Goal: Task Accomplishment & Management: Manage account settings

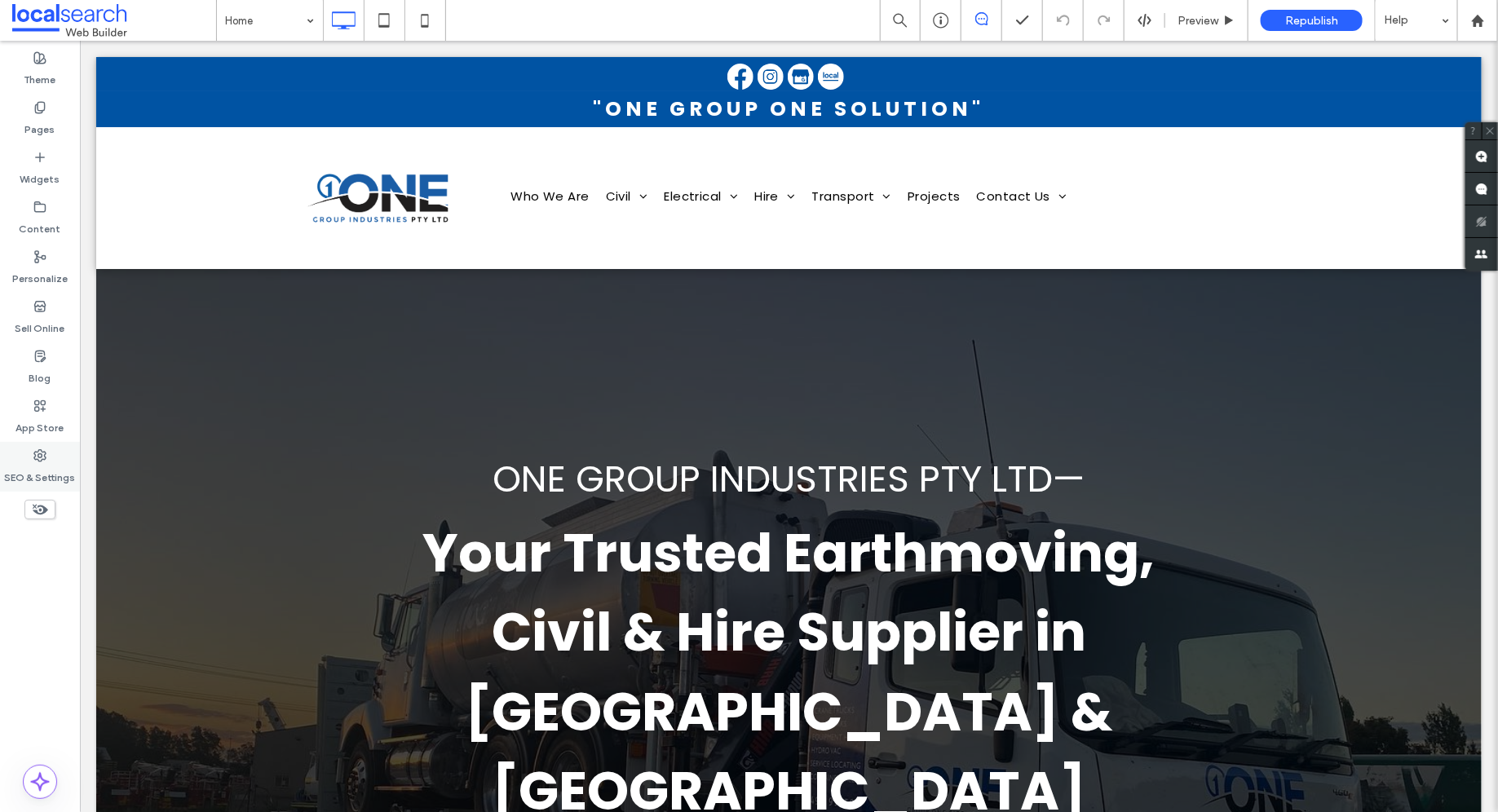
click at [20, 462] on label "SEO & Settings" at bounding box center [41, 473] width 71 height 23
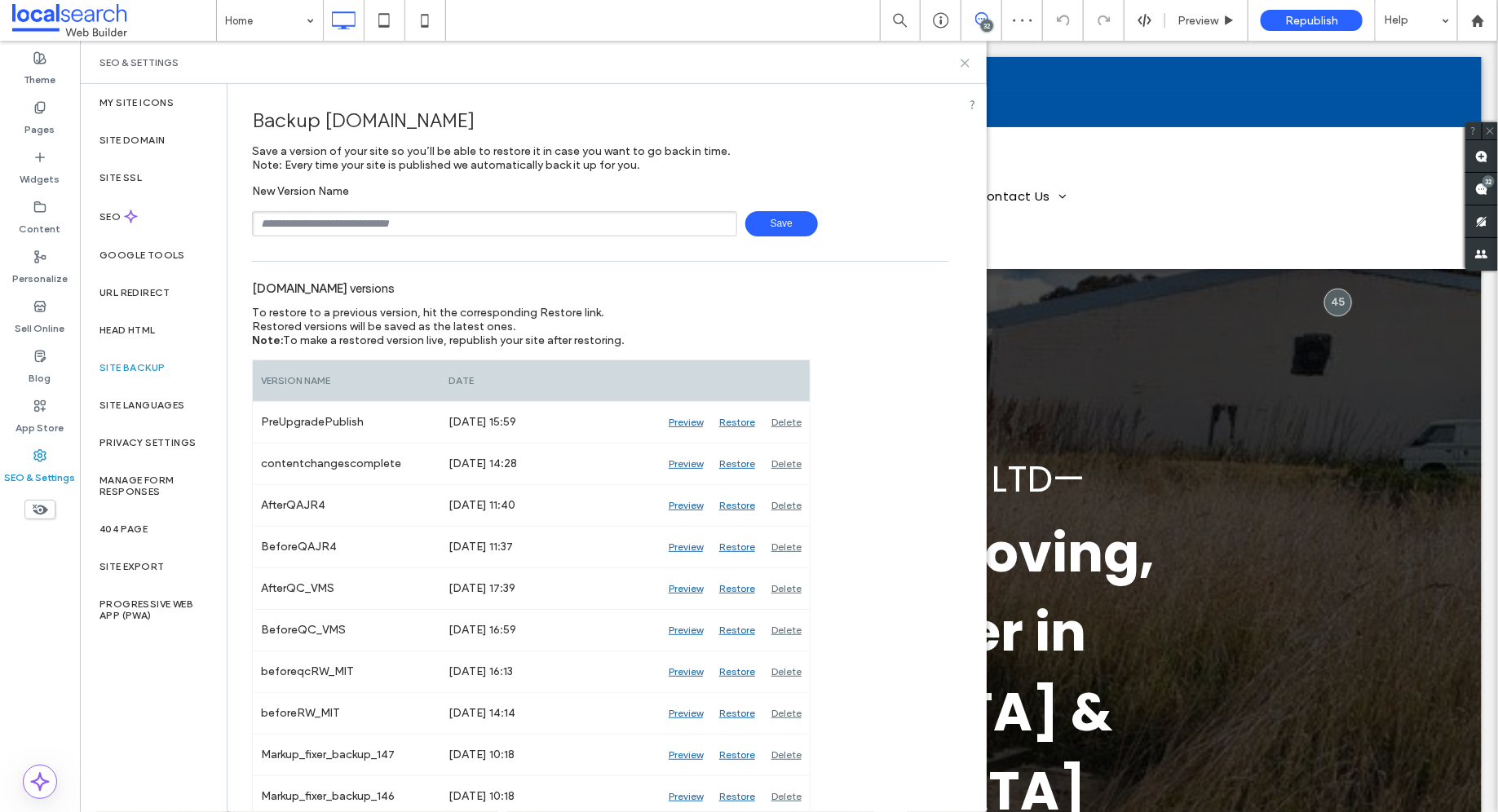
click at [965, 67] on icon at bounding box center [965, 63] width 12 height 12
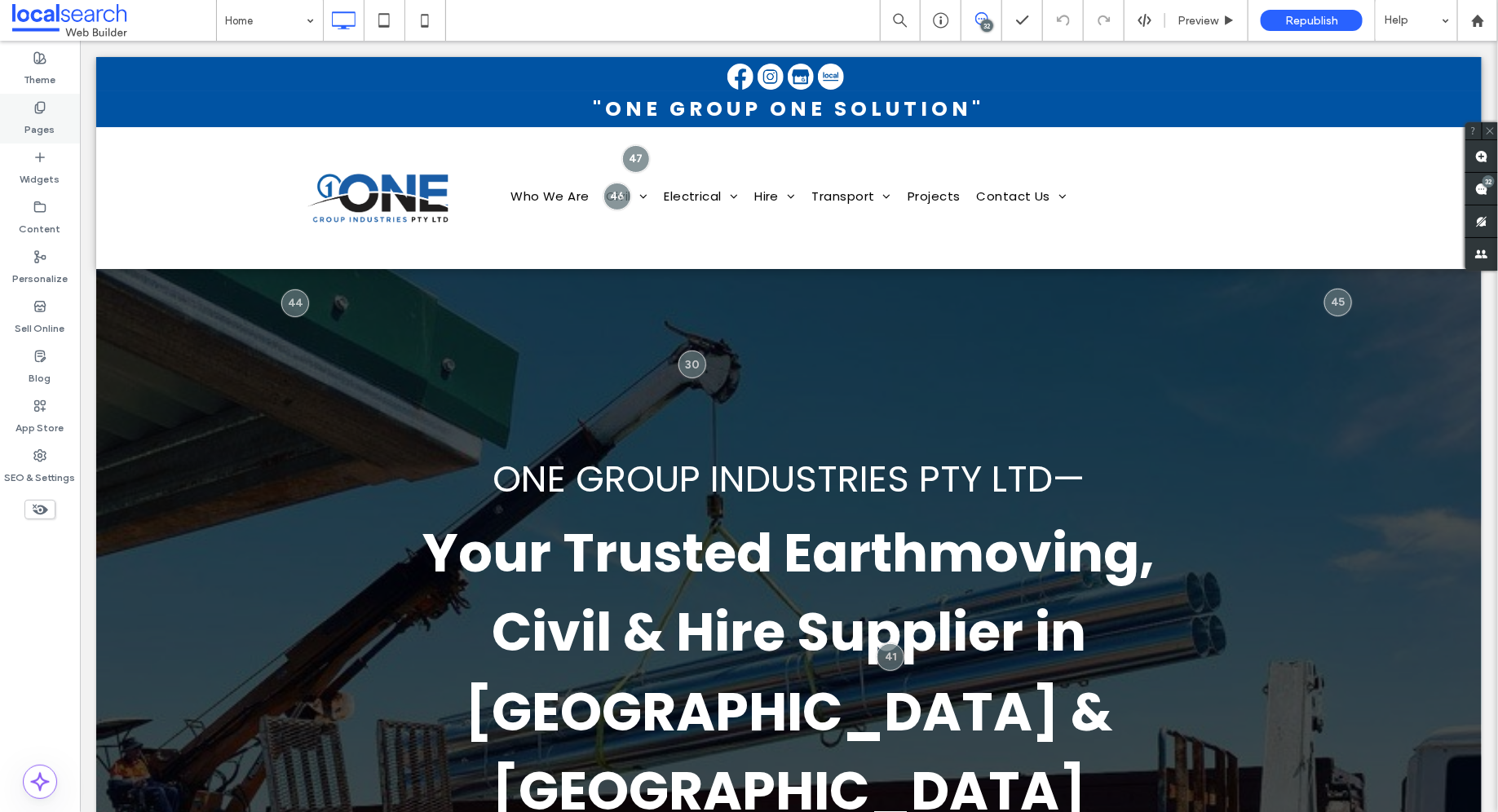
click at [33, 129] on label "Pages" at bounding box center [41, 126] width 30 height 23
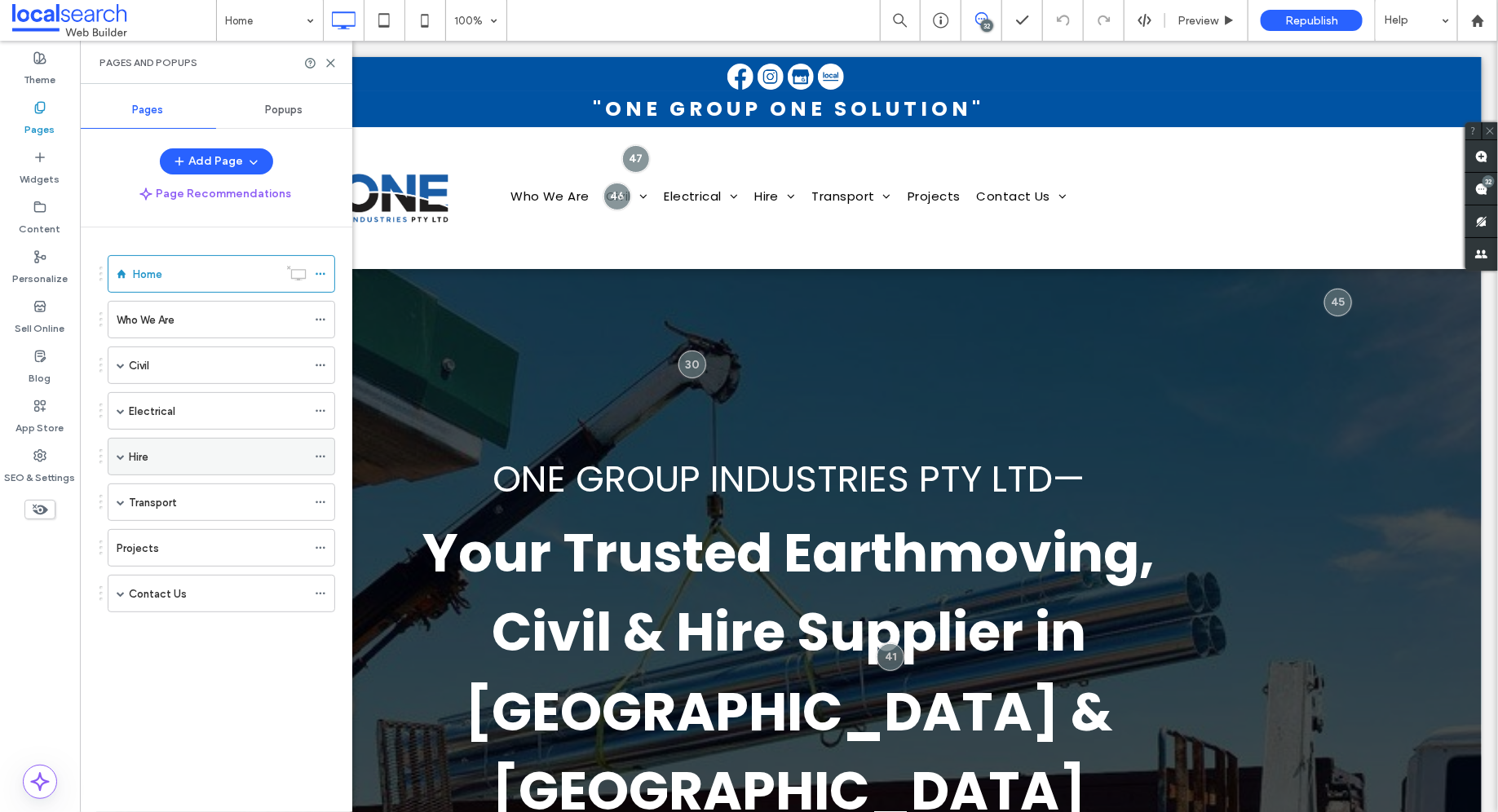
click at [119, 453] on span at bounding box center [120, 456] width 8 height 8
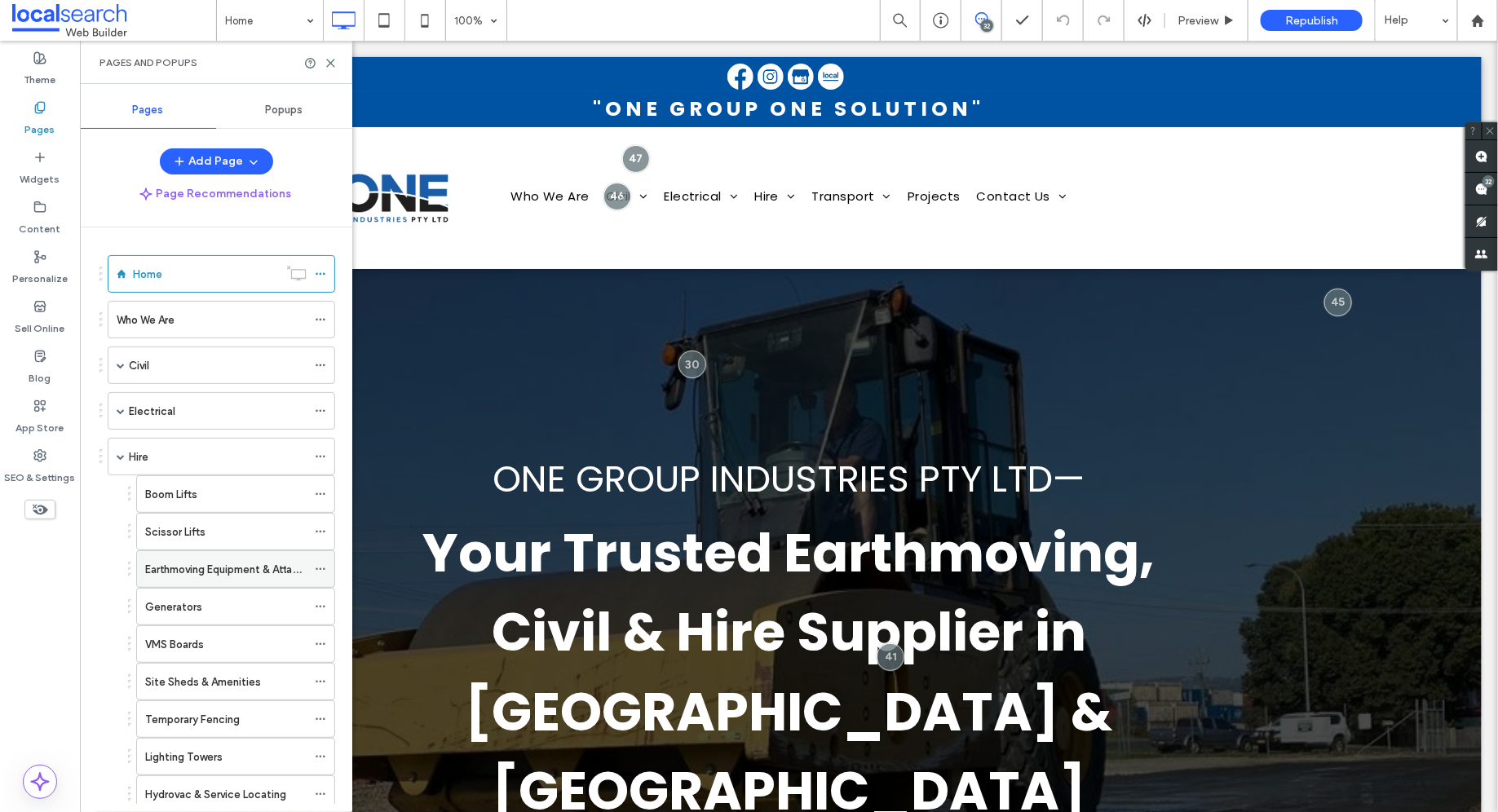
scroll to position [175, 0]
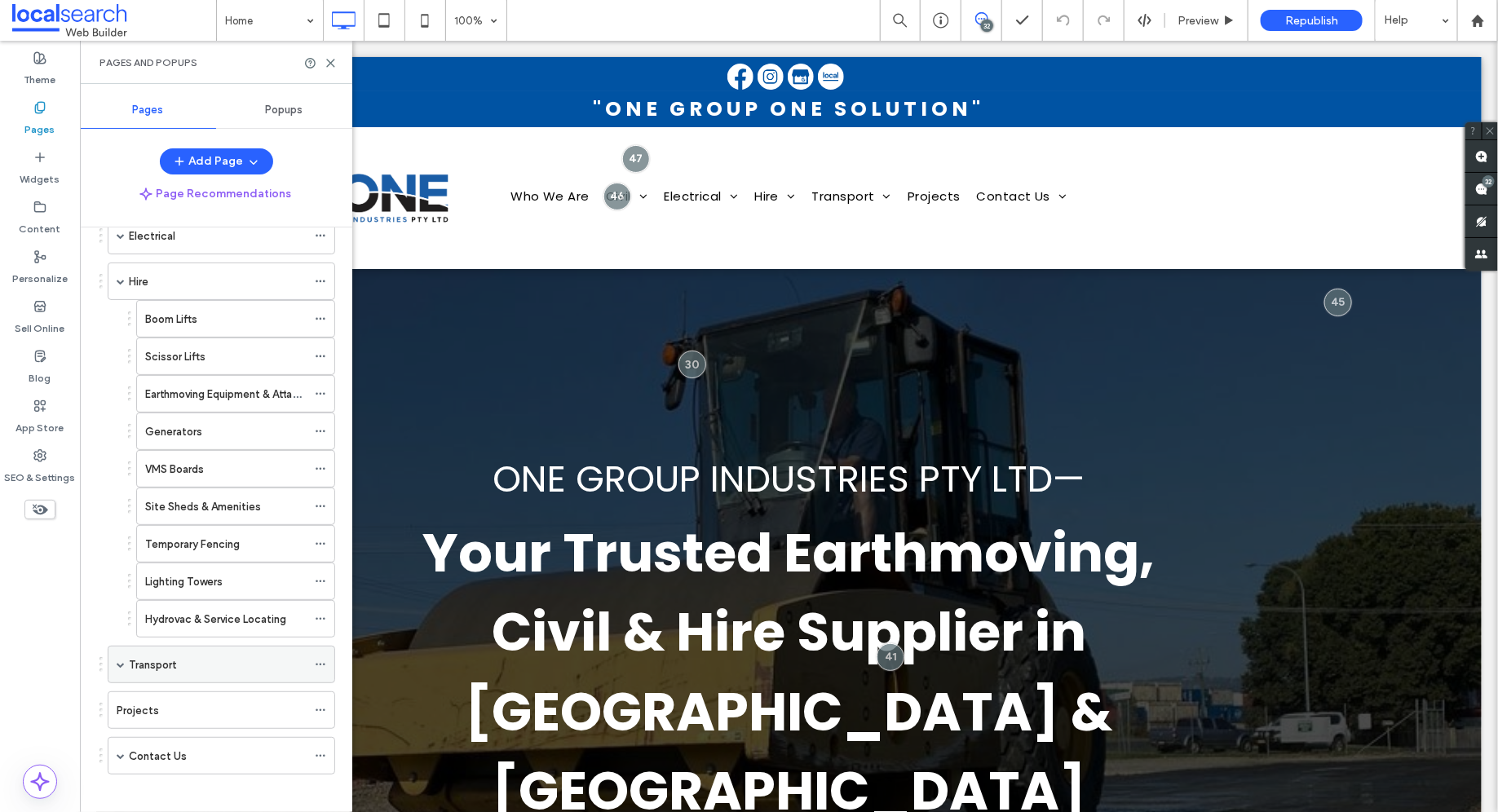
click at [119, 660] on span at bounding box center [120, 663] width 8 height 8
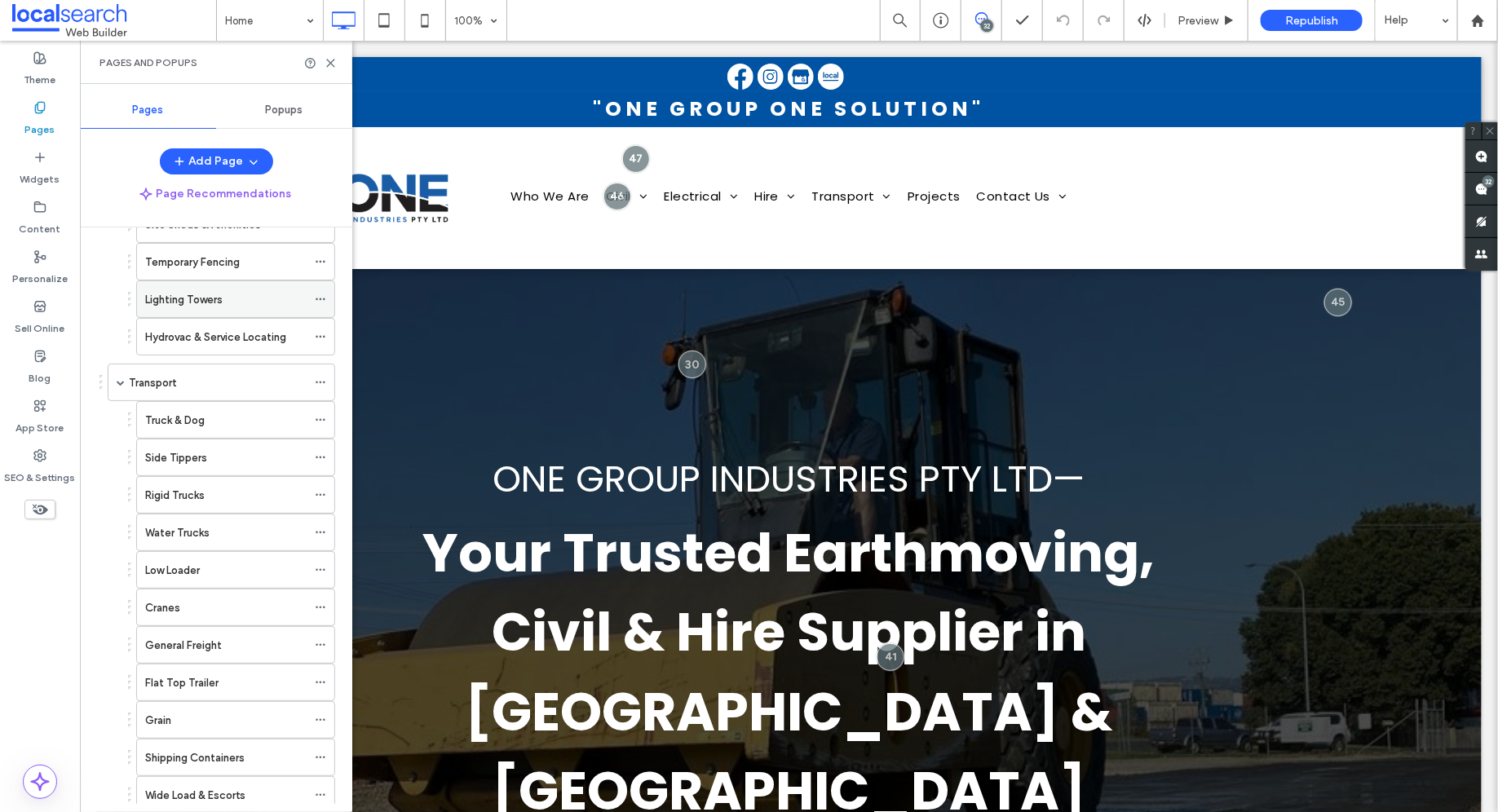
scroll to position [580, 0]
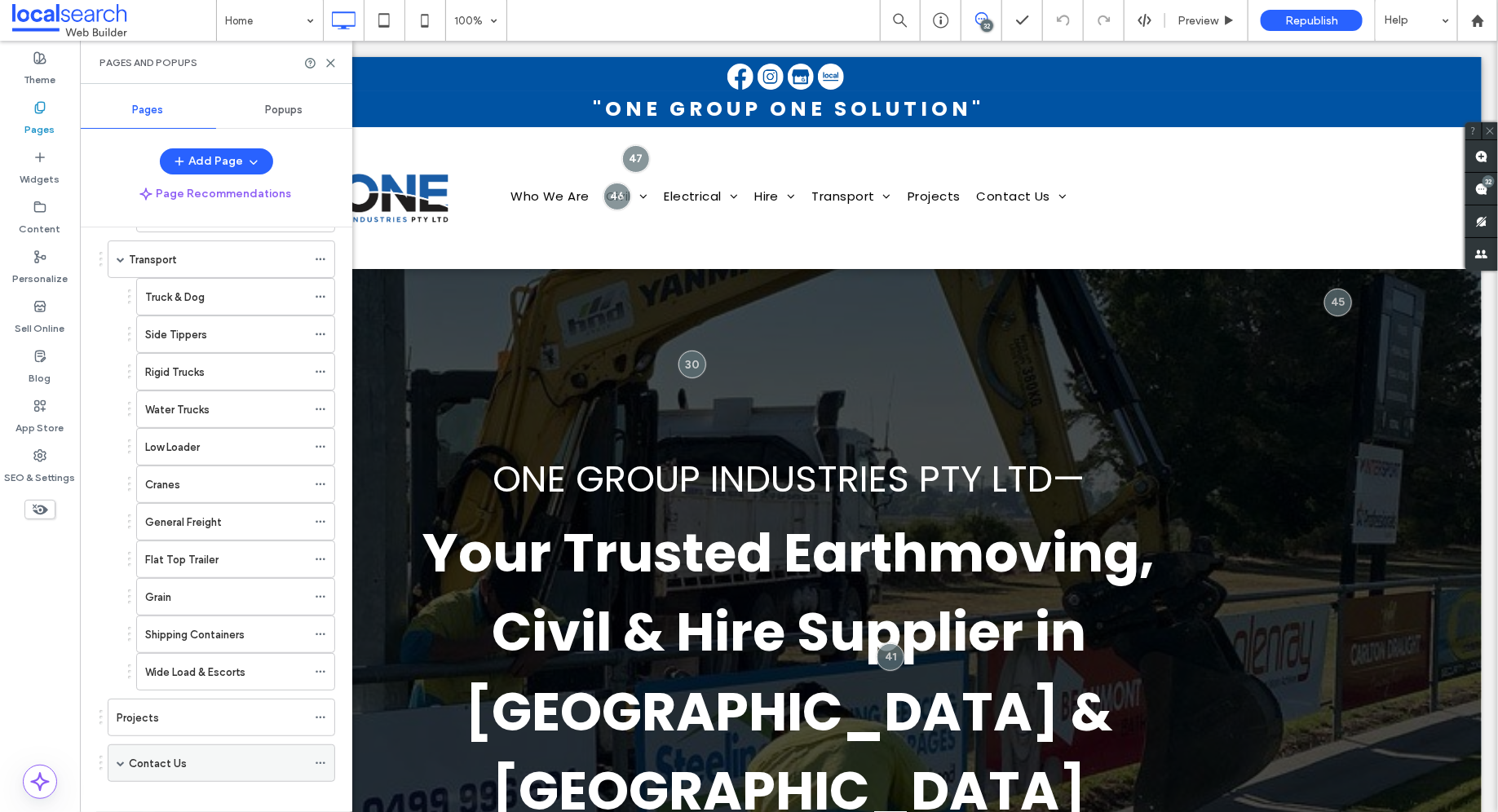
click at [121, 759] on span at bounding box center [120, 762] width 8 height 8
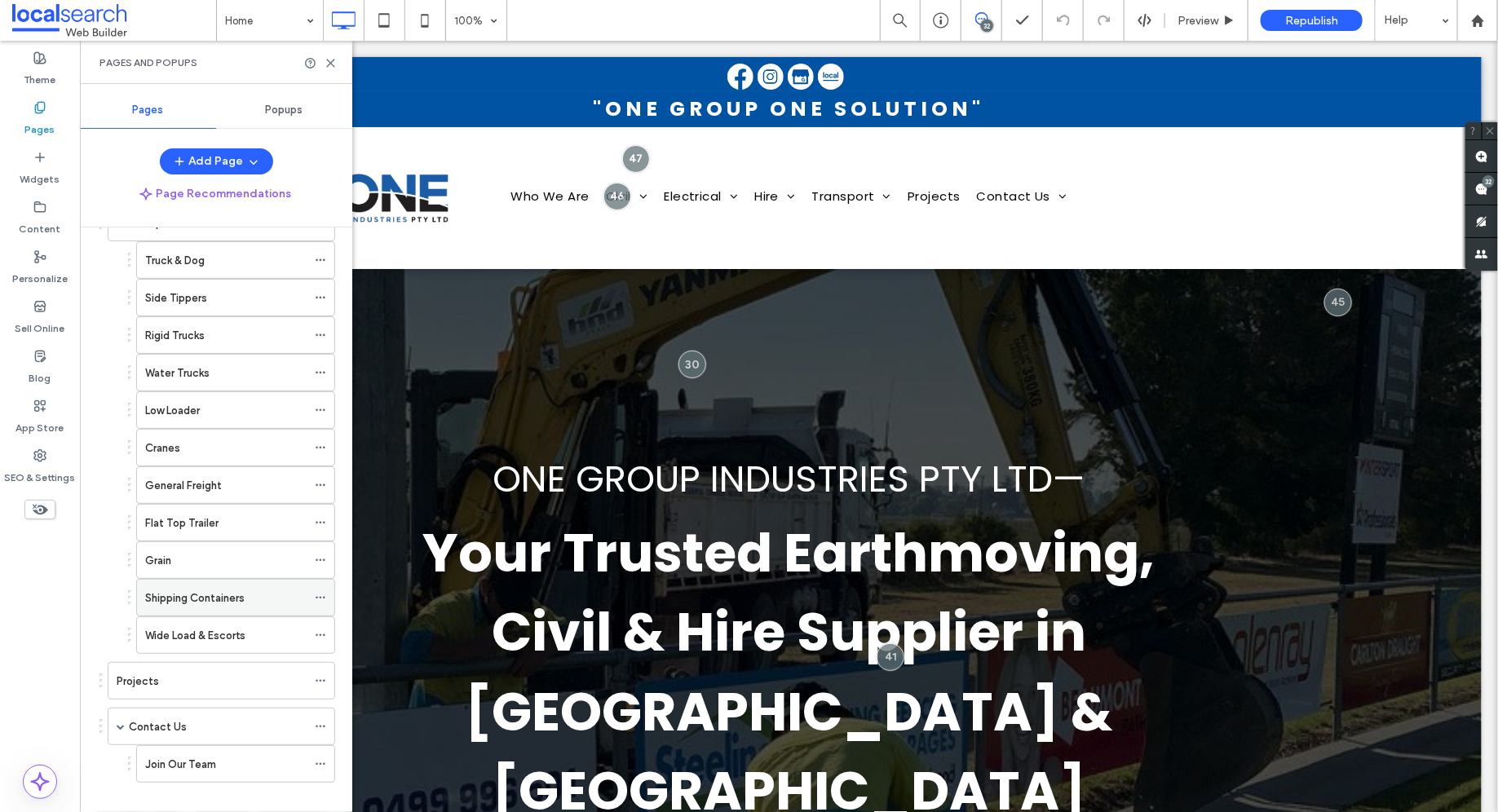
scroll to position [0, 0]
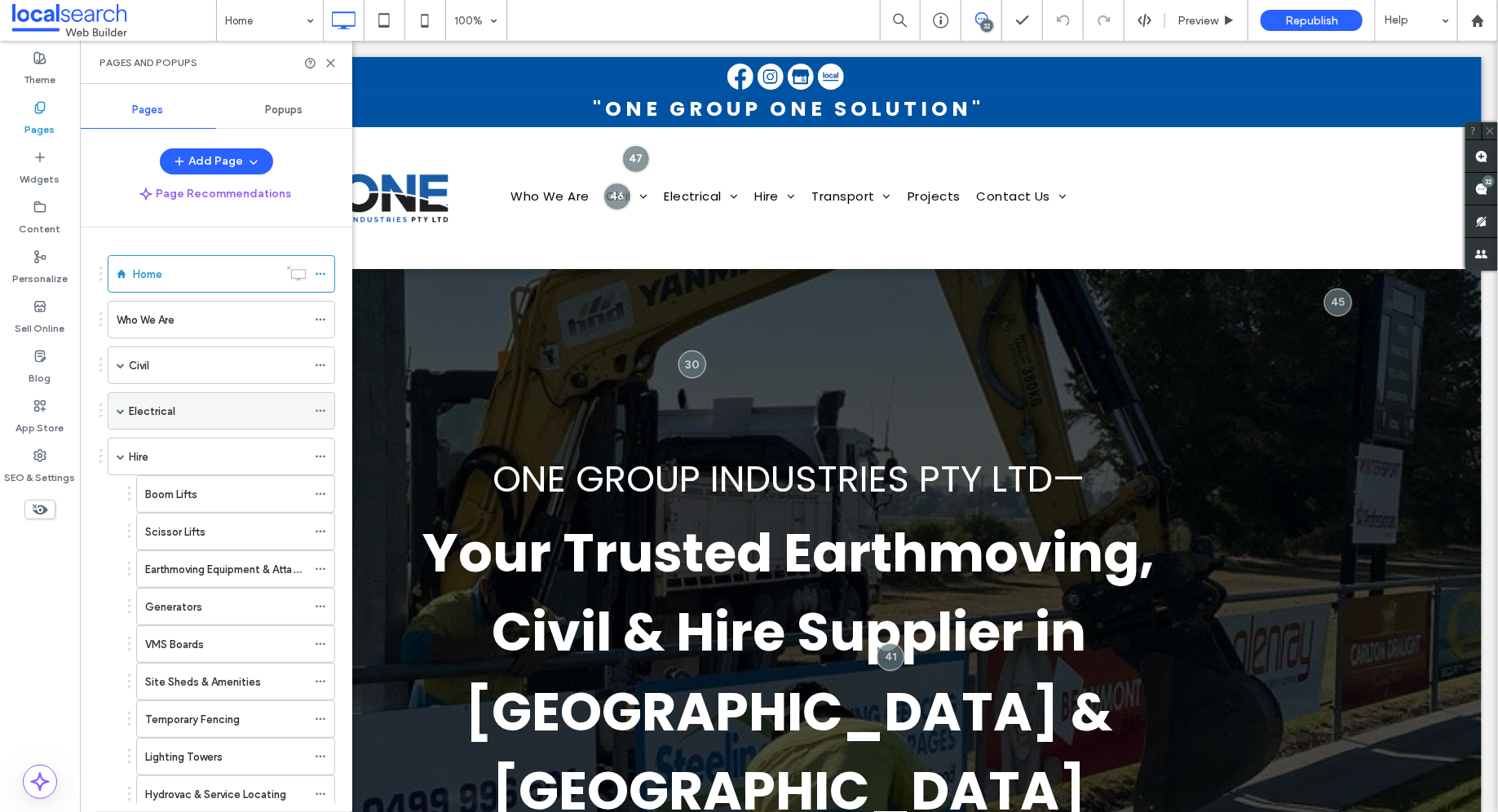
click at [120, 407] on span at bounding box center [120, 410] width 8 height 8
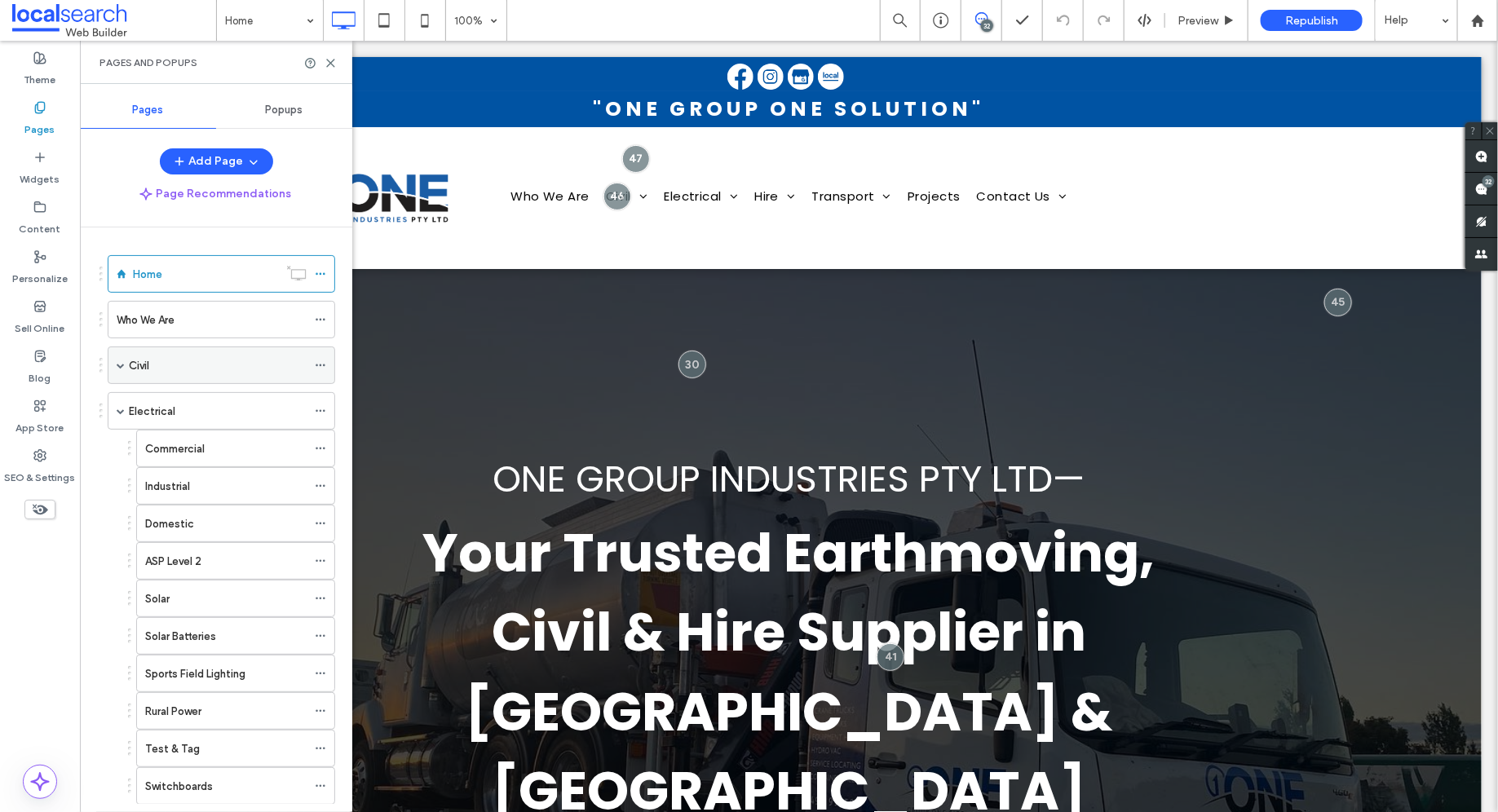
click at [125, 363] on div "Civil" at bounding box center [221, 365] width 227 height 37
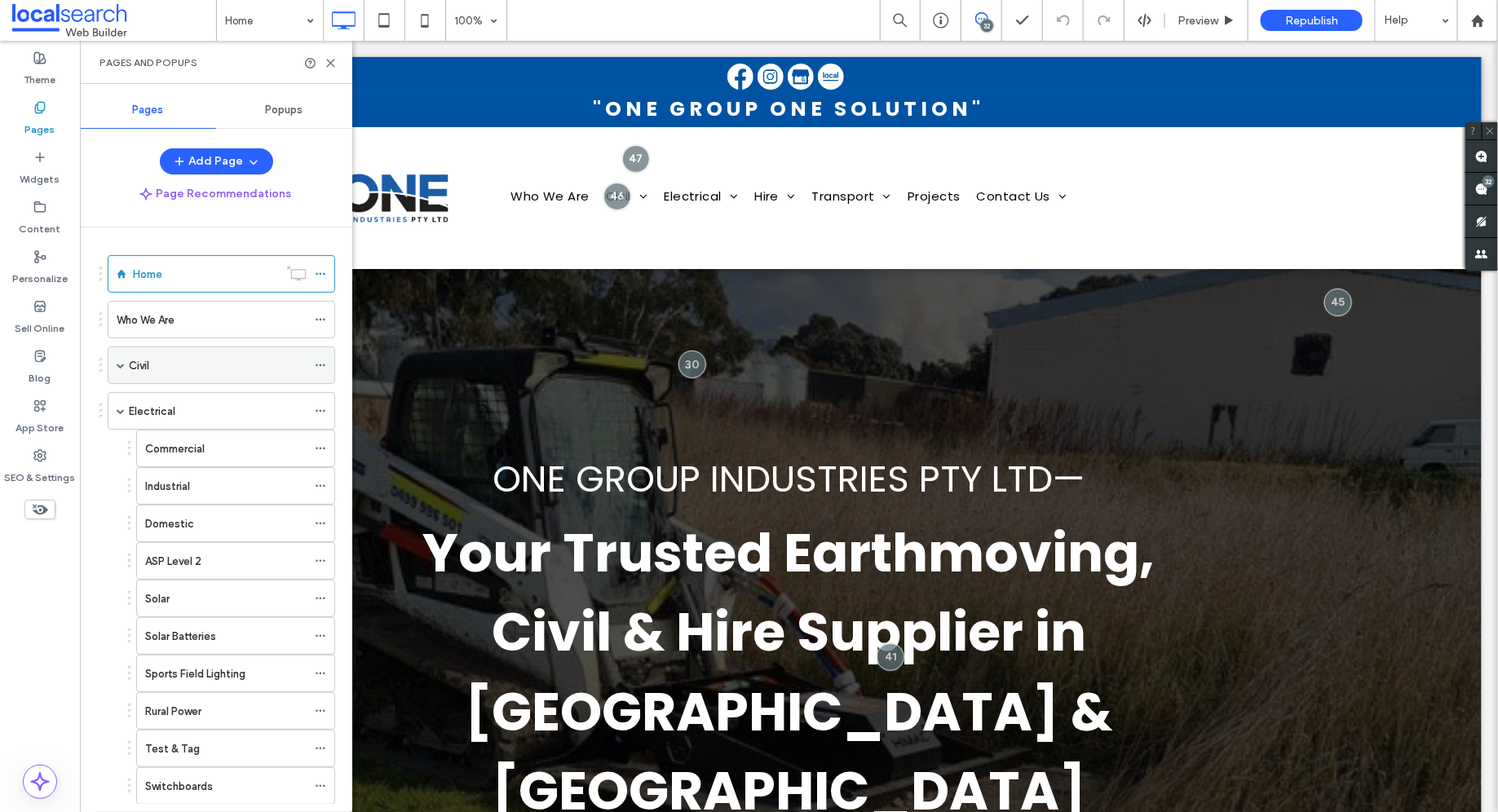
click at [121, 361] on span at bounding box center [120, 364] width 8 height 8
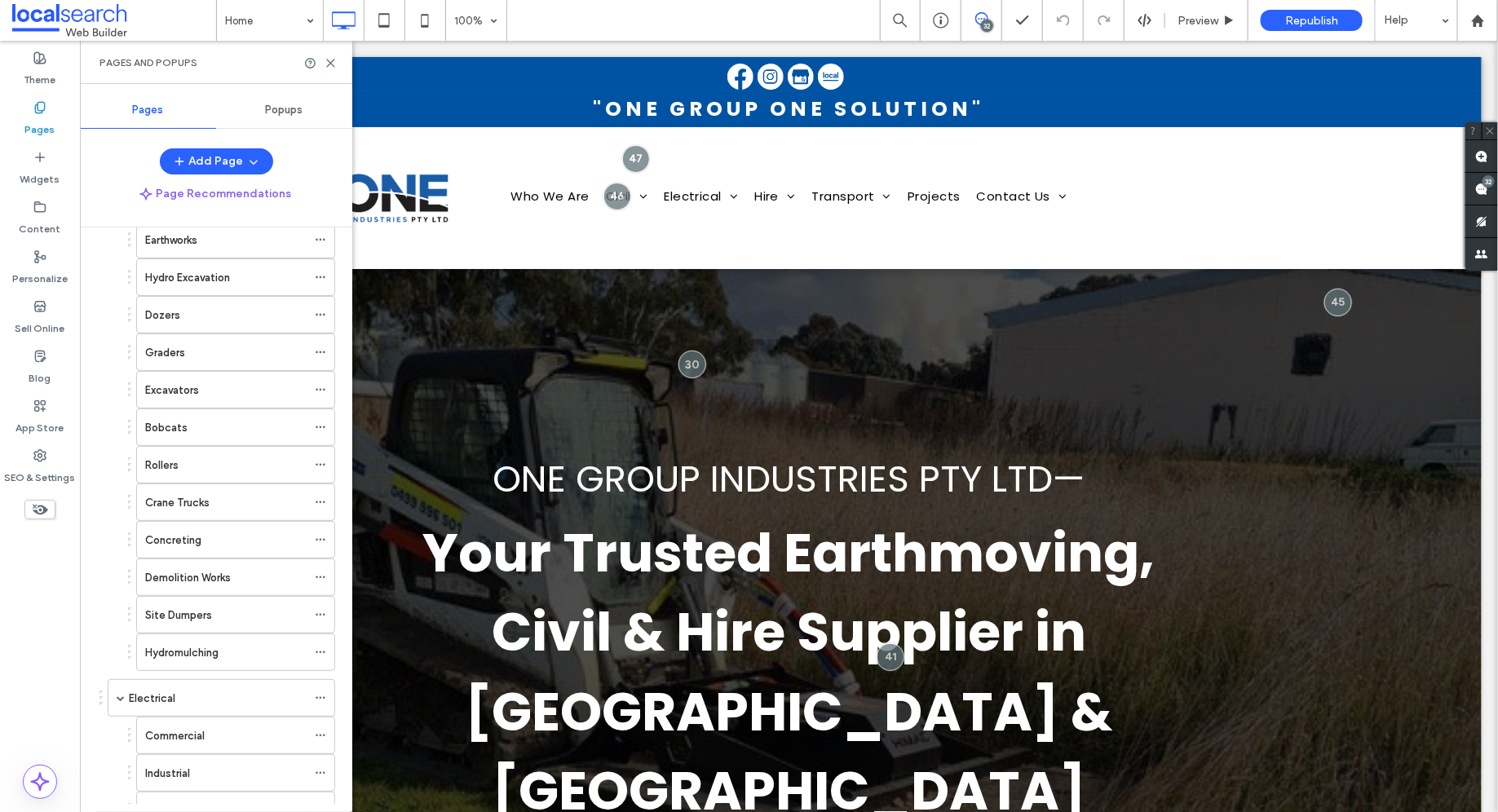
scroll to position [202, 0]
click at [1325, 11] on div "Republish" at bounding box center [1310, 20] width 102 height 21
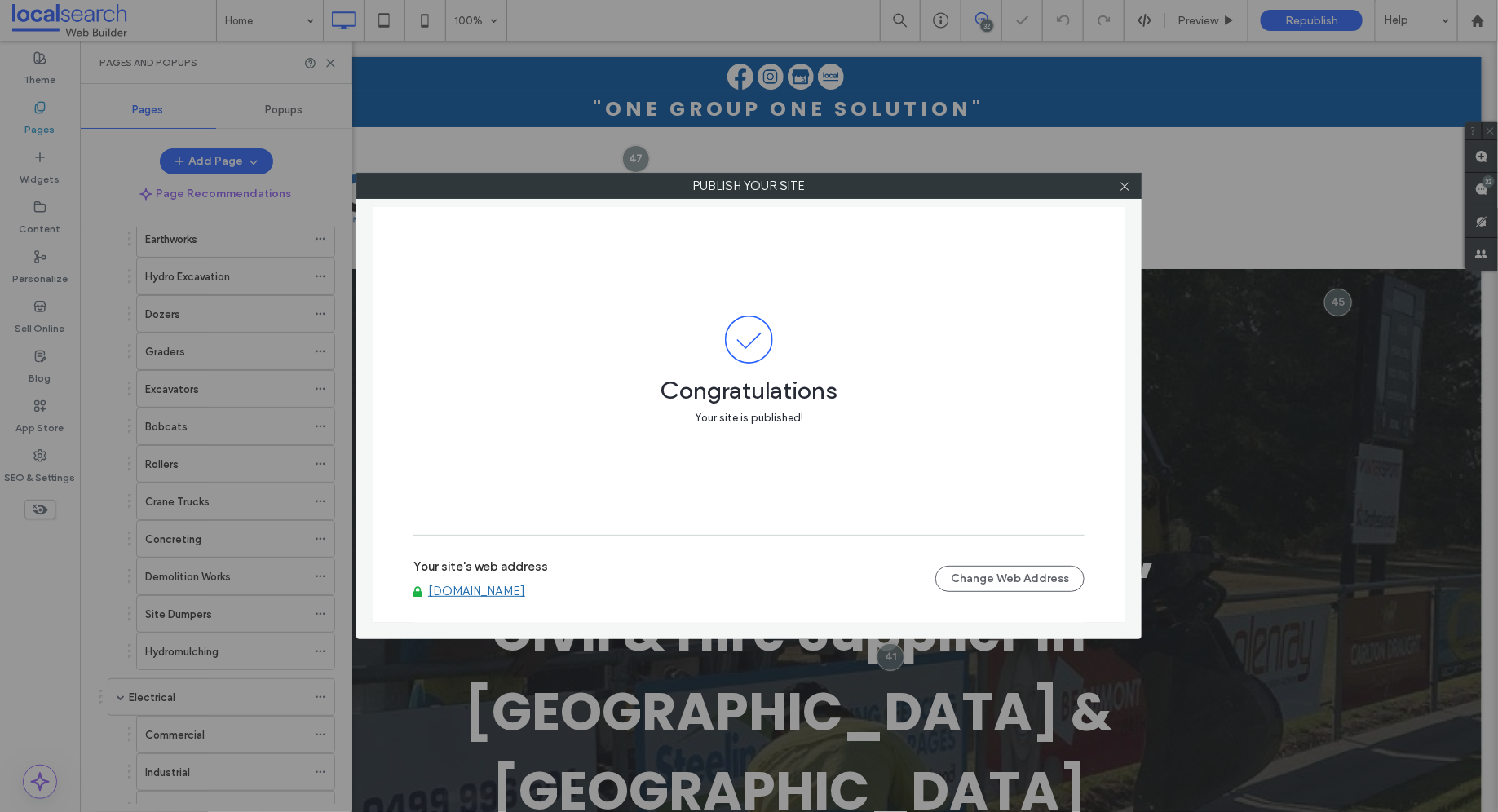
click at [507, 588] on link "www.onegroupindustries.com.au" at bounding box center [477, 591] width 97 height 15
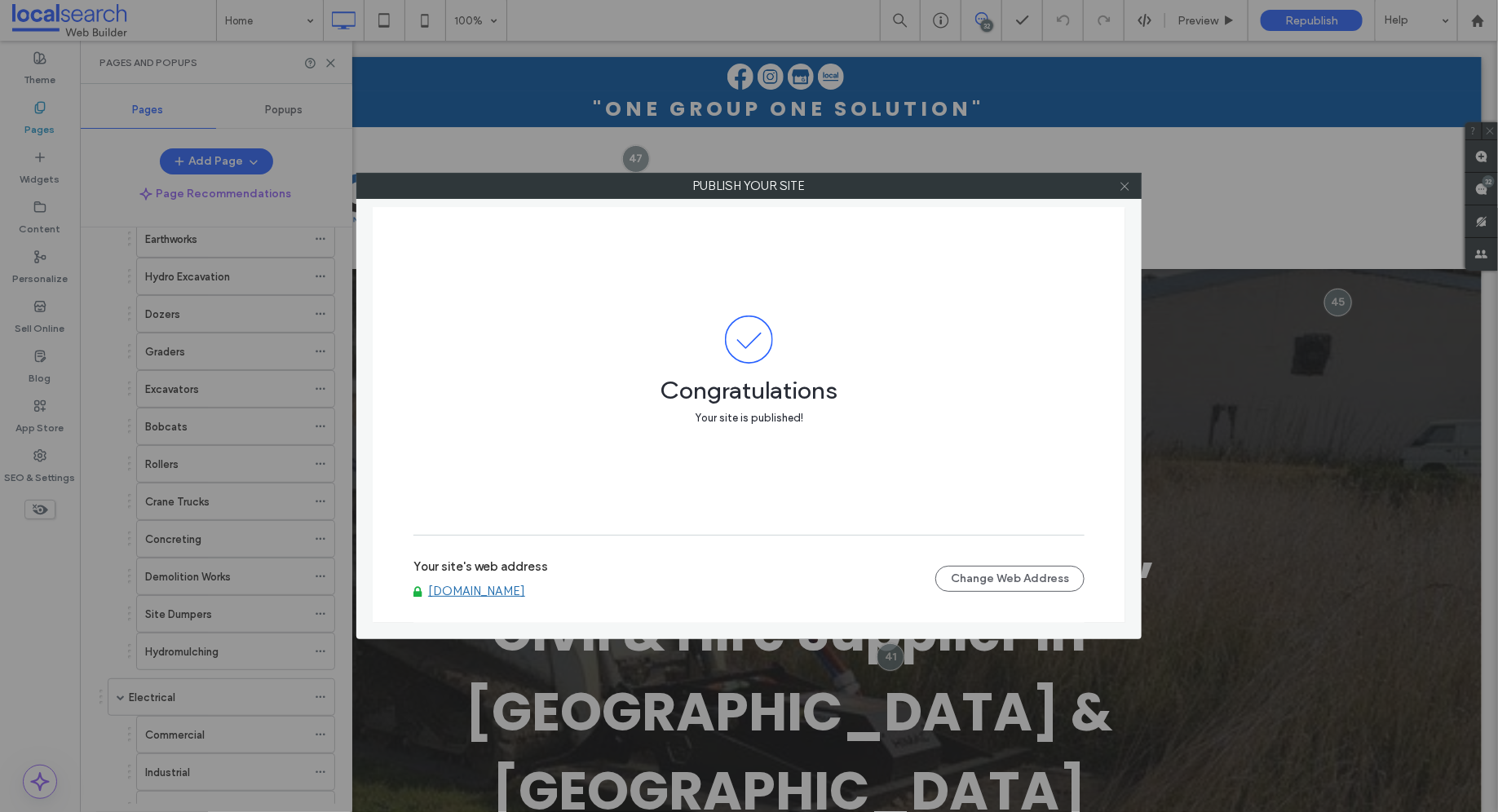
click at [1125, 179] on span at bounding box center [1125, 186] width 12 height 25
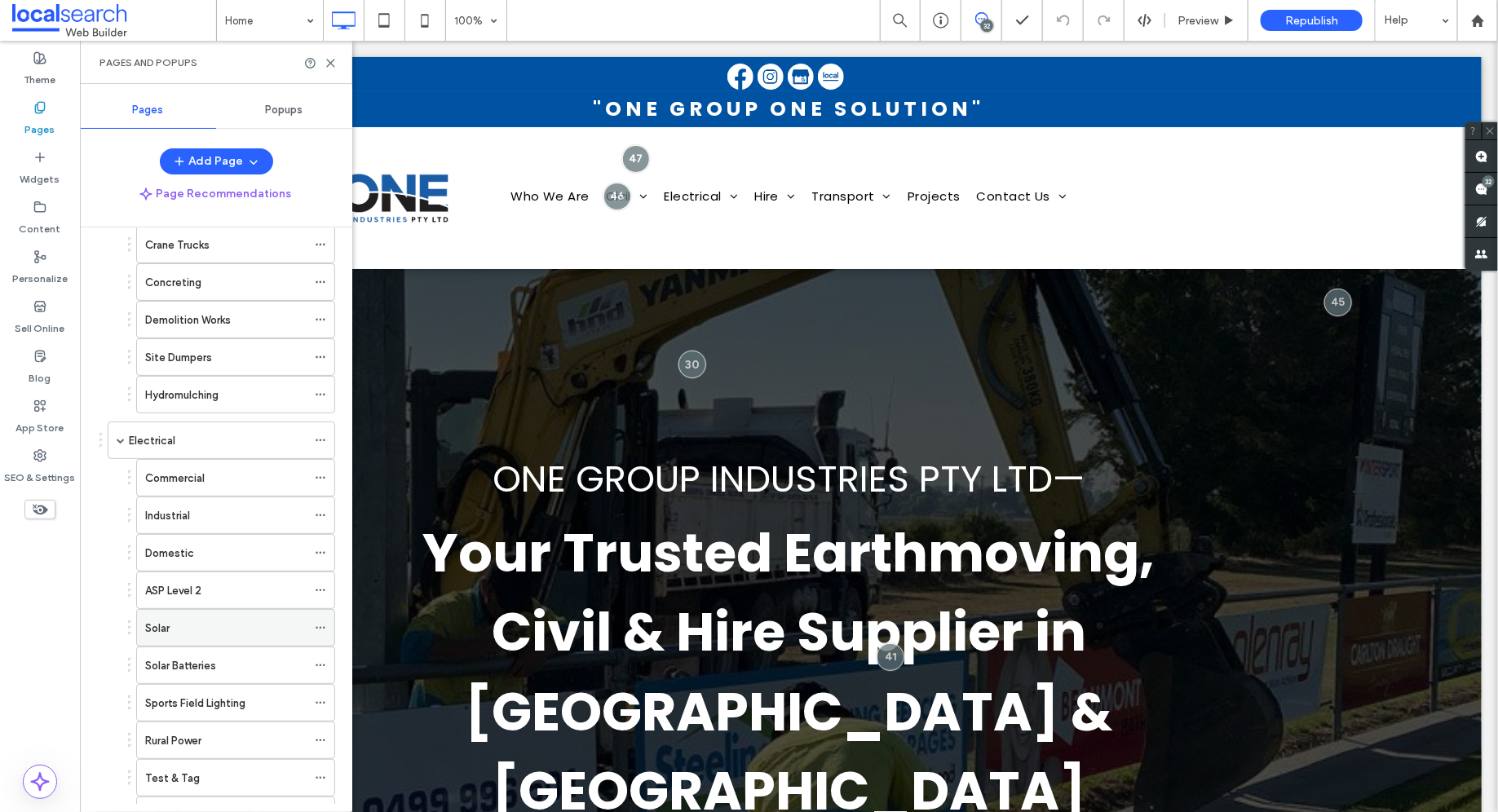
scroll to position [0, 0]
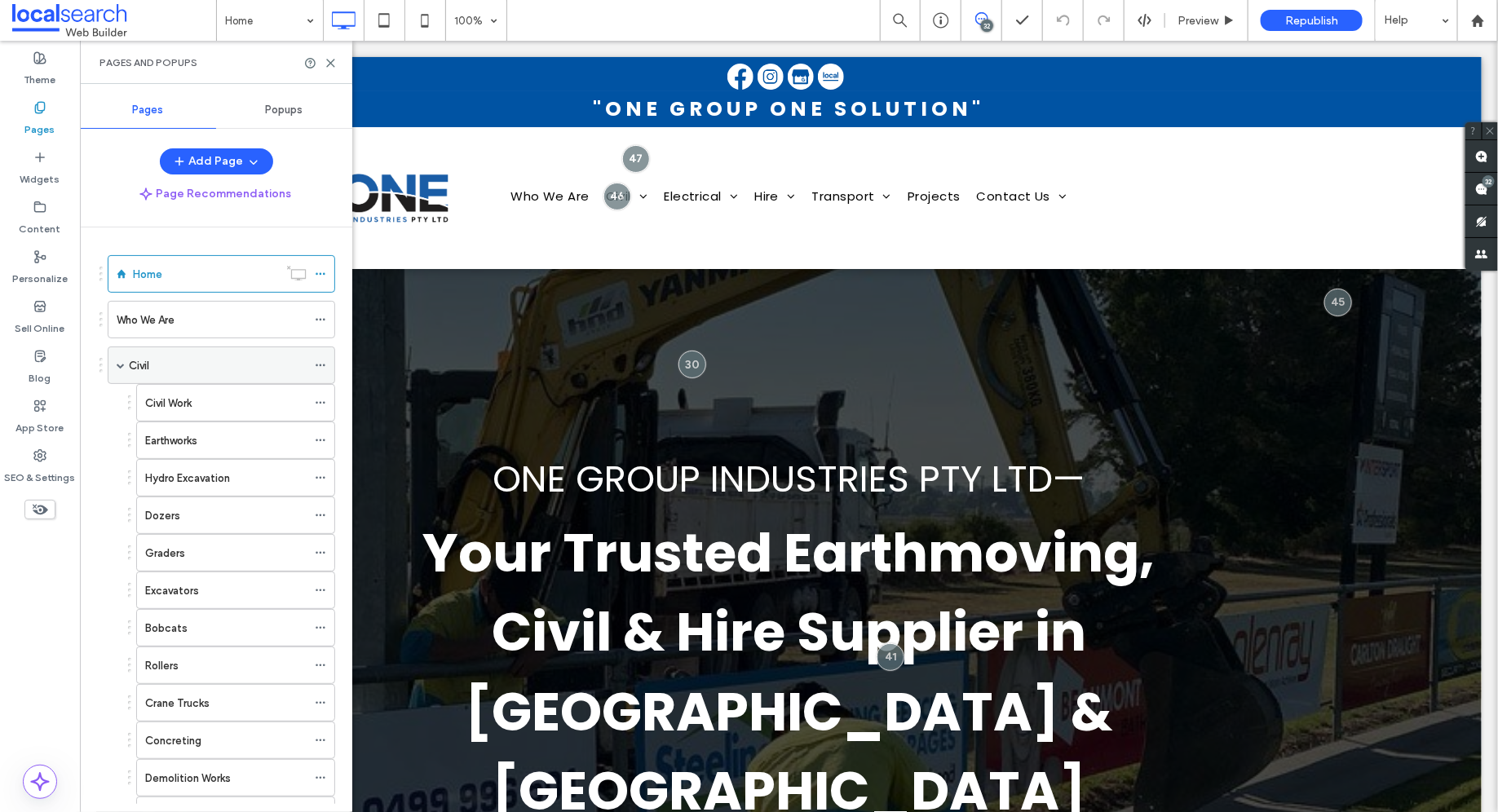
click at [179, 366] on div "Civil" at bounding box center [218, 365] width 178 height 17
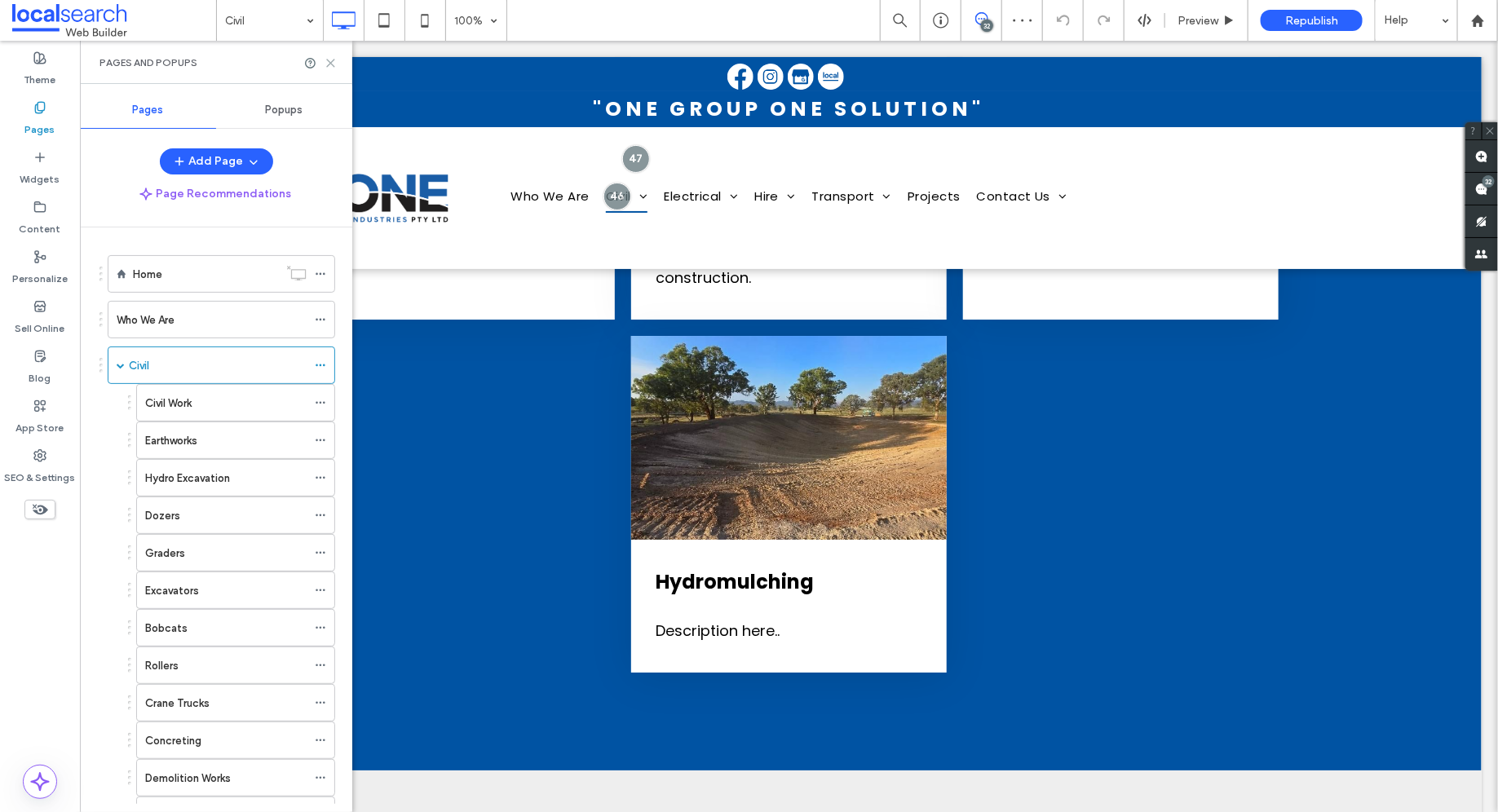
click at [330, 60] on icon at bounding box center [331, 63] width 12 height 12
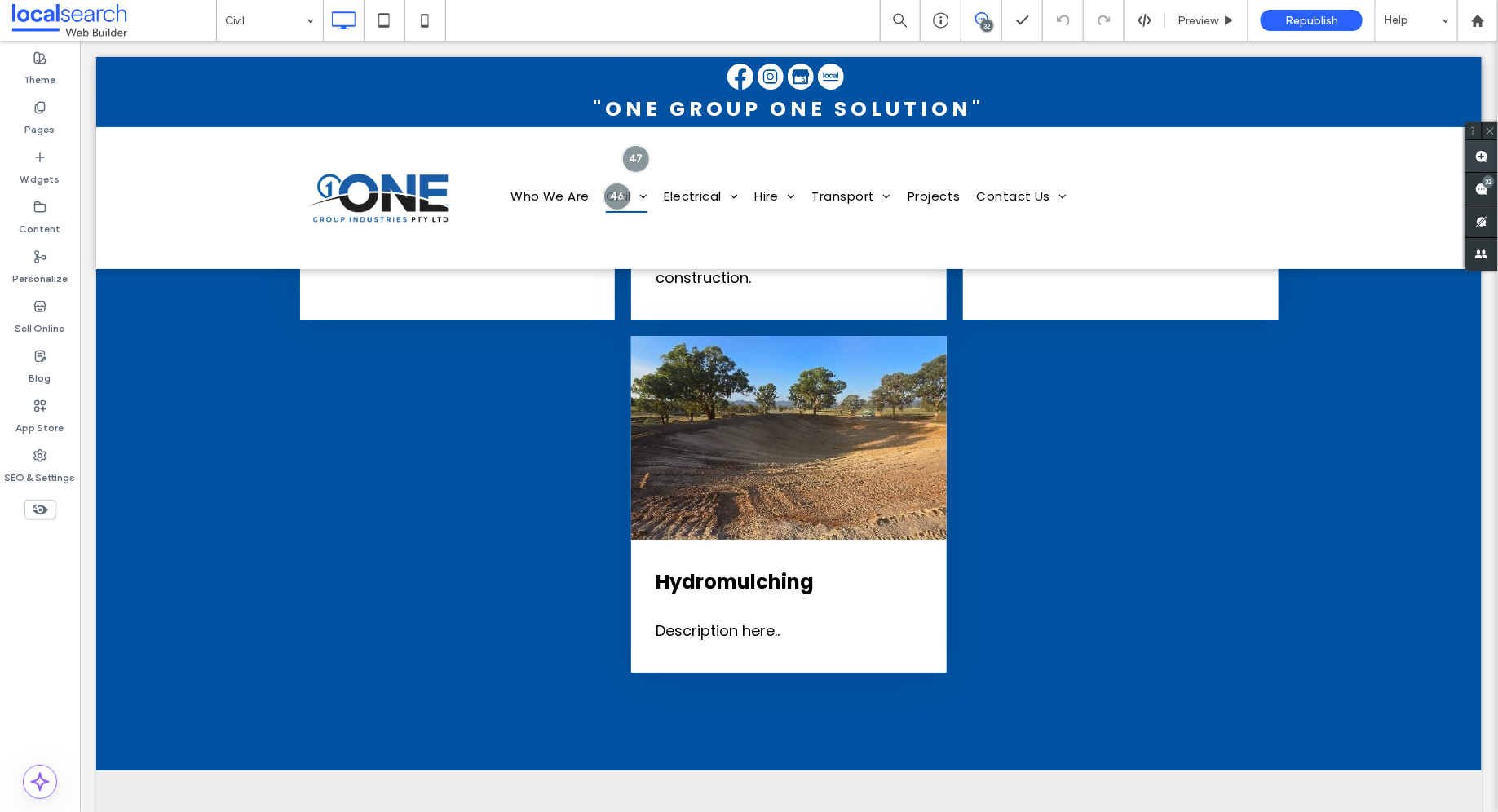
click at [1483, 157] on use at bounding box center [1481, 157] width 13 height 13
click at [700, 619] on span "Description here.." at bounding box center [717, 629] width 124 height 20
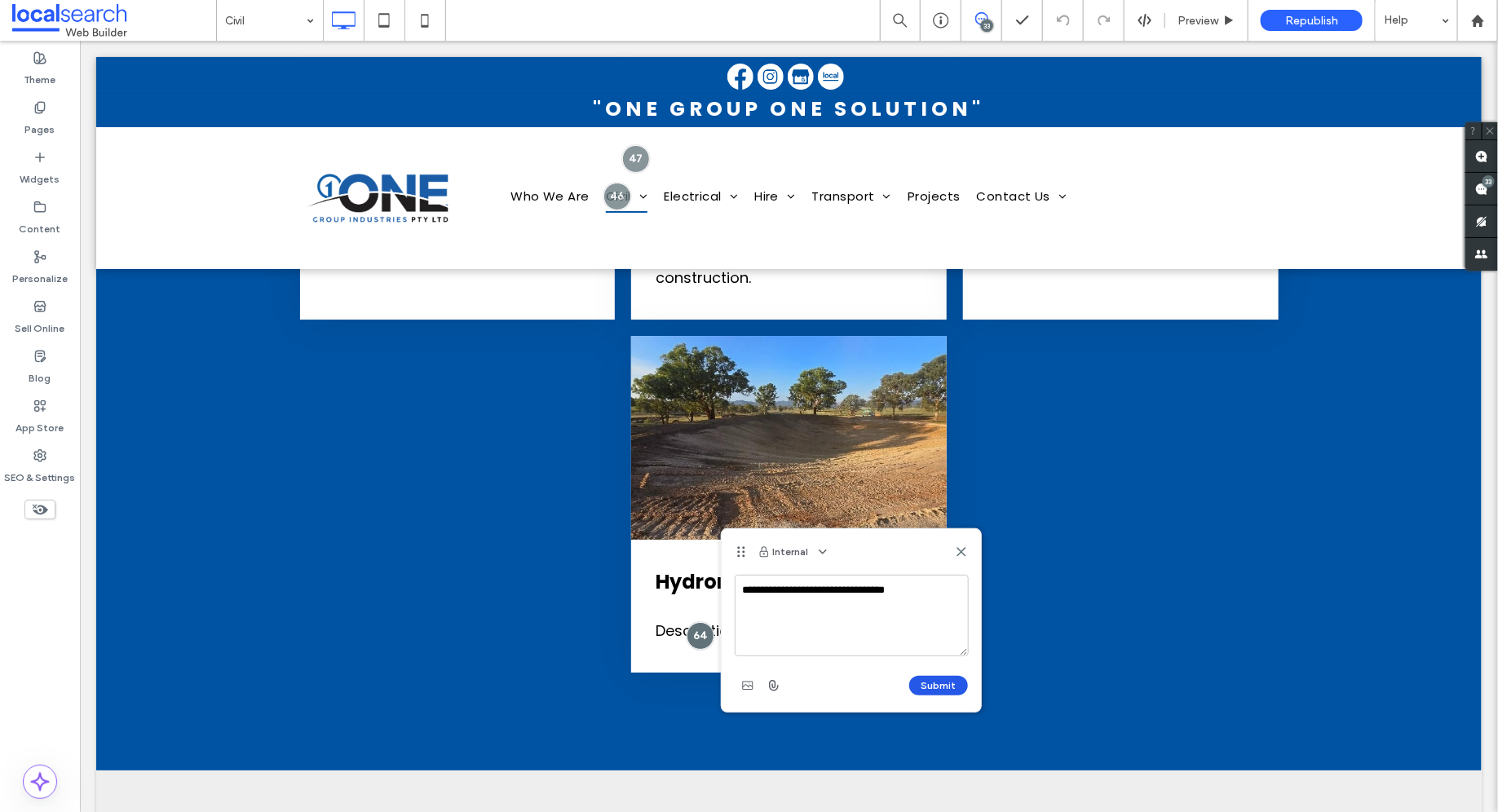
type textarea "**********"
click at [947, 679] on button "Submit" at bounding box center [938, 686] width 58 height 19
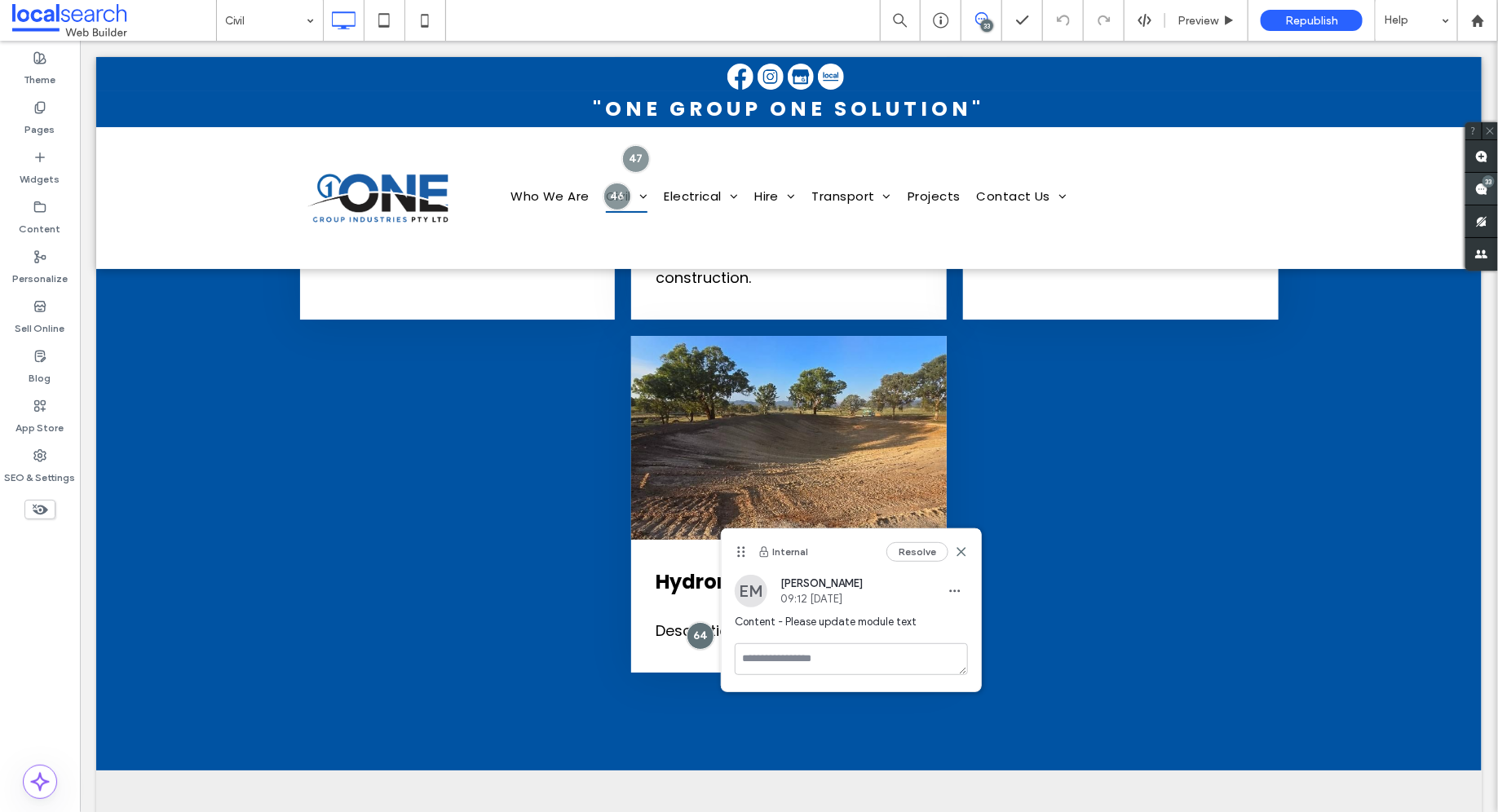
click at [1484, 188] on use at bounding box center [1481, 188] width 13 height 13
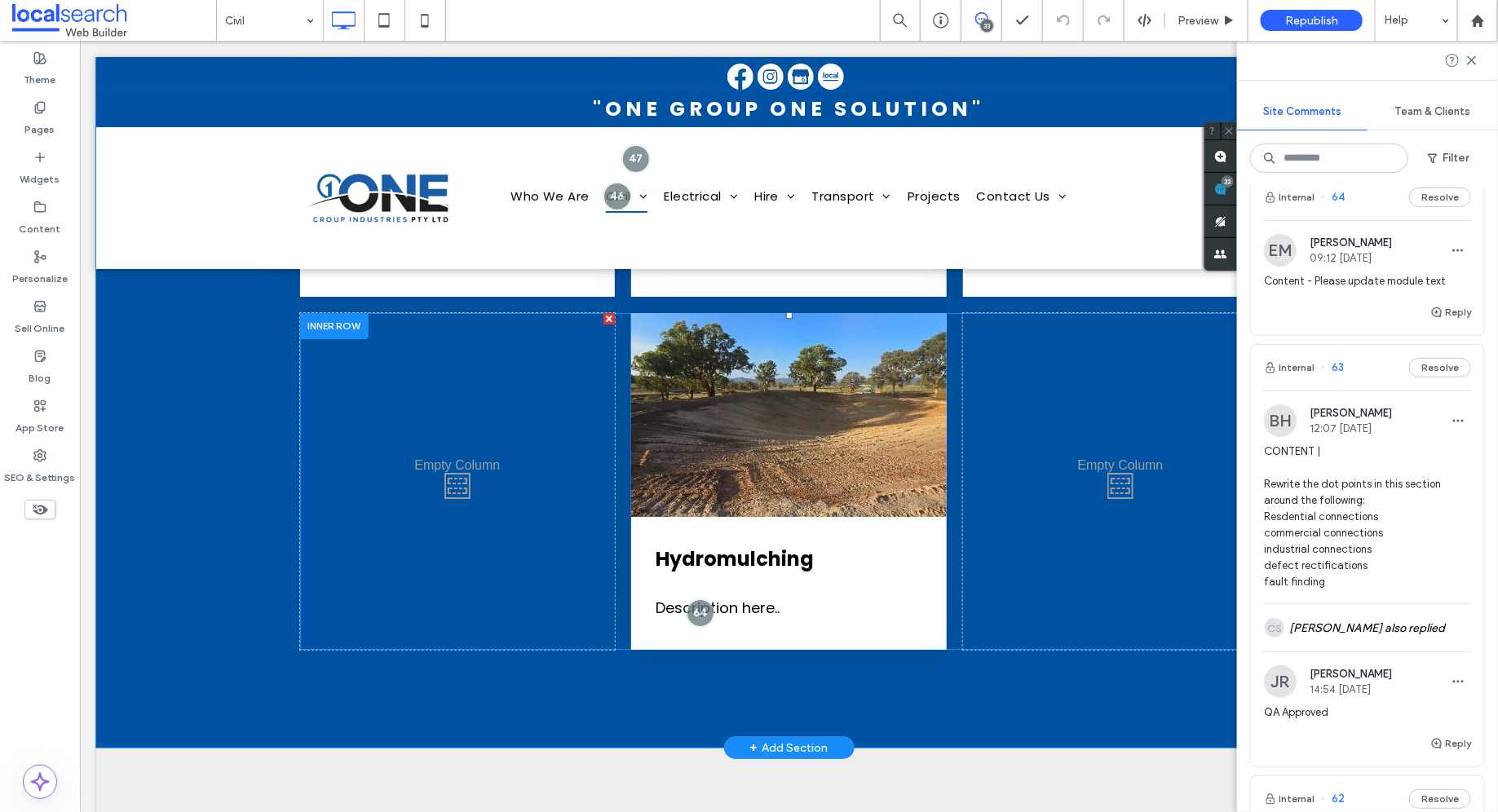
scroll to position [2647, 0]
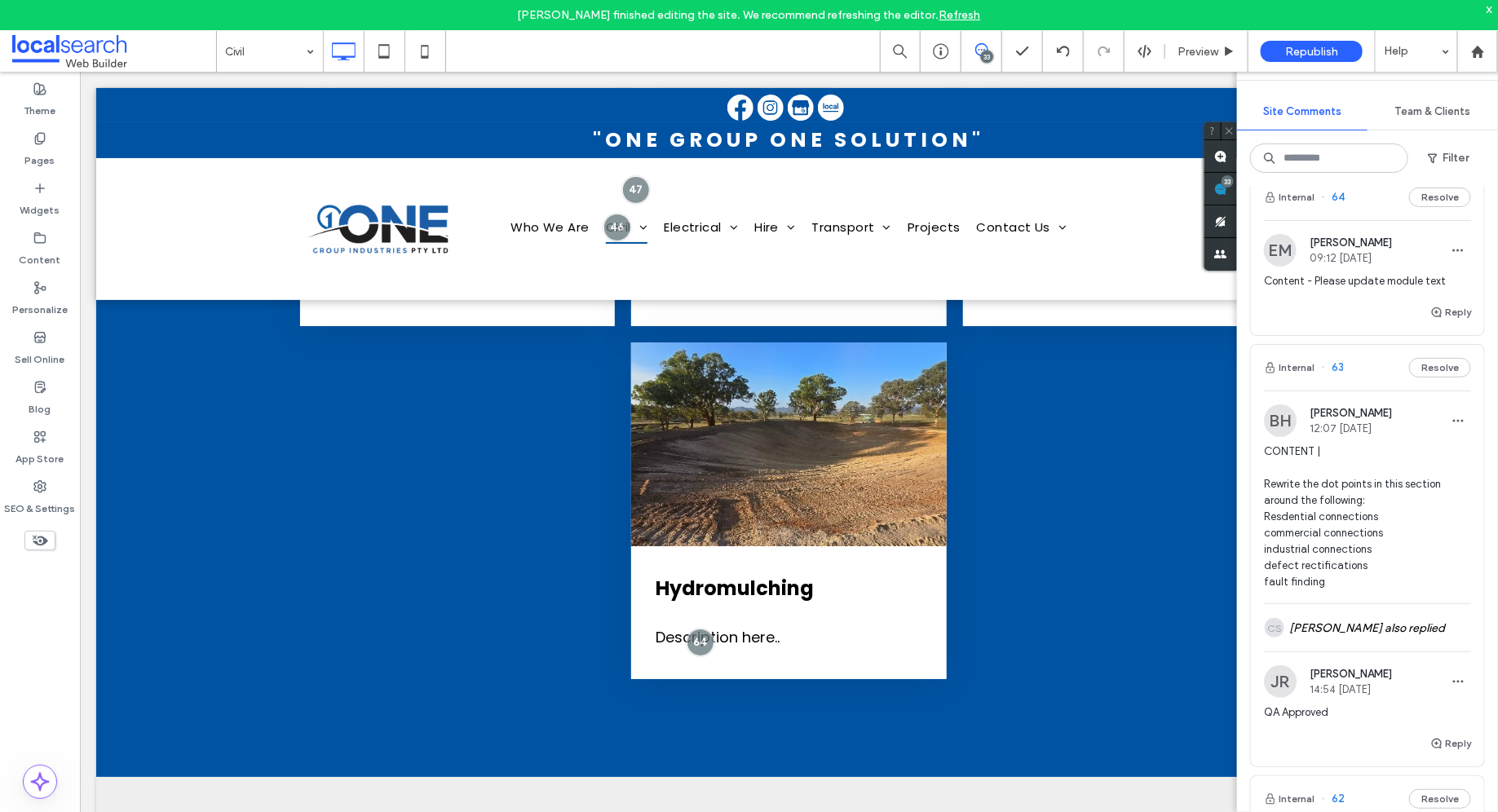
click at [971, 12] on link "Refresh" at bounding box center [959, 15] width 42 height 14
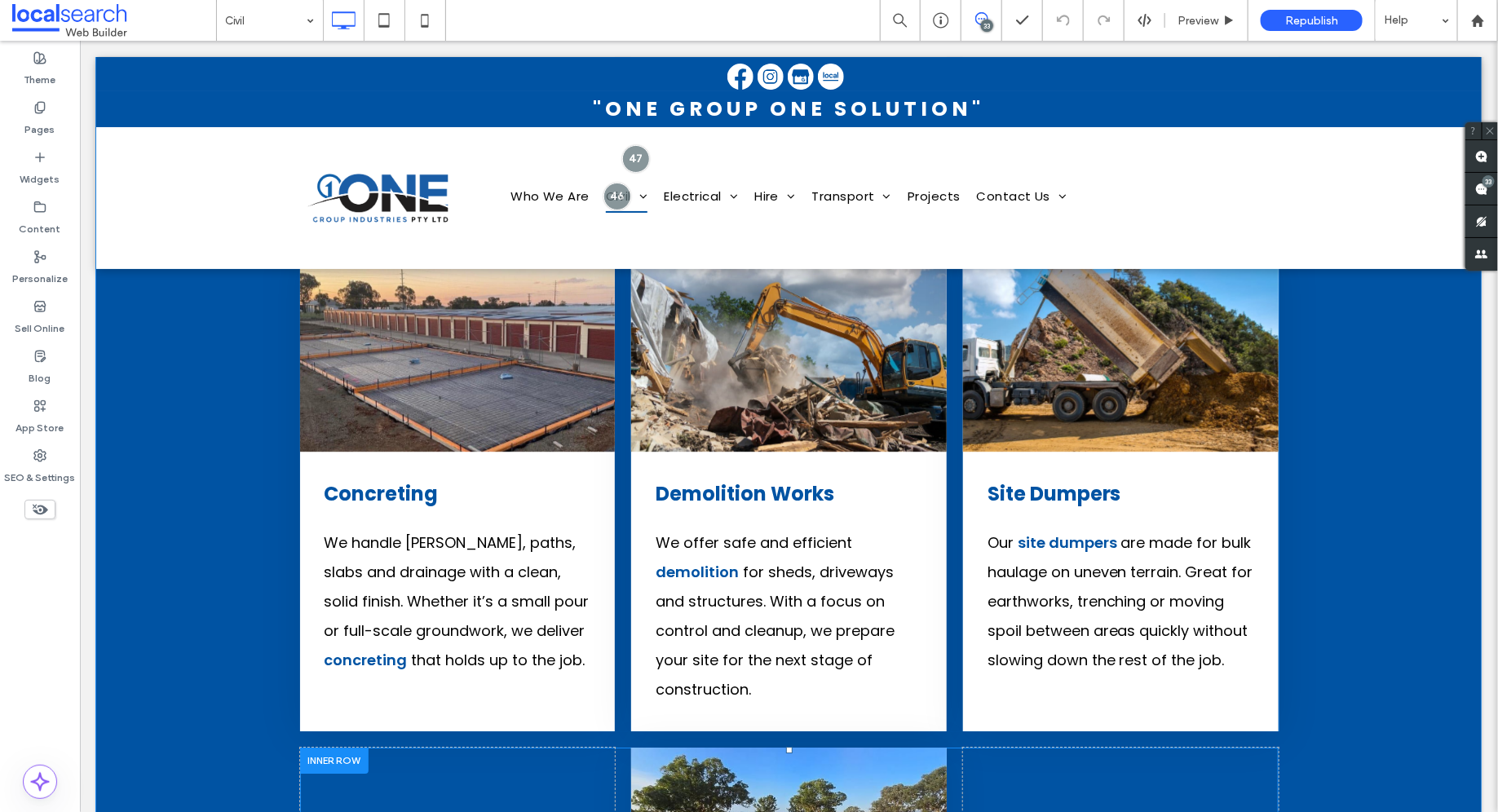
scroll to position [2668, 0]
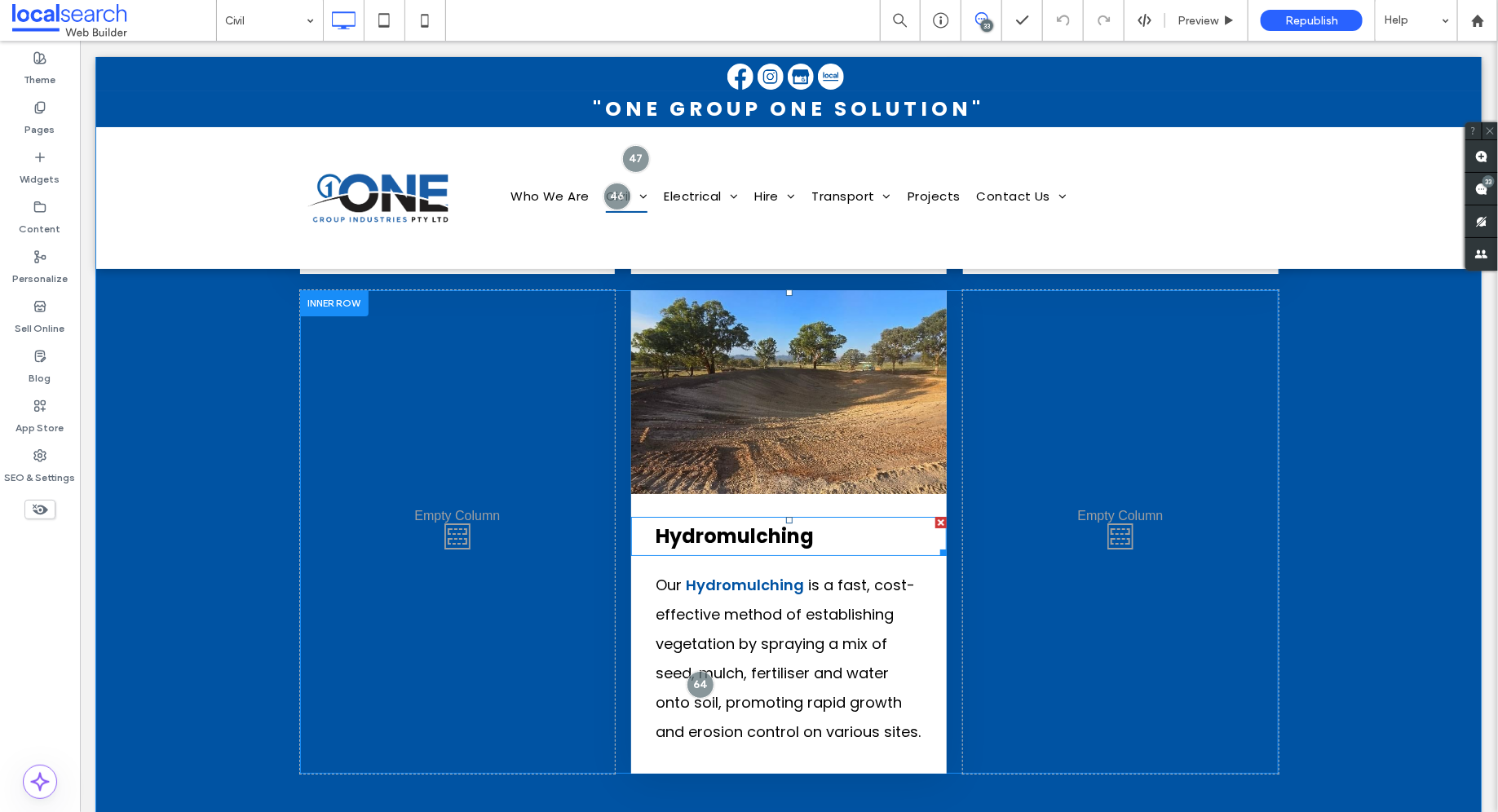
click at [772, 522] on strong "Hydromulching" at bounding box center [734, 535] width 158 height 27
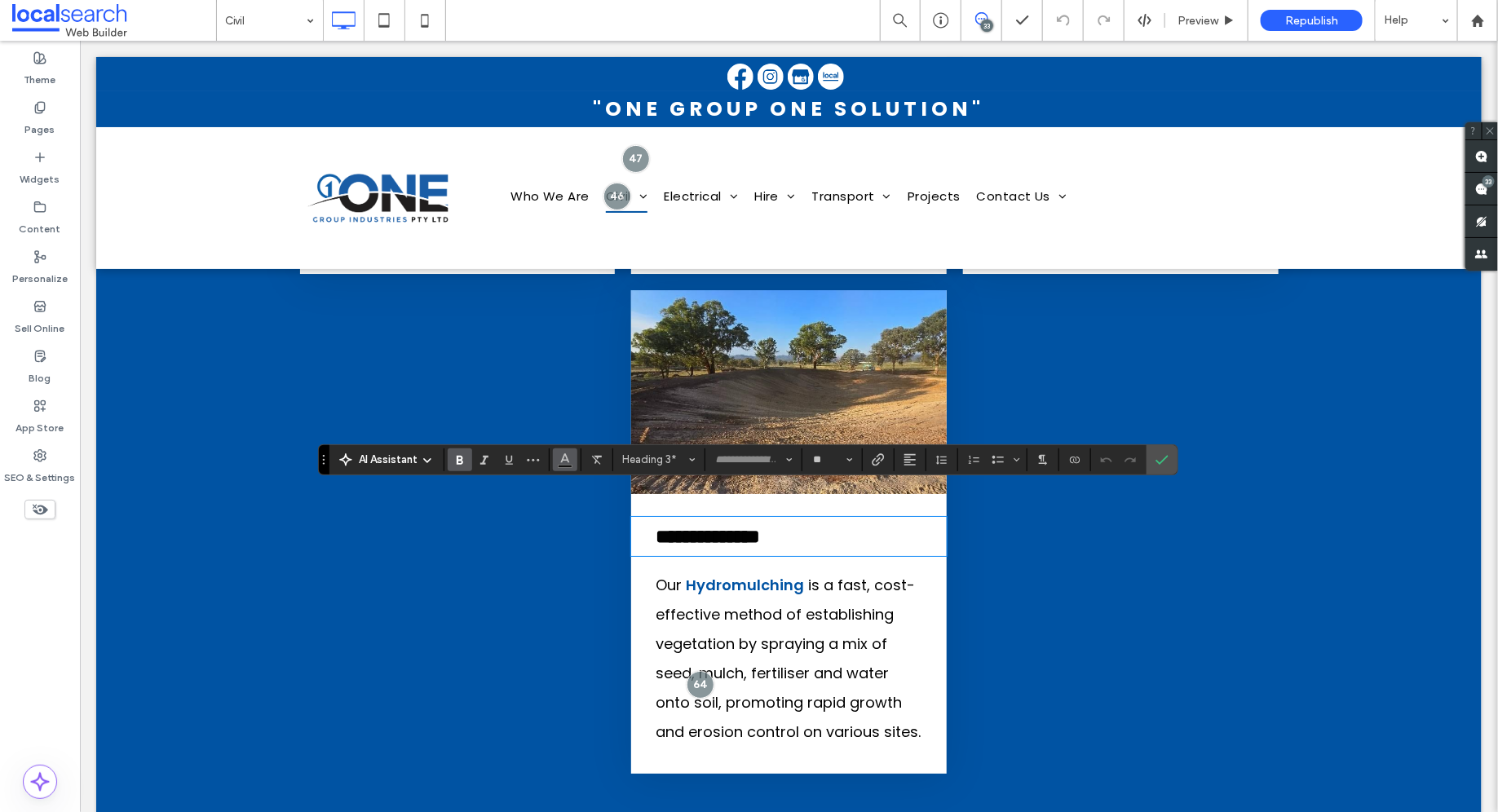
click at [563, 463] on icon "Color" at bounding box center [565, 457] width 13 height 13
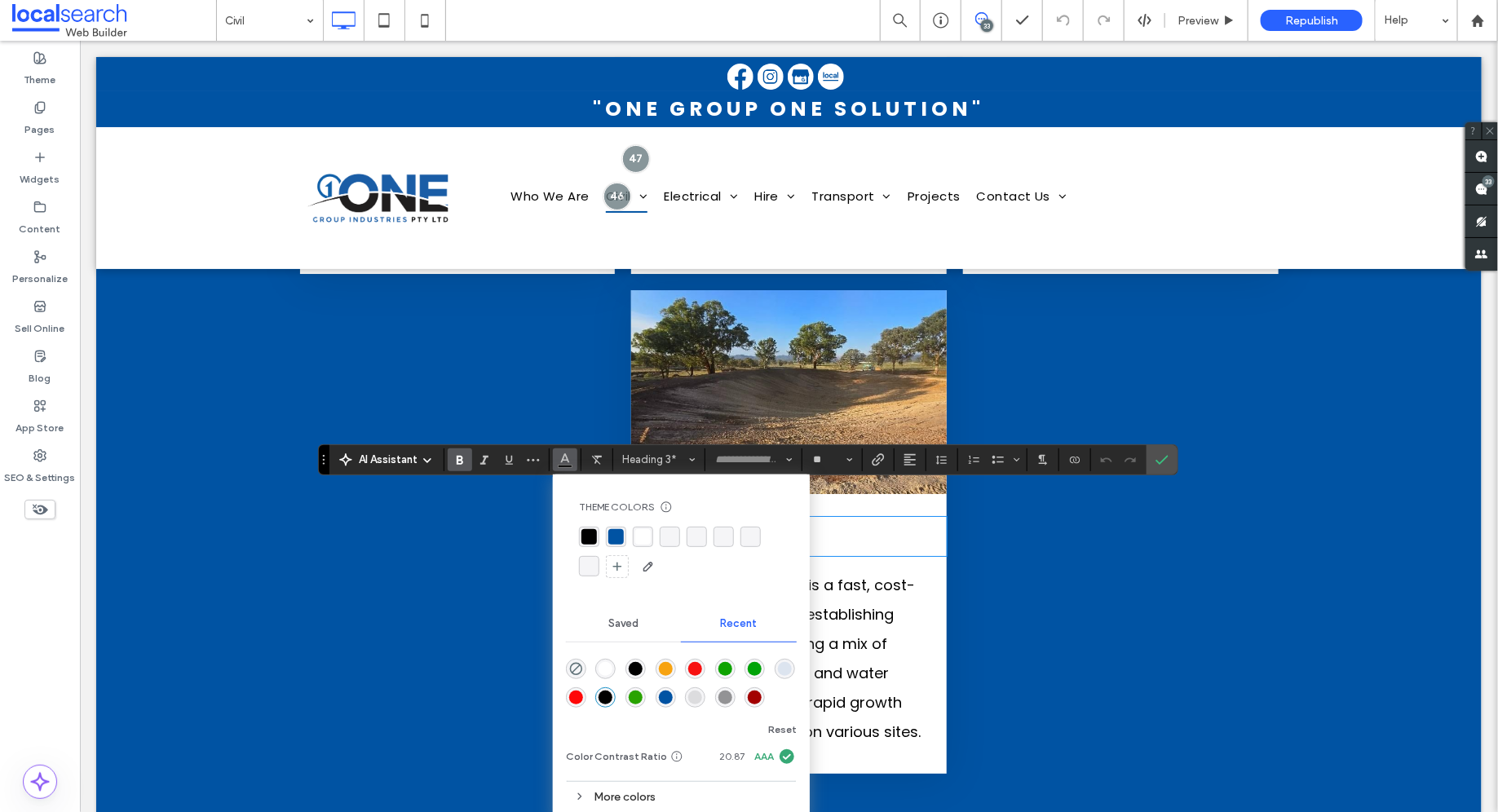
click at [613, 542] on div "rgba(0,83,163,1)" at bounding box center [616, 537] width 16 height 16
click at [1162, 453] on icon "Confirm" at bounding box center [1162, 459] width 13 height 13
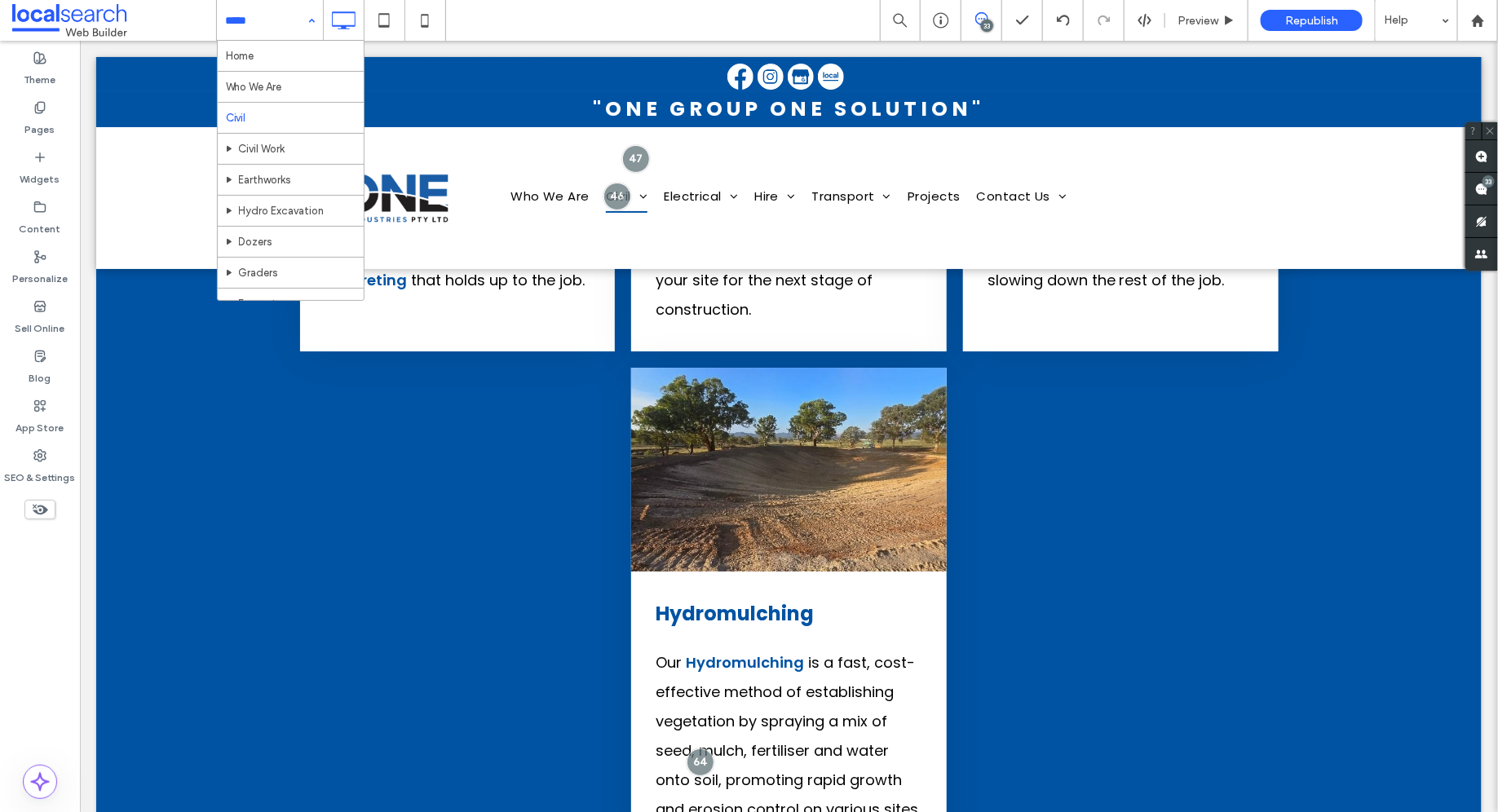
scroll to position [295, 0]
click at [311, 18] on div "Home Who We Are Civil Civil Work Earthworks Hydro Excavation Dozers Graders Exc…" at bounding box center [270, 20] width 106 height 41
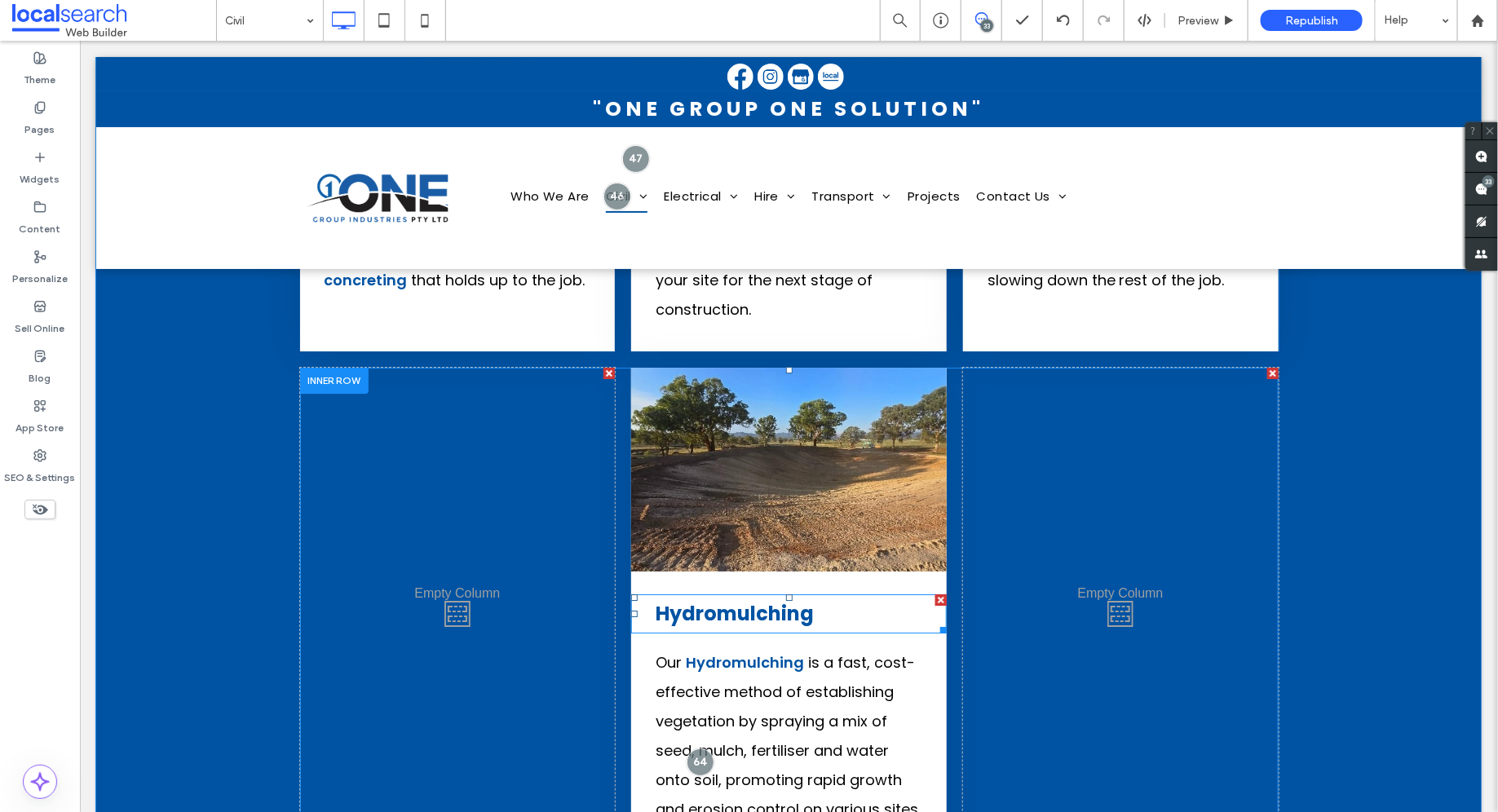
click at [766, 599] on strong "Hydromulching" at bounding box center [734, 612] width 158 height 27
type input "**"
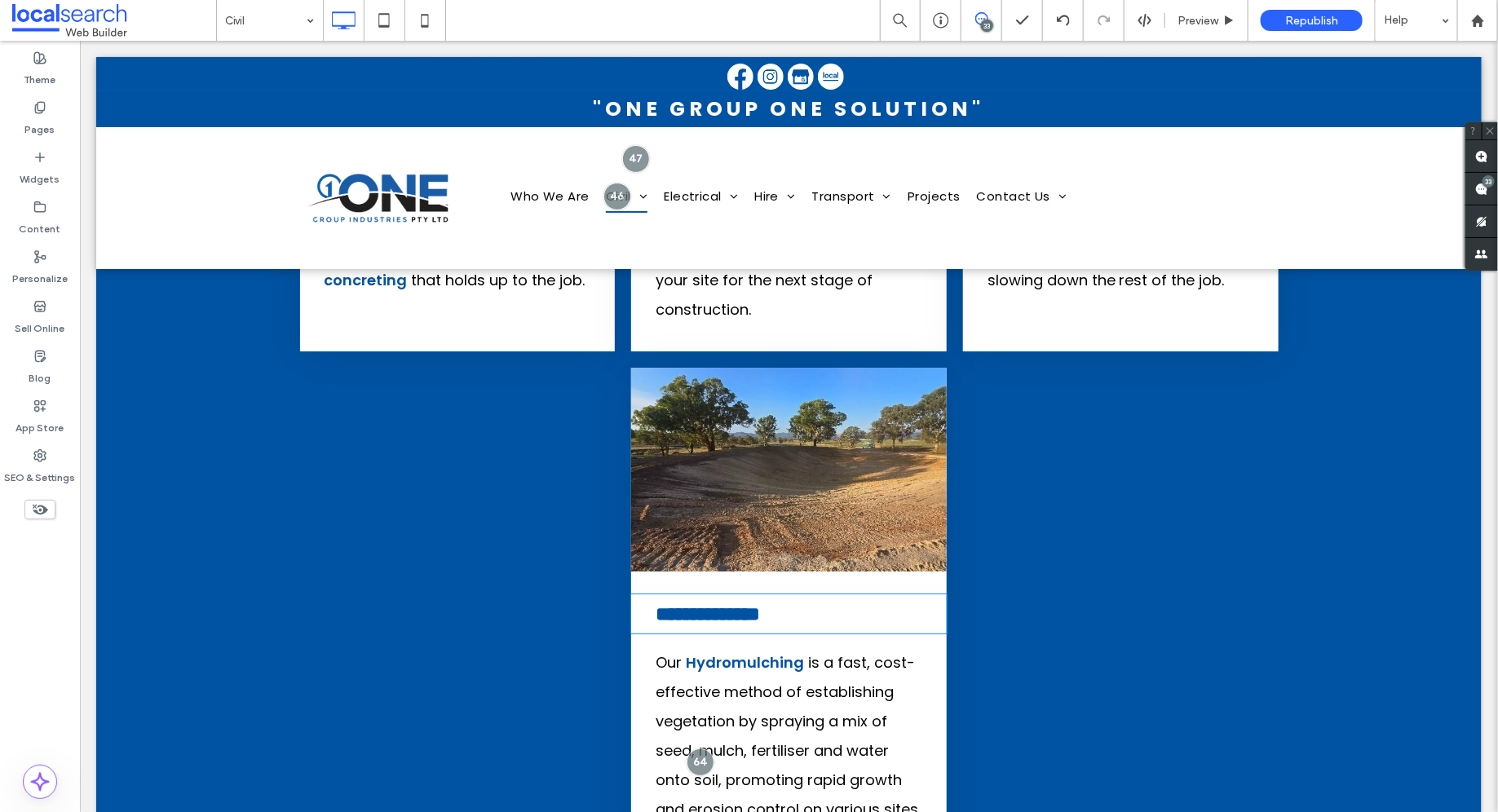
click at [759, 603] on strong "**********" at bounding box center [707, 613] width 104 height 19
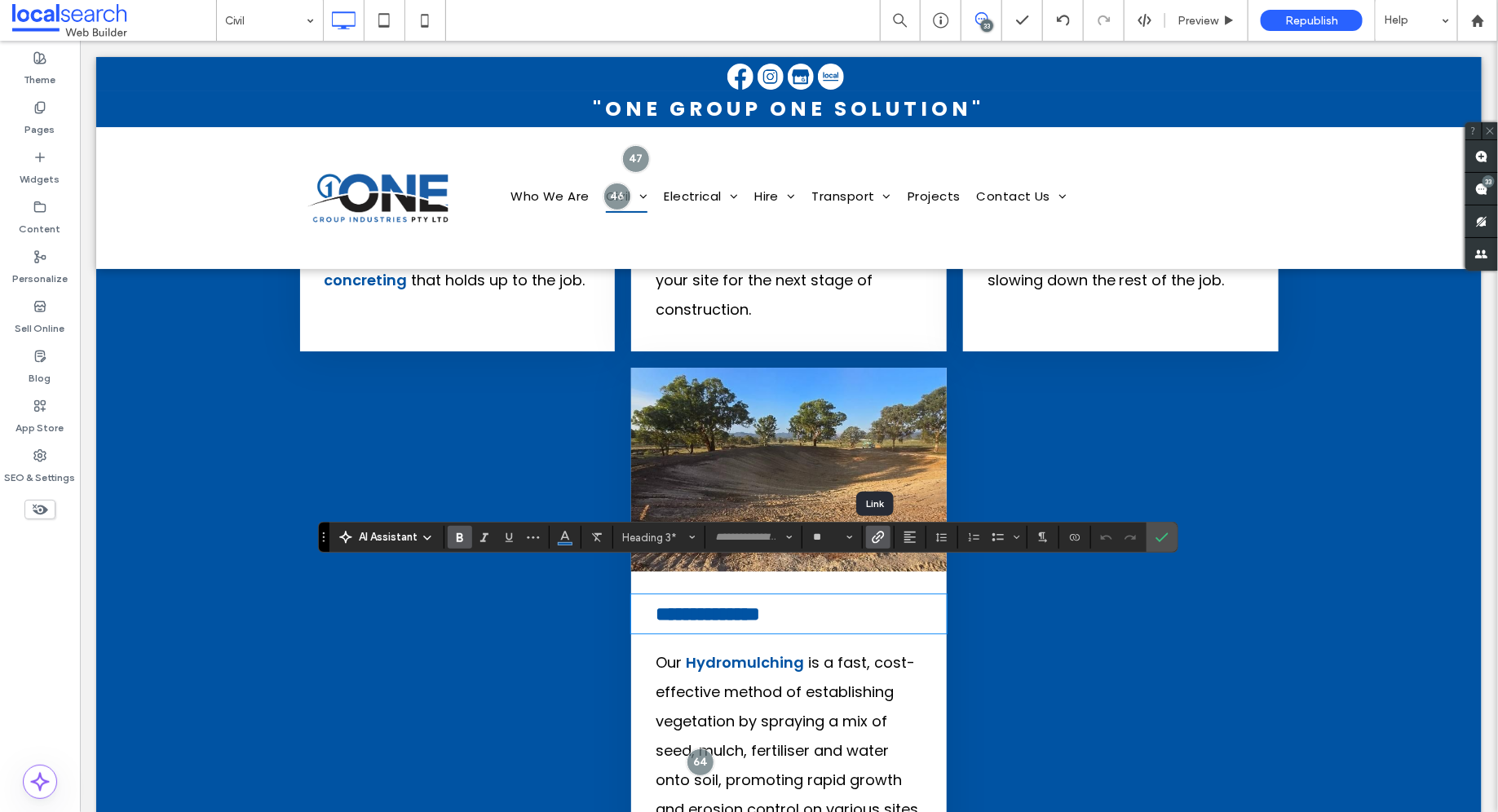
click at [884, 534] on label "Link" at bounding box center [878, 537] width 25 height 23
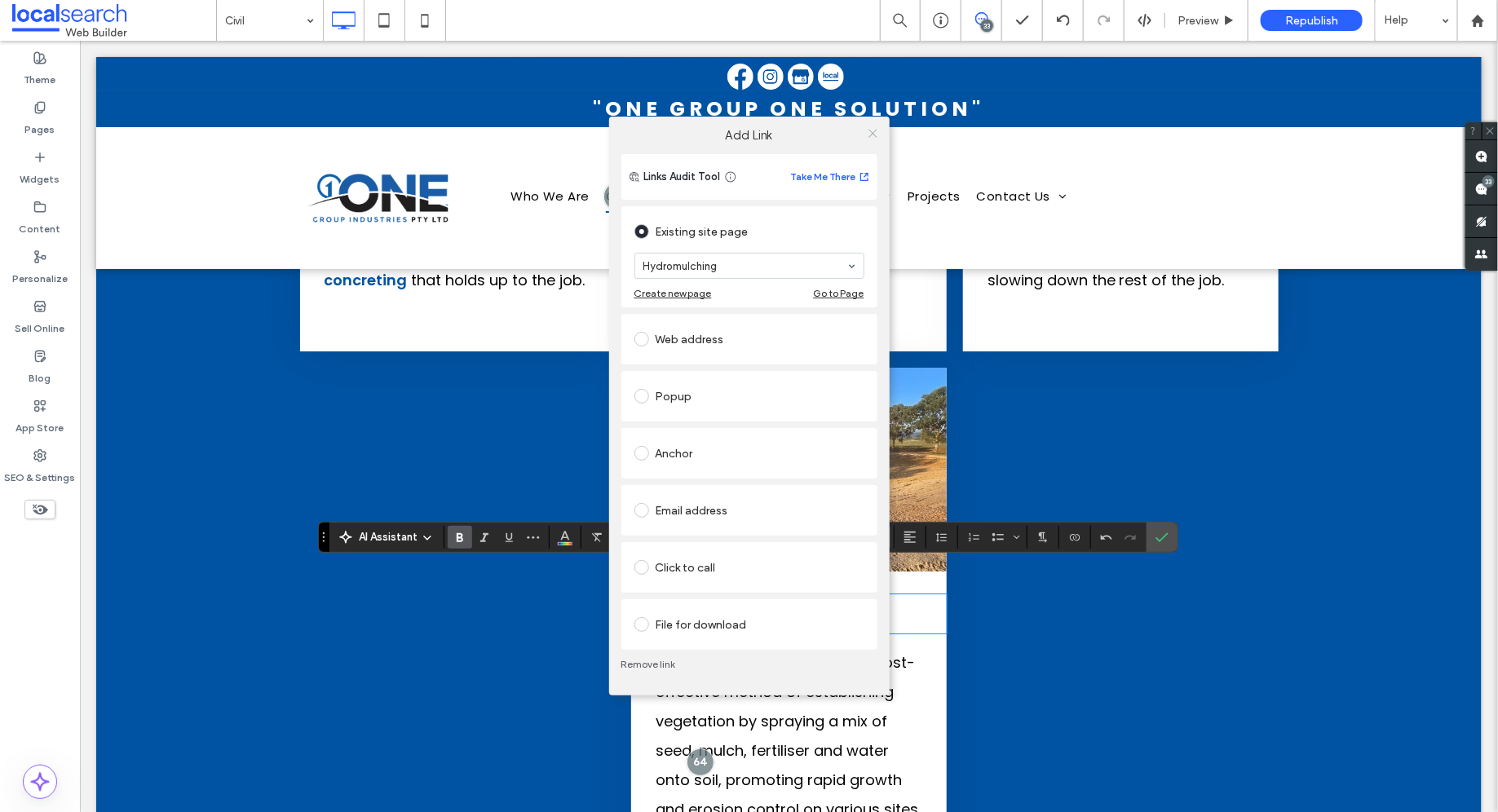
click at [874, 133] on icon at bounding box center [872, 134] width 12 height 12
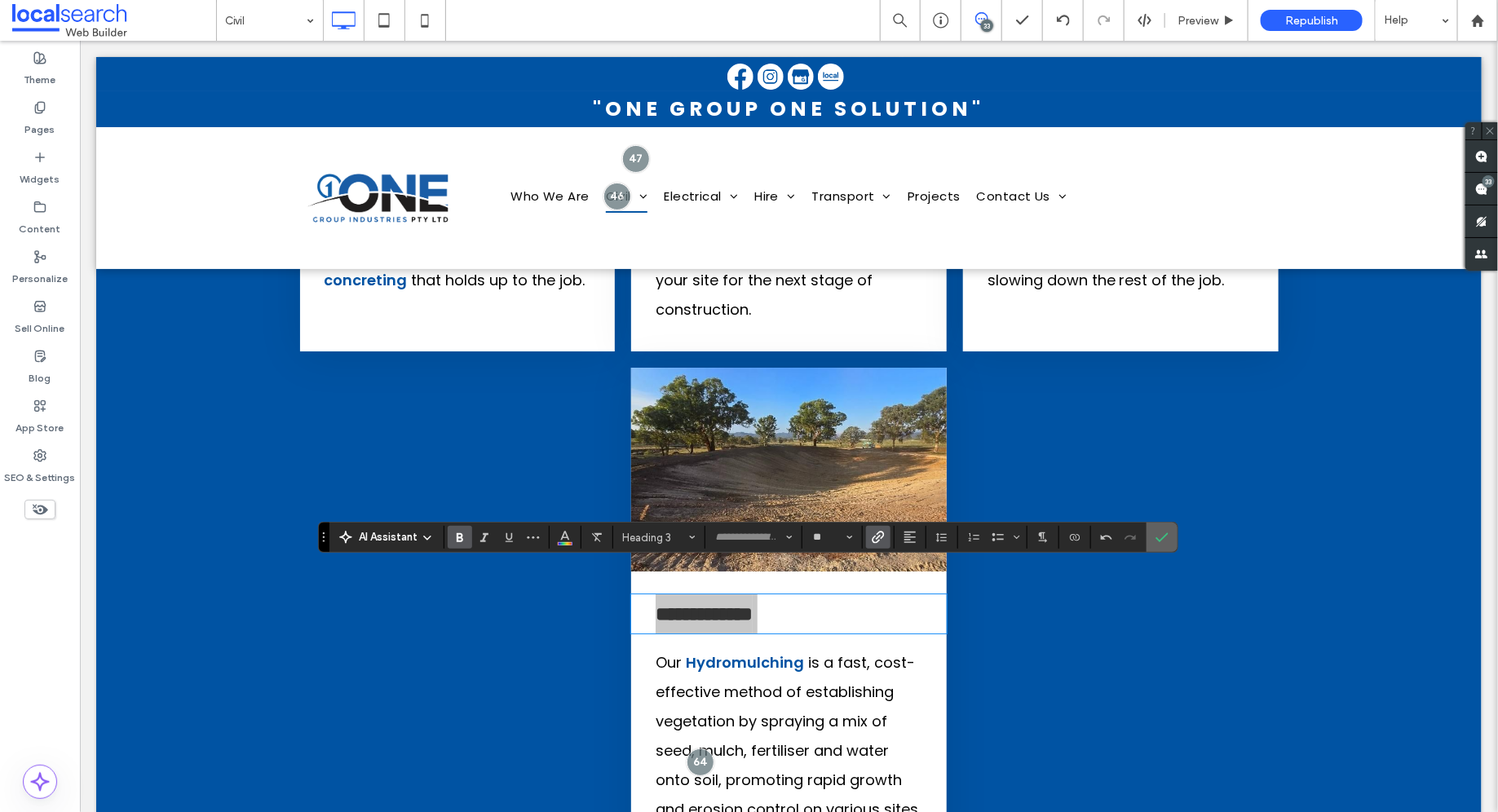
click at [1162, 528] on span "Confirm" at bounding box center [1162, 537] width 13 height 27
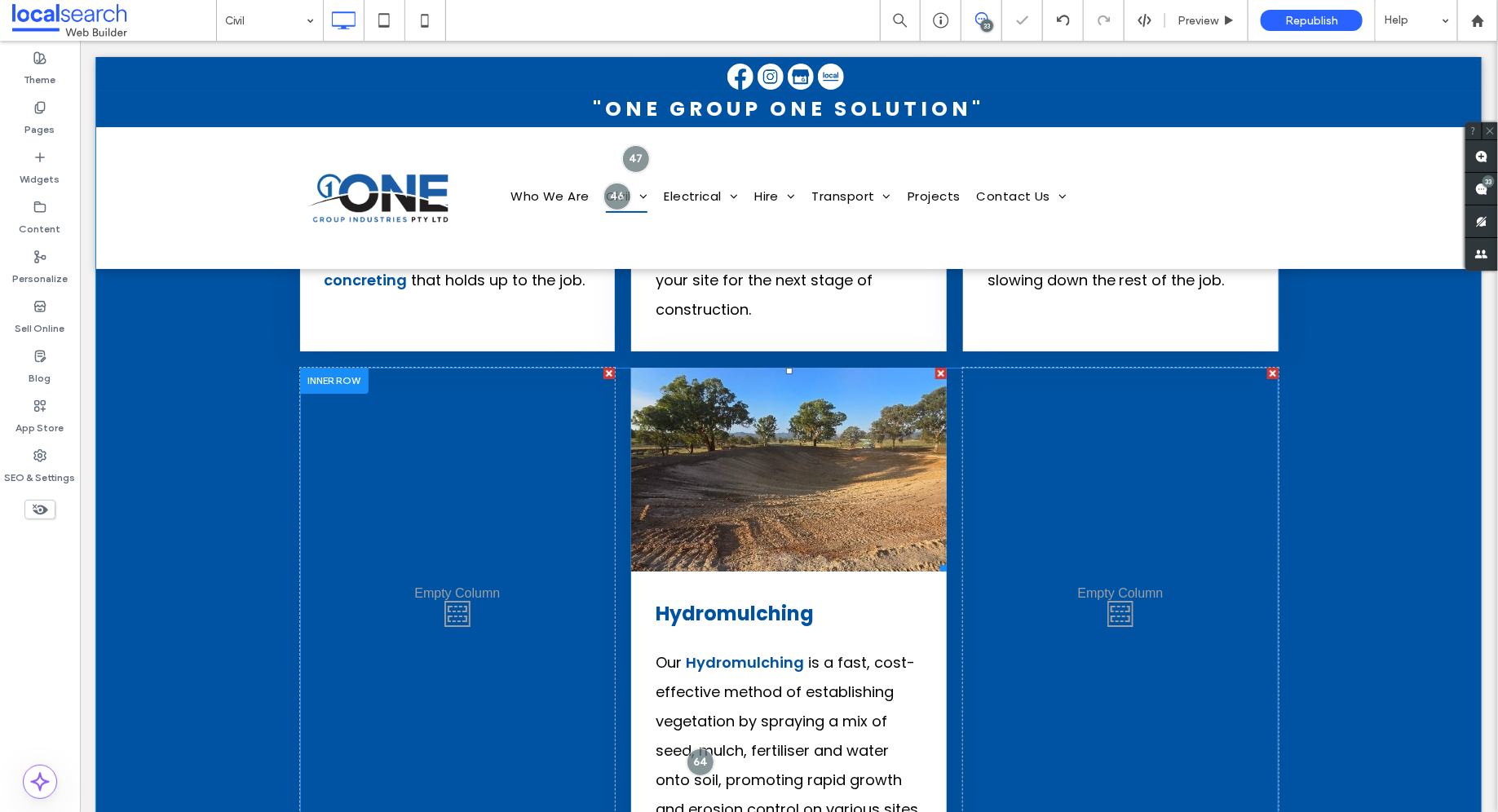
click at [766, 411] on link at bounding box center [787, 469] width 316 height 203
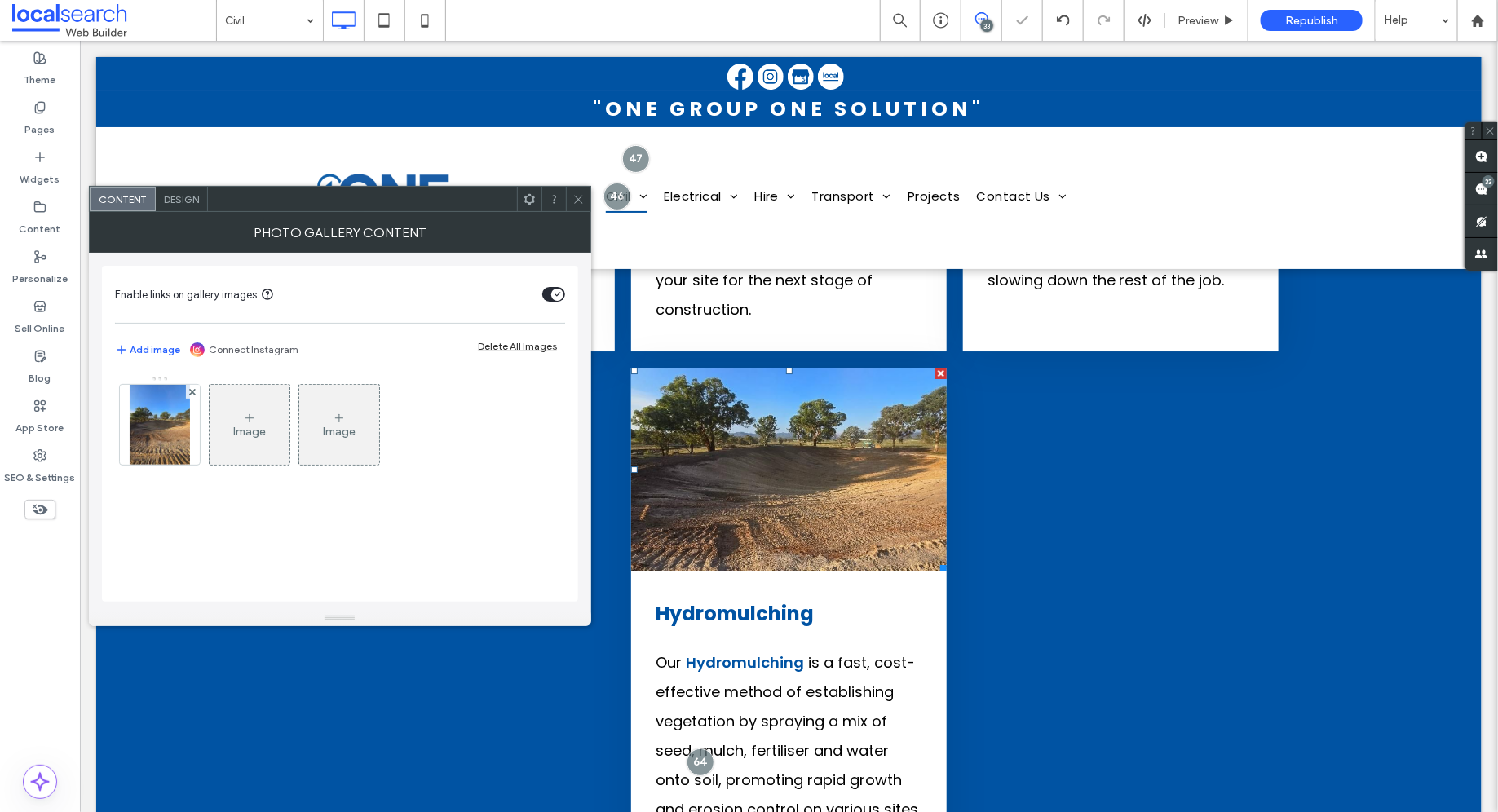
click at [766, 411] on link at bounding box center [787, 469] width 316 height 203
click at [179, 403] on img at bounding box center [159, 425] width 60 height 80
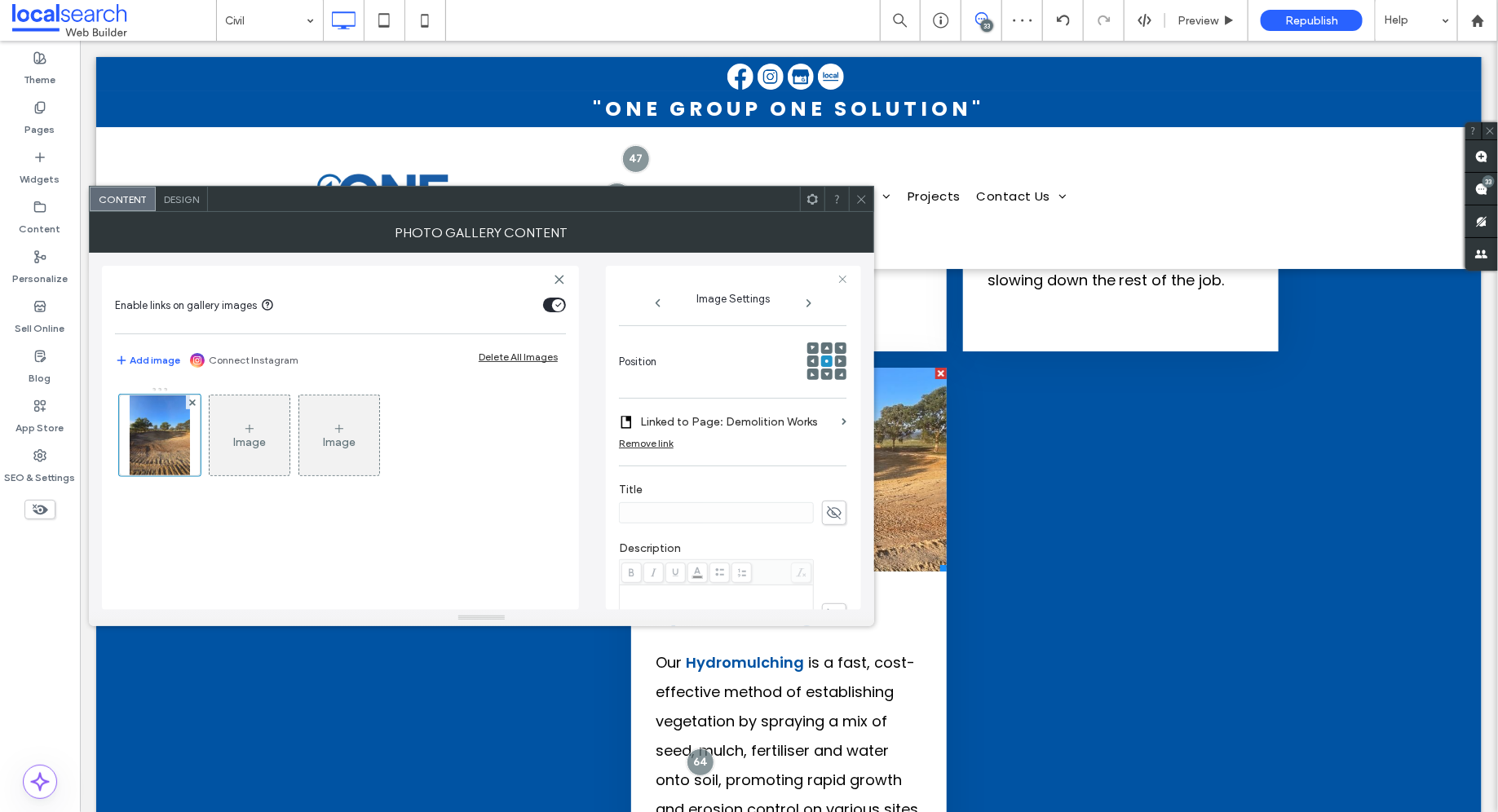
scroll to position [212, 0]
click at [718, 421] on label "Linked to Page: Demolition Works" at bounding box center [737, 419] width 195 height 30
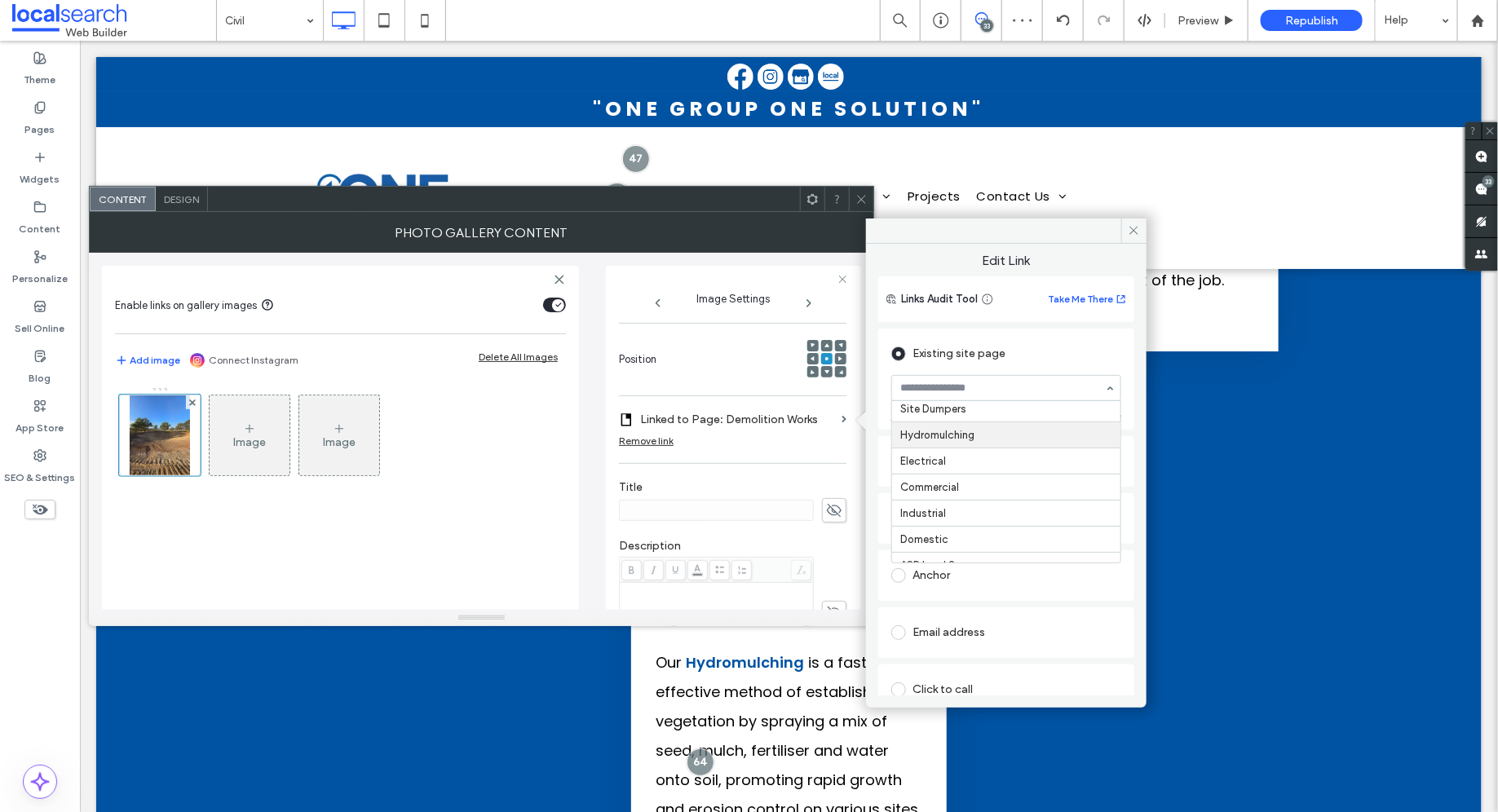
scroll to position [374, 0]
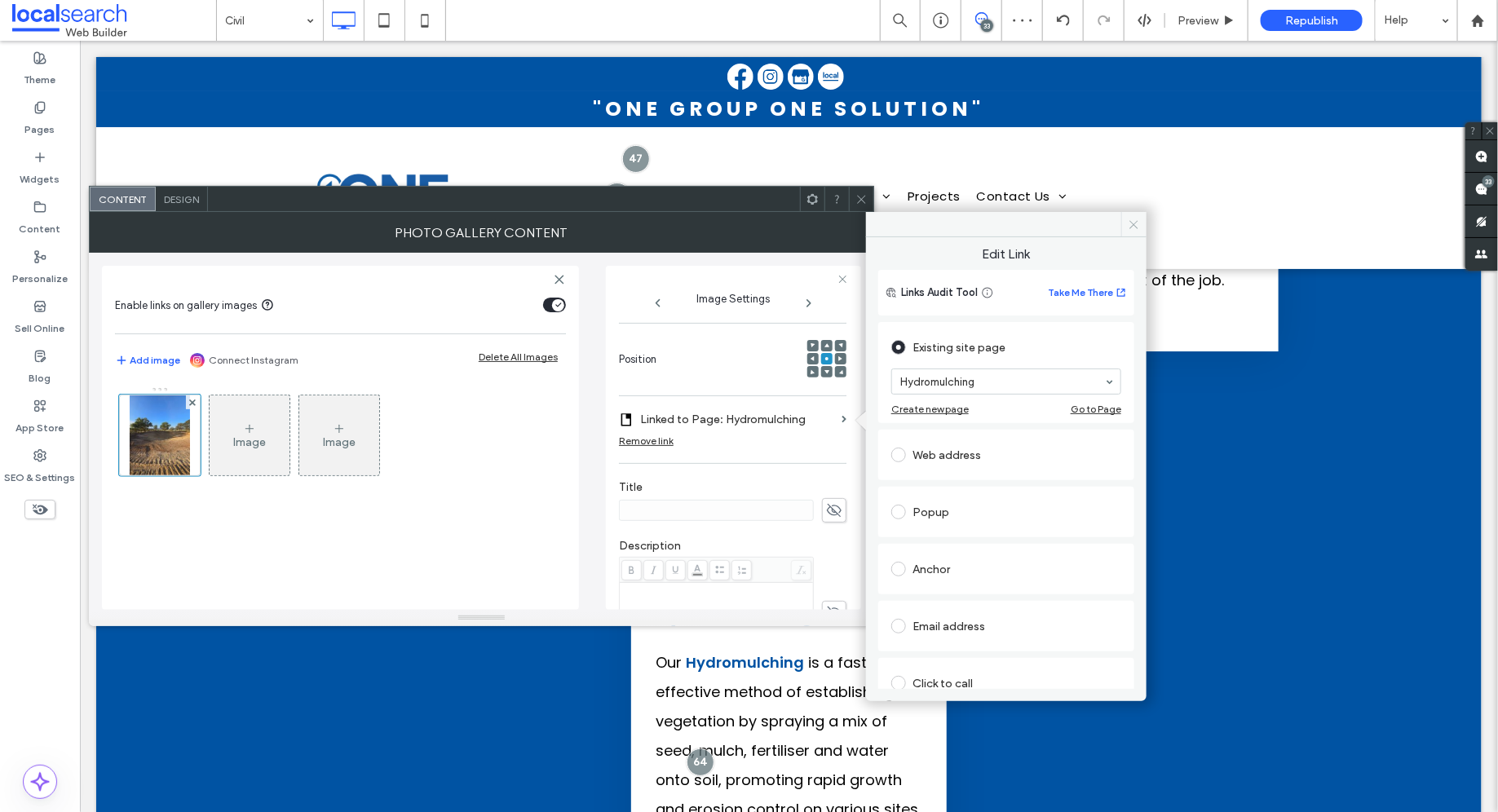
drag, startPoint x: 1133, startPoint y: 223, endPoint x: 933, endPoint y: 180, distance: 204.6
click at [1133, 223] on use at bounding box center [1133, 224] width 8 height 8
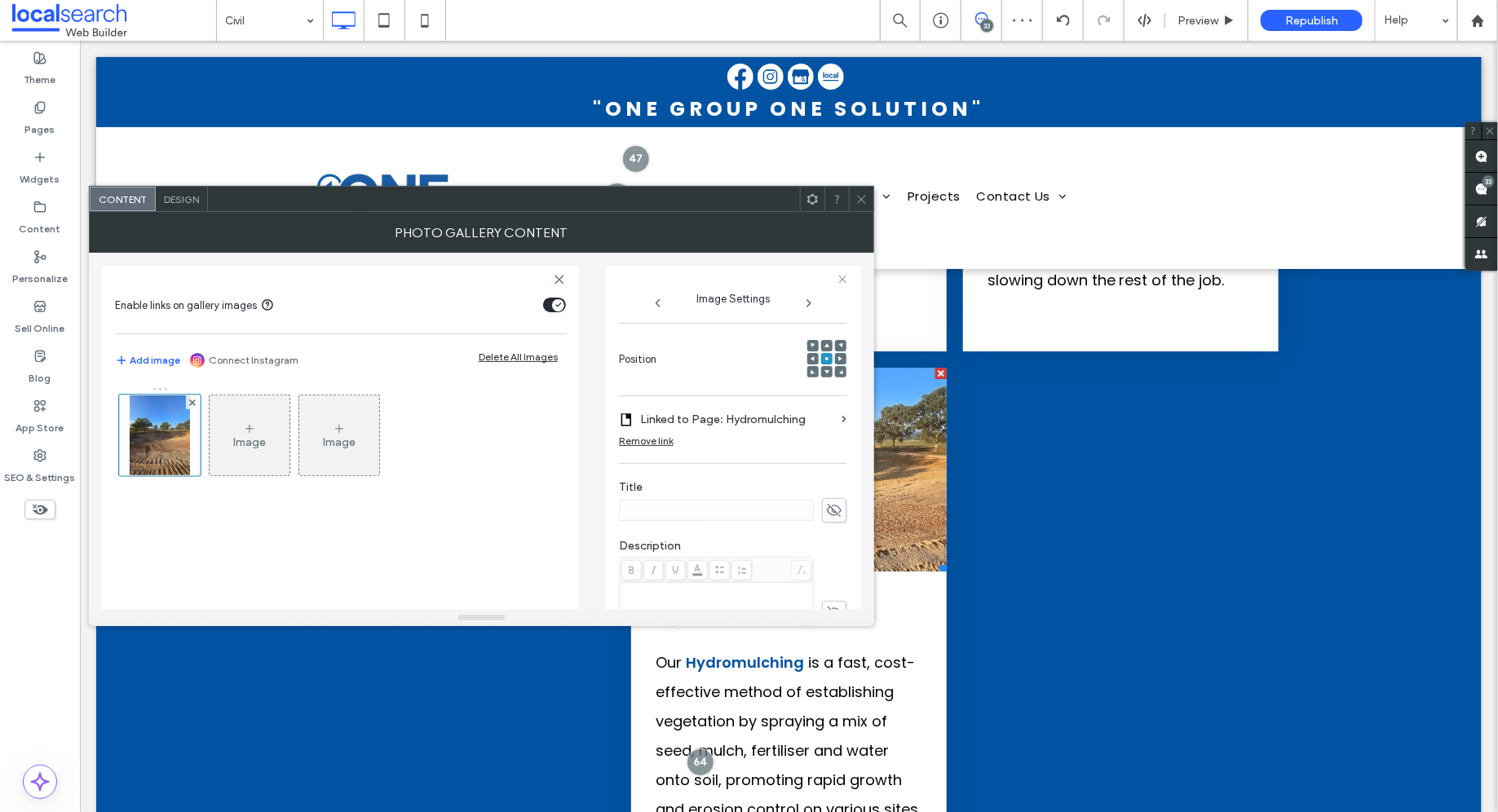
click at [857, 198] on icon at bounding box center [862, 199] width 12 height 12
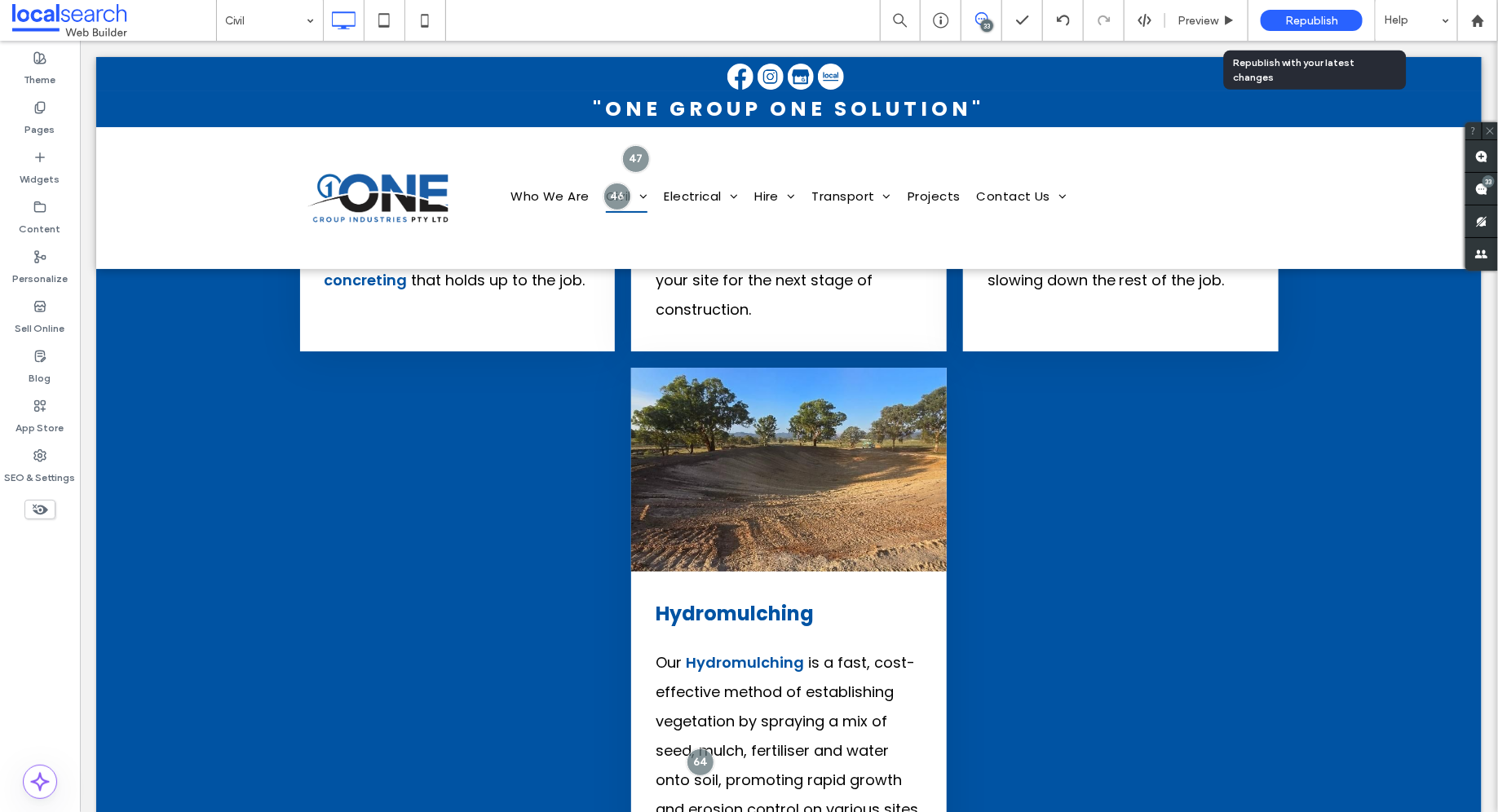
click at [1328, 19] on span "Republish" at bounding box center [1311, 21] width 53 height 14
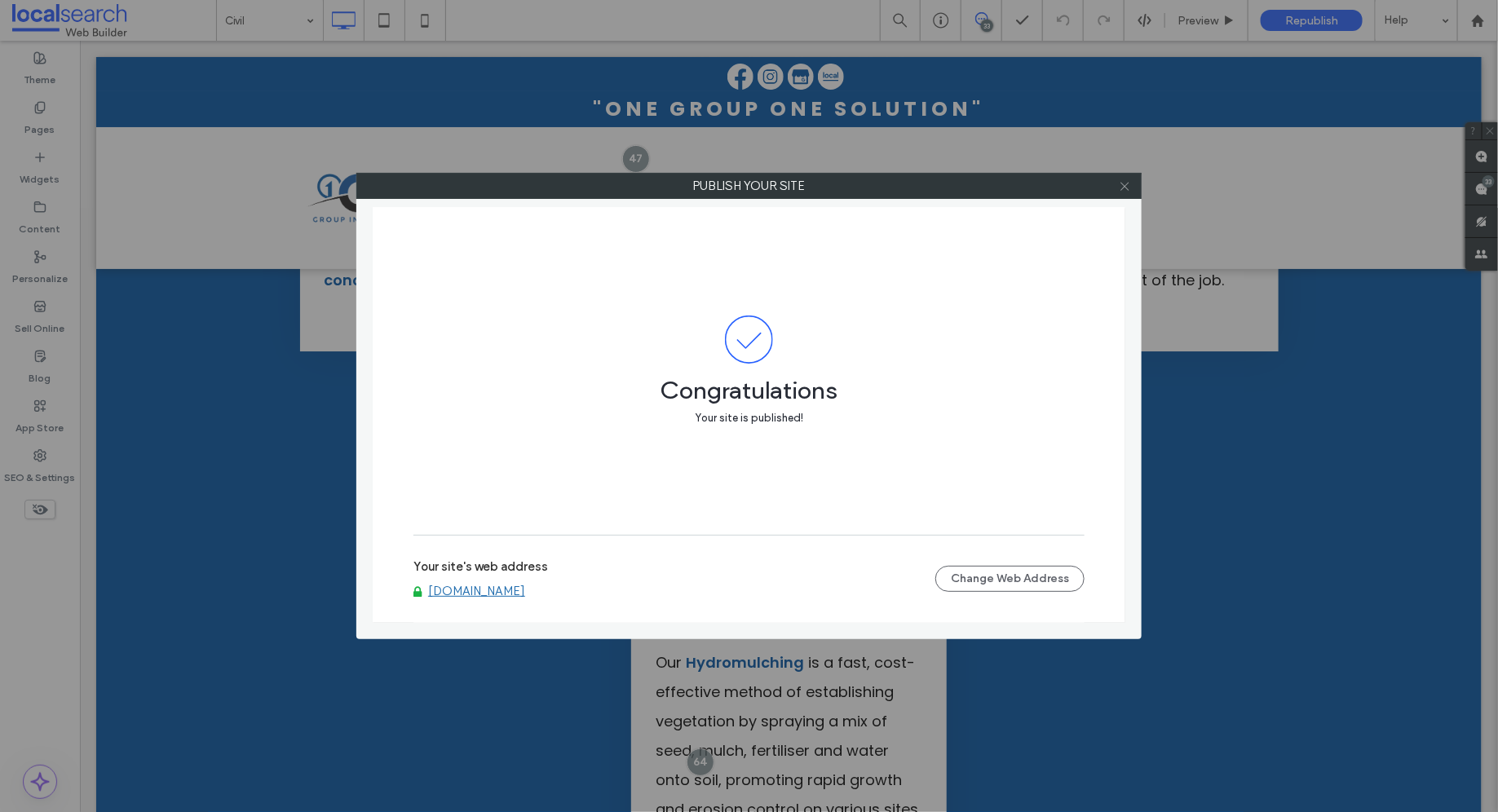
click at [1120, 180] on icon at bounding box center [1125, 187] width 12 height 12
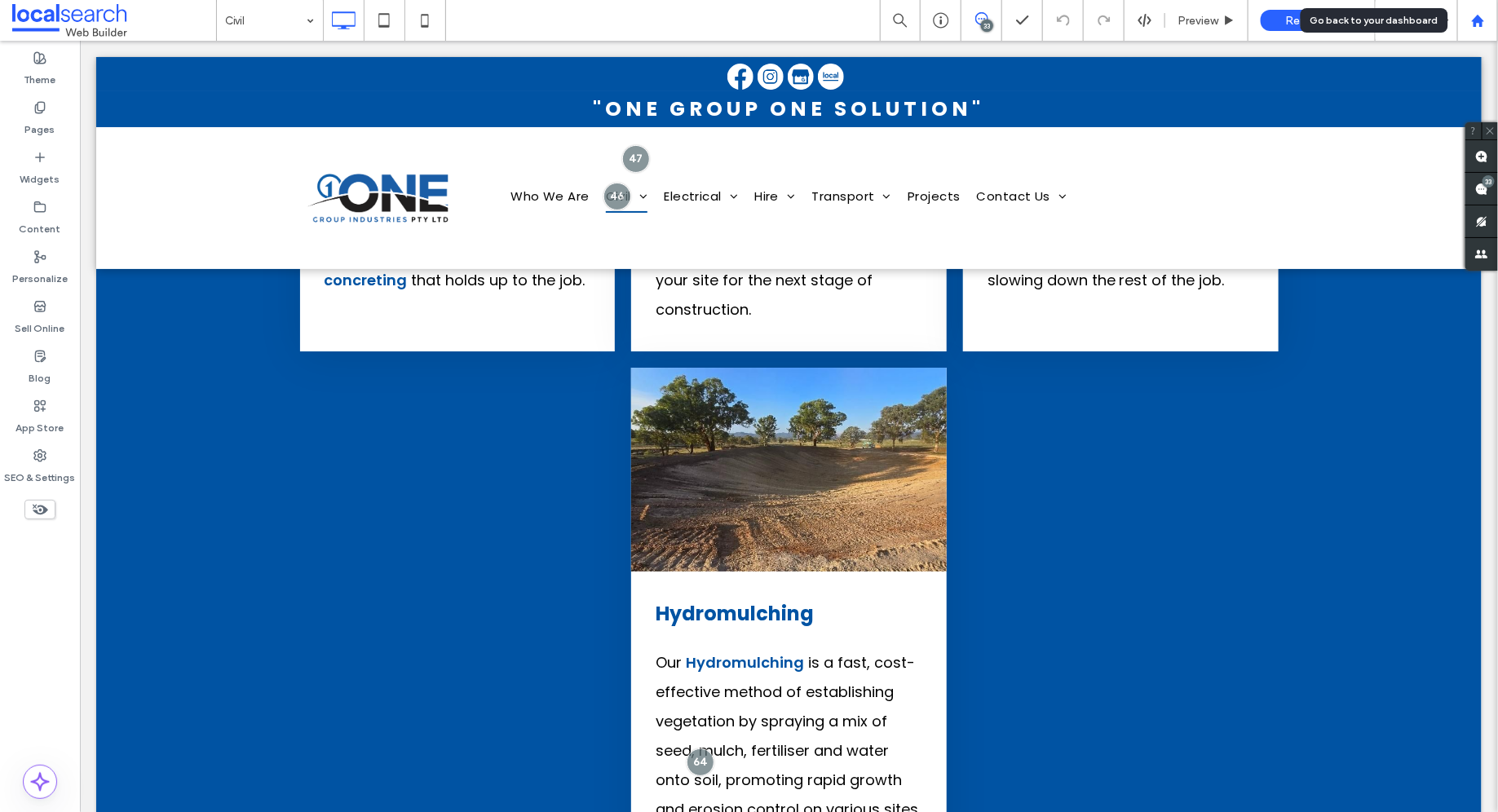
click at [1481, 21] on use at bounding box center [1477, 20] width 12 height 12
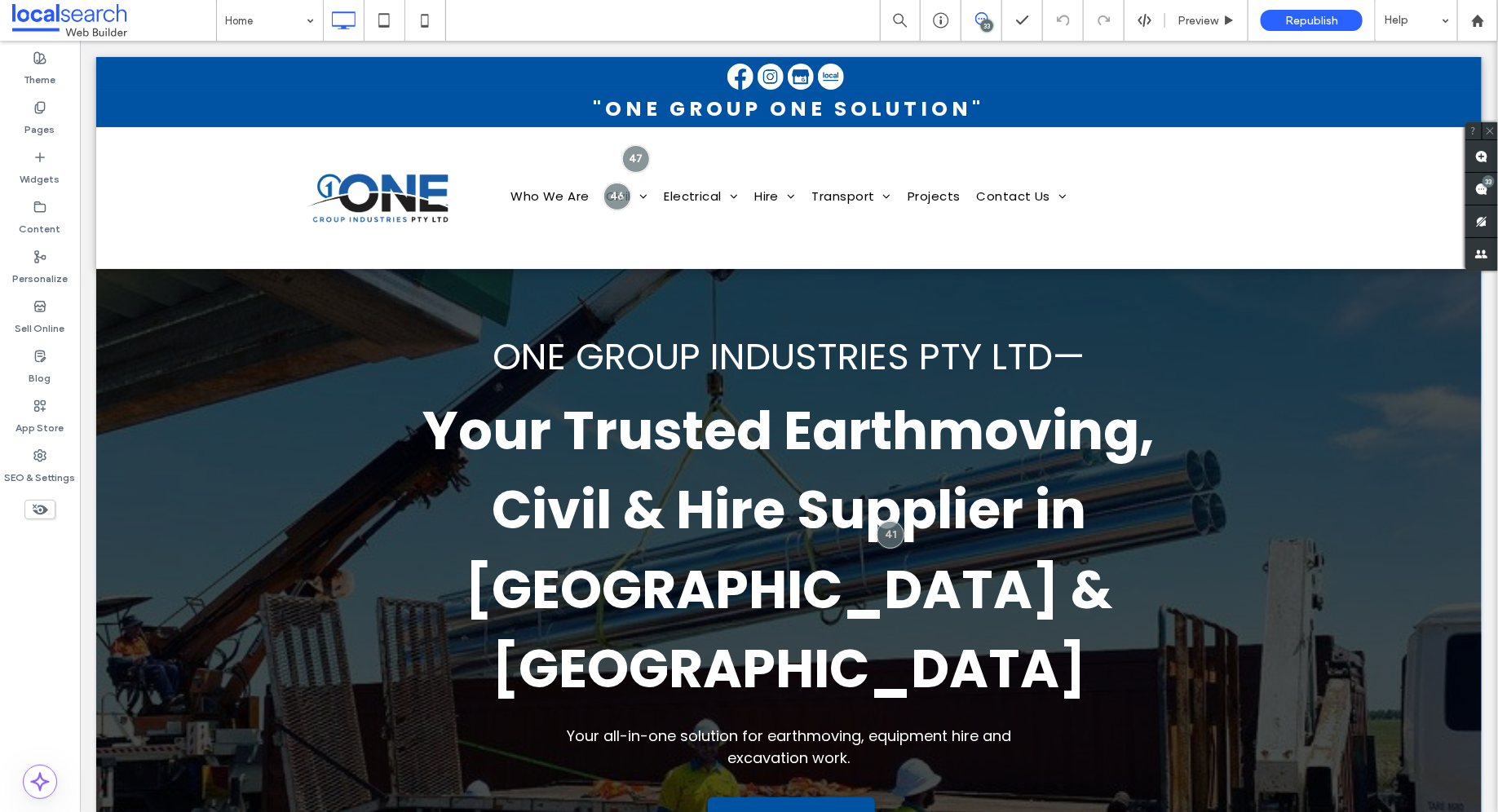
scroll to position [607, 0]
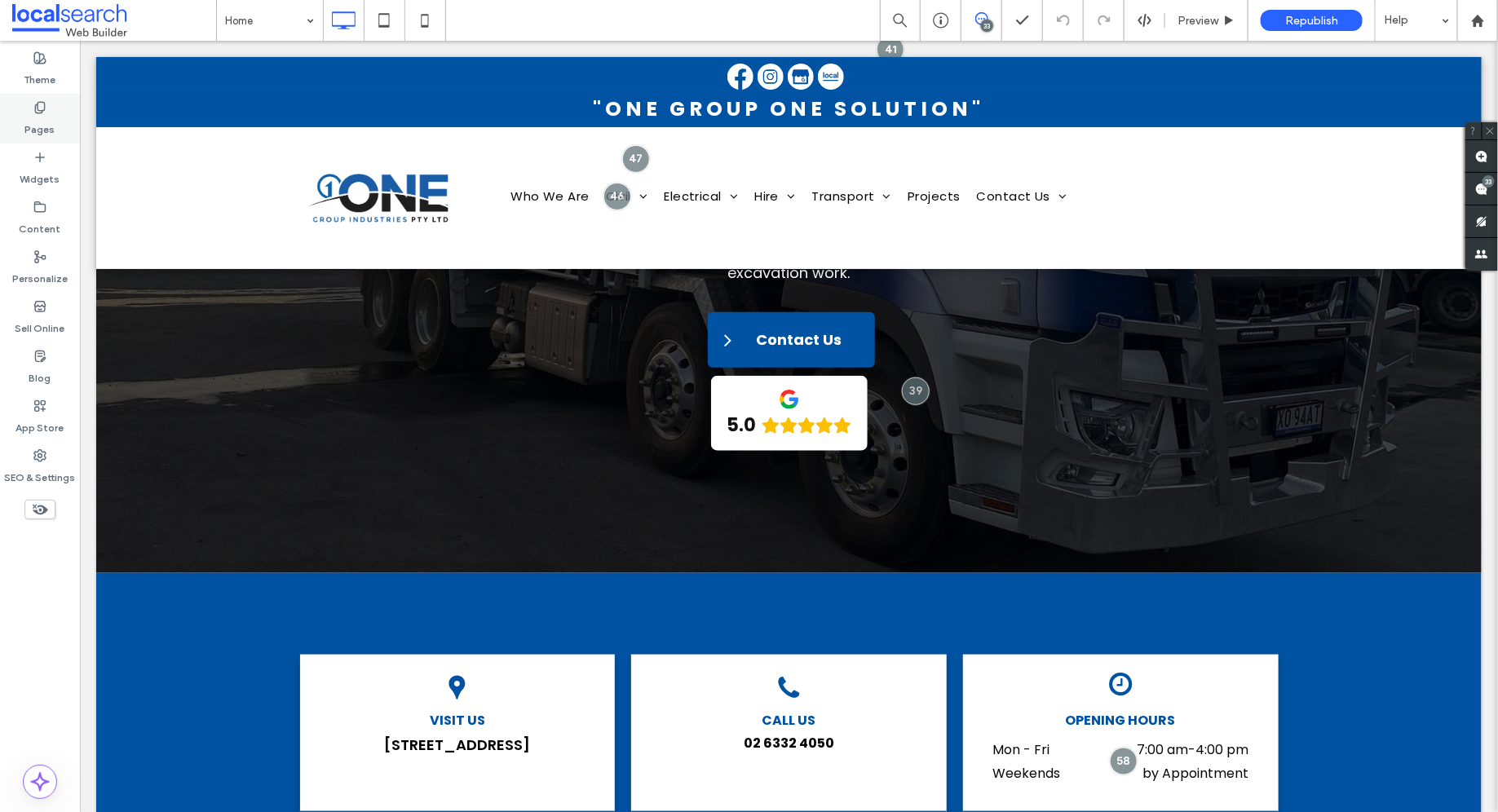
click at [19, 100] on div "Pages" at bounding box center [40, 119] width 80 height 50
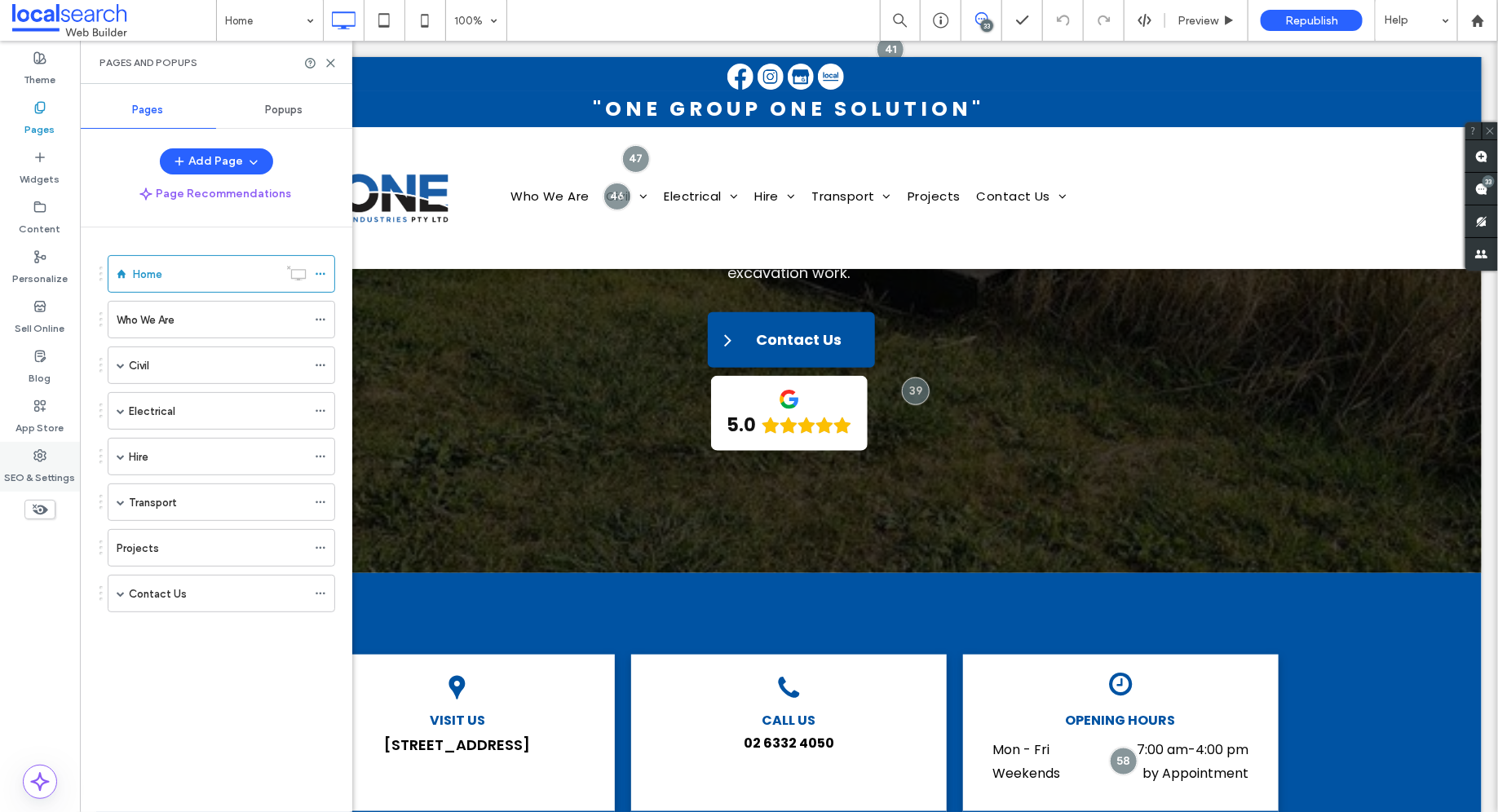
click at [50, 453] on div "SEO & Settings" at bounding box center [40, 466] width 80 height 50
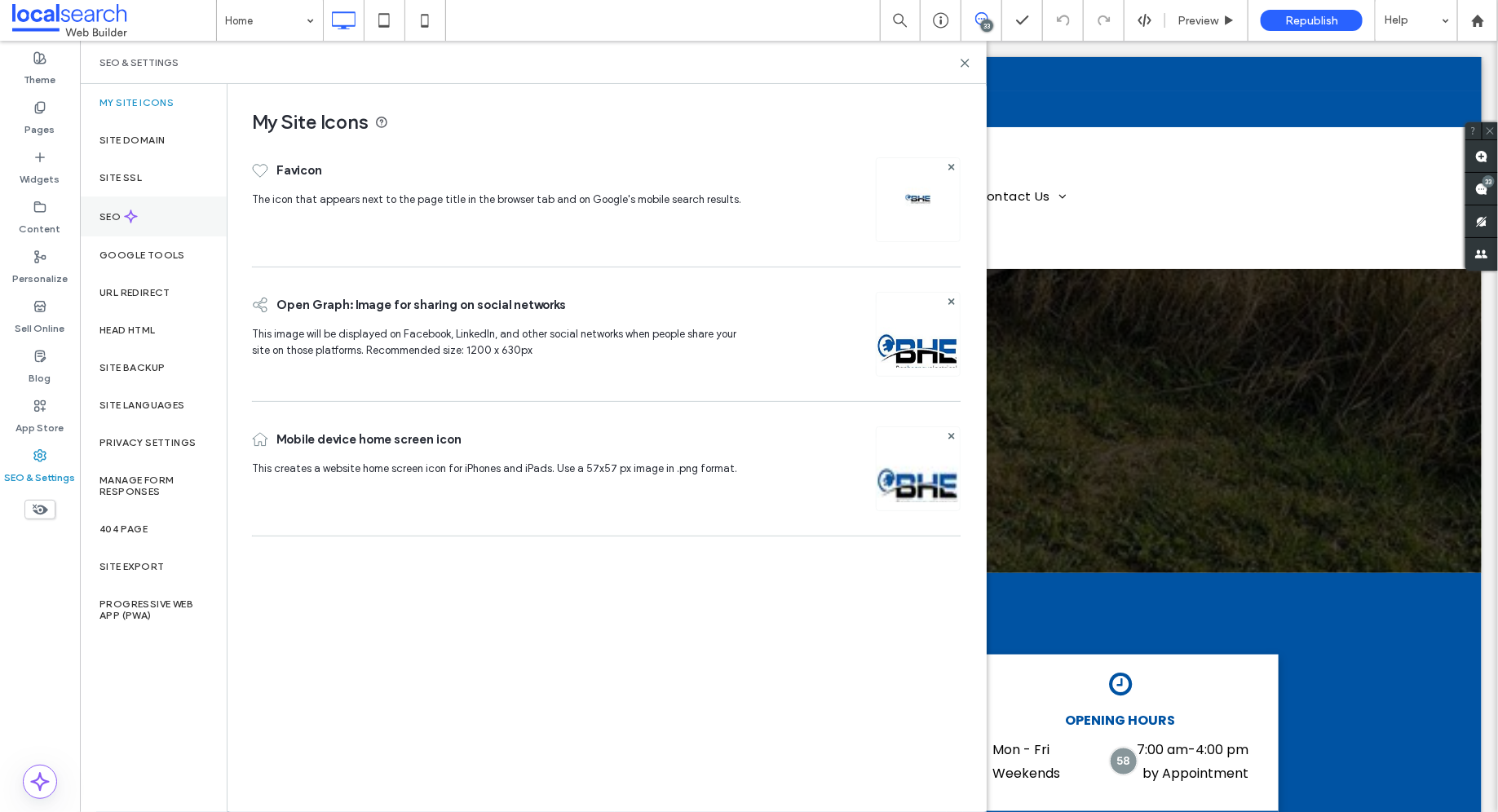
click at [157, 213] on div "SEO" at bounding box center [153, 216] width 147 height 40
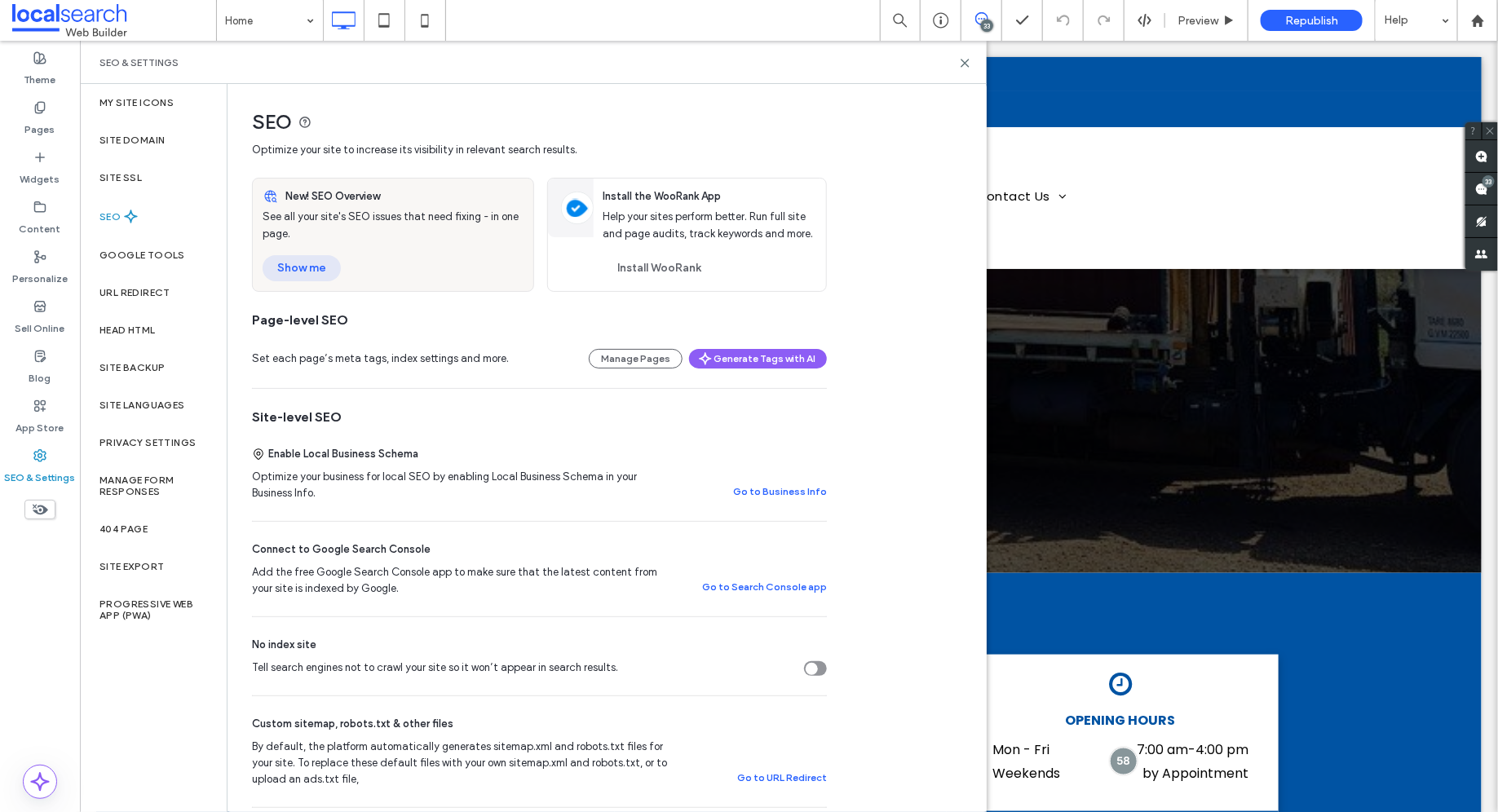
click at [313, 270] on button "Show me" at bounding box center [302, 267] width 78 height 26
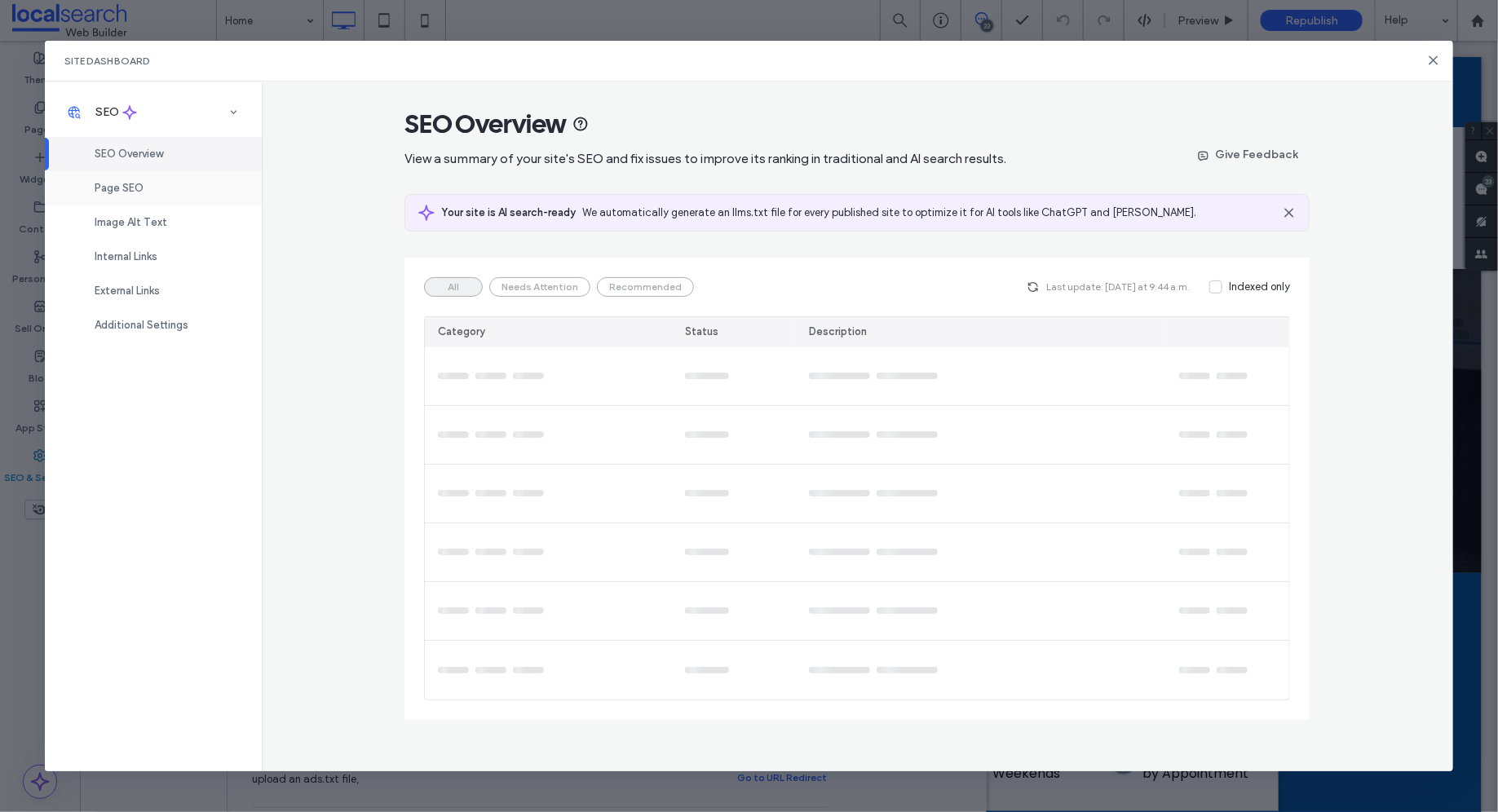
click at [160, 194] on div "Page SEO" at bounding box center [153, 188] width 217 height 34
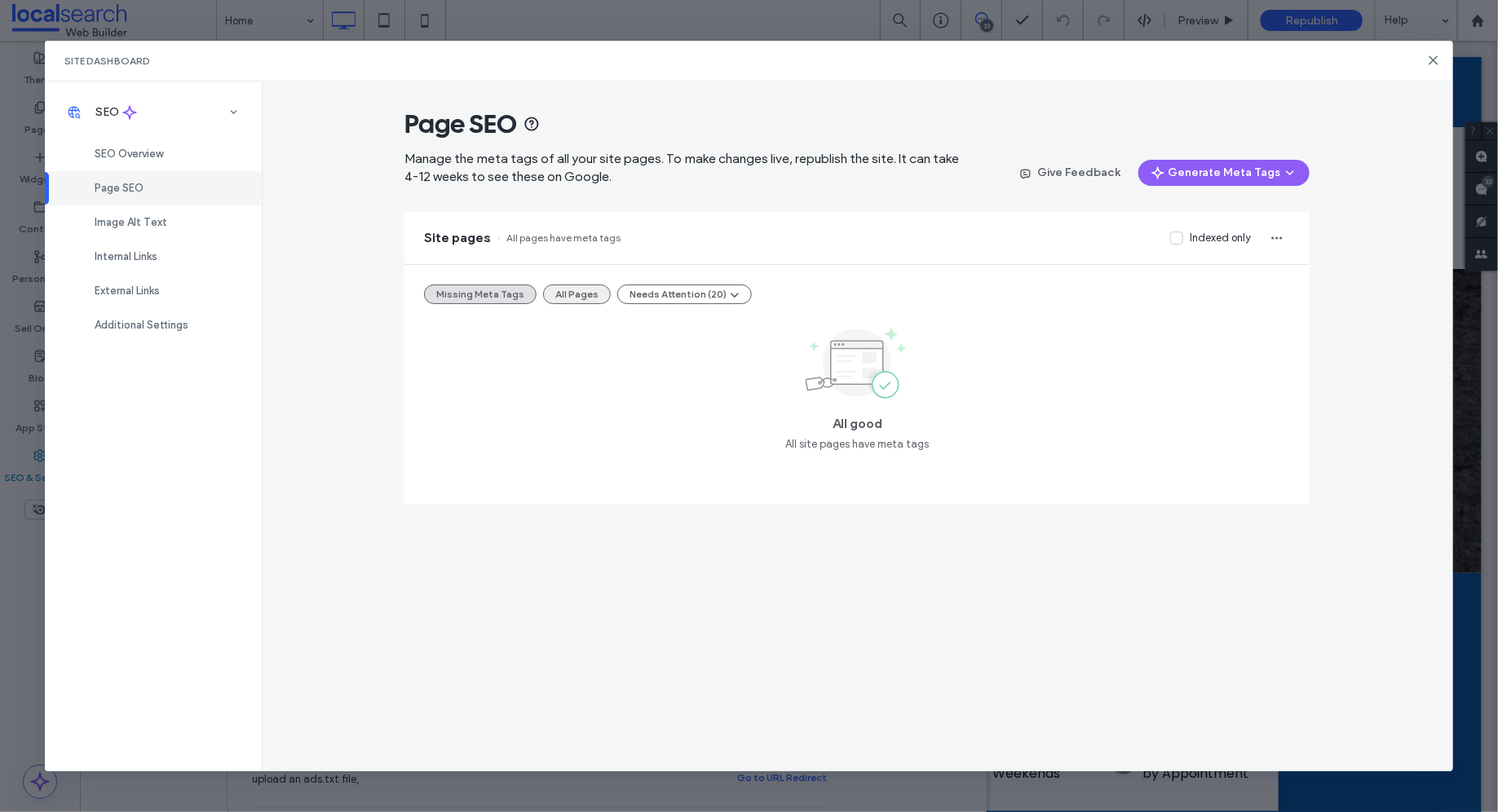
click at [555, 294] on button "All Pages" at bounding box center [577, 295] width 67 height 19
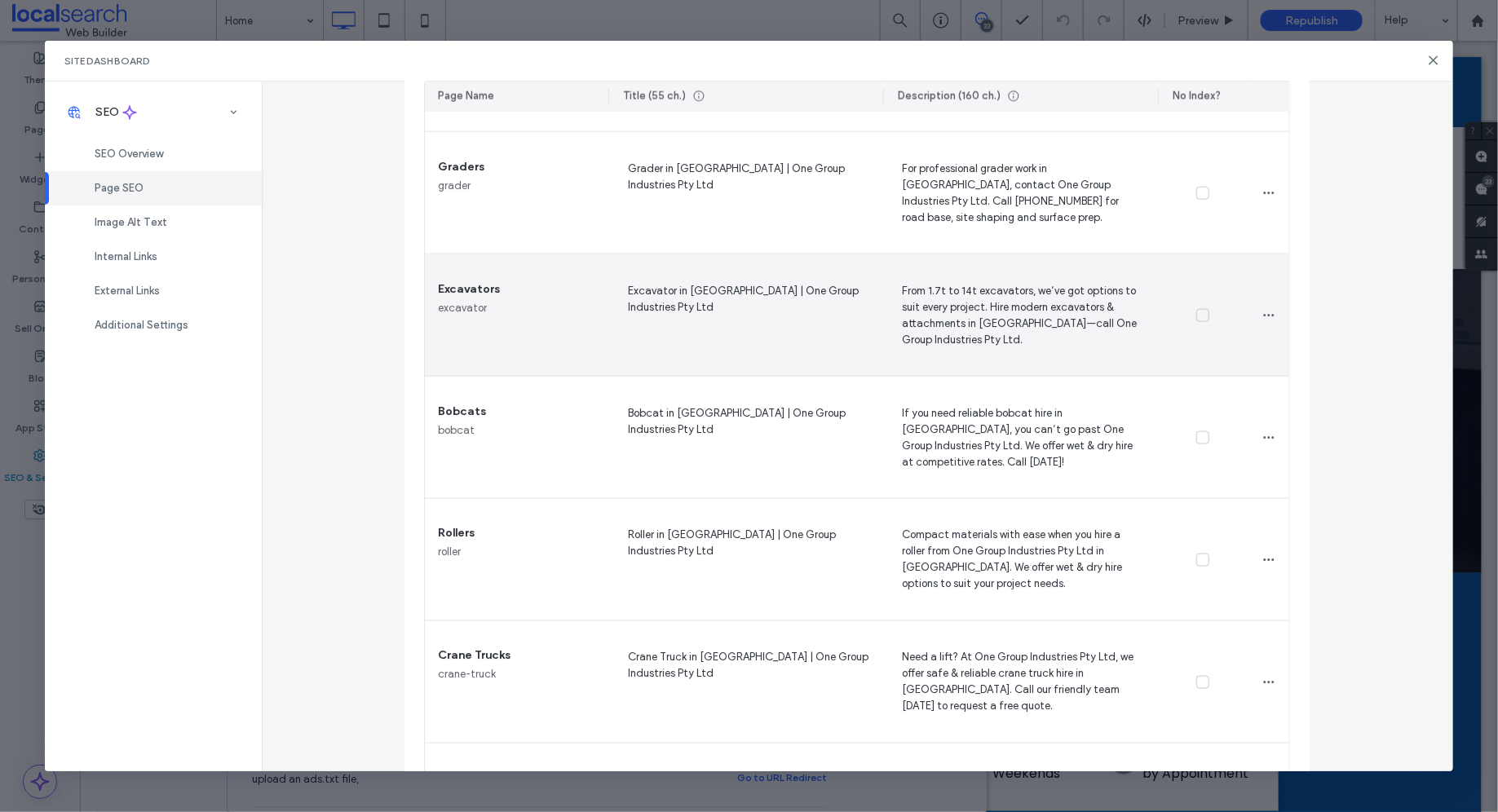
scroll to position [1195, 0]
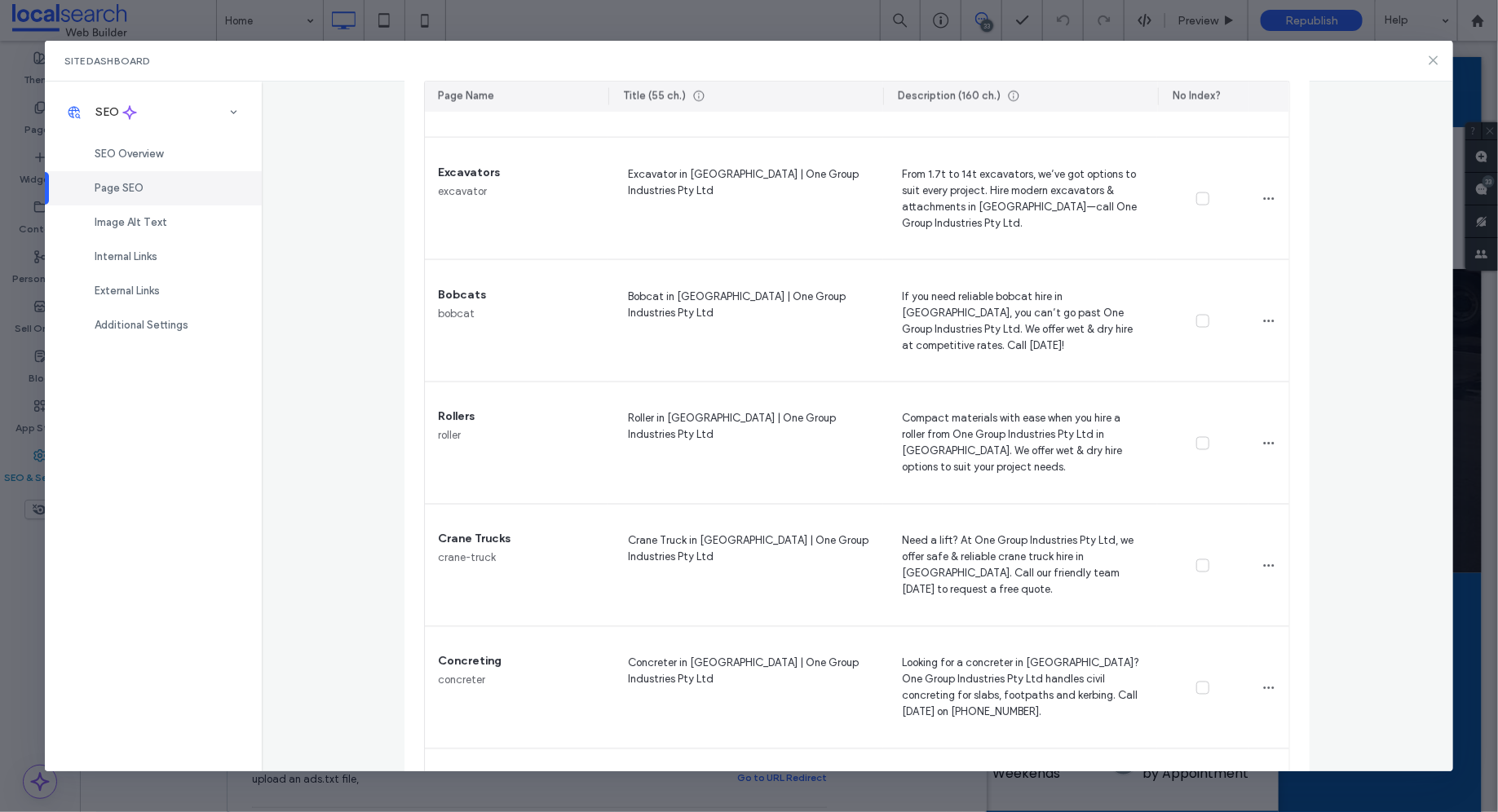
drag, startPoint x: 1432, startPoint y: 61, endPoint x: 1320, endPoint y: 11, distance: 122.7
click at [1432, 61] on icon at bounding box center [1433, 60] width 13 height 13
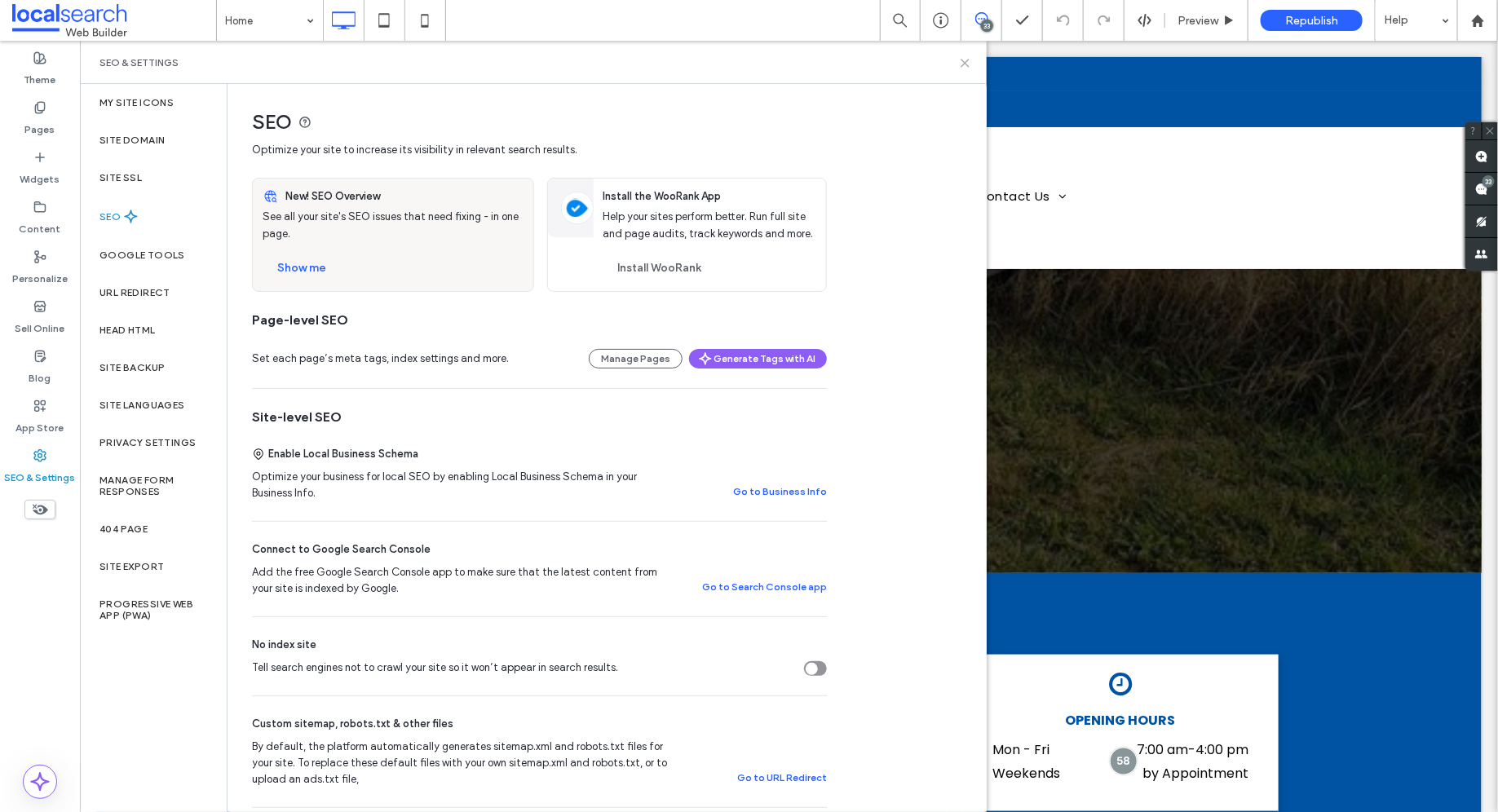
click at [965, 61] on use at bounding box center [964, 63] width 7 height 7
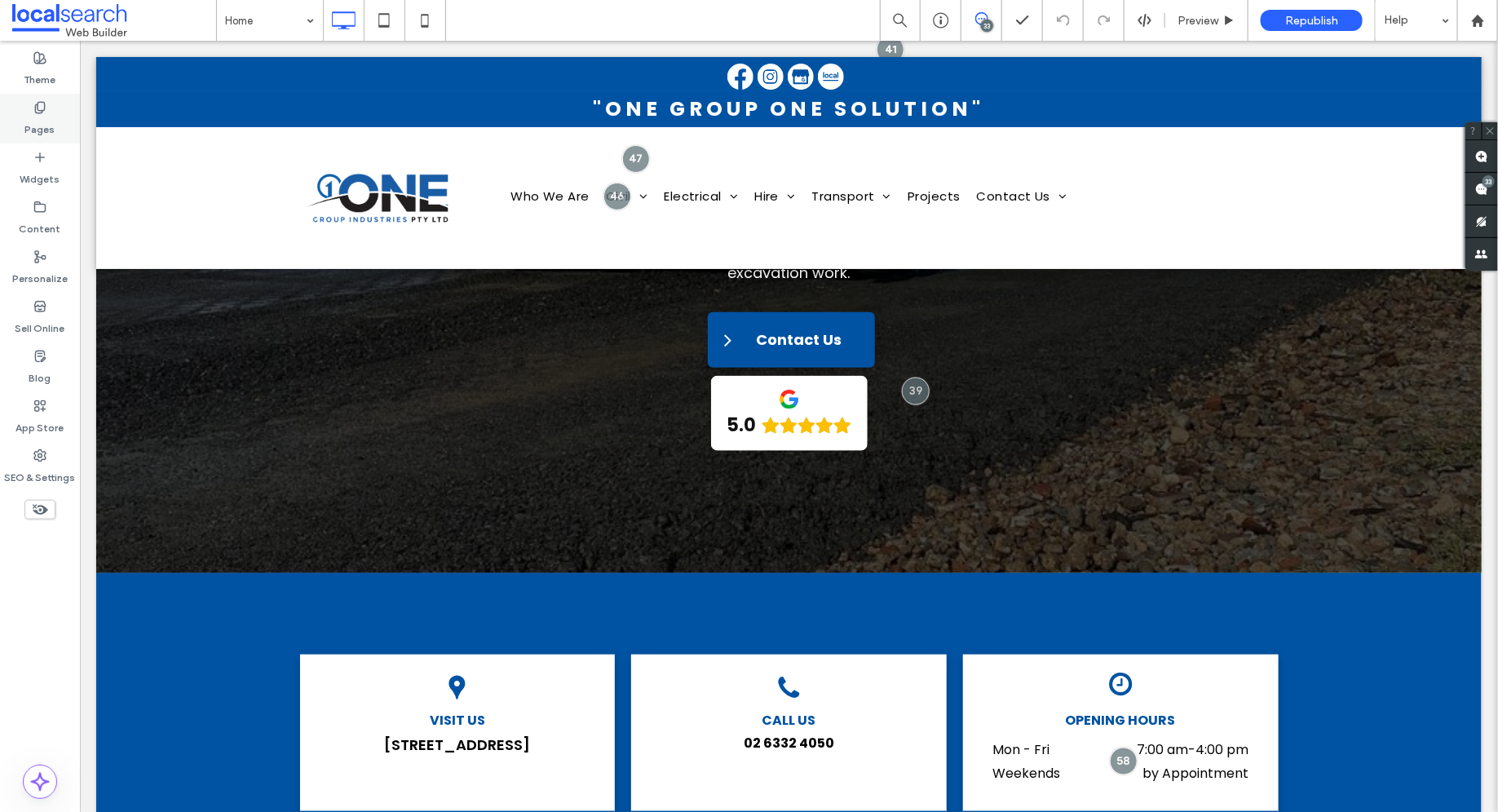
click at [41, 111] on use at bounding box center [40, 107] width 9 height 11
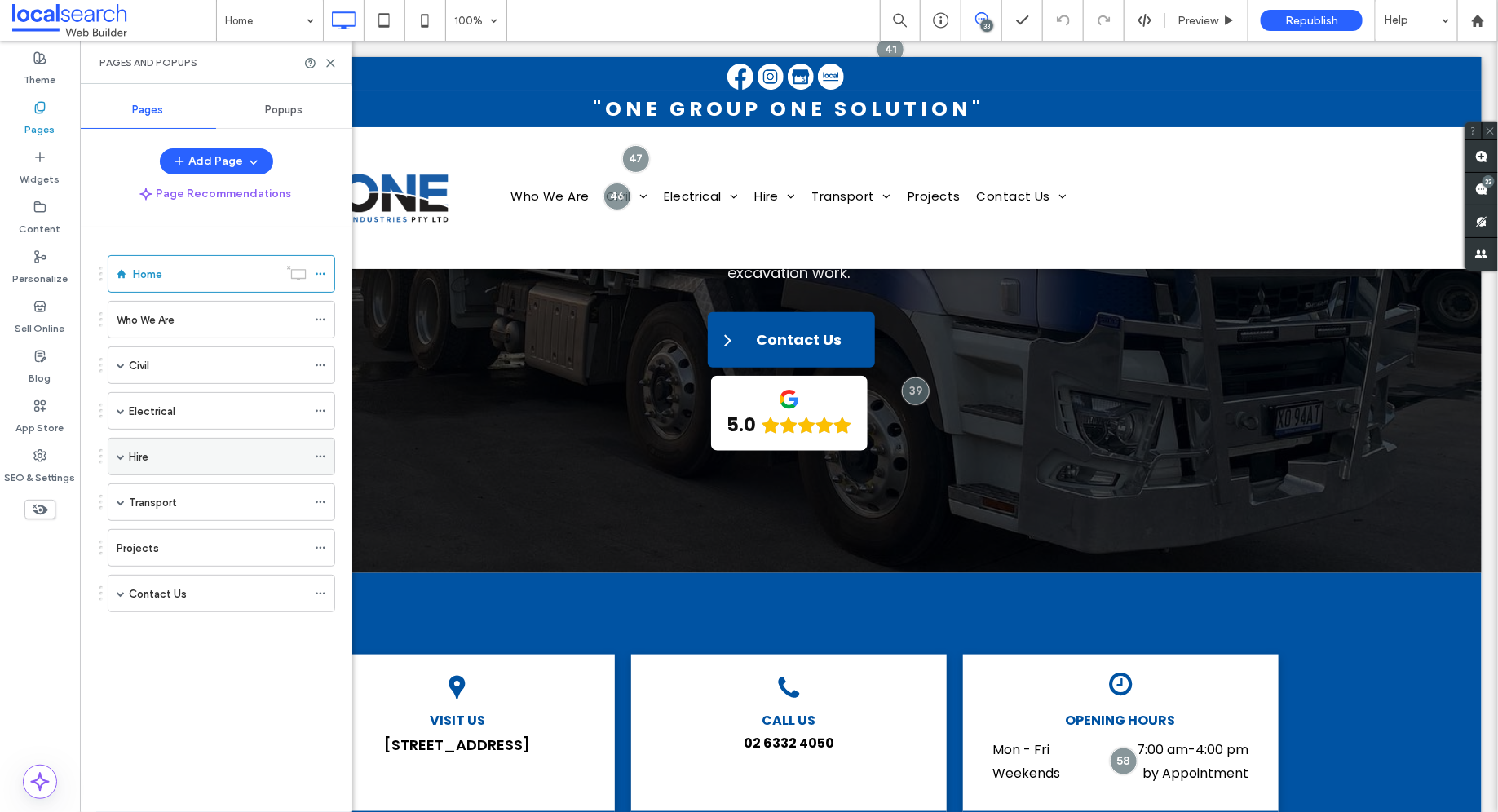
click at [118, 452] on span at bounding box center [120, 456] width 8 height 8
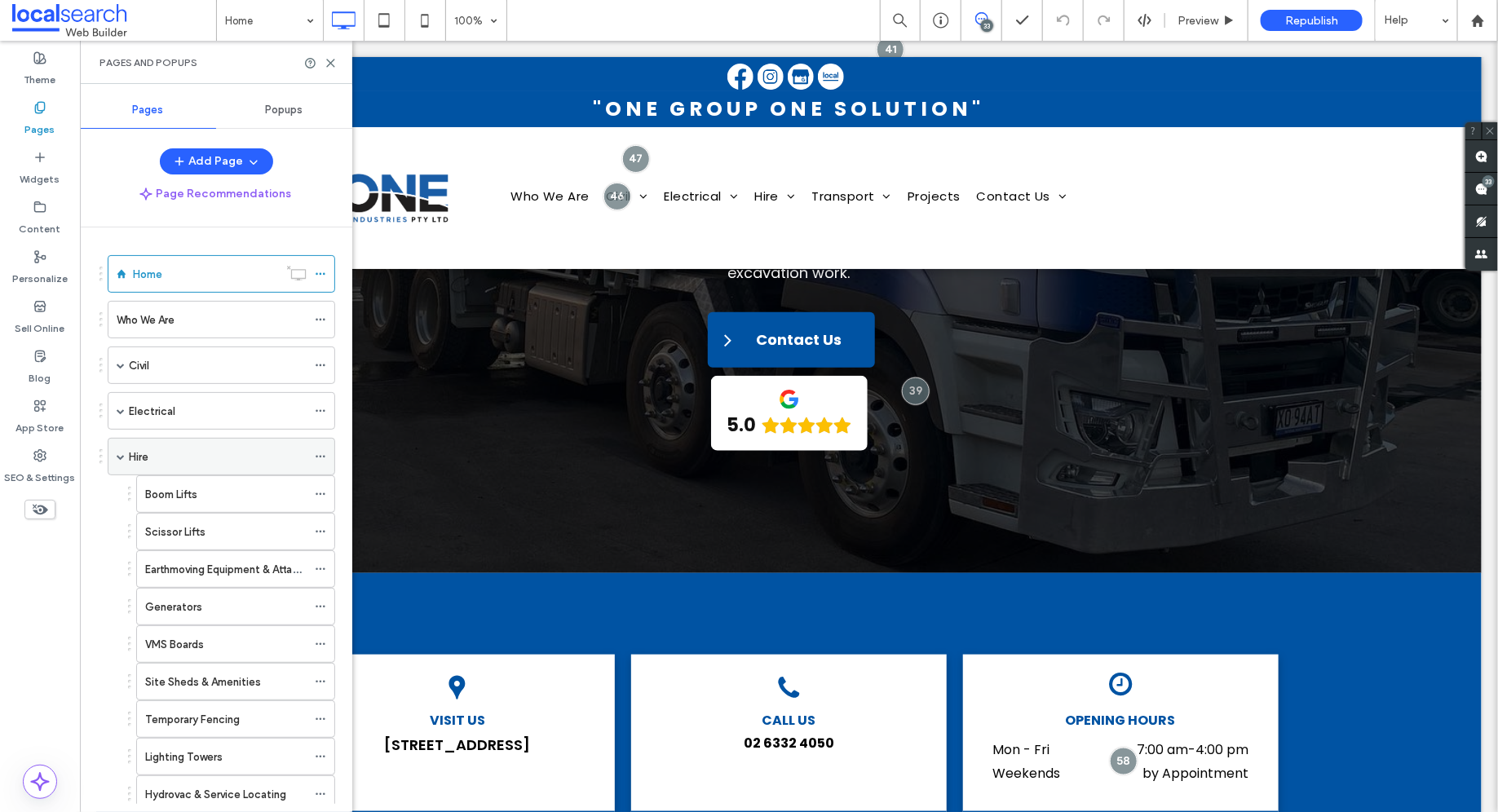
click at [118, 452] on span at bounding box center [120, 456] width 8 height 8
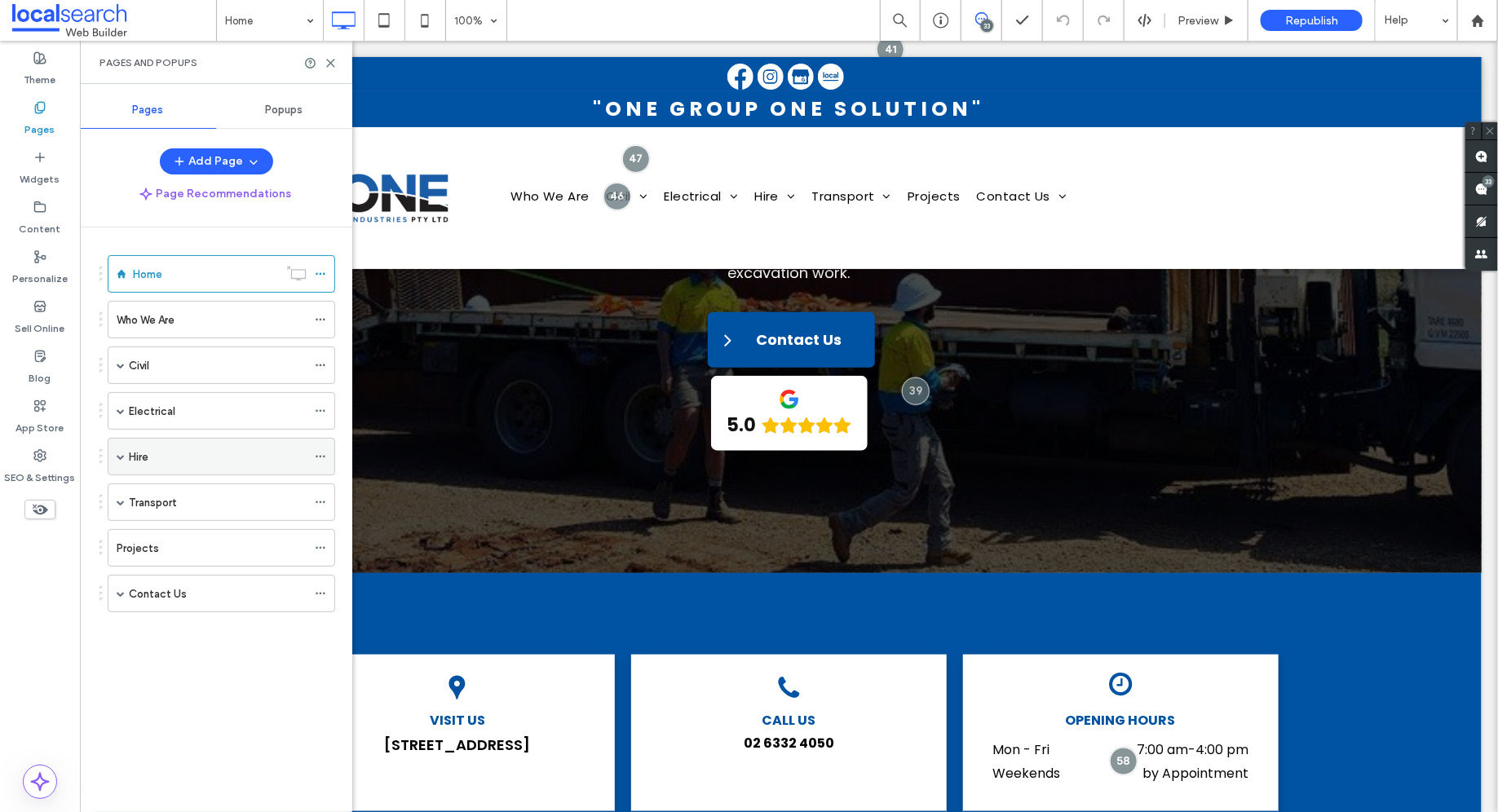
click at [121, 455] on span at bounding box center [120, 456] width 8 height 8
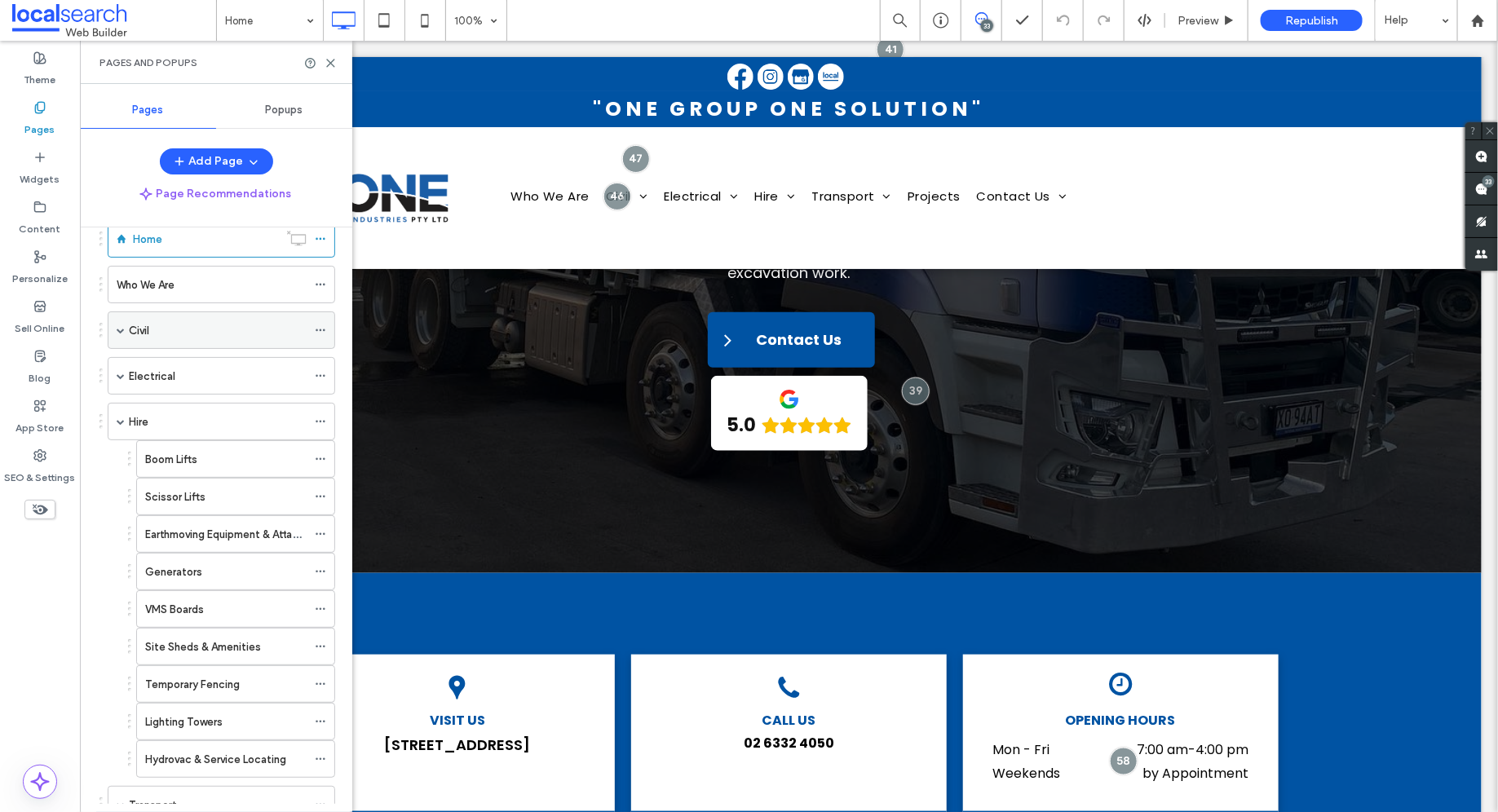
scroll to position [26, 0]
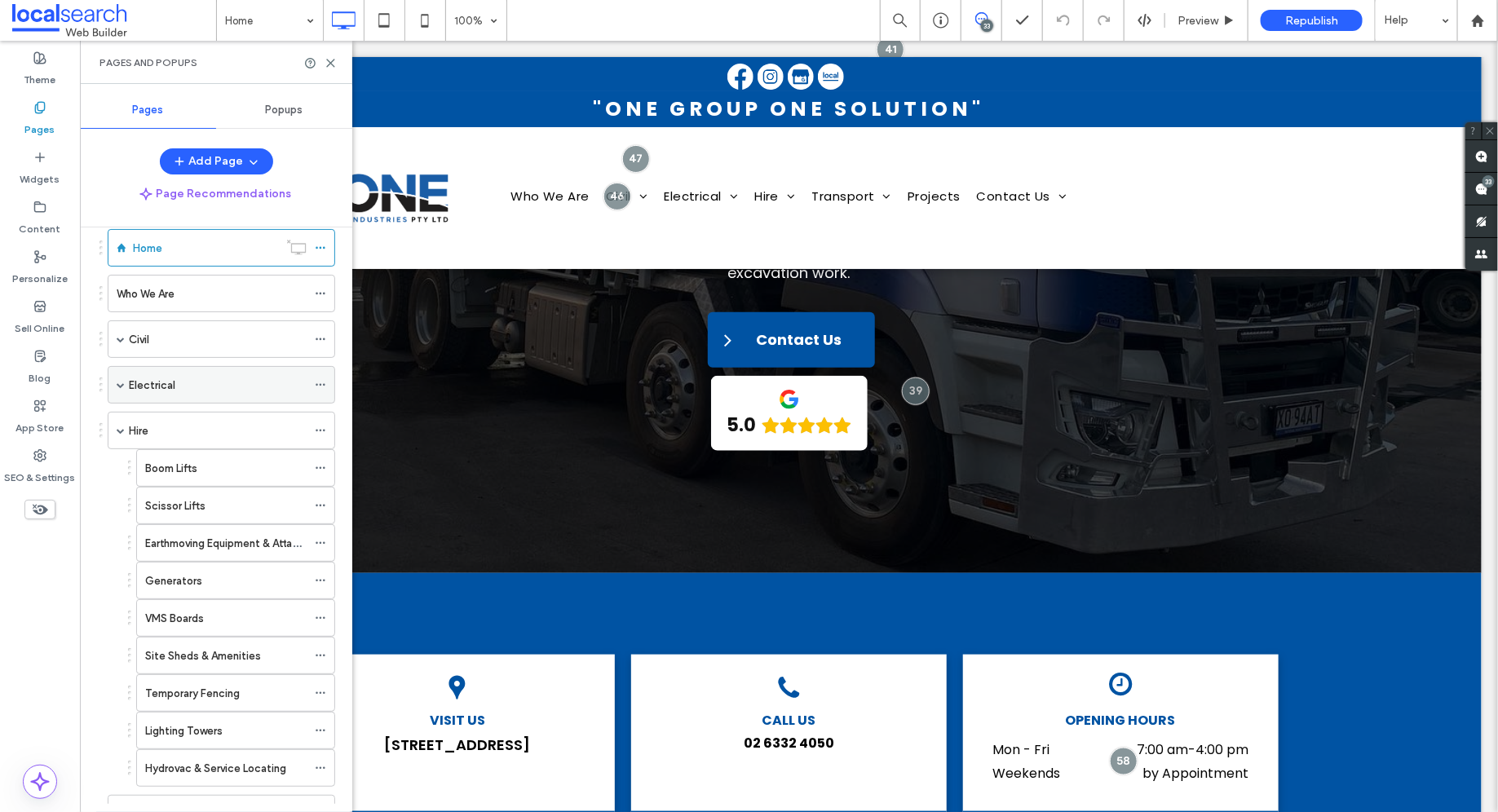
click at [121, 380] on span at bounding box center [120, 384] width 8 height 8
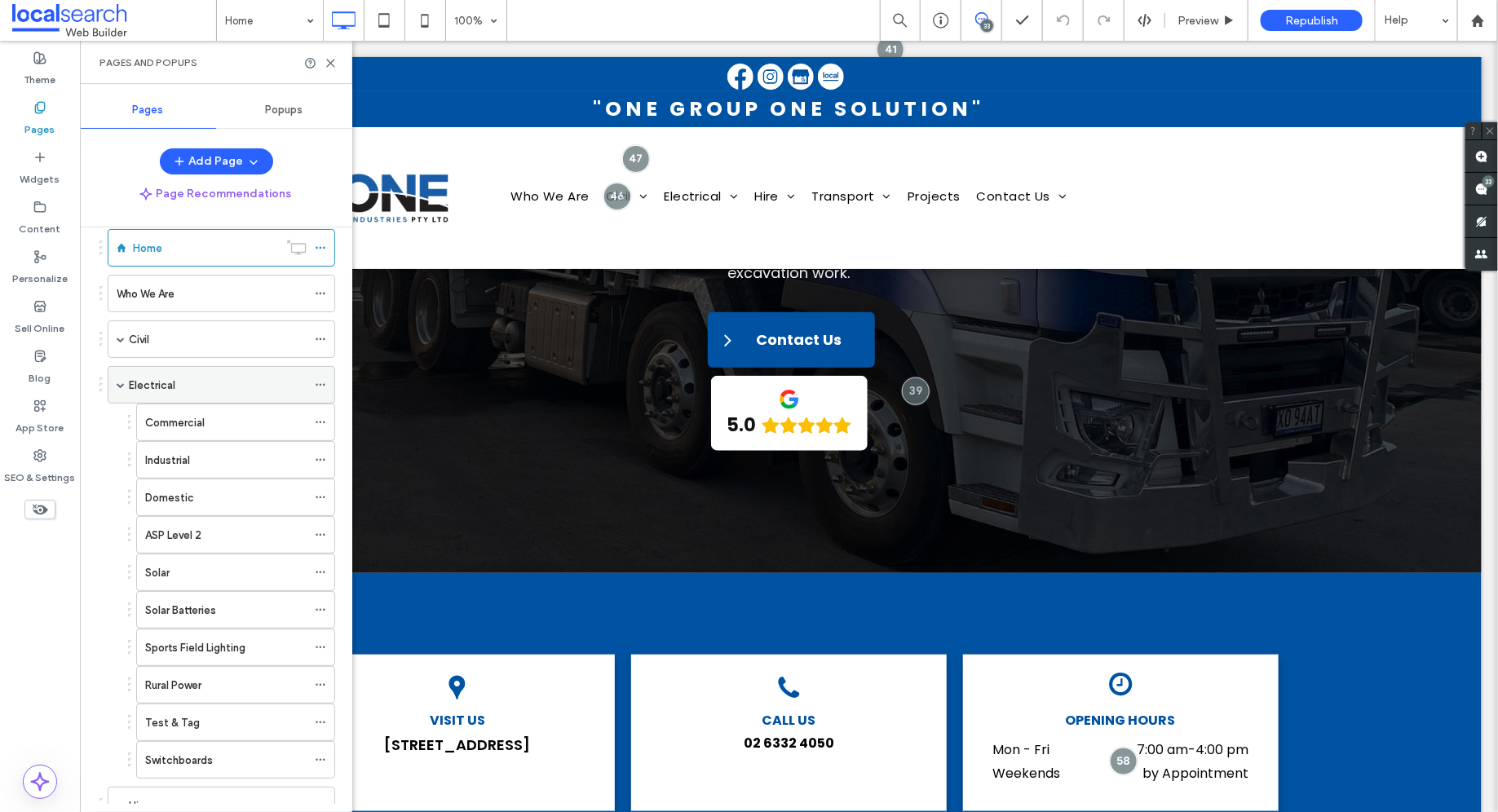
click at [119, 381] on span at bounding box center [120, 384] width 8 height 8
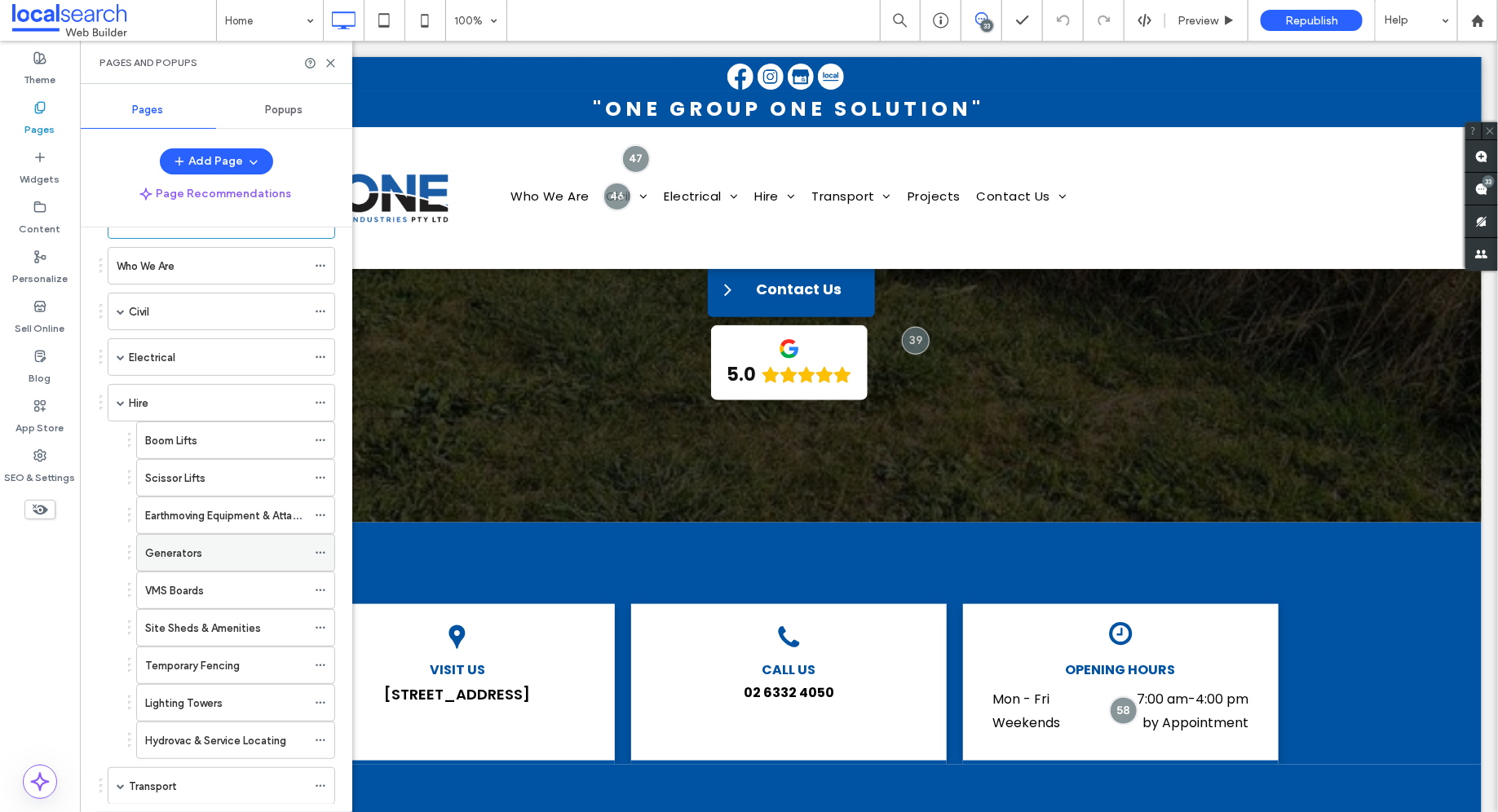
scroll to position [0, 0]
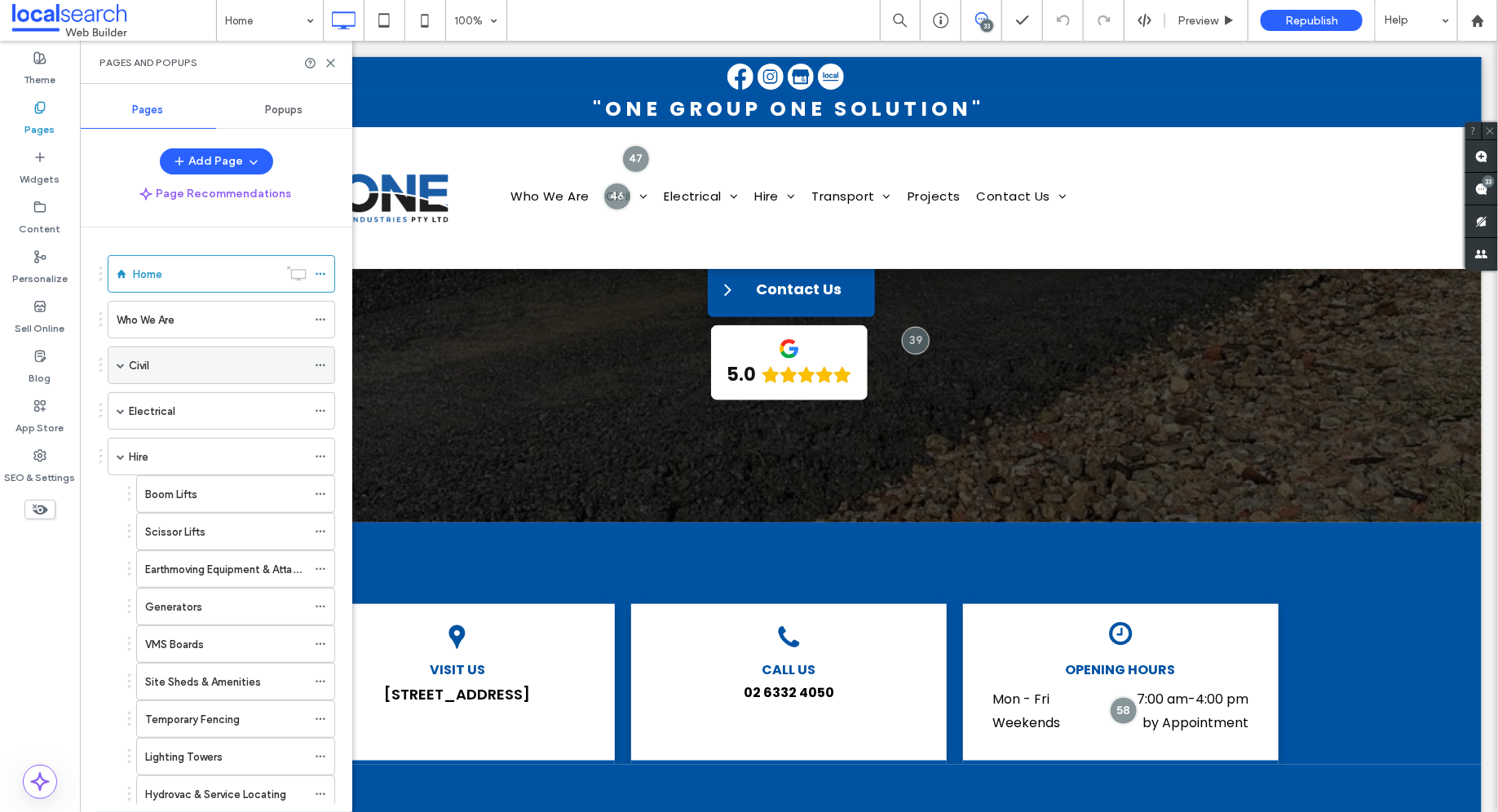
click at [118, 365] on span at bounding box center [120, 364] width 8 height 8
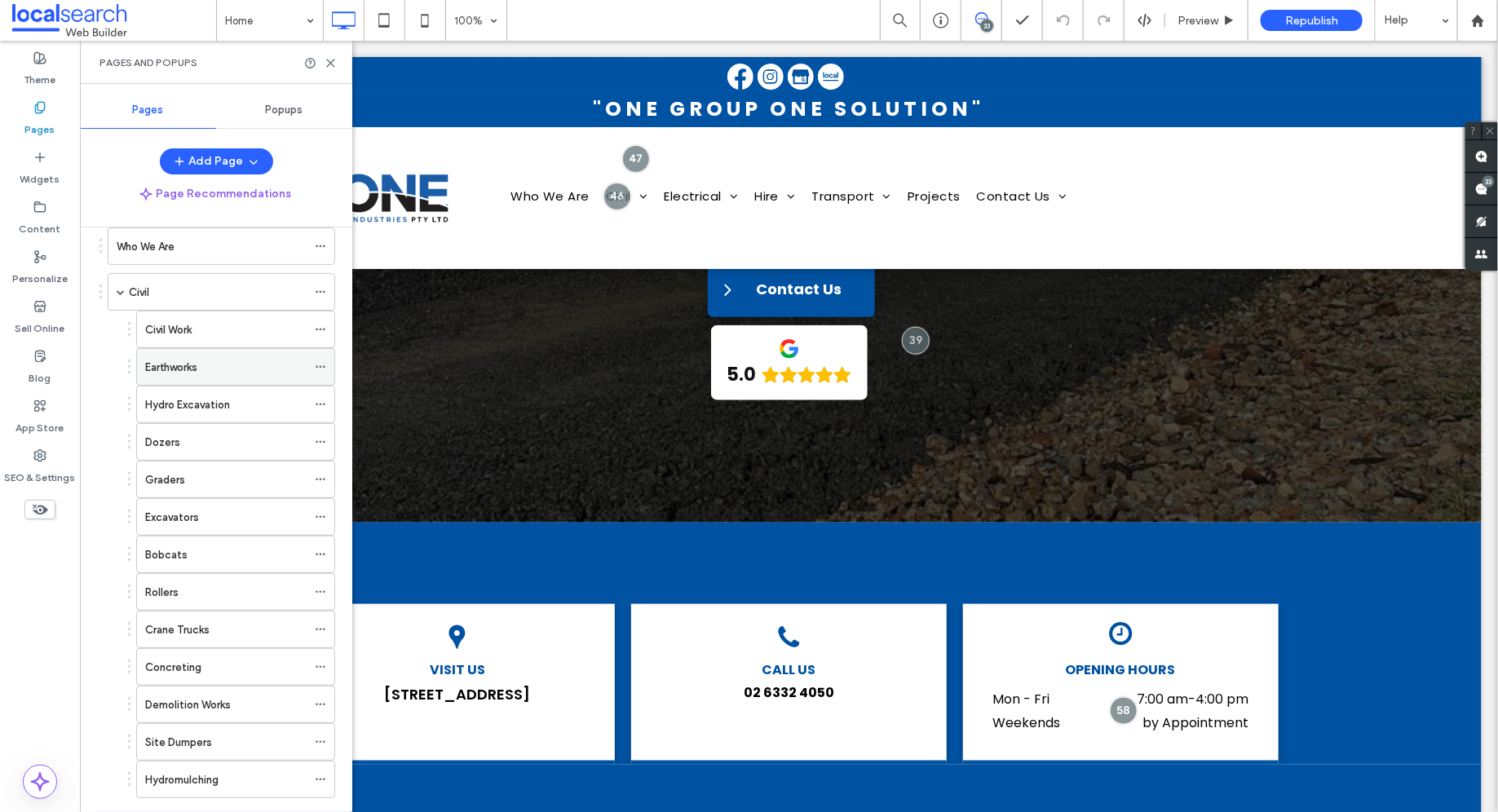
scroll to position [112, 0]
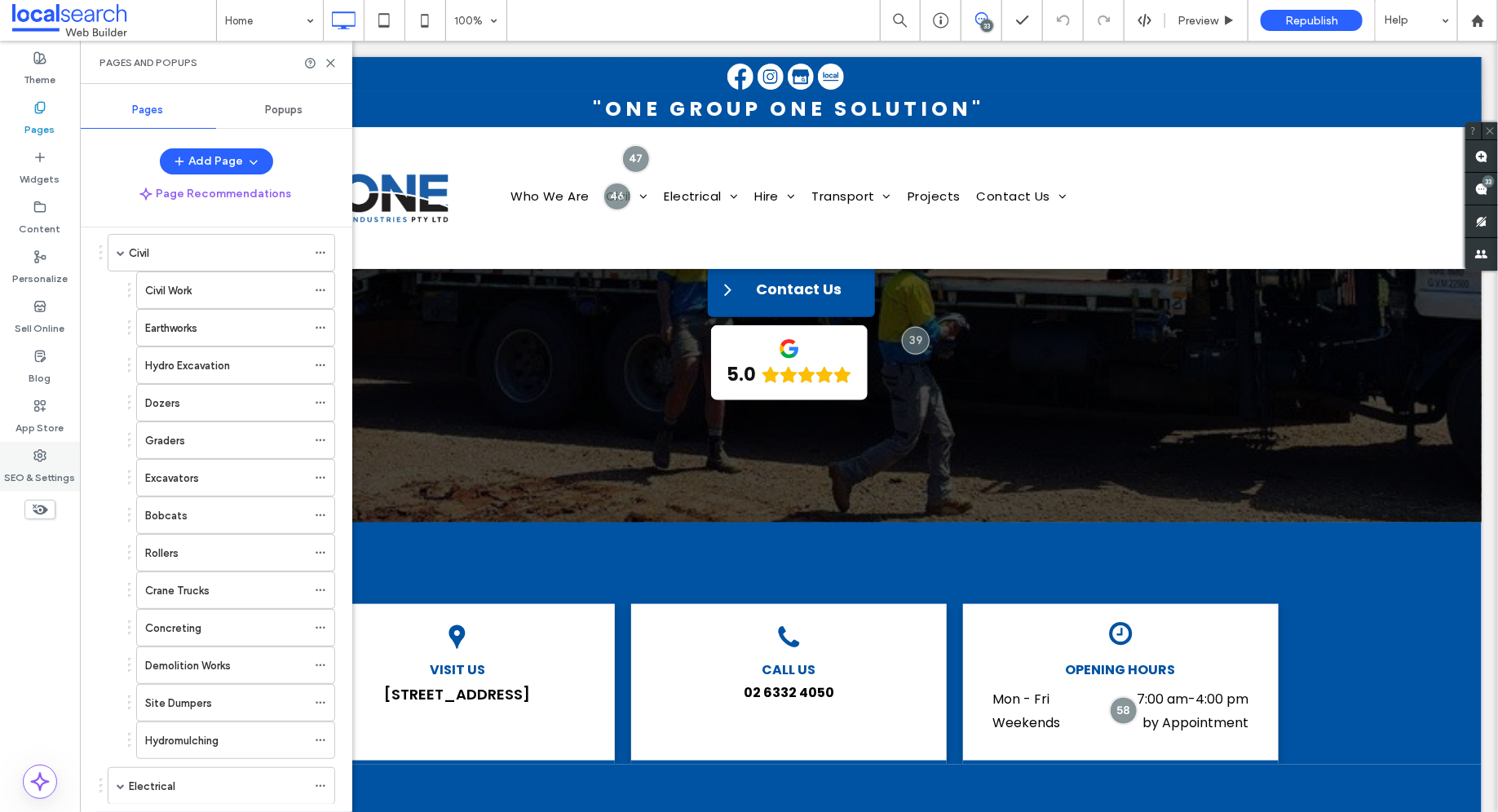
click at [37, 465] on label "SEO & Settings" at bounding box center [41, 473] width 71 height 23
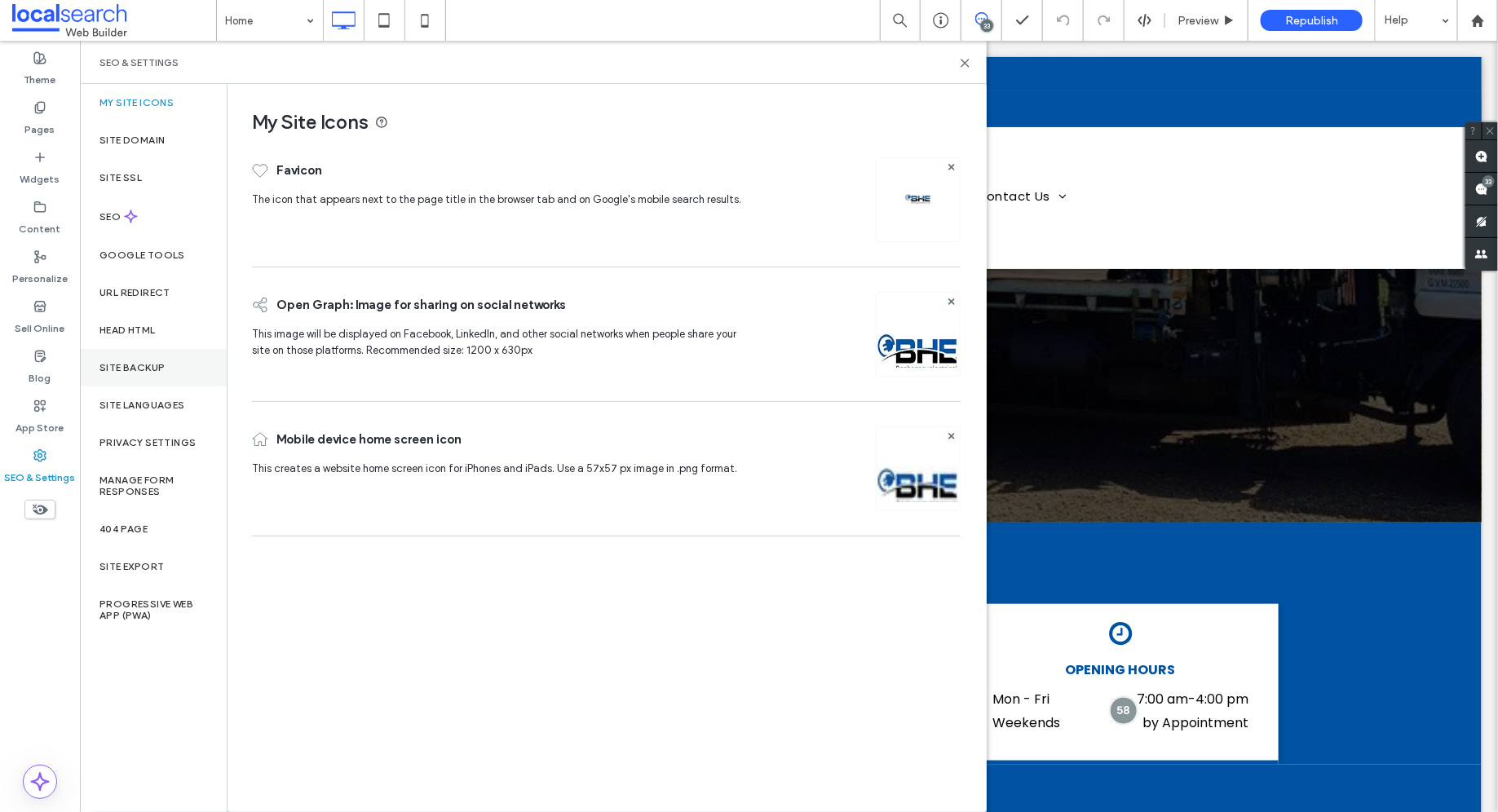
click at [161, 364] on label "Site Backup" at bounding box center [132, 367] width 65 height 11
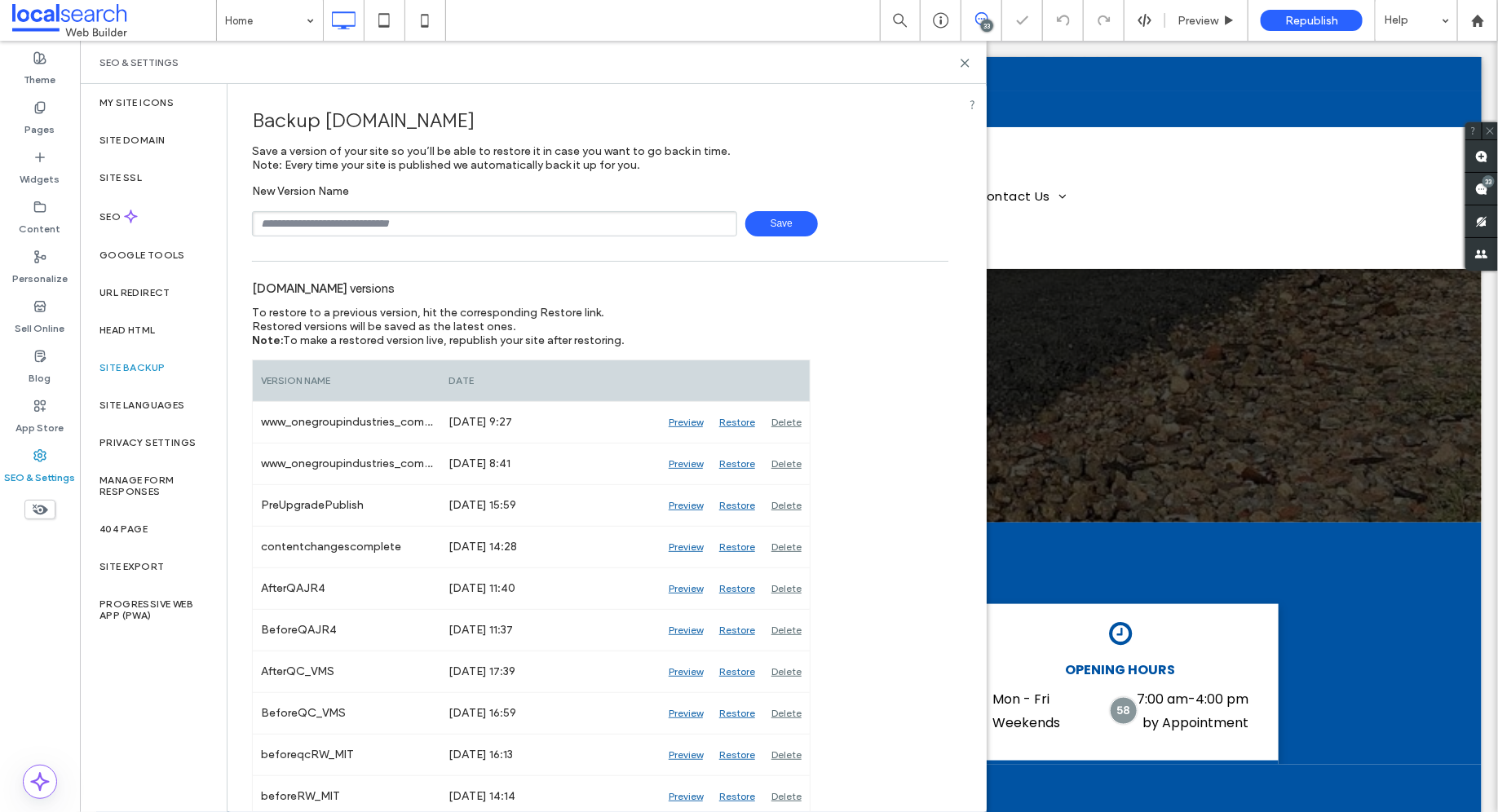
click at [408, 203] on div "New Version Name Save" at bounding box center [600, 210] width 696 height 52
click at [408, 211] on div "New Version Name Save" at bounding box center [600, 210] width 696 height 52
click at [410, 217] on input "text" at bounding box center [495, 224] width 485 height 26
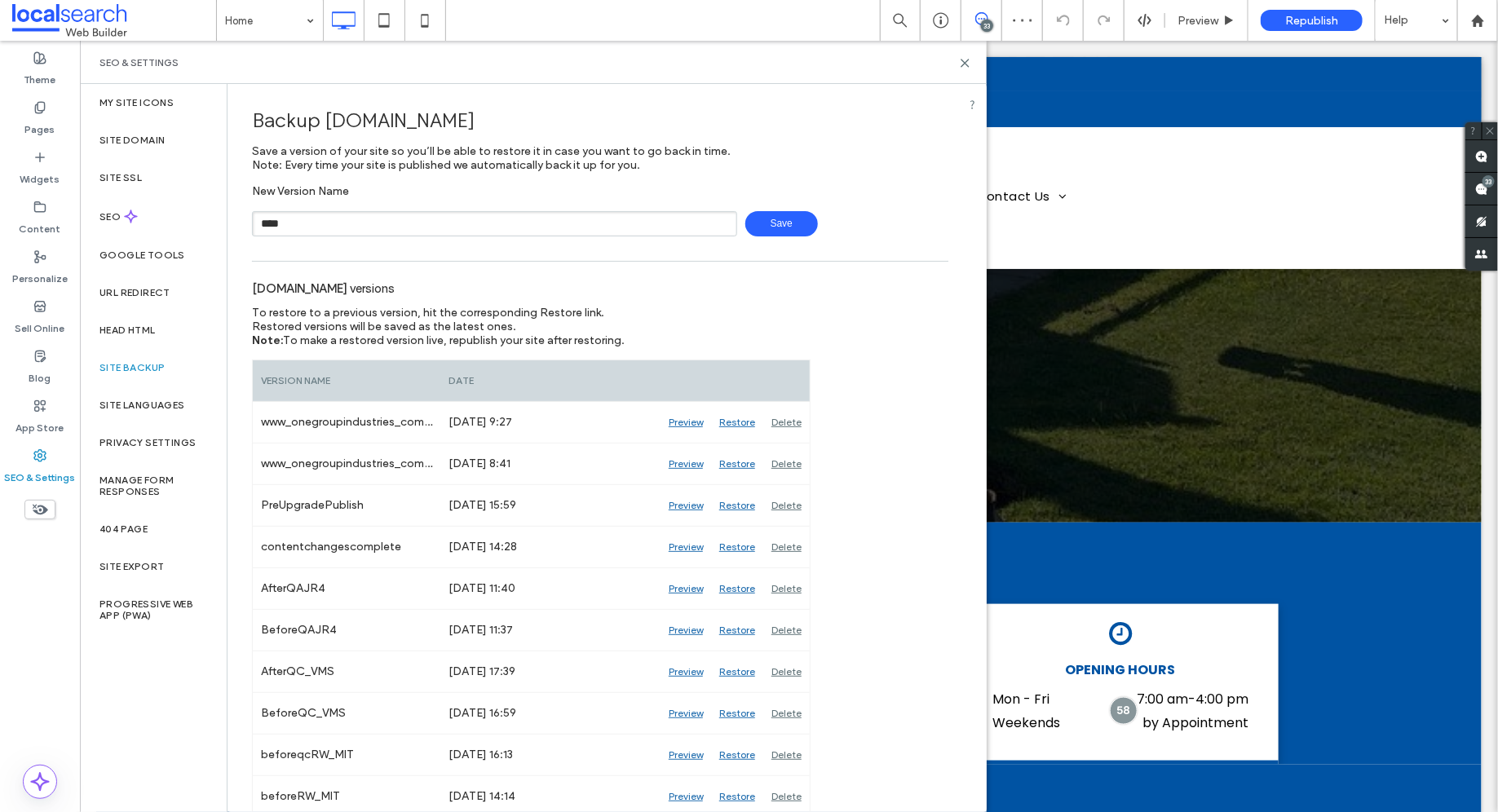
type input "**********"
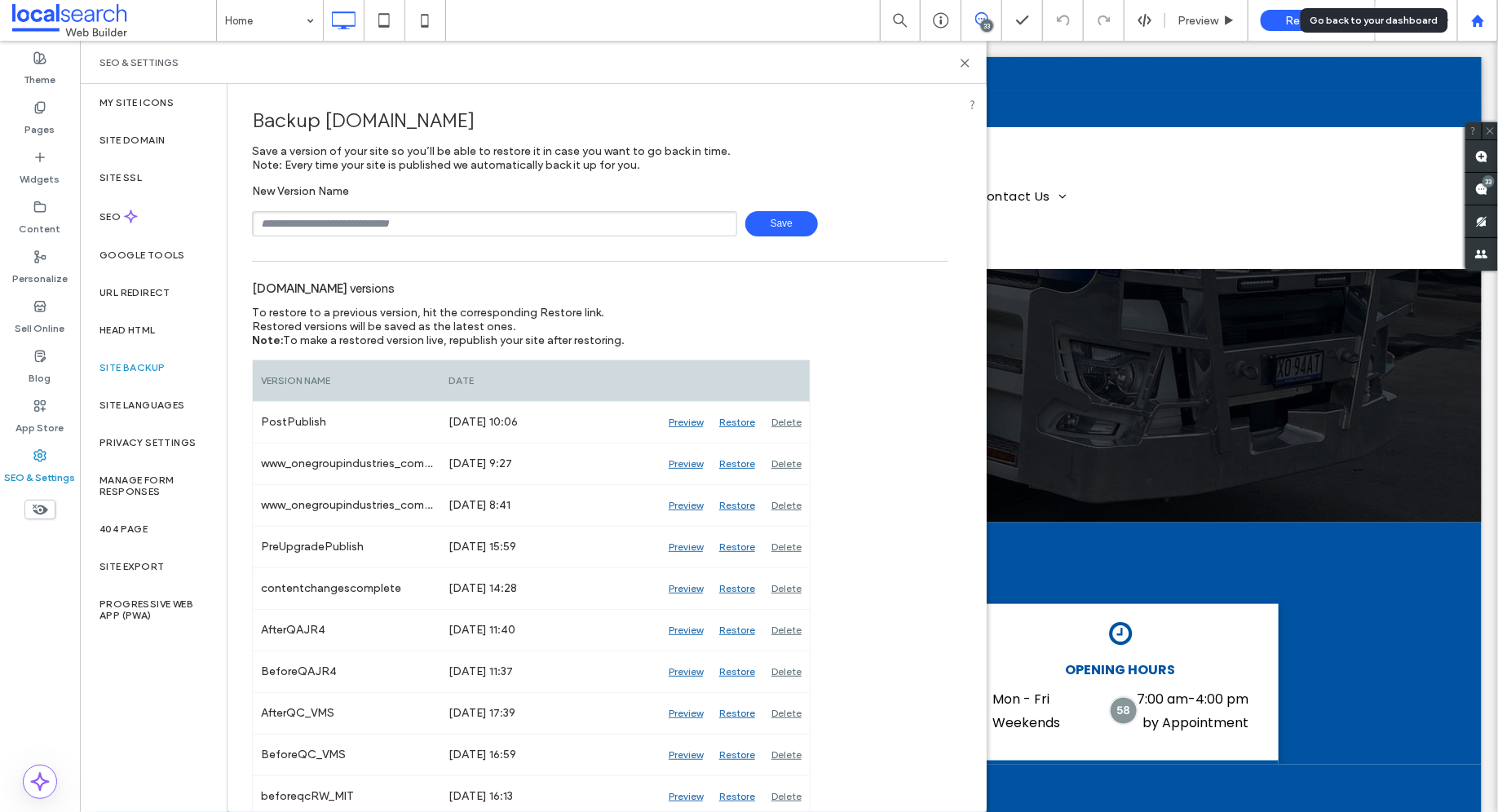
click at [1473, 11] on div at bounding box center [1477, 20] width 41 height 41
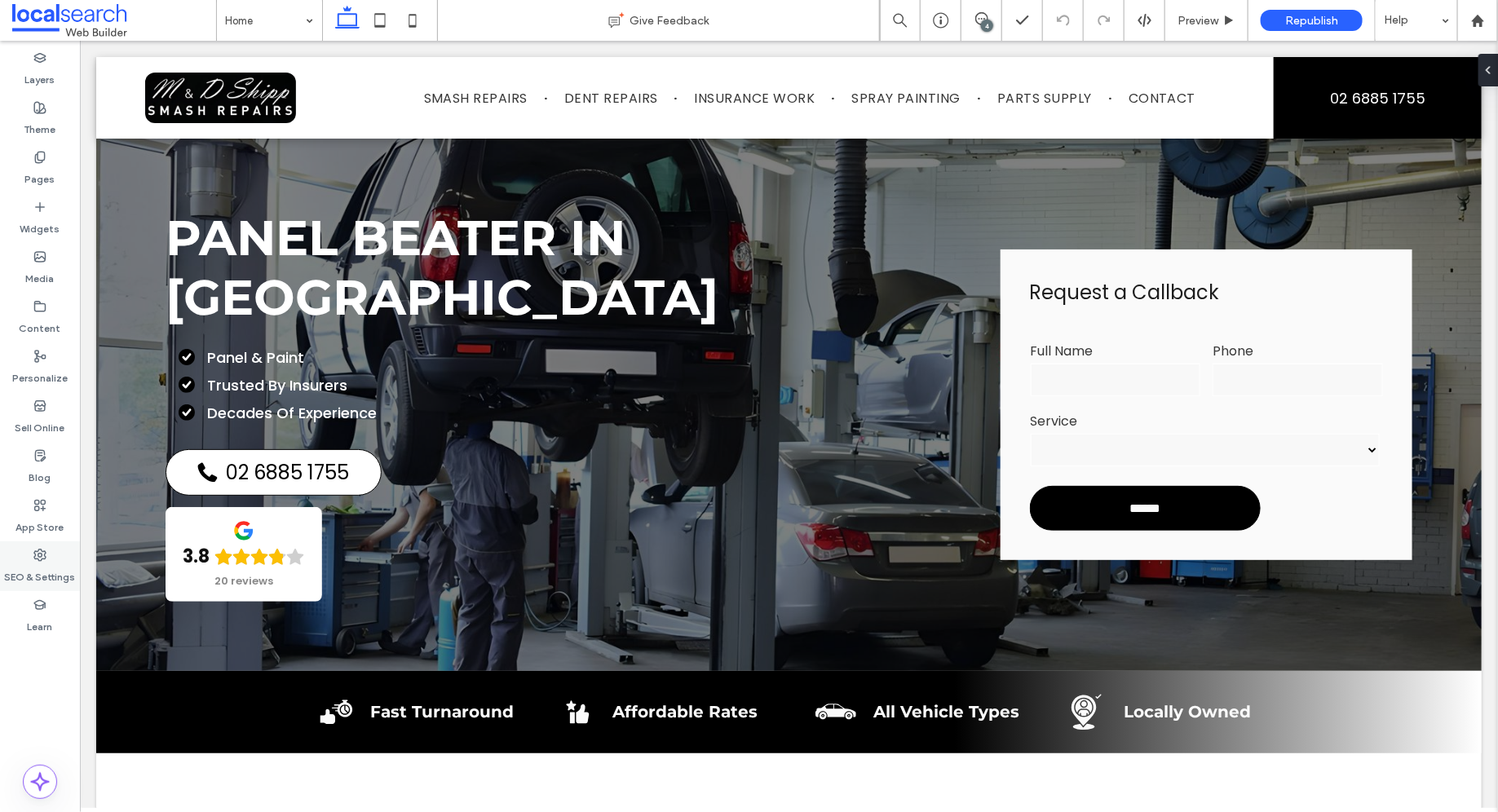
click at [5, 555] on div "SEO & Settings" at bounding box center [40, 566] width 80 height 50
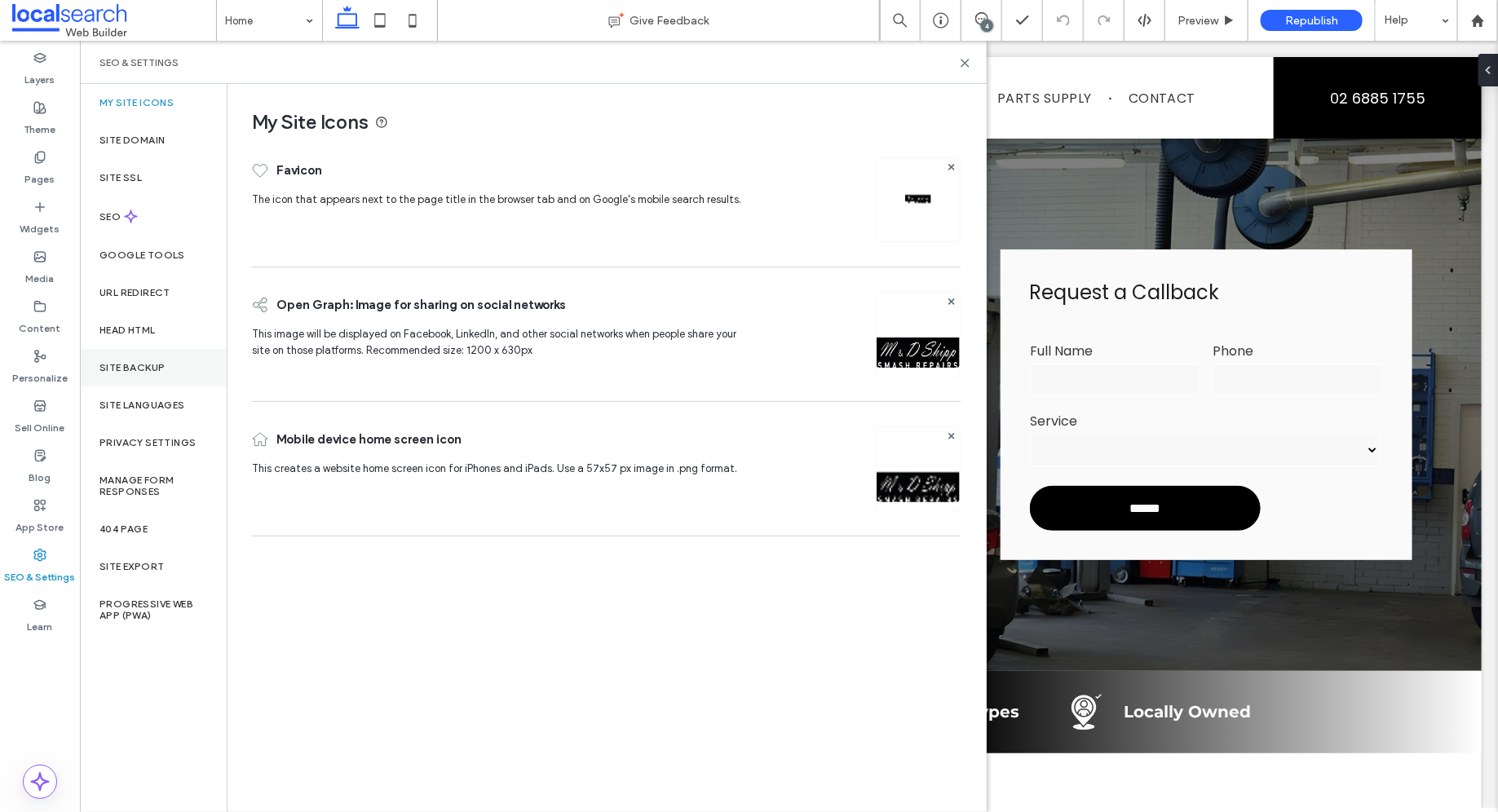
click at [170, 365] on div "Site Backup" at bounding box center [153, 367] width 147 height 37
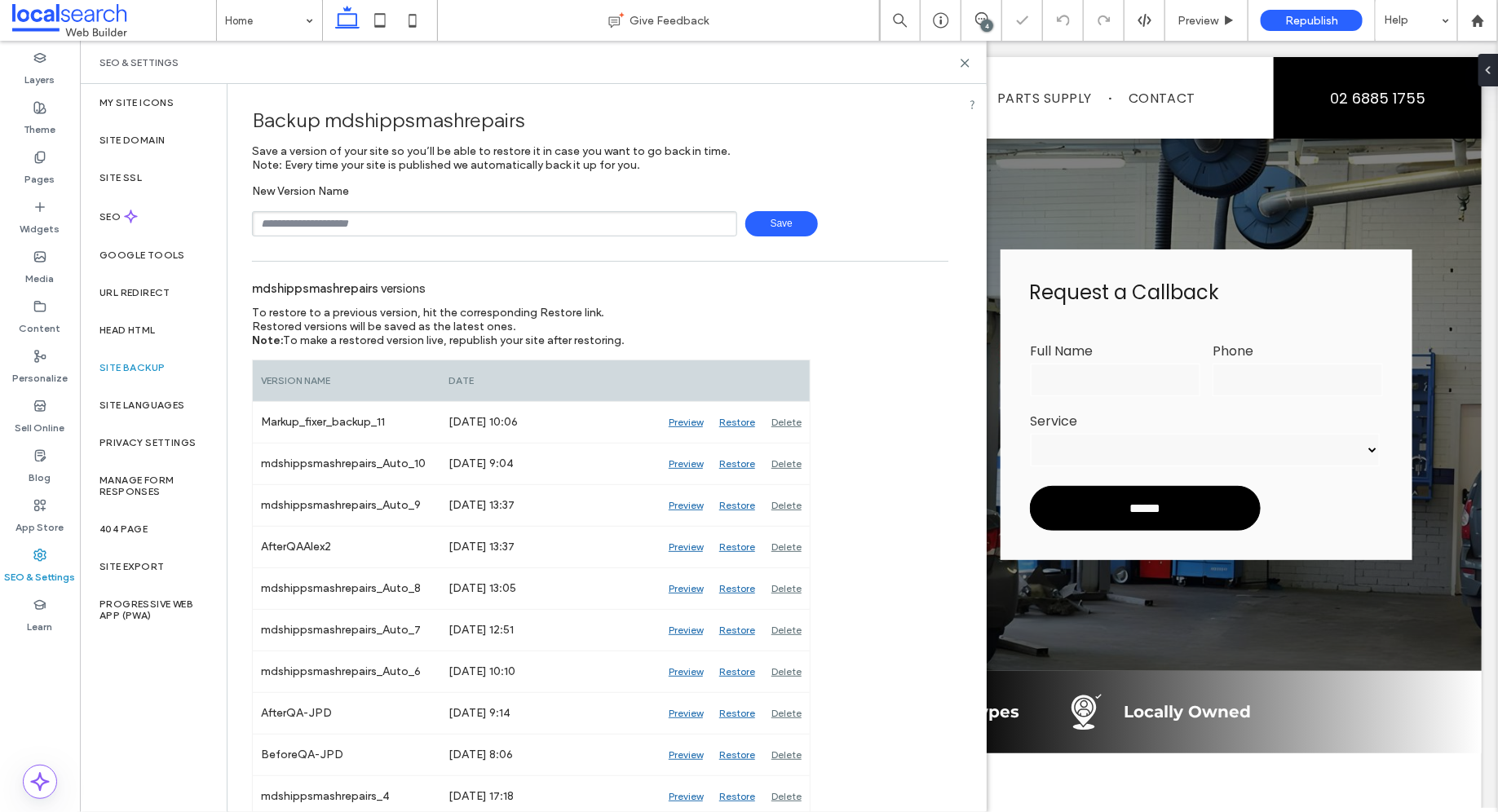
click at [444, 231] on input "text" at bounding box center [495, 224] width 485 height 26
type input "**********"
click at [145, 226] on div "SEO" at bounding box center [153, 216] width 147 height 40
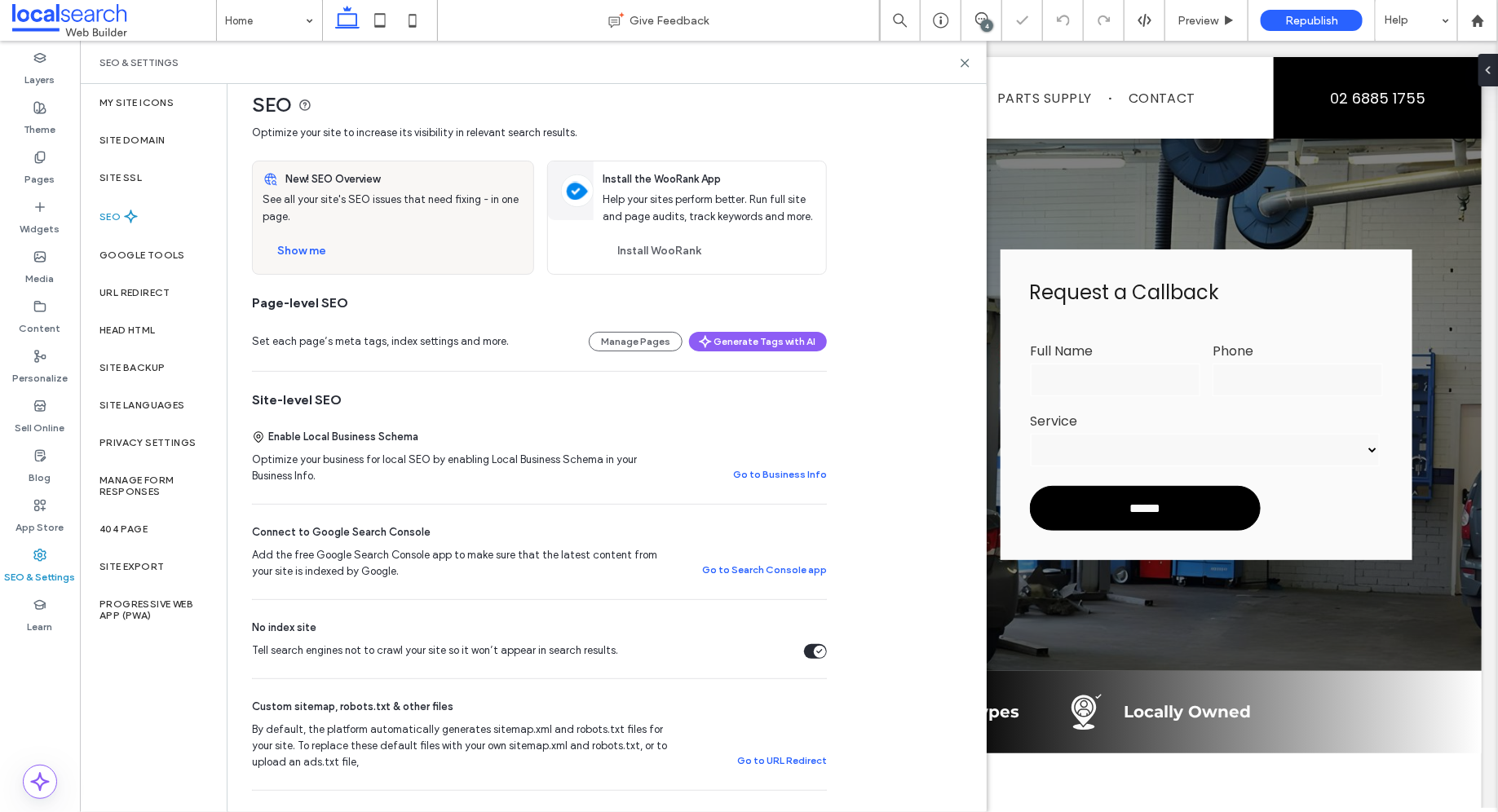
scroll to position [180, 0]
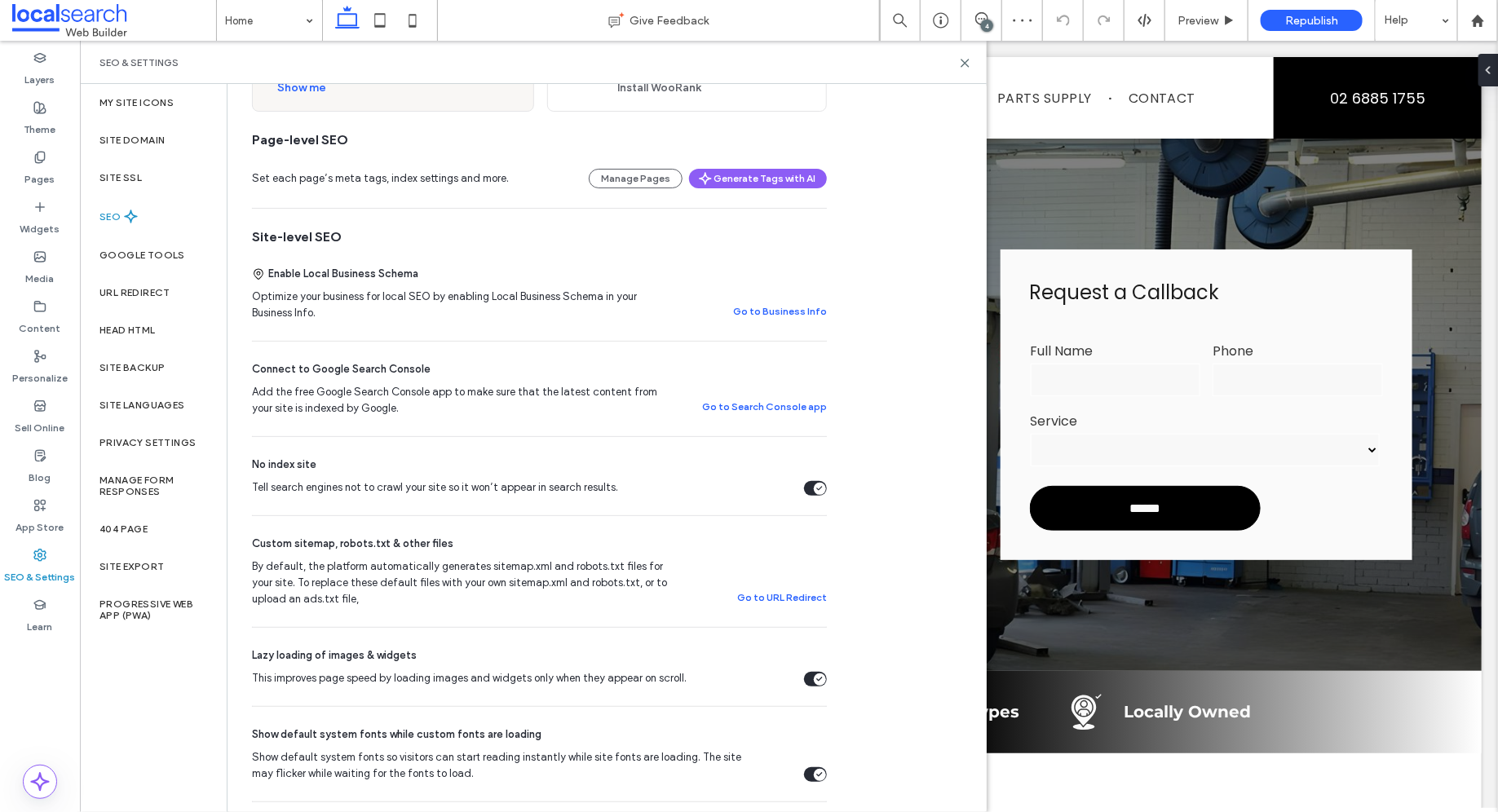
click at [818, 482] on div "Tell search engines not to crawl your site so it won’t appear in search results." at bounding box center [820, 488] width 12 height 12
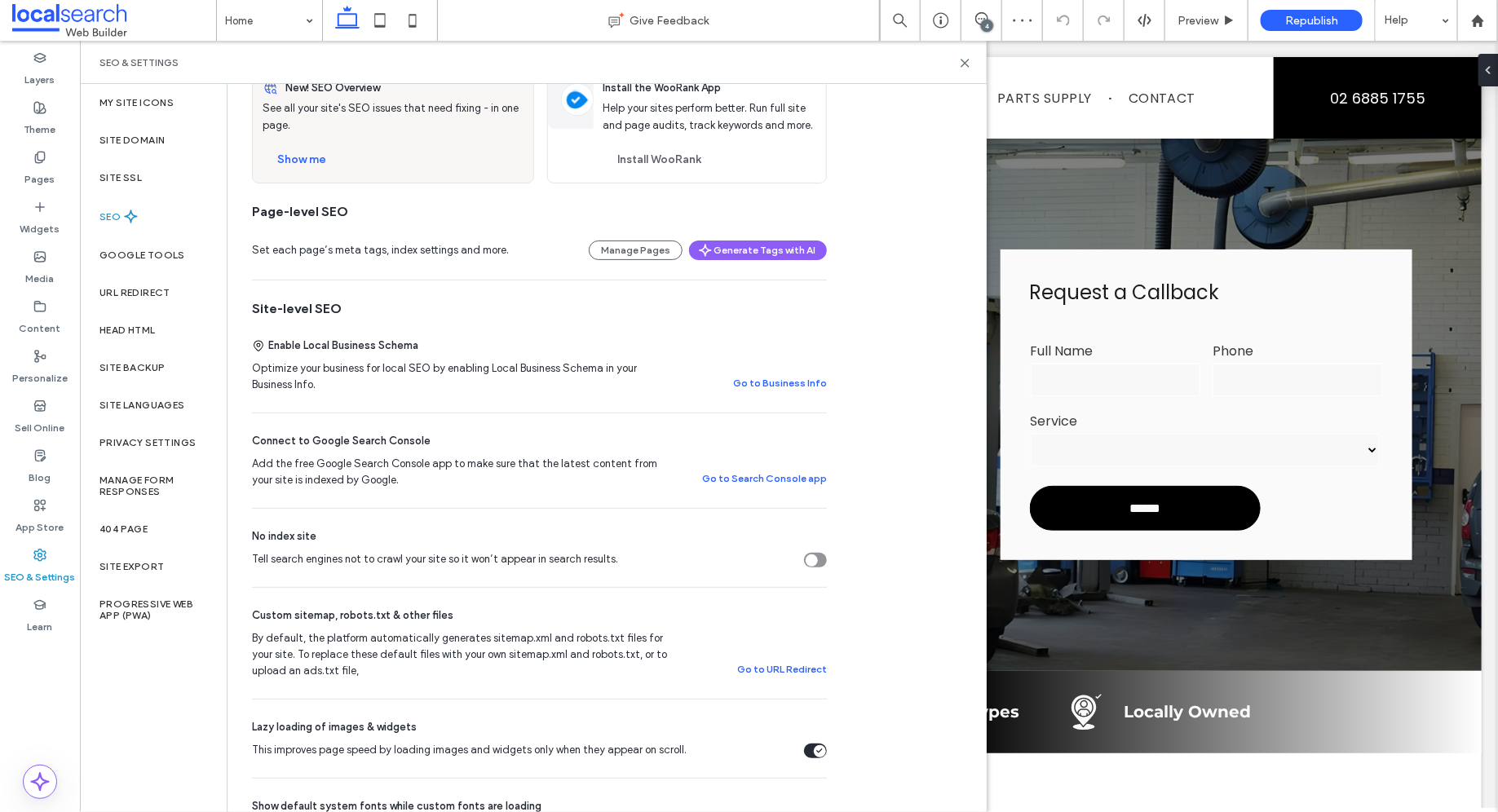
scroll to position [0, 0]
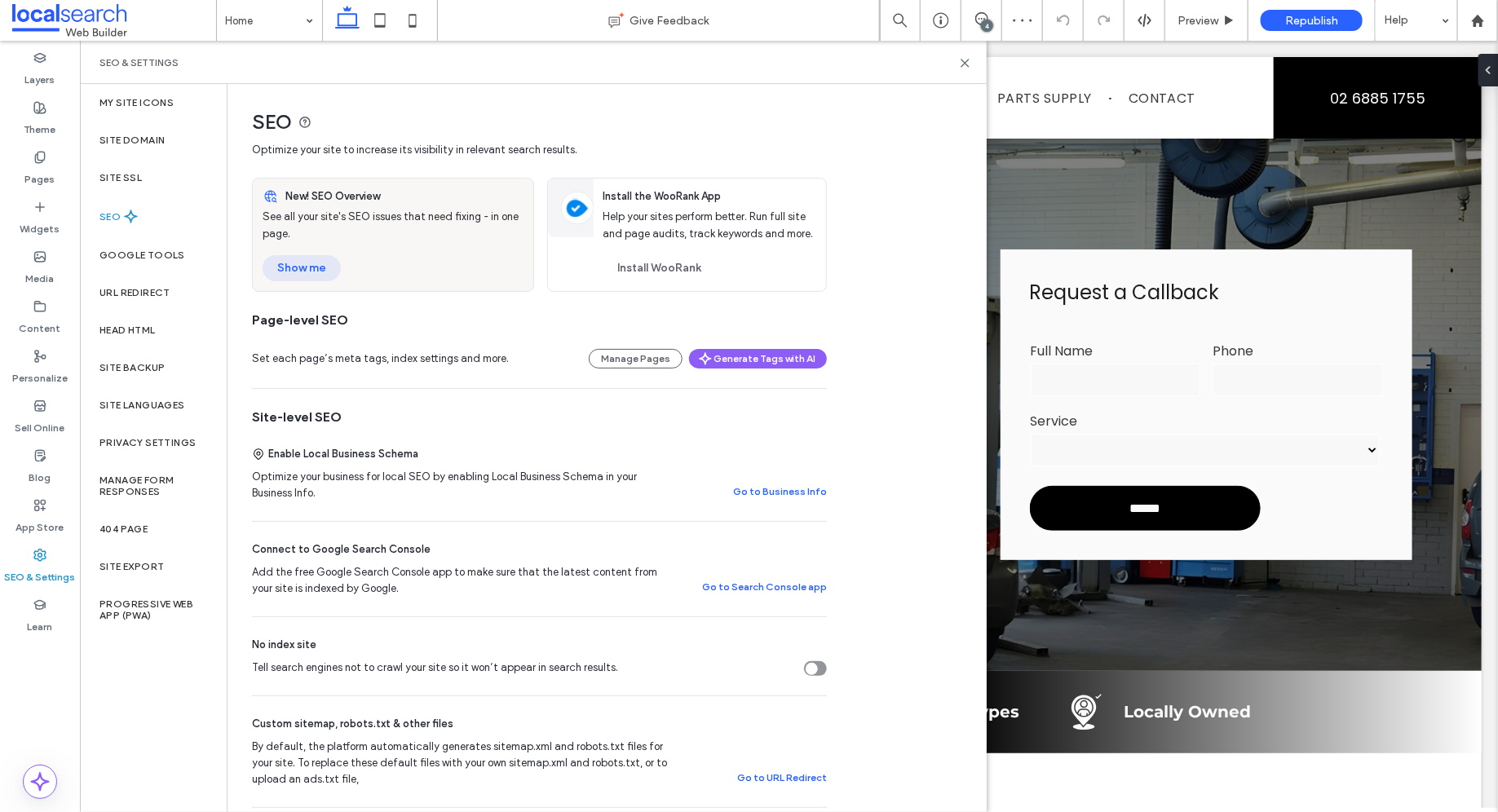
click at [306, 264] on button "Show me" at bounding box center [302, 267] width 78 height 26
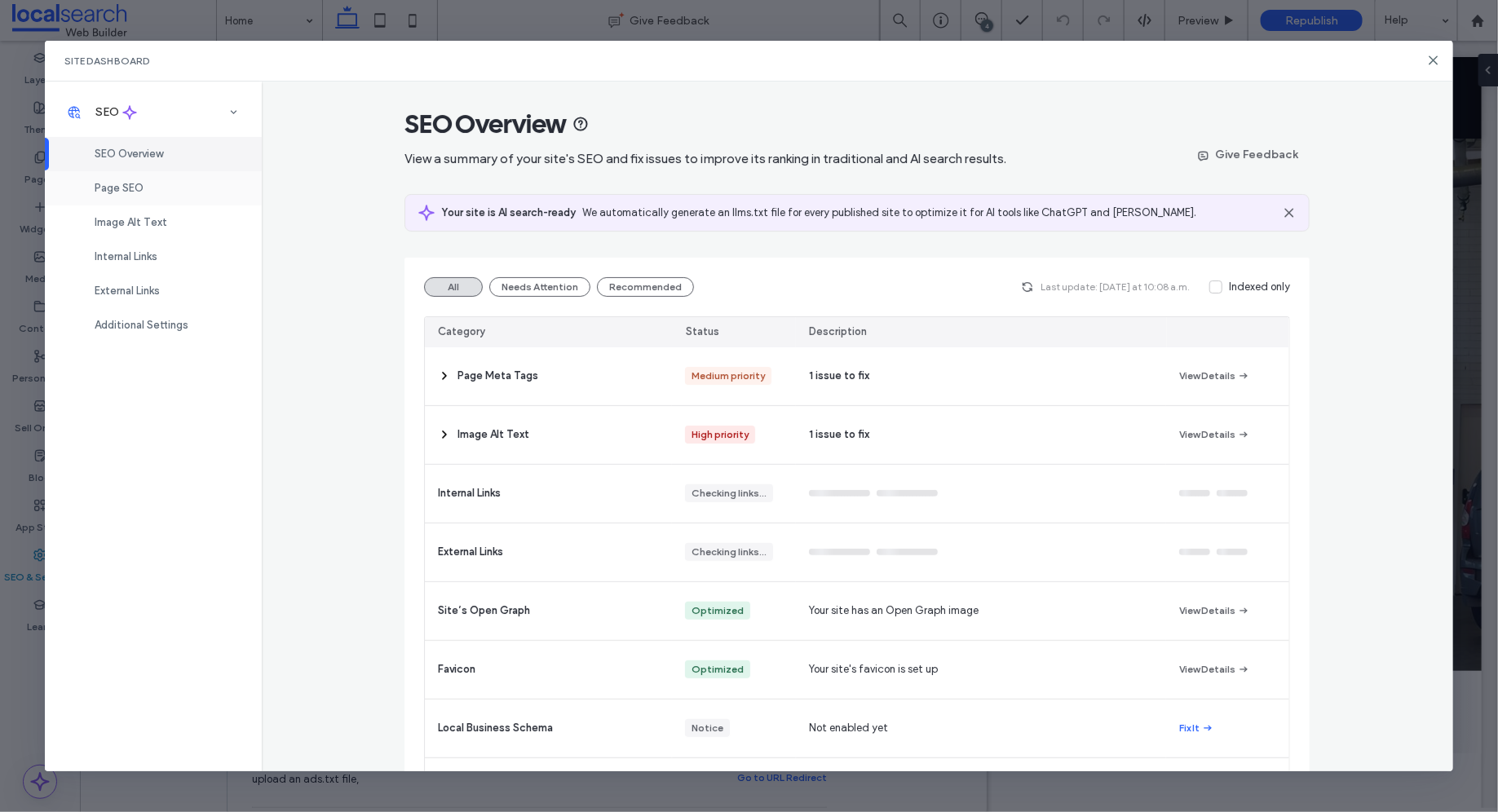
click at [157, 180] on div "Page SEO" at bounding box center [153, 188] width 217 height 34
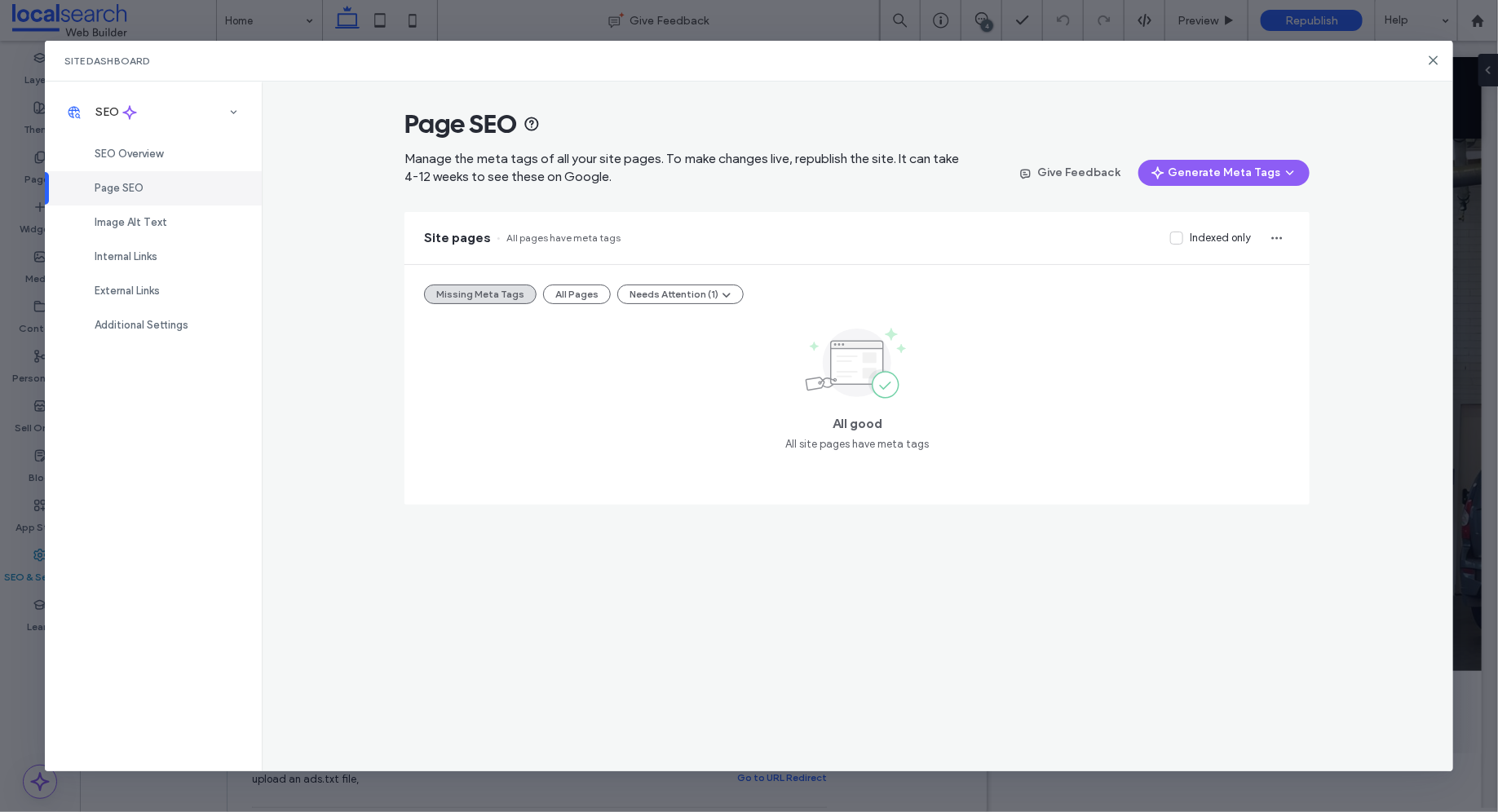
click at [586, 283] on div "Missing Meta Tags All Pages Needs Attention (1) All good All site pages have me…" at bounding box center [857, 384] width 905 height 240
click at [586, 290] on button "All Pages" at bounding box center [577, 295] width 67 height 19
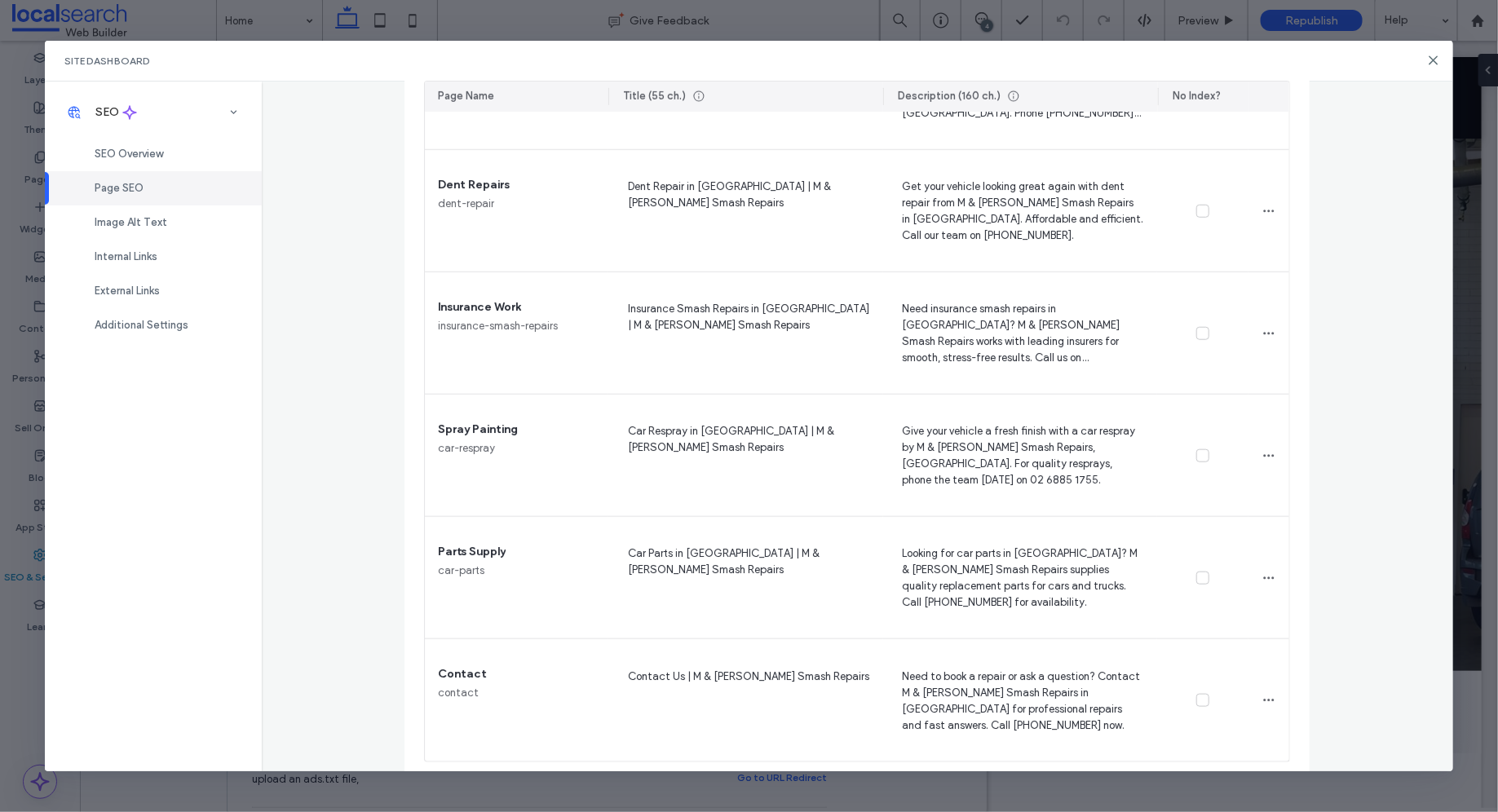
scroll to position [579, 0]
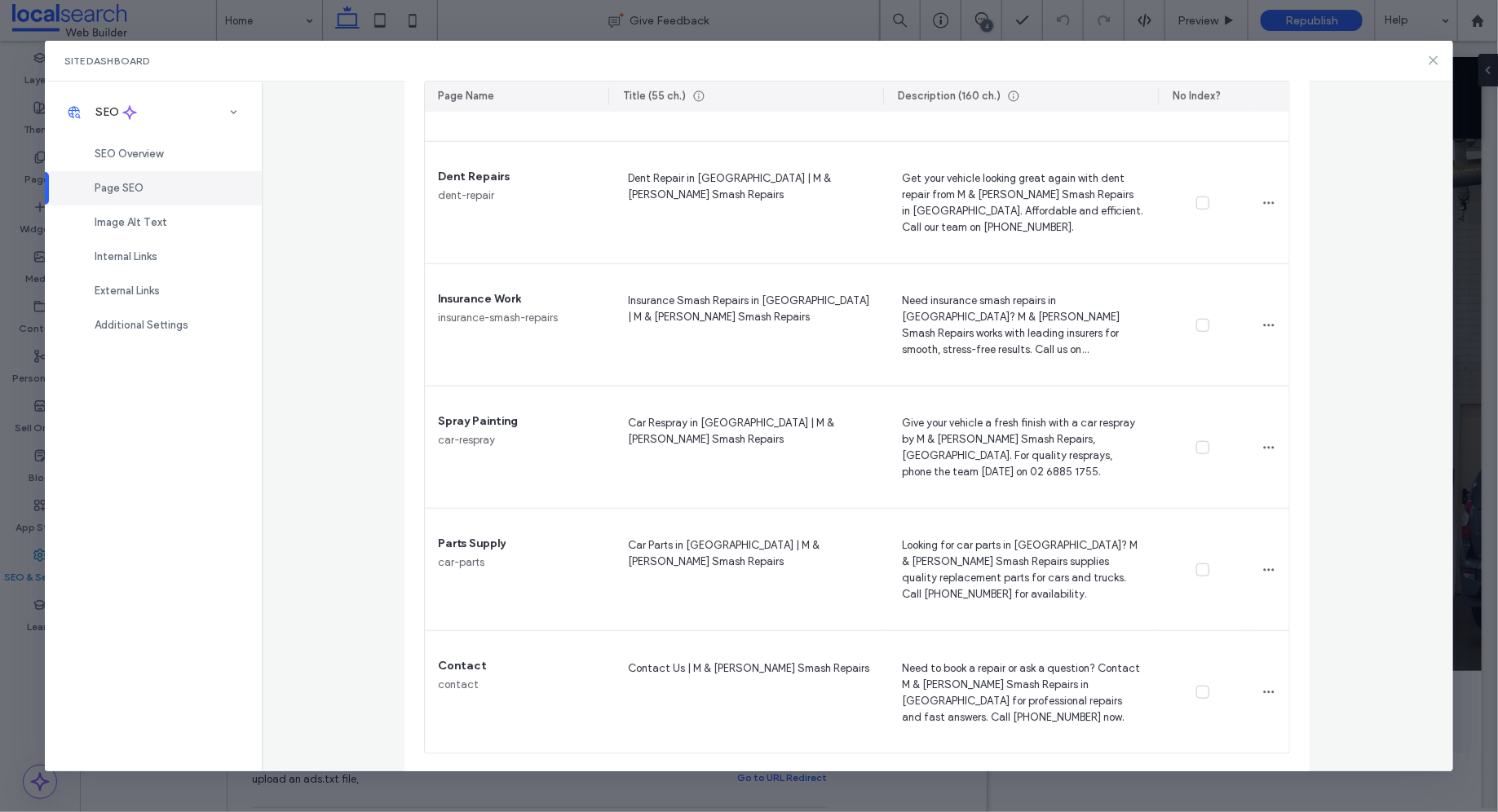
click at [1430, 56] on icon at bounding box center [1433, 60] width 13 height 13
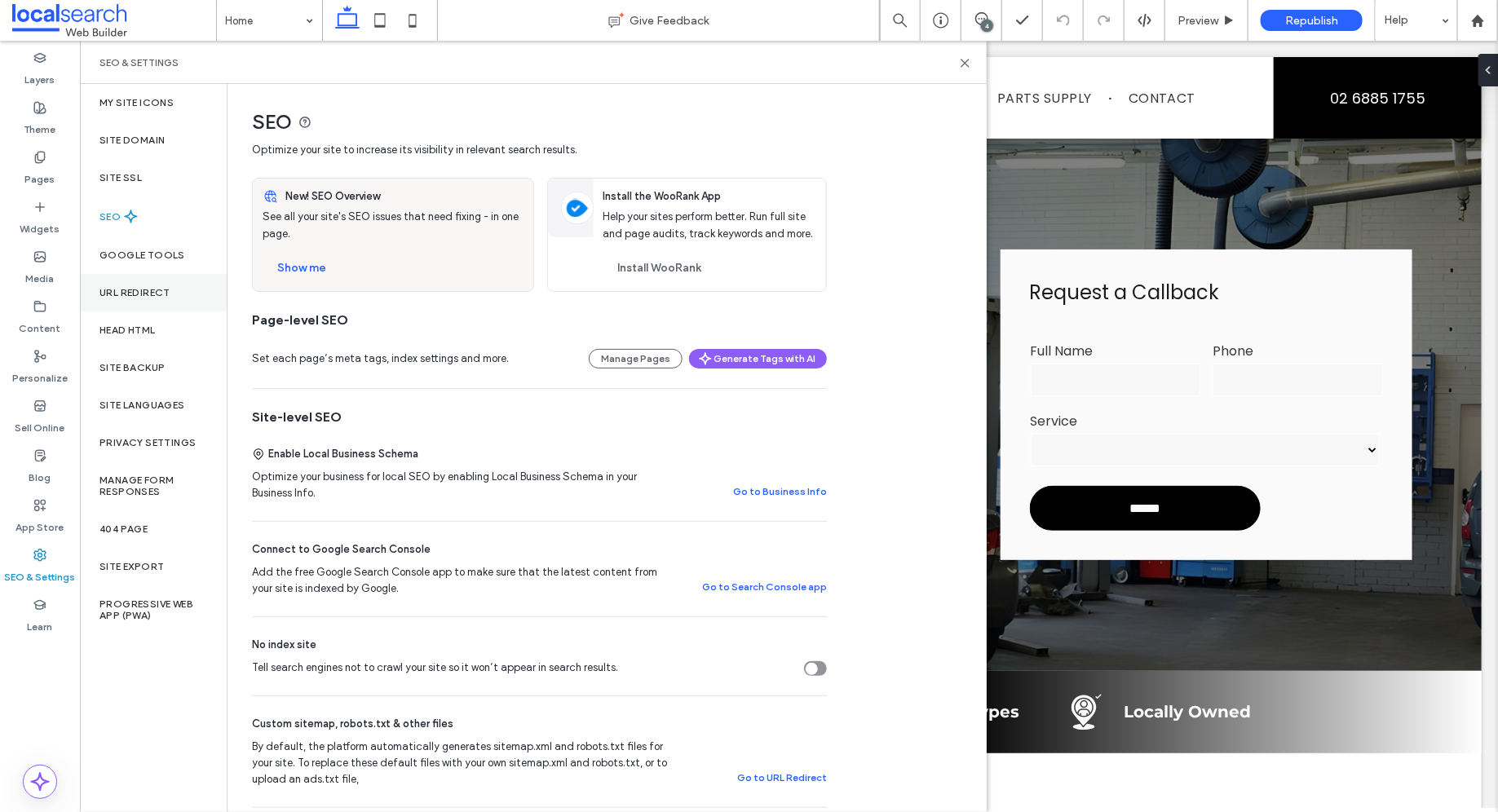
click at [156, 303] on div "URL Redirect" at bounding box center [153, 293] width 147 height 37
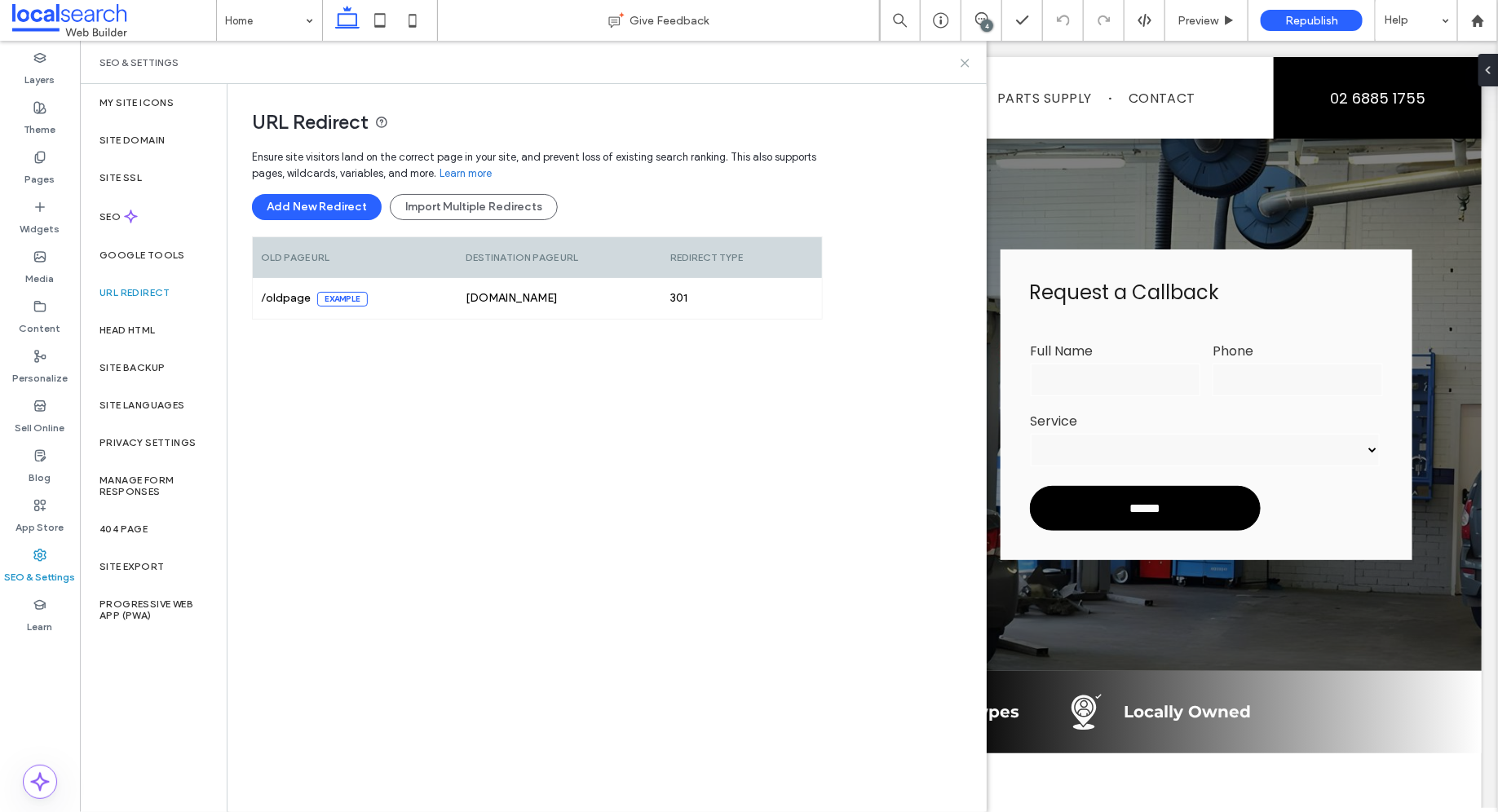
click at [969, 57] on icon at bounding box center [965, 63] width 12 height 12
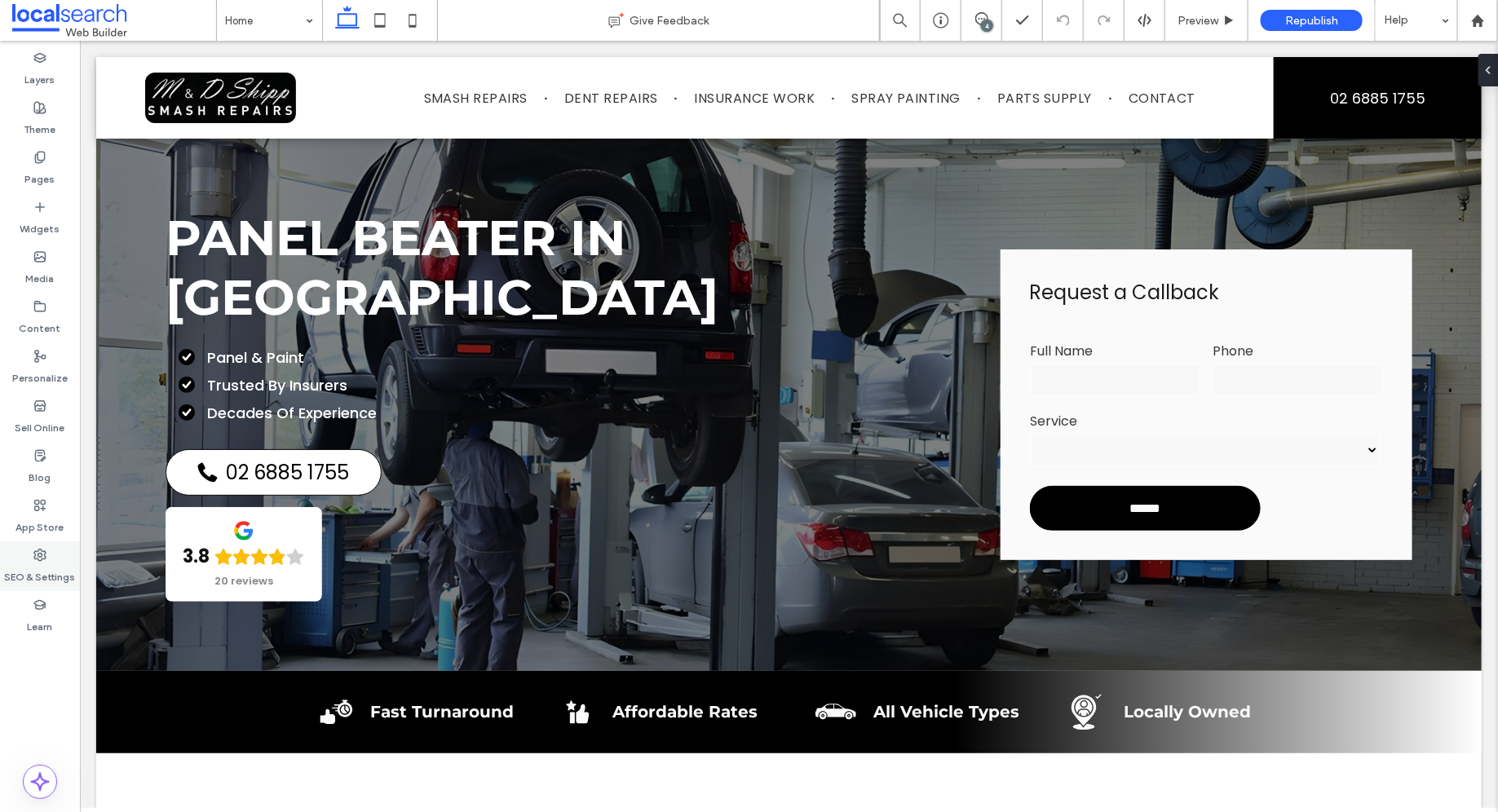
click at [21, 557] on div "SEO & Settings" at bounding box center [40, 566] width 80 height 50
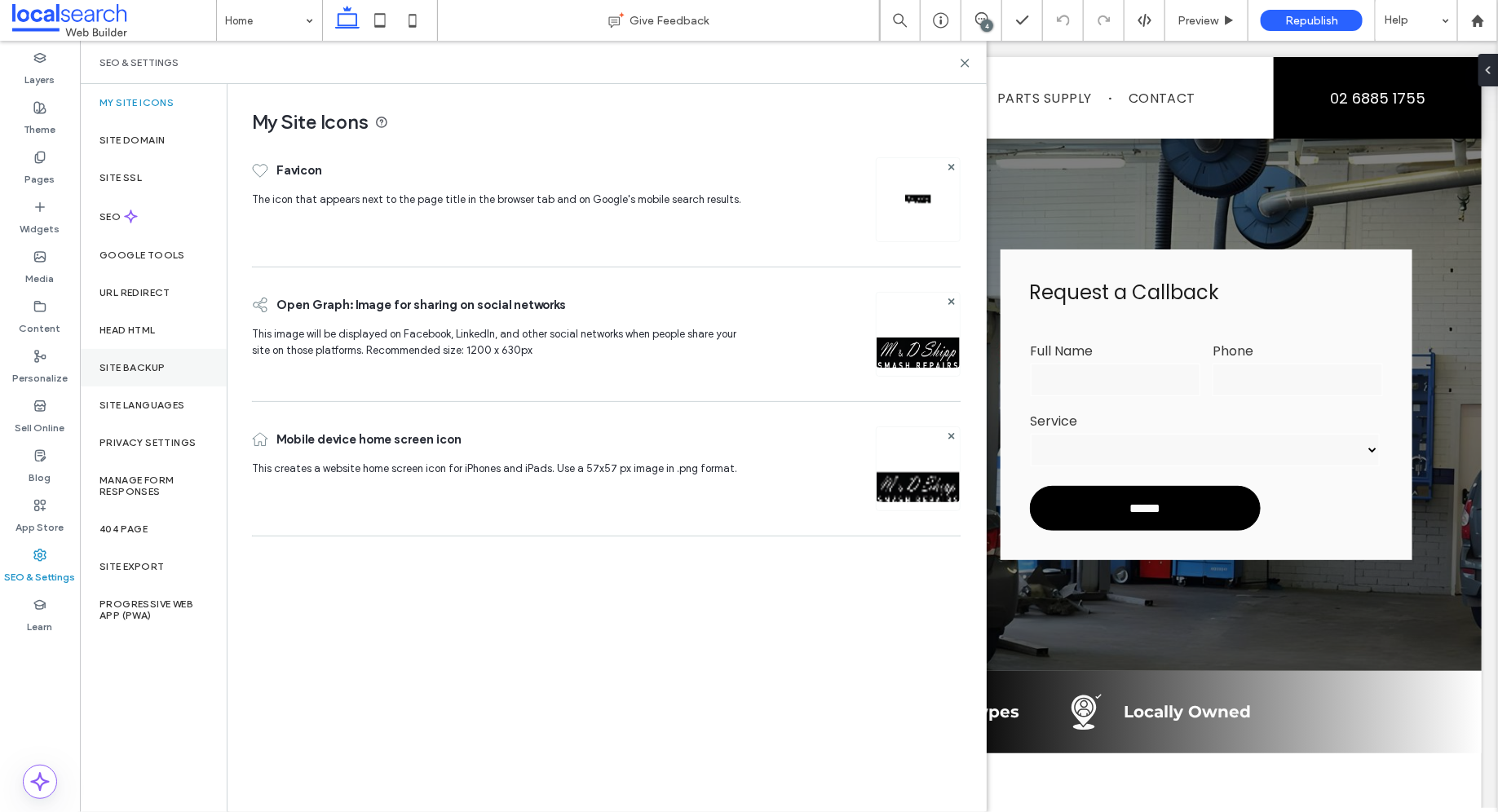
click at [175, 364] on div "Site Backup" at bounding box center [153, 367] width 147 height 37
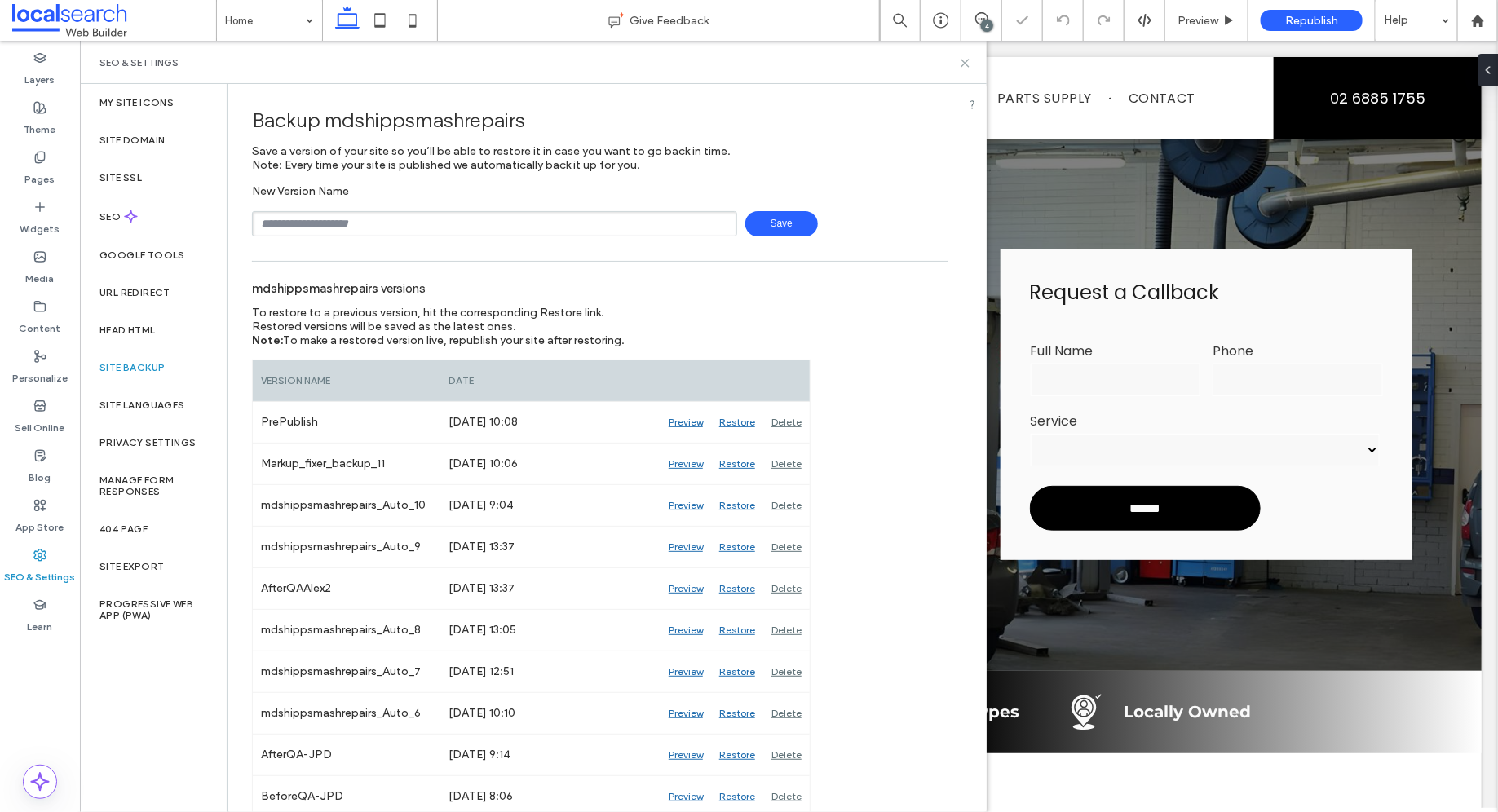
click at [967, 65] on icon at bounding box center [965, 63] width 12 height 12
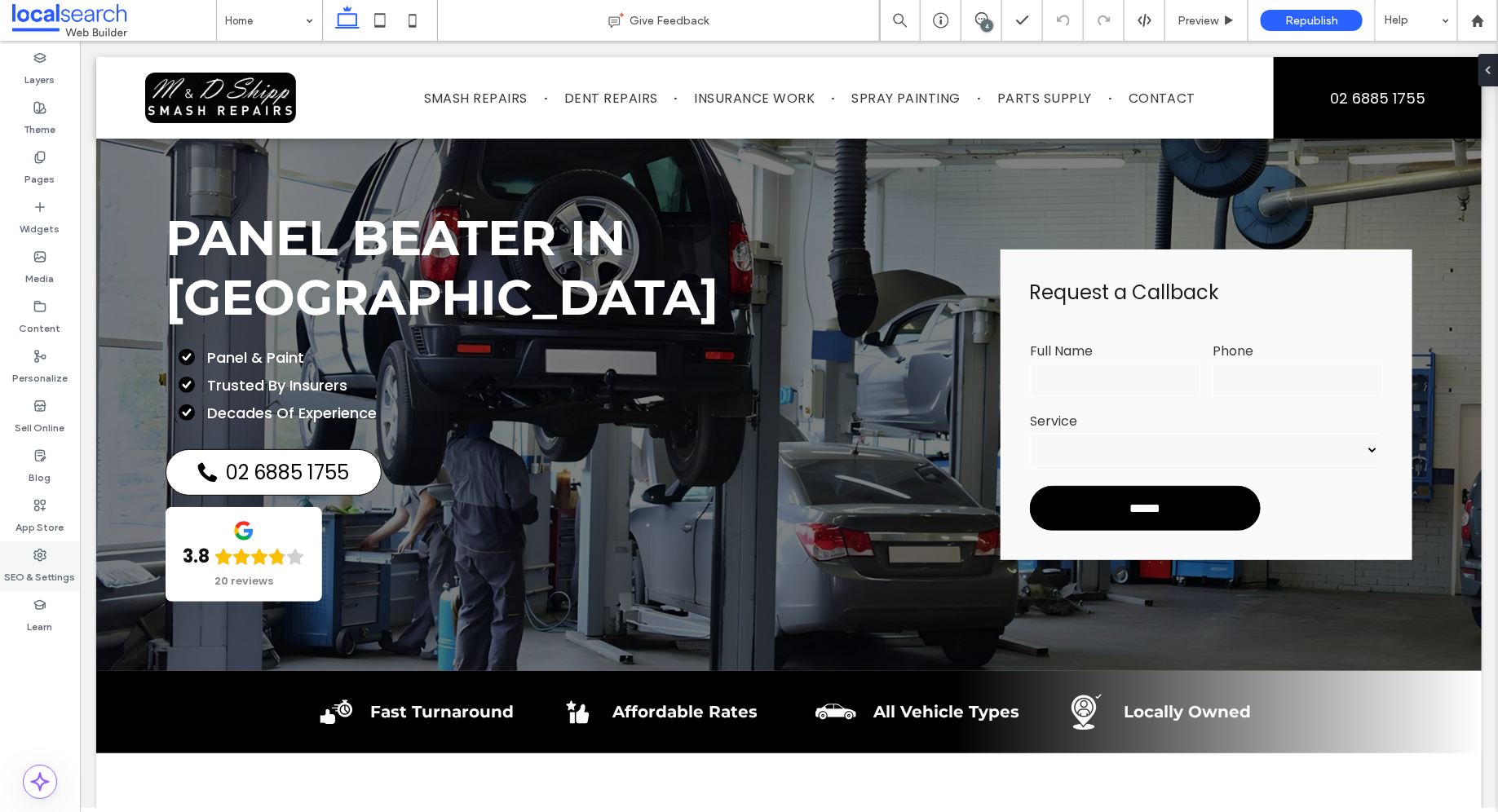
click at [49, 563] on label "SEO & Settings" at bounding box center [41, 573] width 71 height 23
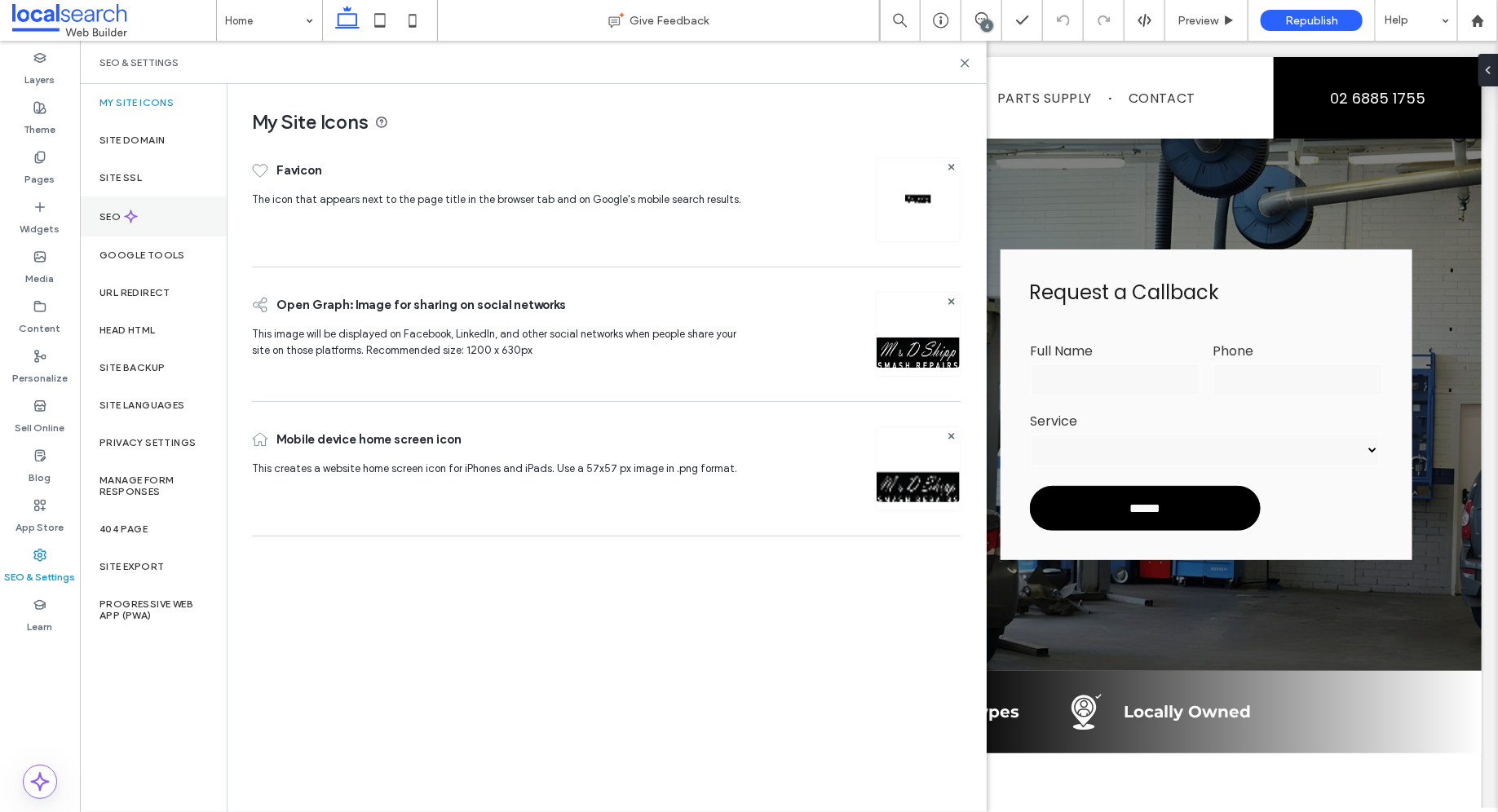
click at [186, 208] on div "SEO" at bounding box center [153, 216] width 147 height 40
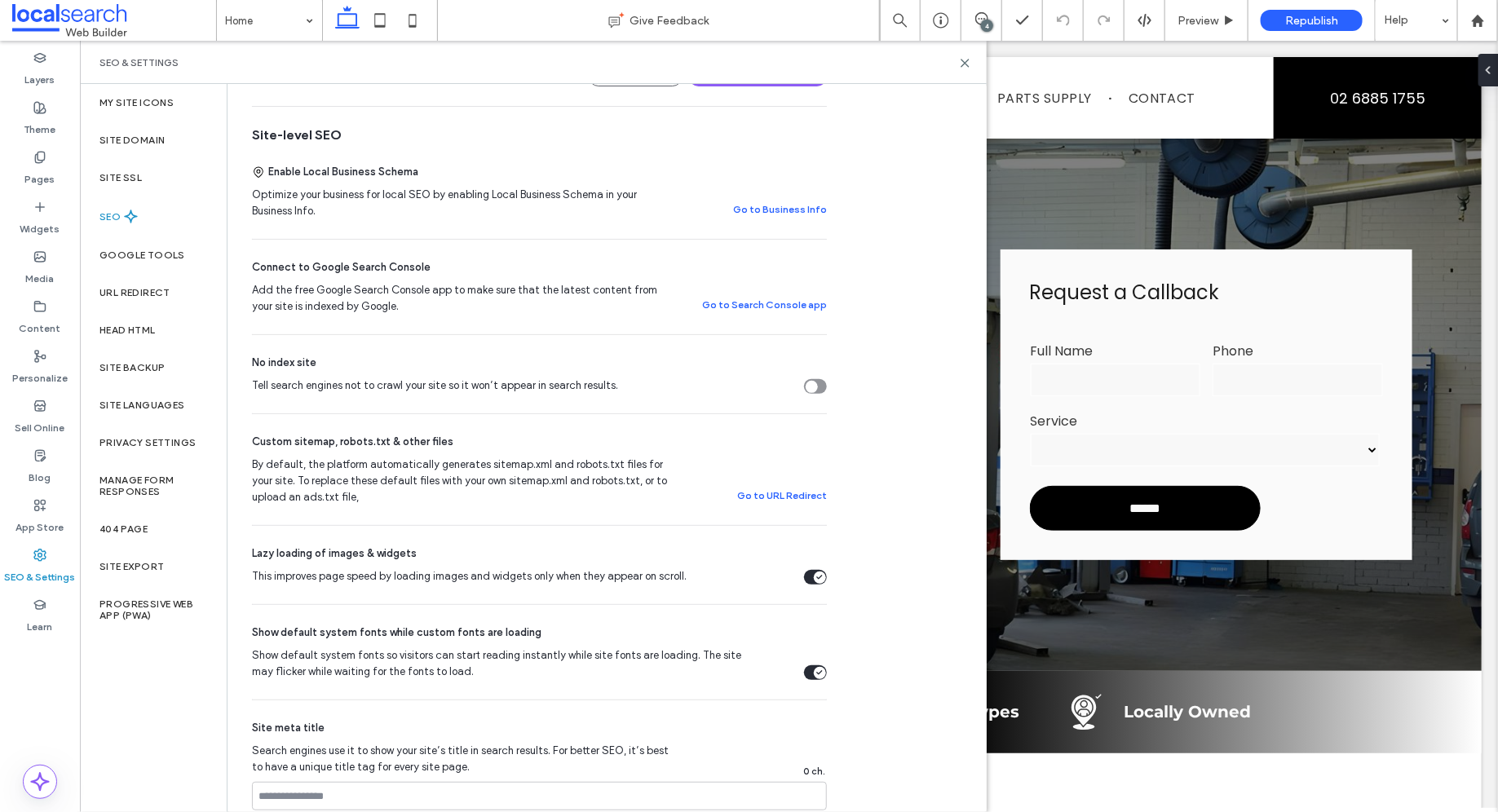
scroll to position [286, 0]
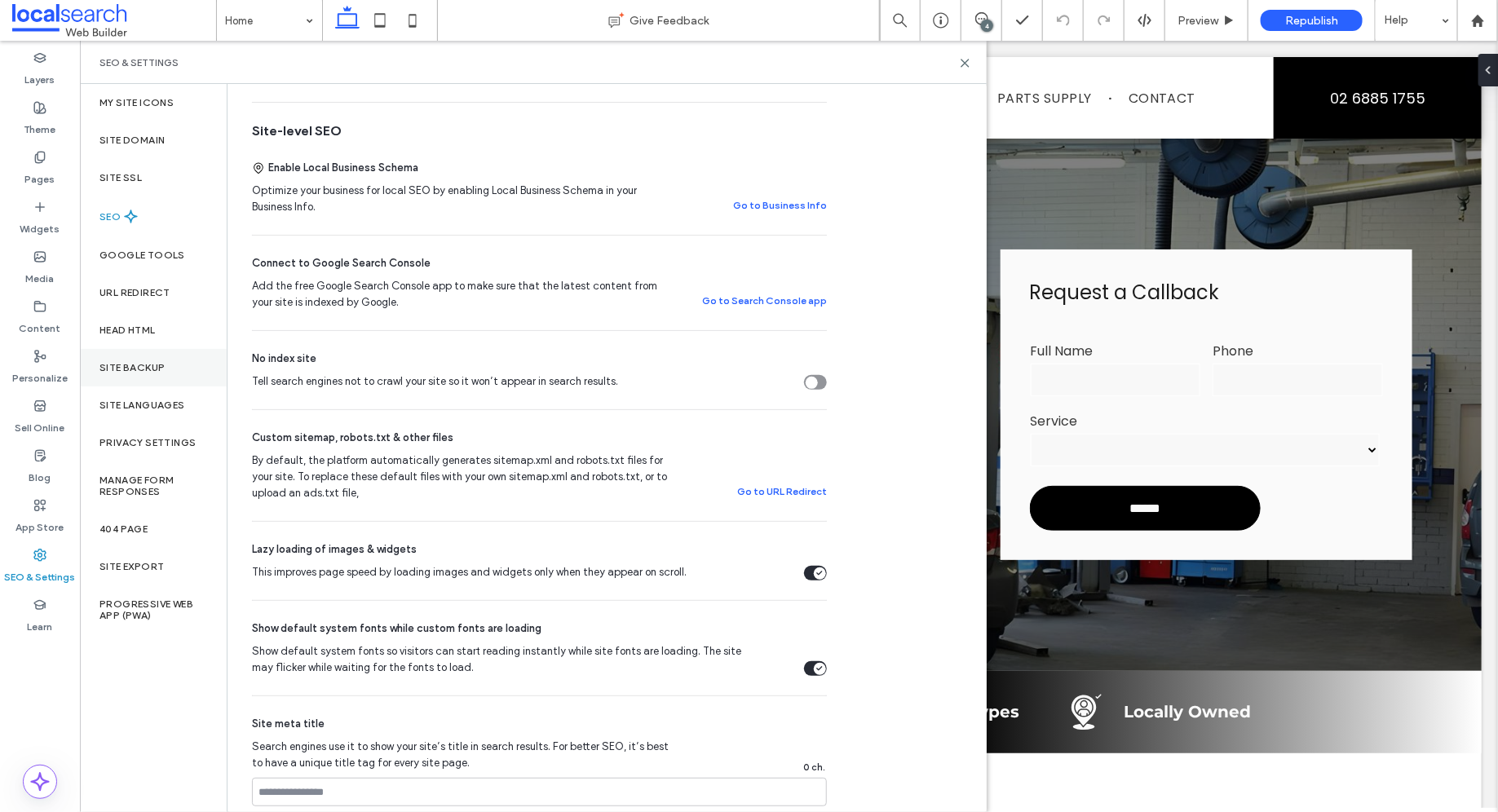
click at [135, 368] on label "Site Backup" at bounding box center [132, 367] width 65 height 11
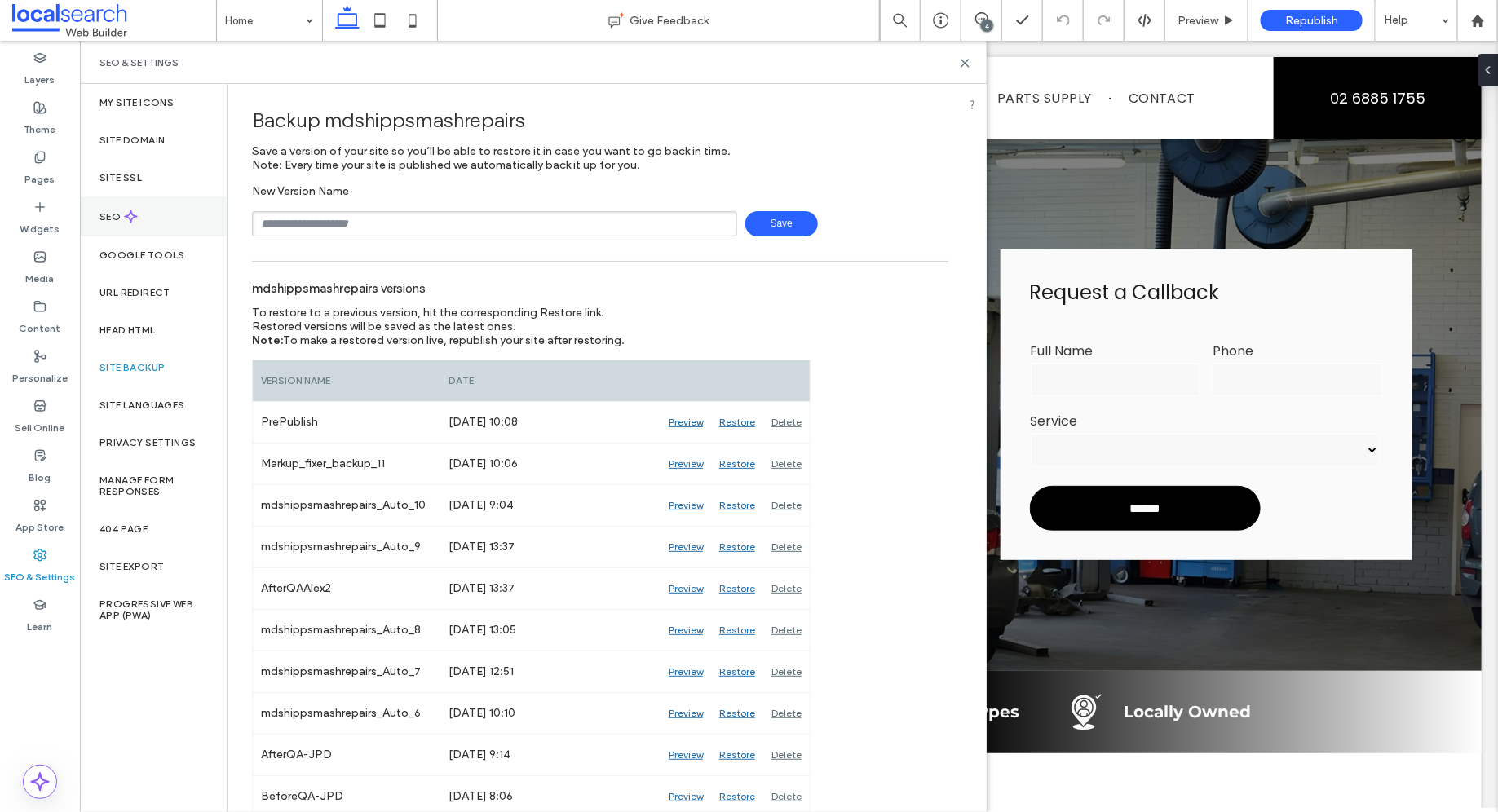
click at [140, 197] on div "SEO" at bounding box center [153, 216] width 147 height 40
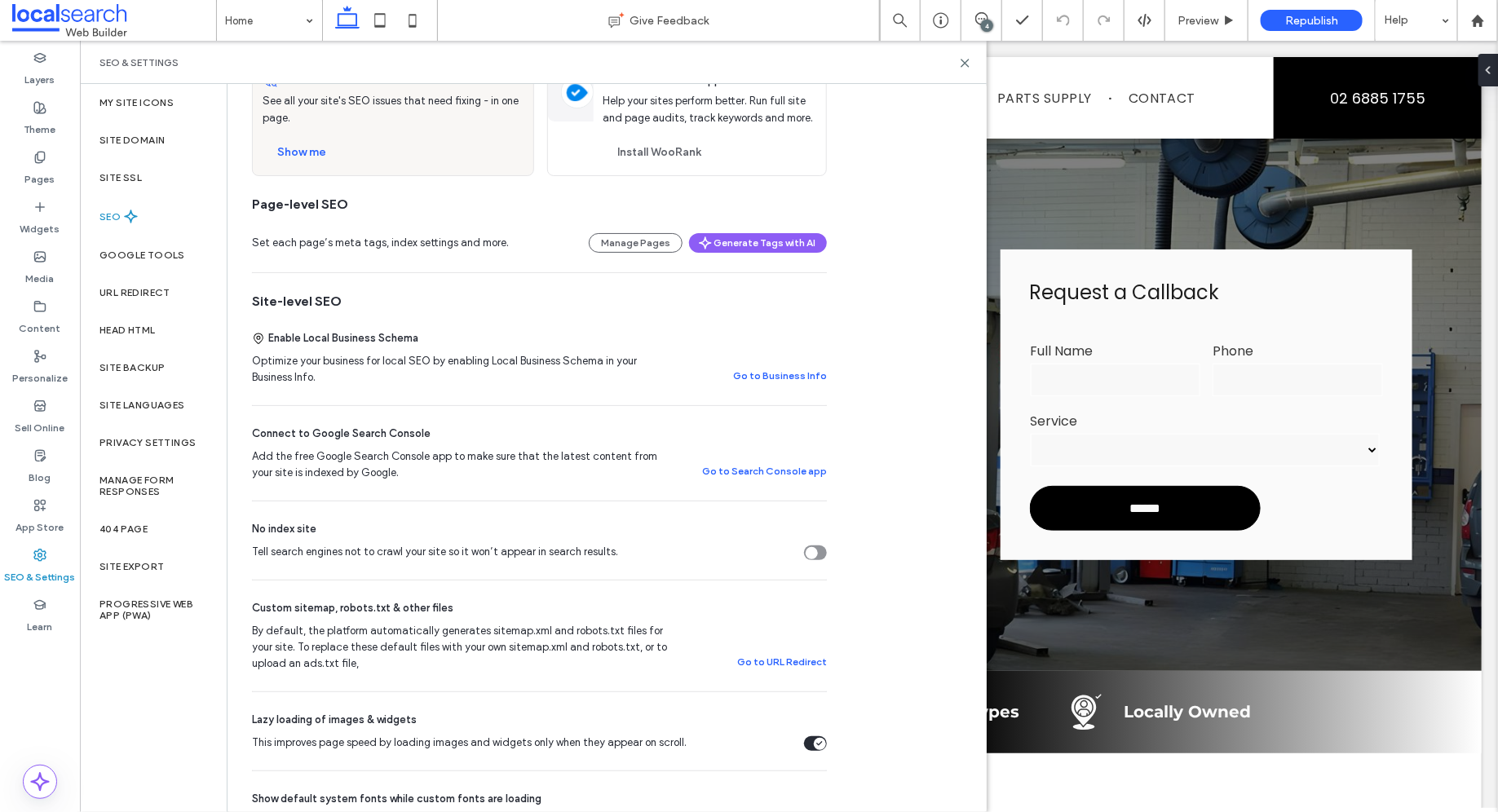
scroll to position [0, 0]
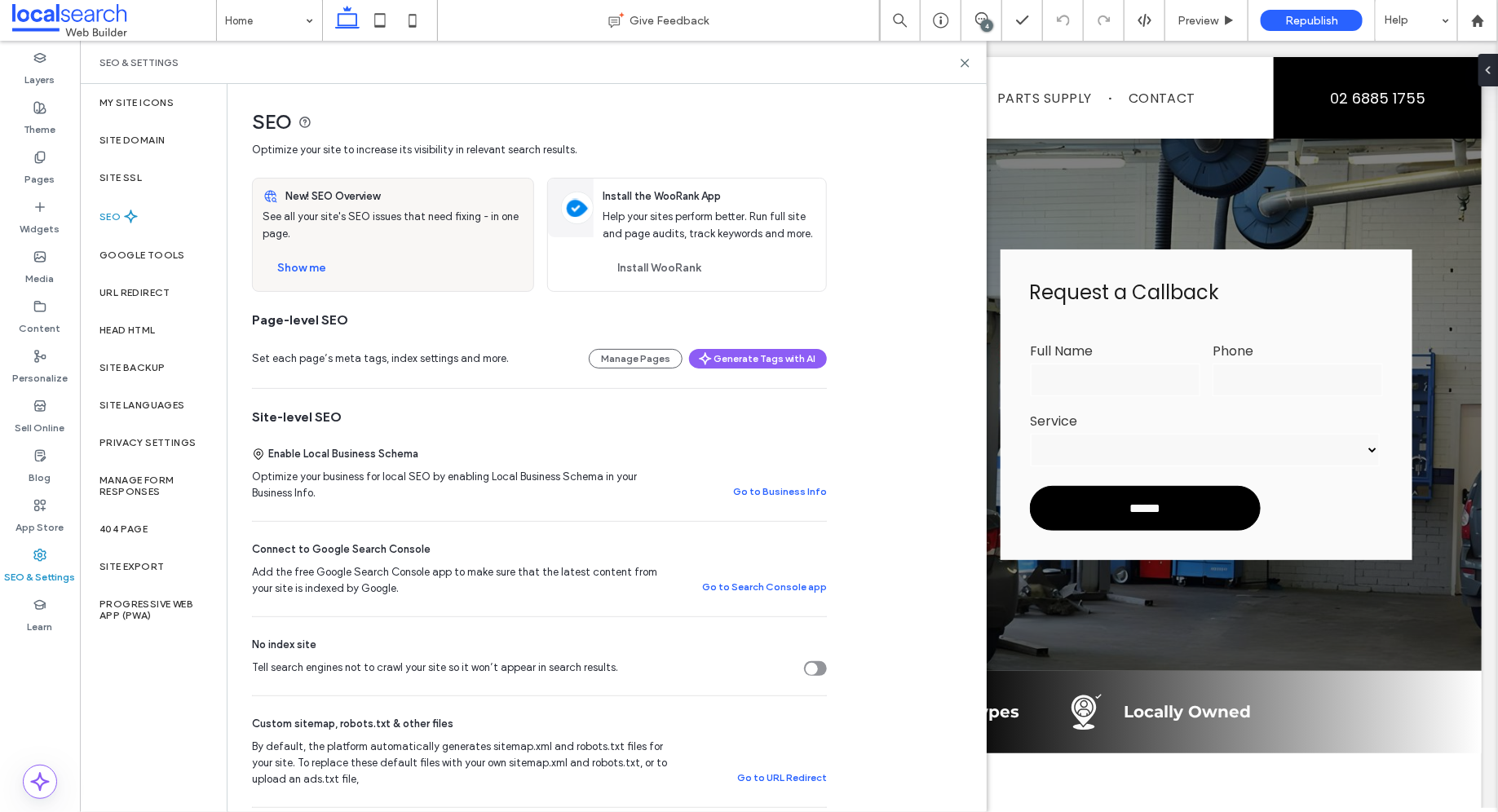
click at [299, 251] on div "New! SEO Overview See all your site's SEO issues that need fixing - in one page…" at bounding box center [393, 234] width 280 height 112
click at [294, 264] on button "Show me" at bounding box center [302, 267] width 78 height 26
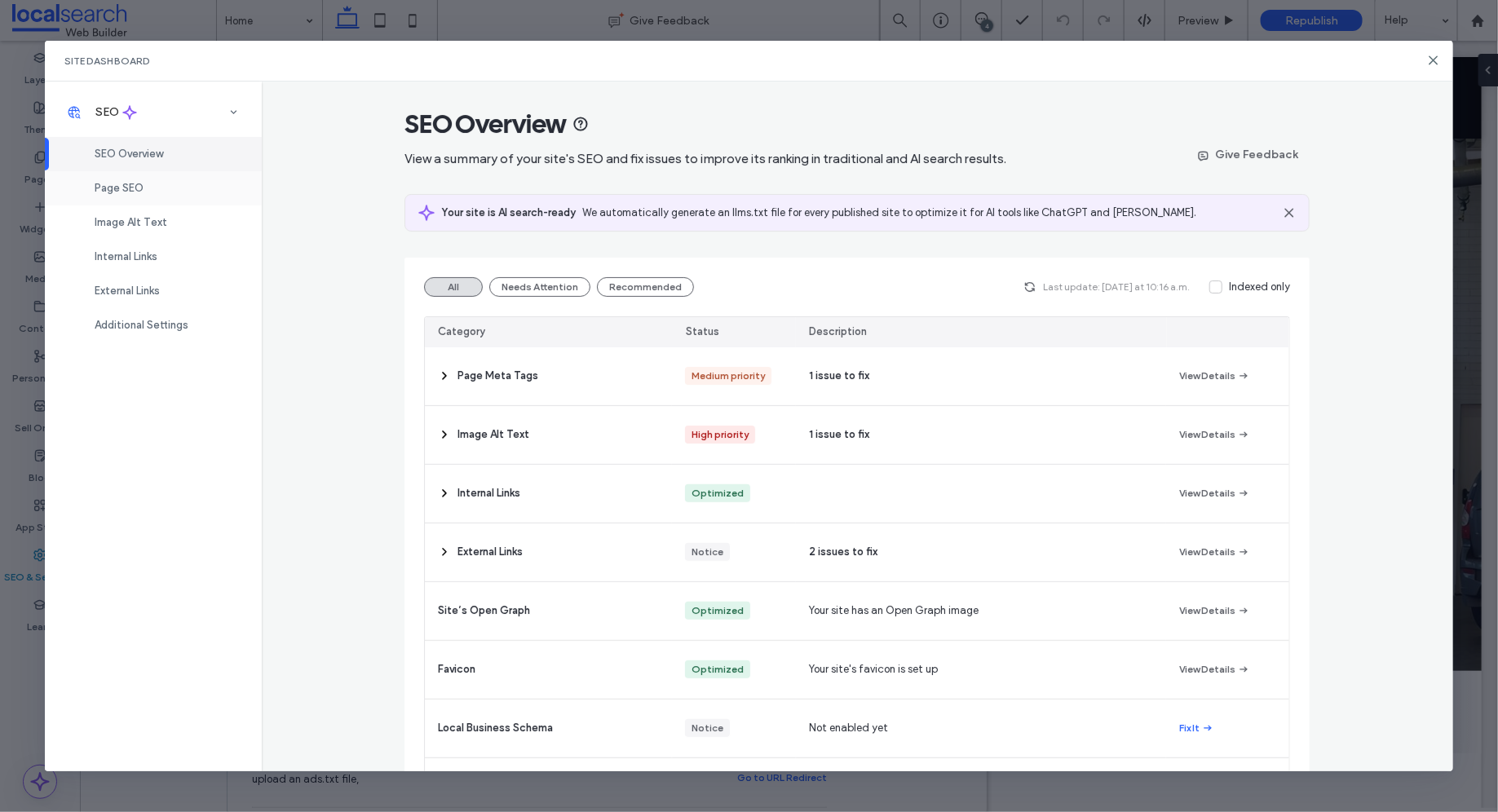
click at [170, 199] on div "Page SEO" at bounding box center [153, 188] width 217 height 34
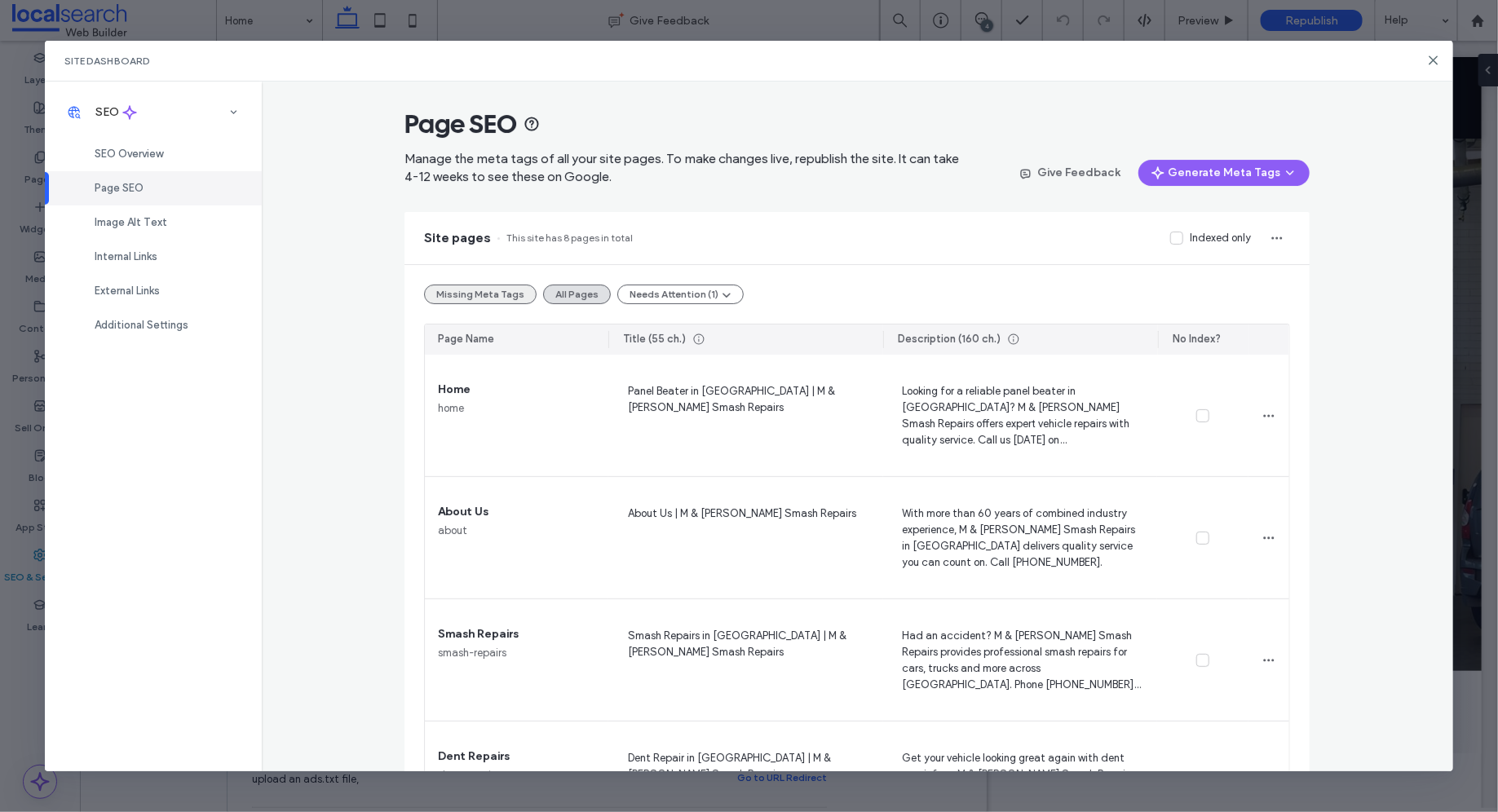
click at [492, 287] on button "Missing Meta Tags" at bounding box center [480, 295] width 112 height 19
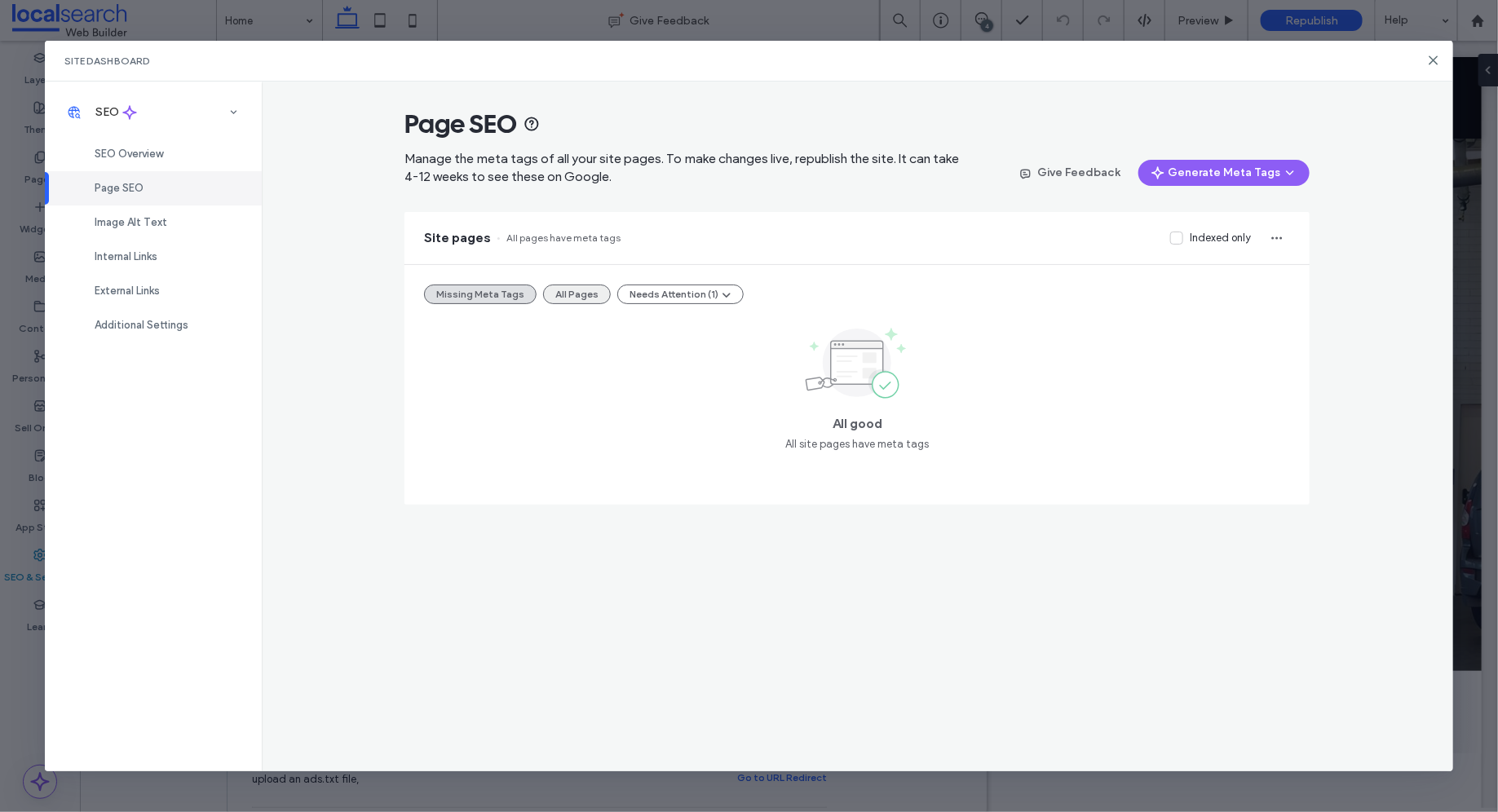
click at [557, 287] on button "All Pages" at bounding box center [577, 295] width 67 height 19
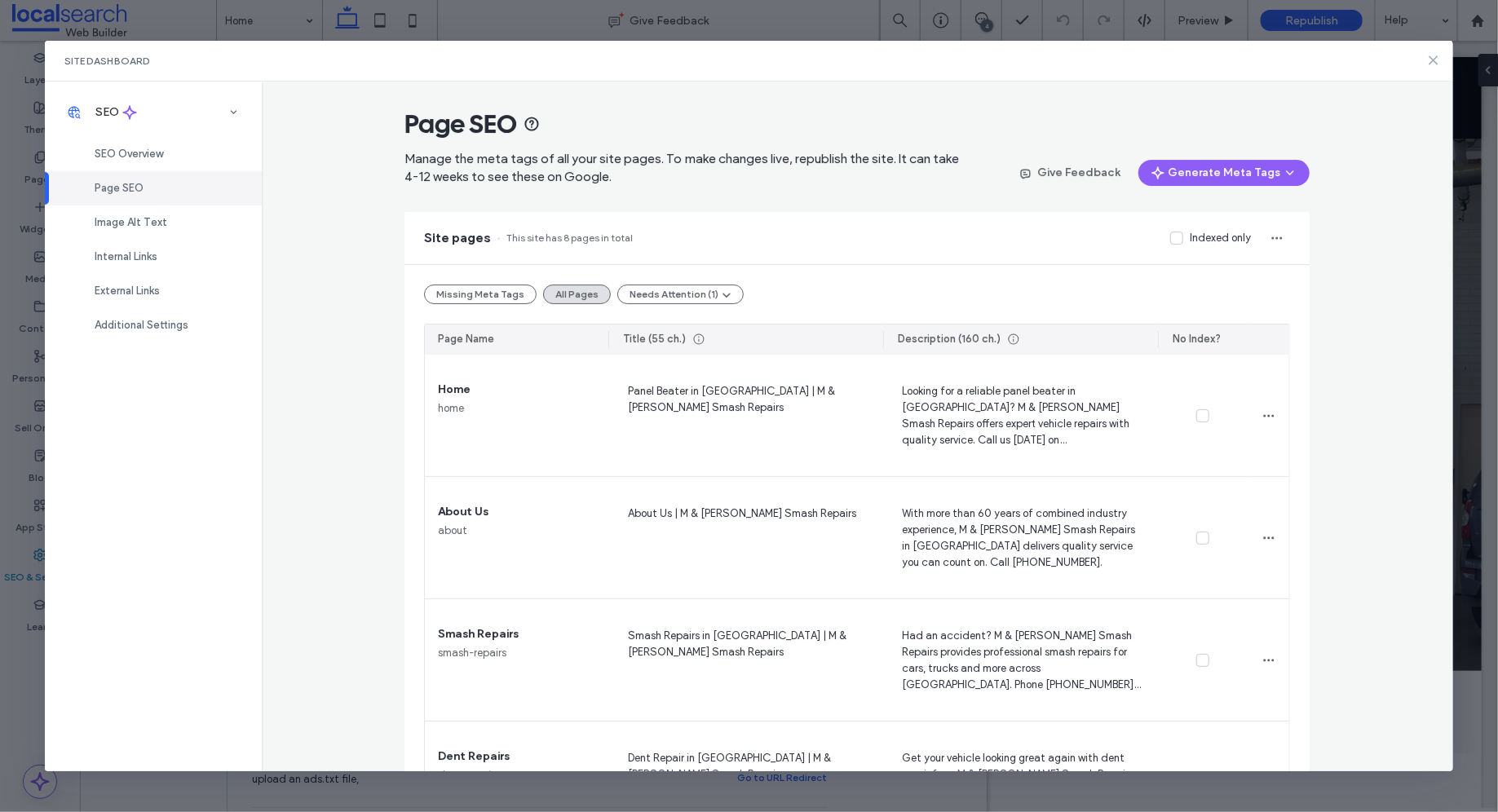
click at [1438, 56] on icon at bounding box center [1433, 60] width 13 height 13
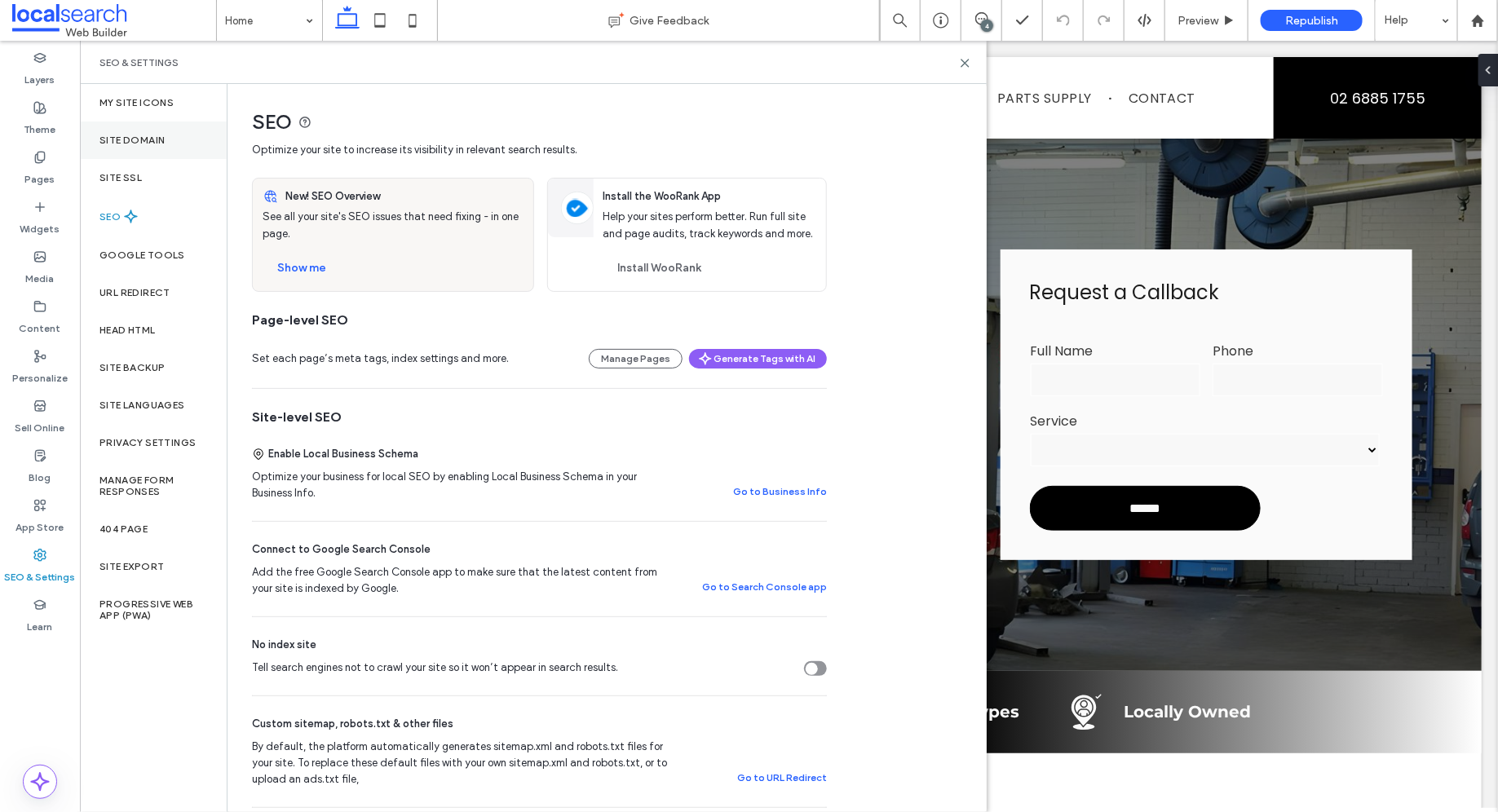
click at [147, 138] on label "Site Domain" at bounding box center [132, 140] width 65 height 11
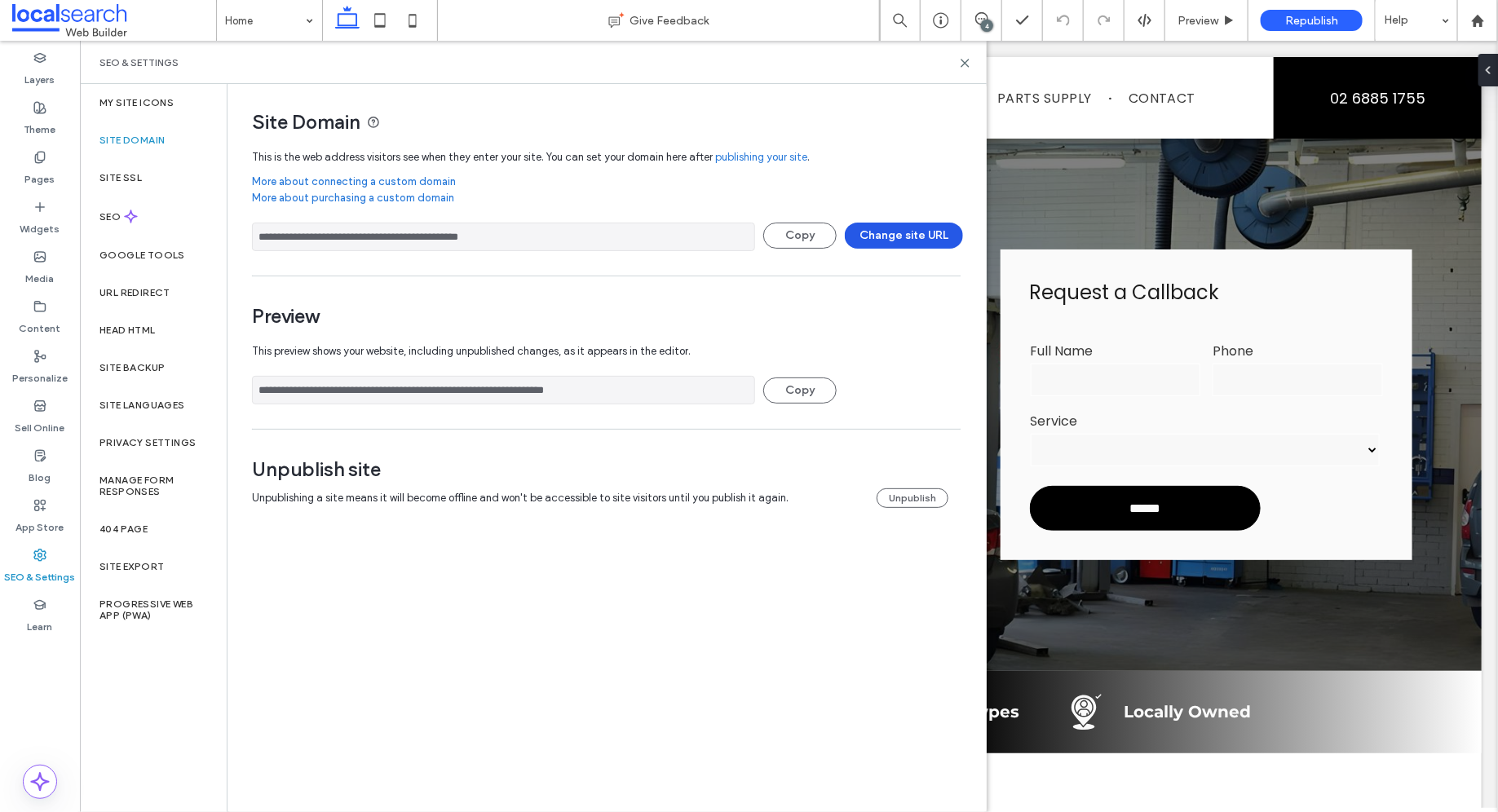
click at [895, 233] on button "Change site URL" at bounding box center [904, 235] width 119 height 26
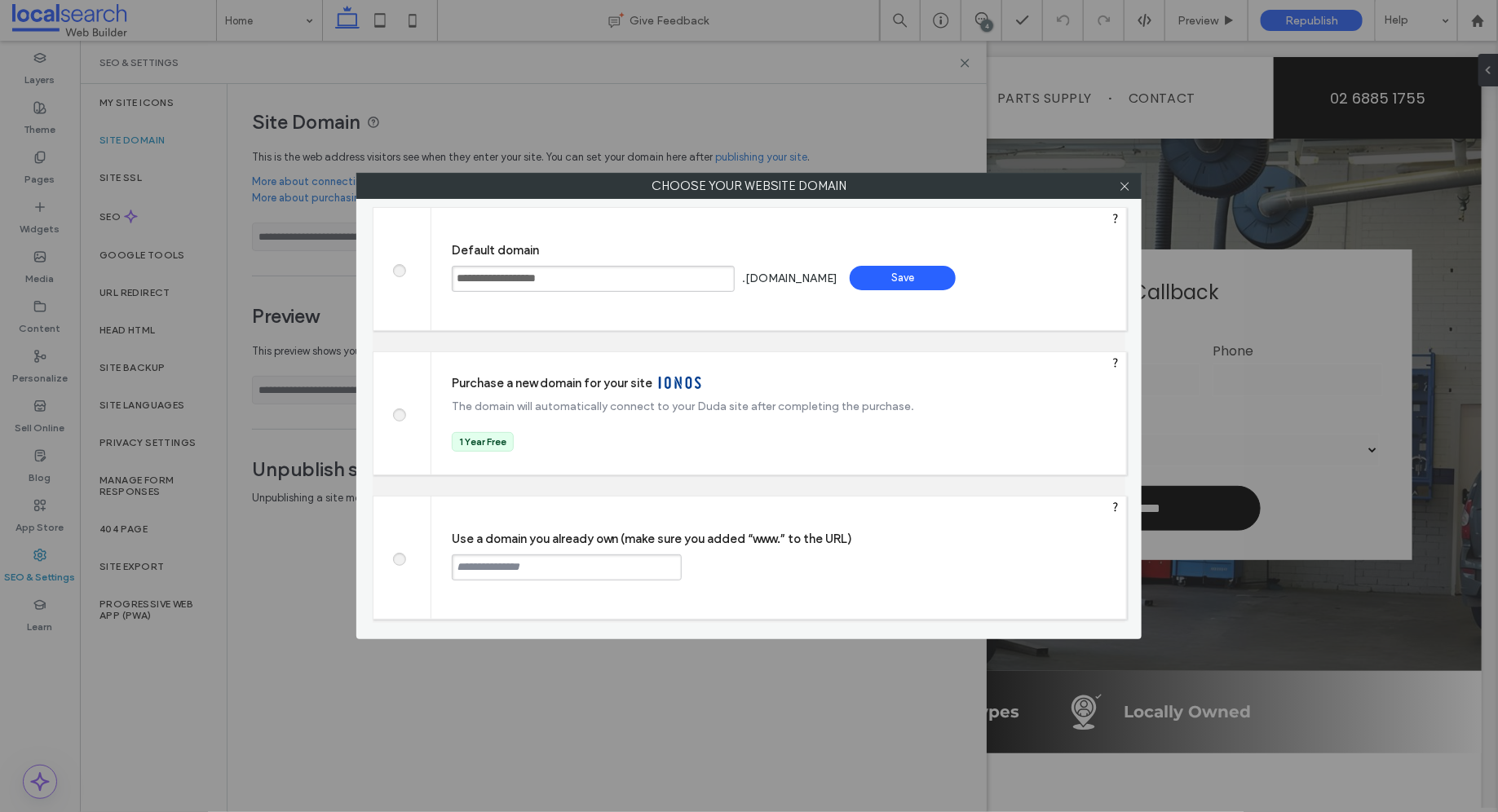
click at [402, 551] on label at bounding box center [398, 557] width 29 height 12
click at [530, 565] on input "text" at bounding box center [566, 567] width 230 height 26
click at [599, 563] on input "****" at bounding box center [566, 567] width 230 height 26
paste input "**********"
type input "**********"
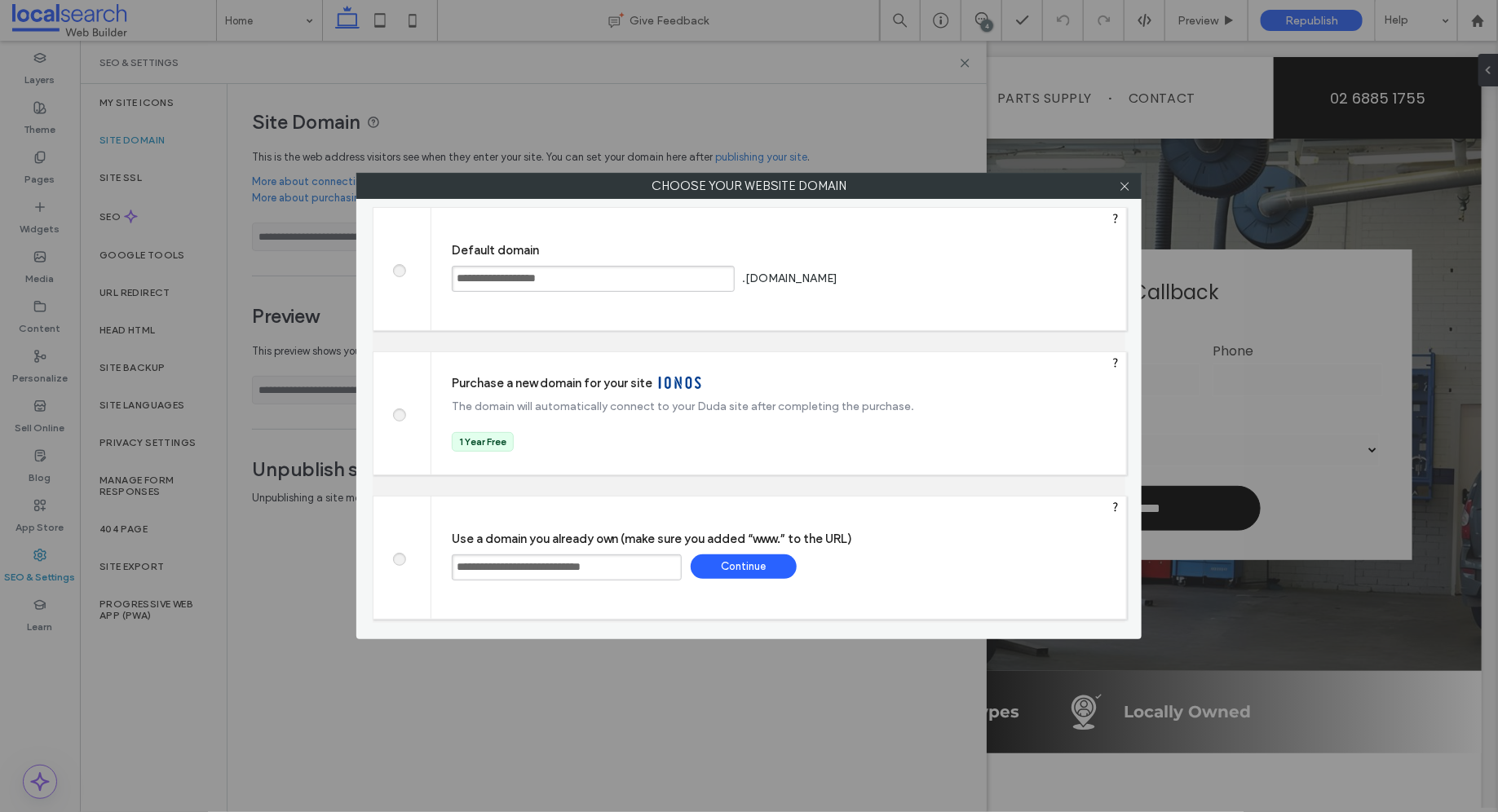
click at [741, 569] on div "Continue" at bounding box center [743, 567] width 106 height 25
type input "**********"
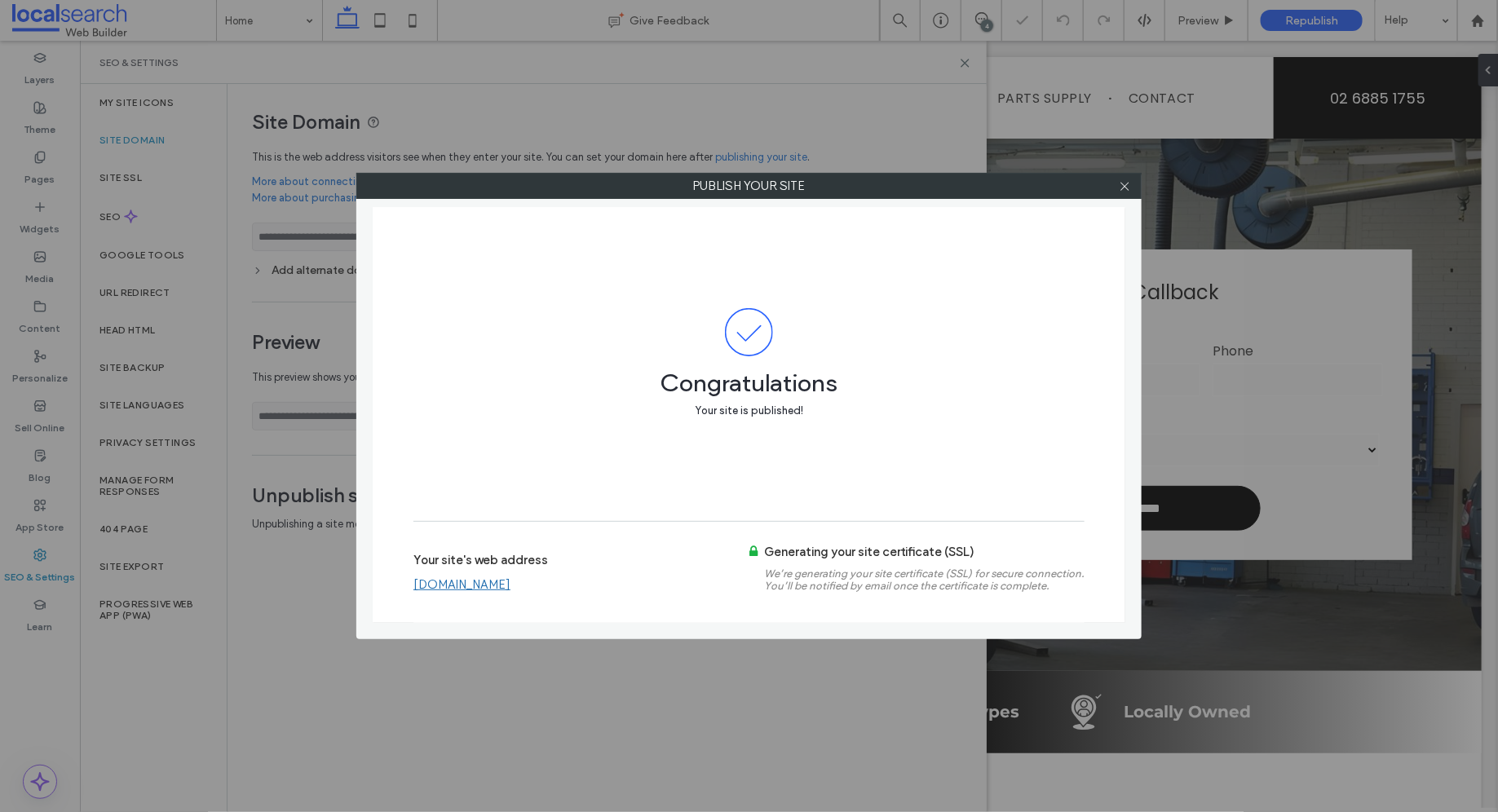
click at [503, 592] on div "Your site's web address www.mdshippsmashrepairs.com.au Generating your site cer…" at bounding box center [749, 571] width 671 height 68
click at [503, 588] on link "[DOMAIN_NAME]" at bounding box center [462, 584] width 97 height 15
click at [1124, 191] on icon at bounding box center [1125, 187] width 12 height 12
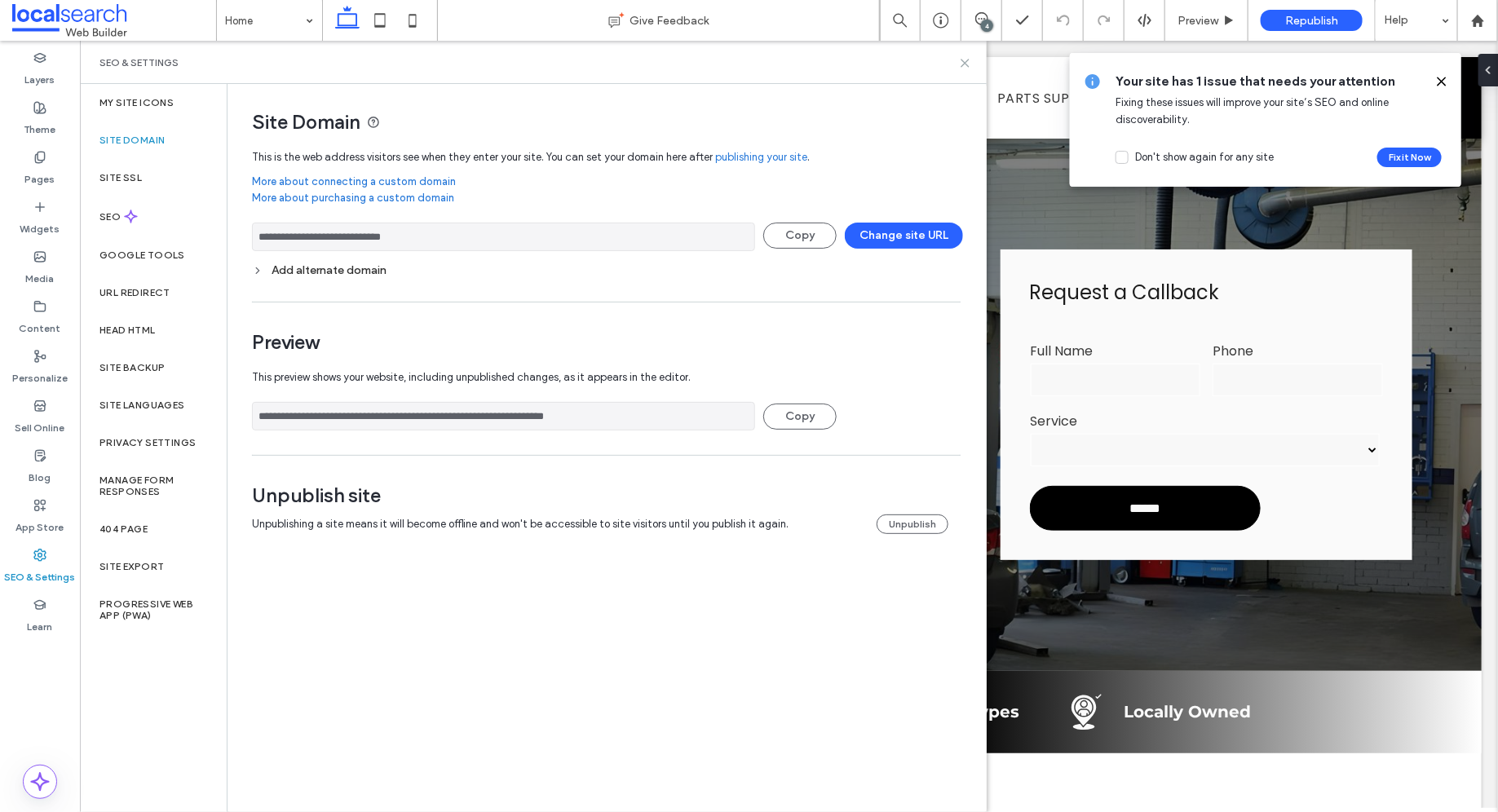
click at [964, 63] on use at bounding box center [964, 63] width 7 height 7
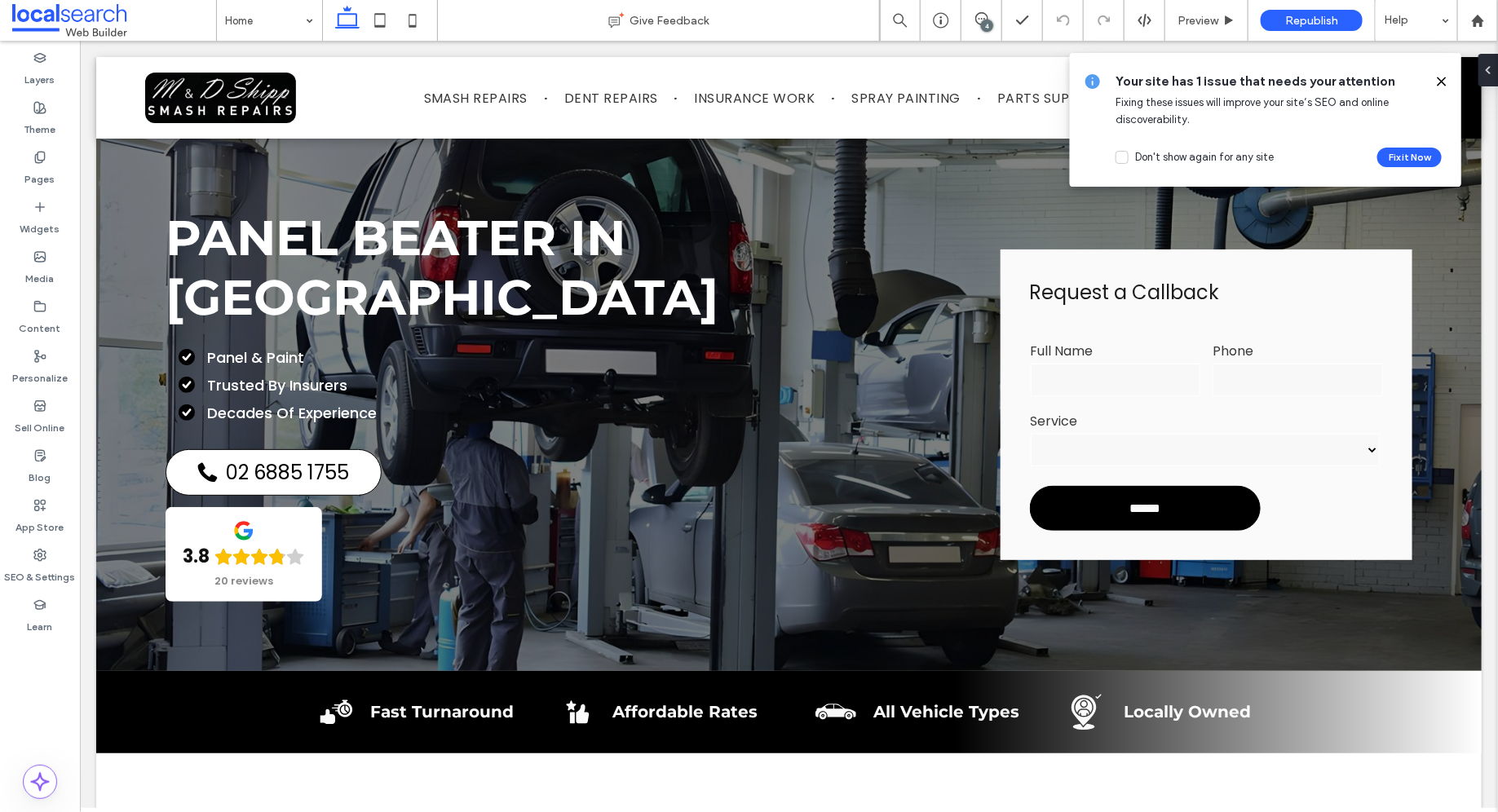
click at [1440, 78] on icon at bounding box center [1441, 81] width 13 height 13
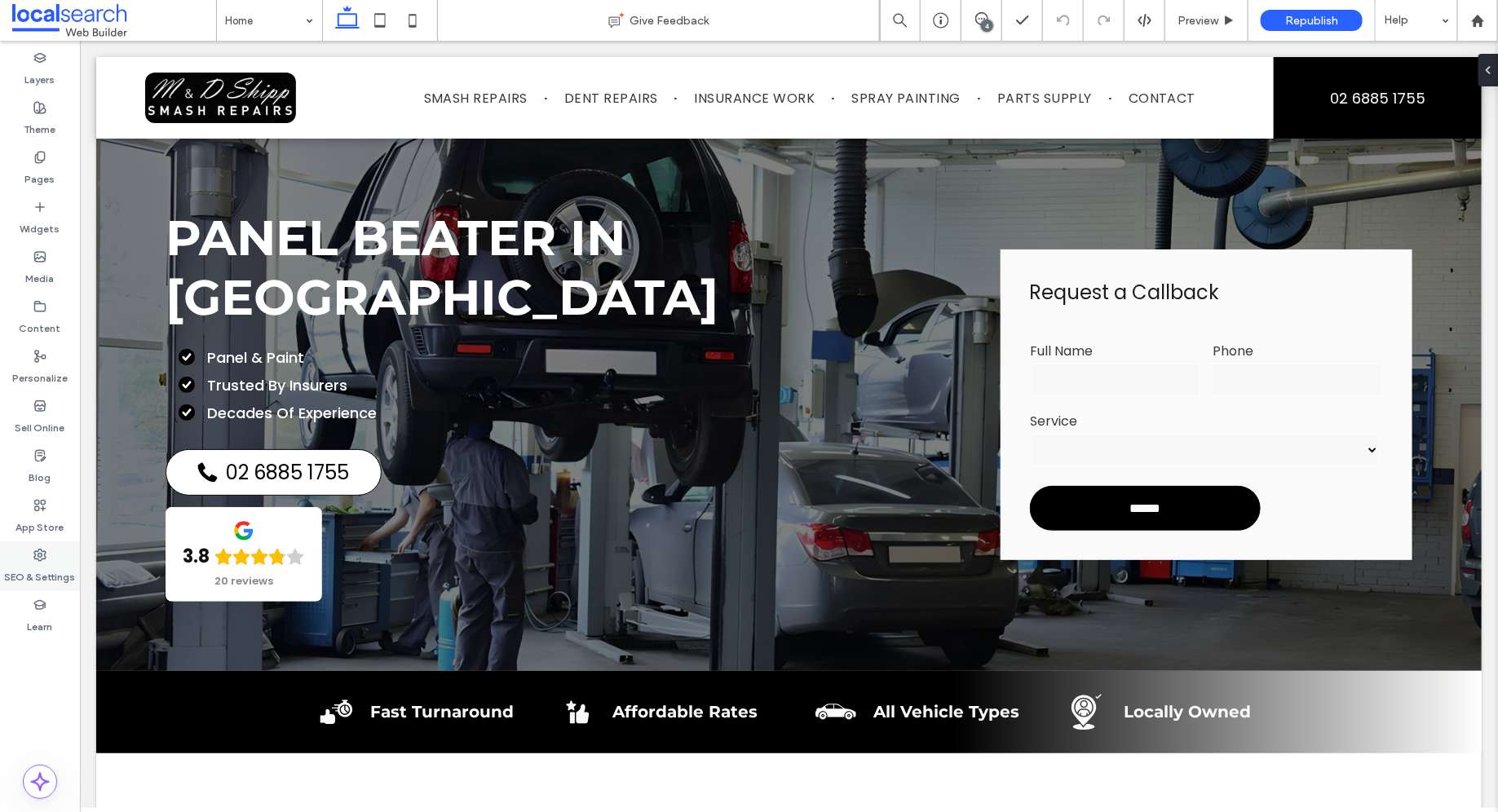
click at [11, 573] on label "SEO & Settings" at bounding box center [41, 573] width 71 height 23
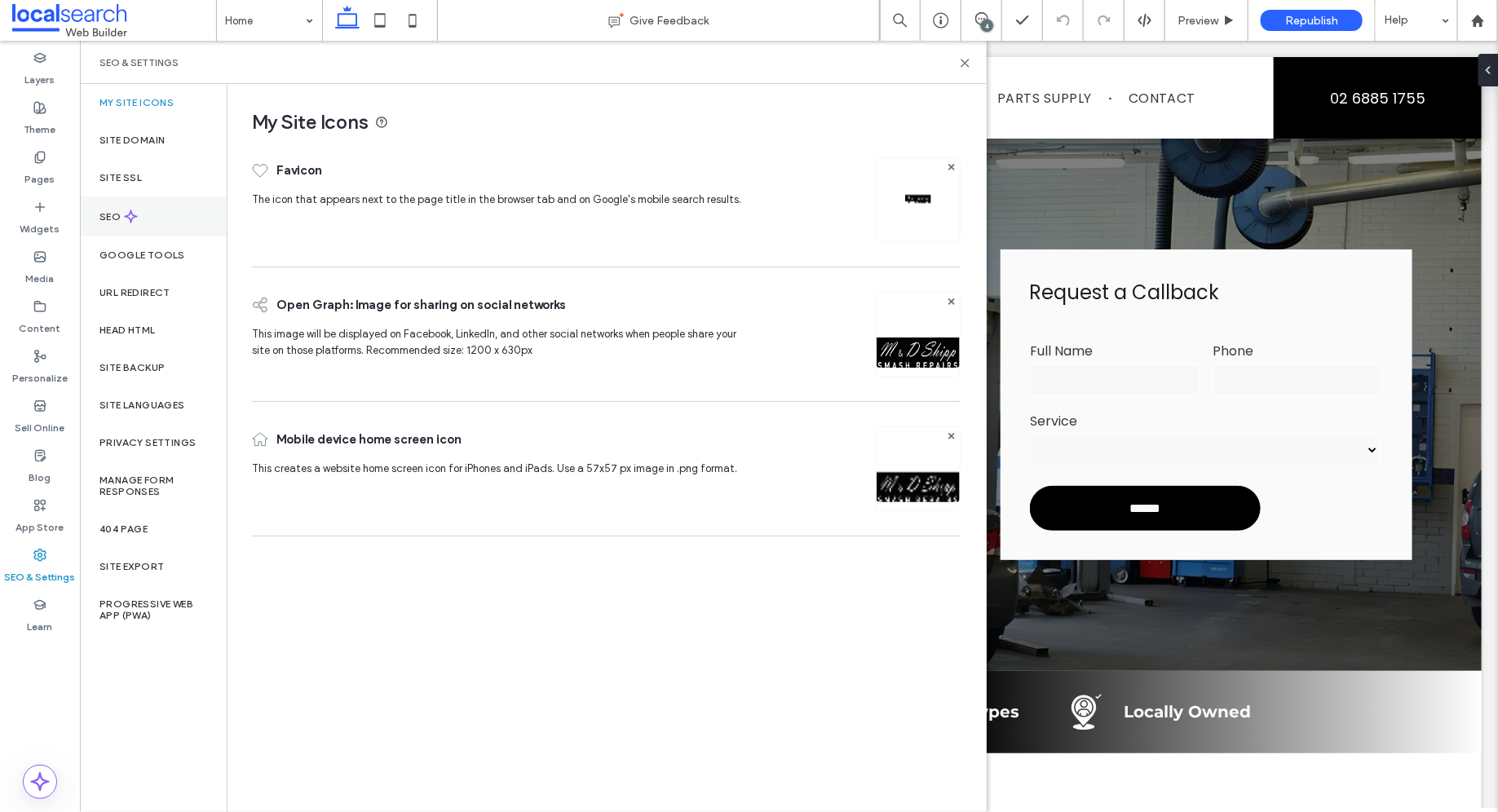
click at [168, 223] on div "SEO" at bounding box center [153, 216] width 147 height 40
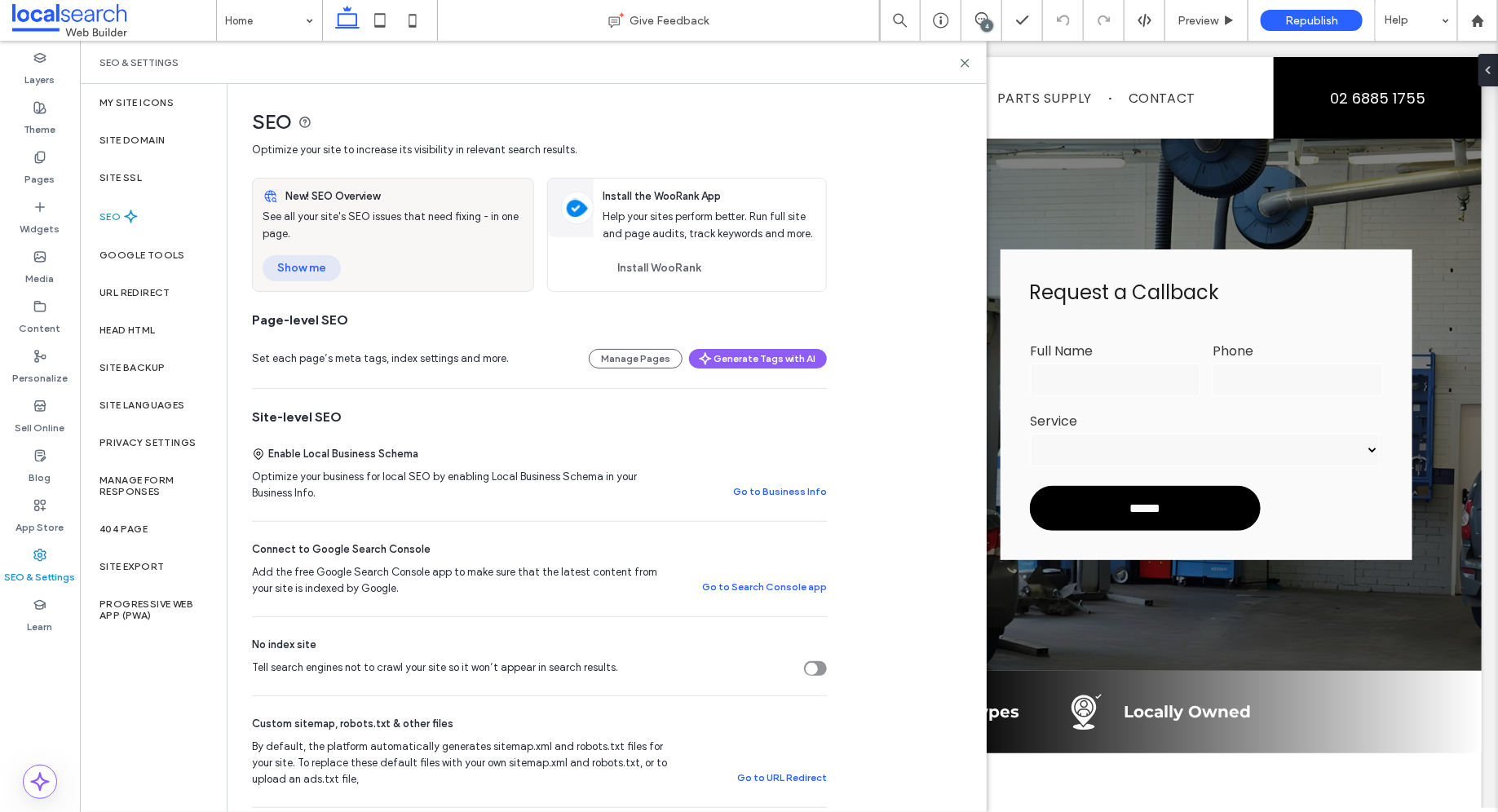
click at [306, 265] on button "Show me" at bounding box center [302, 267] width 78 height 26
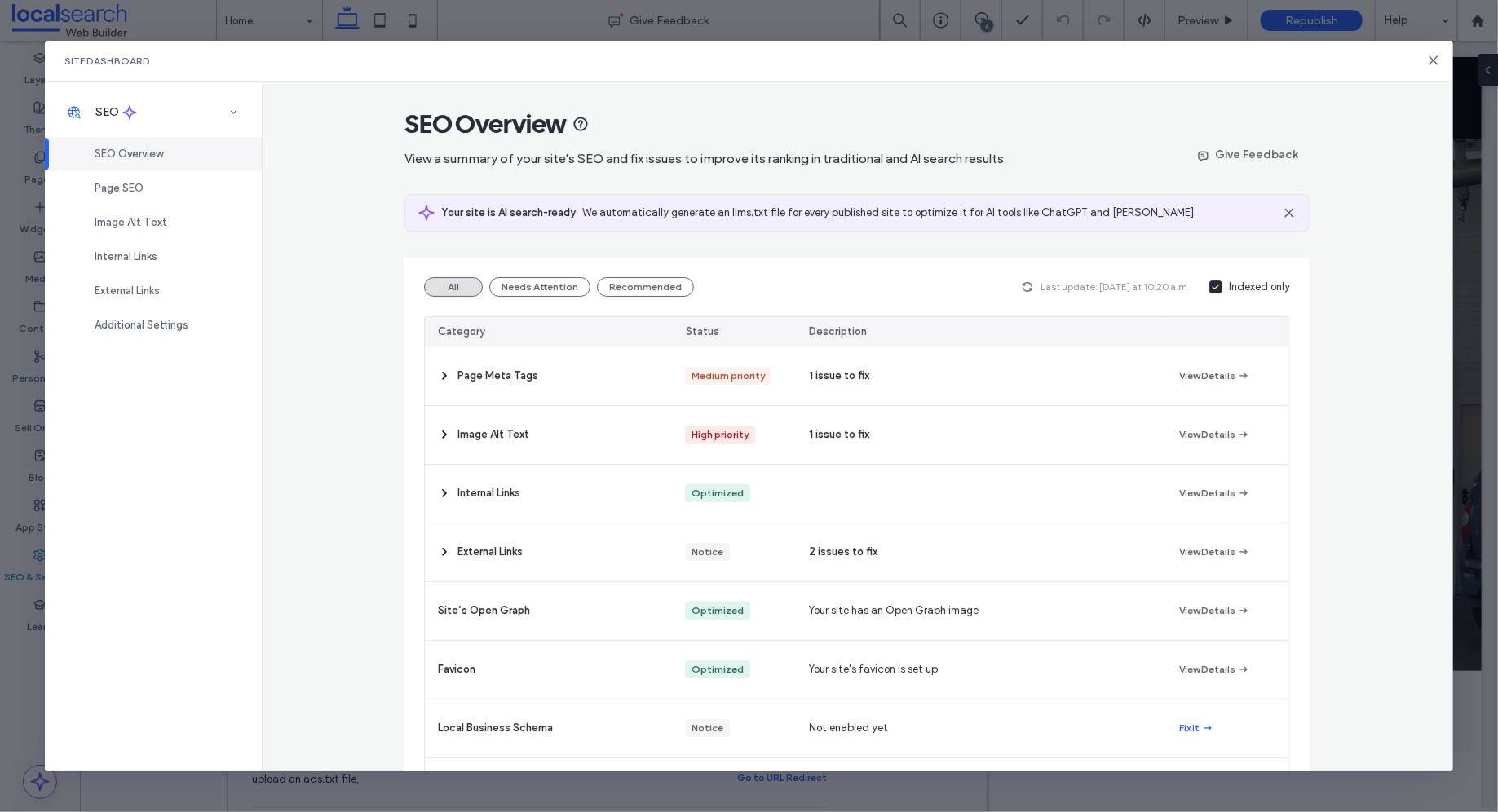
click at [1211, 287] on icon at bounding box center [1215, 287] width 8 height 6
click at [580, 433] on div "Image Alt Text" at bounding box center [548, 434] width 247 height 57
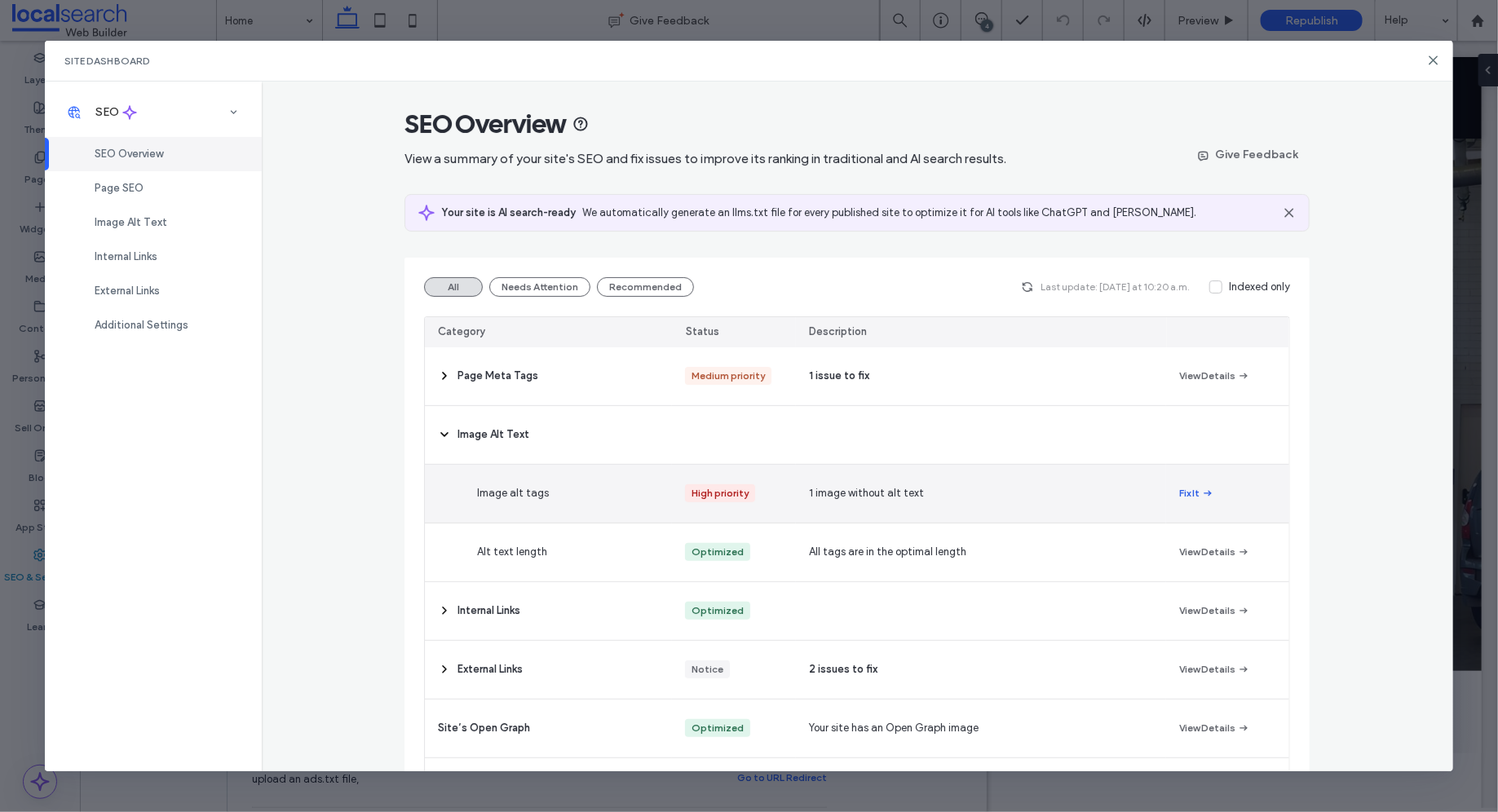
click at [1183, 493] on button "Fix It" at bounding box center [1196, 493] width 35 height 19
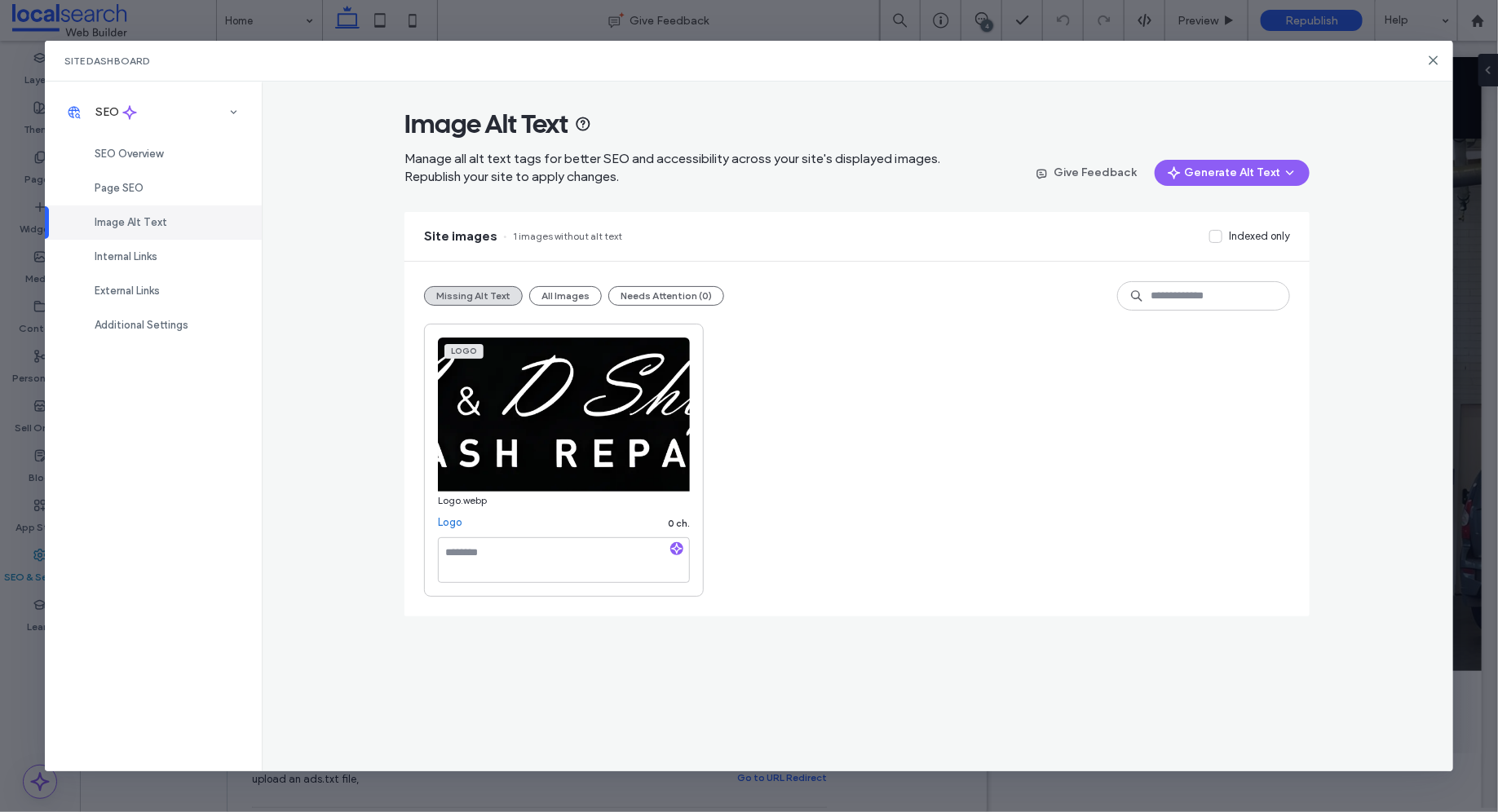
click at [679, 556] on div at bounding box center [676, 550] width 13 height 16
click at [677, 550] on icon "button" at bounding box center [676, 548] width 12 height 11
type textarea "**********"
click at [315, 364] on div "**********" at bounding box center [857, 425] width 1191 height 689
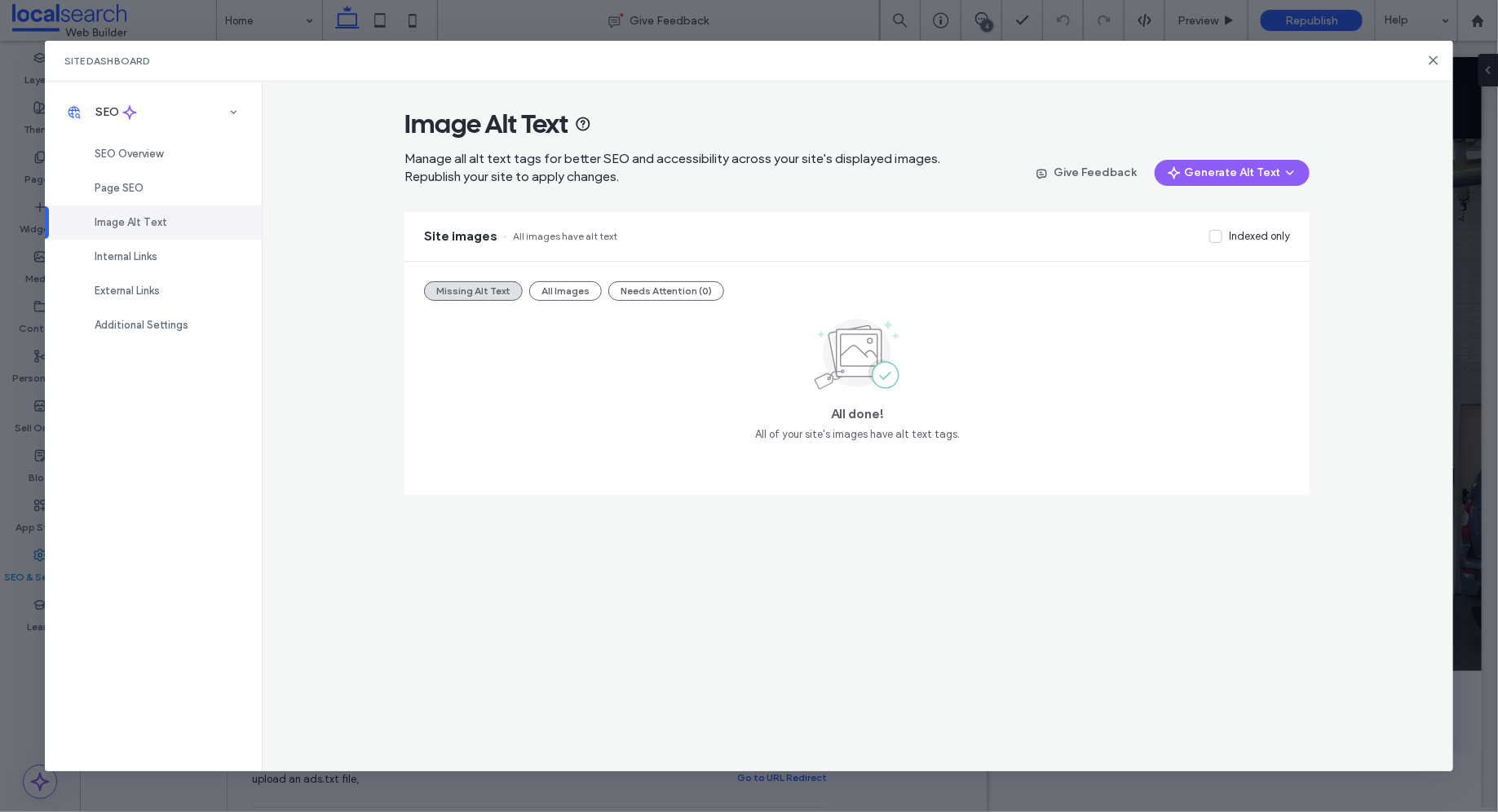
click at [150, 205] on div "Image Alt Text" at bounding box center [153, 222] width 217 height 34
click at [172, 190] on div "Page SEO" at bounding box center [153, 188] width 217 height 34
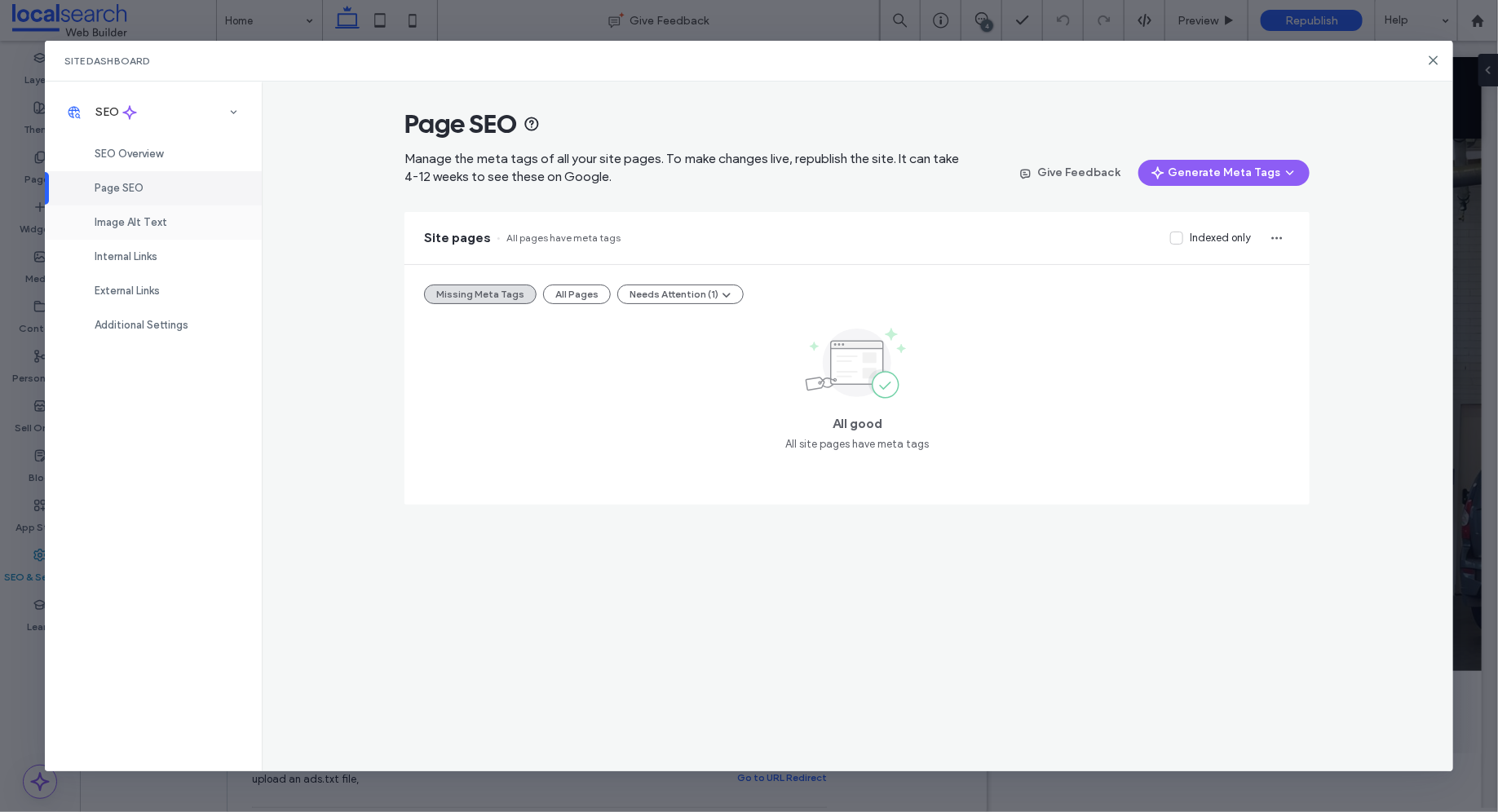
click at [181, 208] on div "Image Alt Text" at bounding box center [153, 222] width 217 height 34
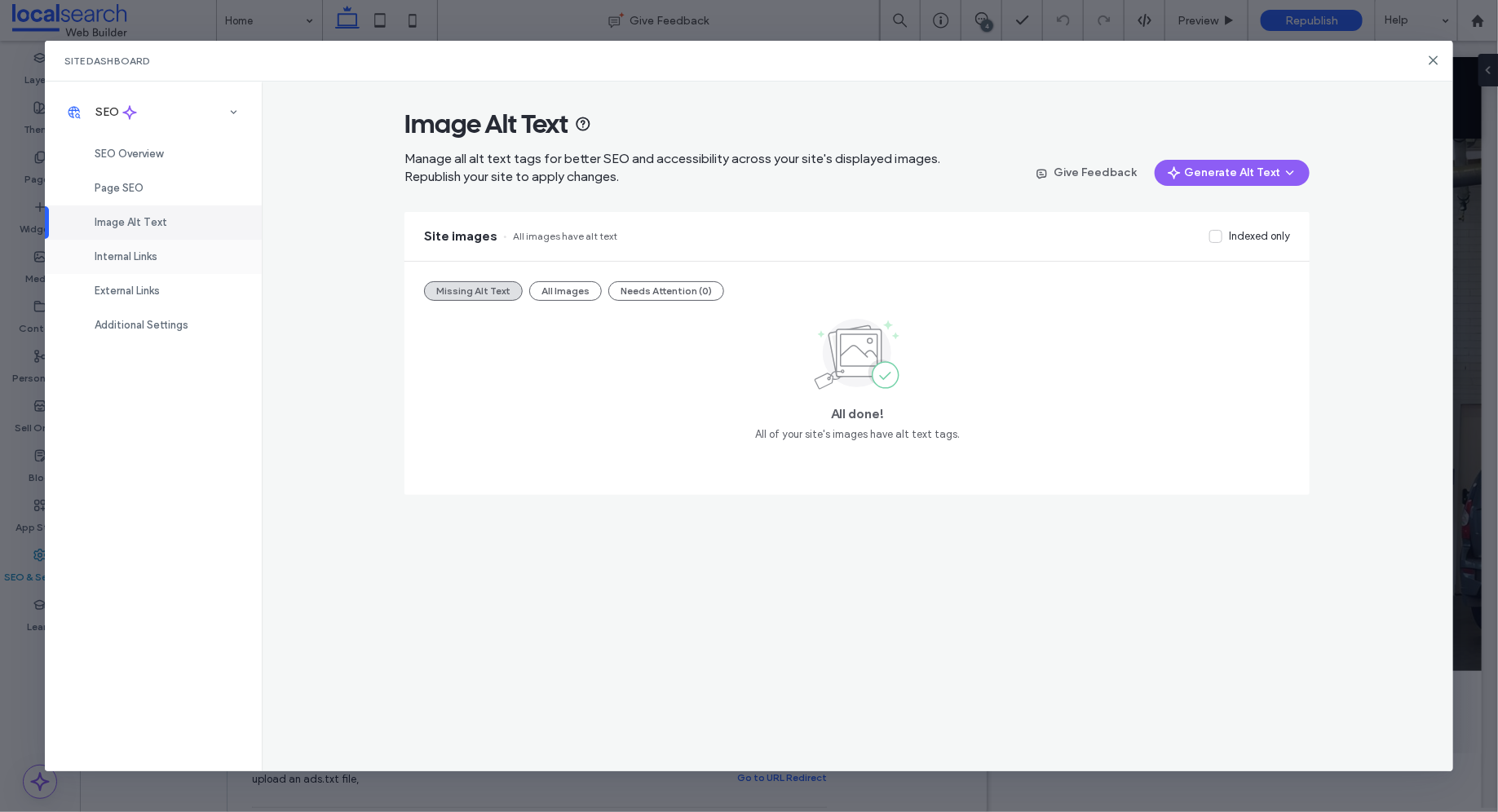
click at [165, 251] on div "Internal Links" at bounding box center [153, 257] width 217 height 34
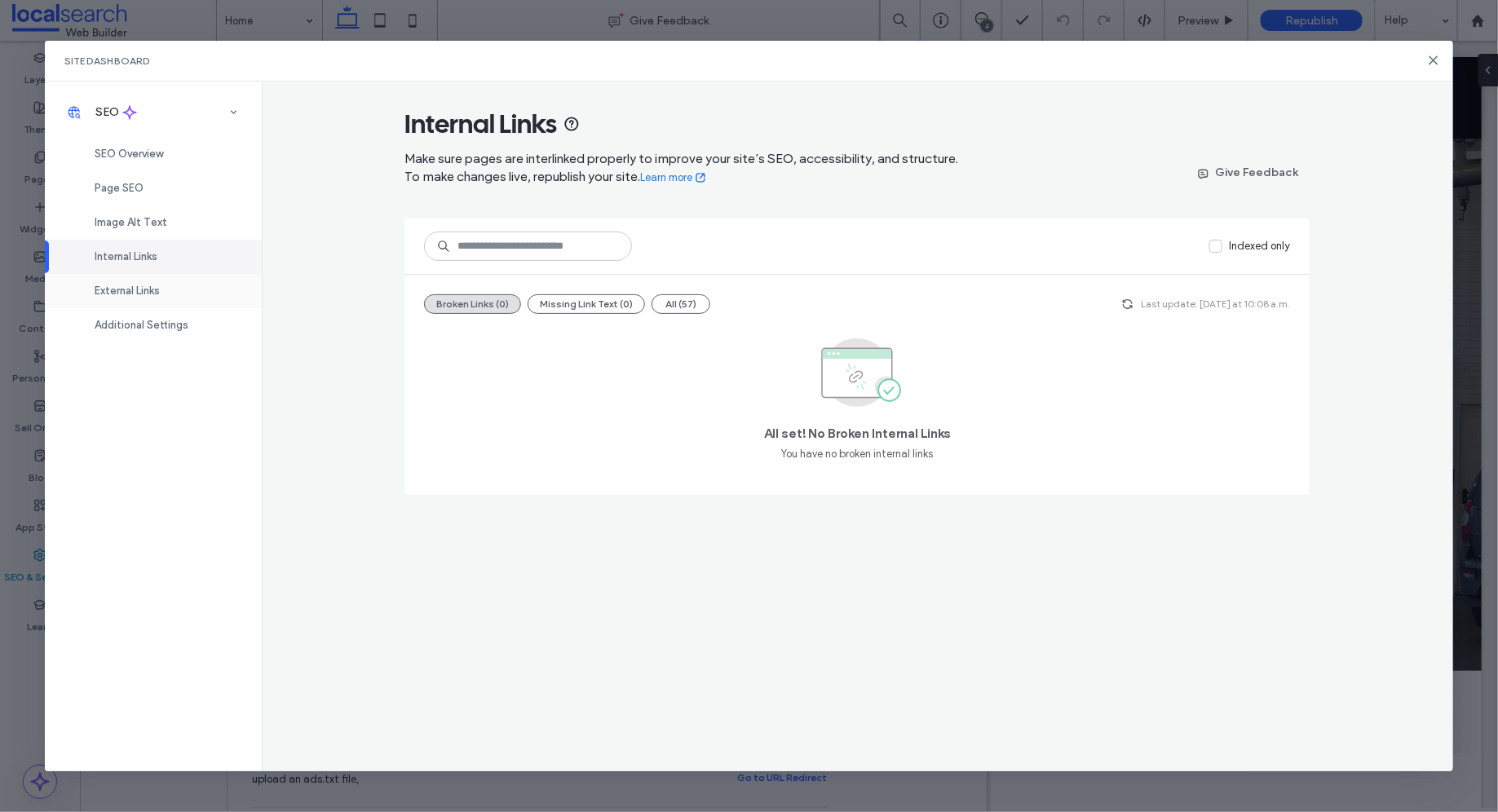
click at [165, 286] on div "External Links" at bounding box center [153, 291] width 217 height 34
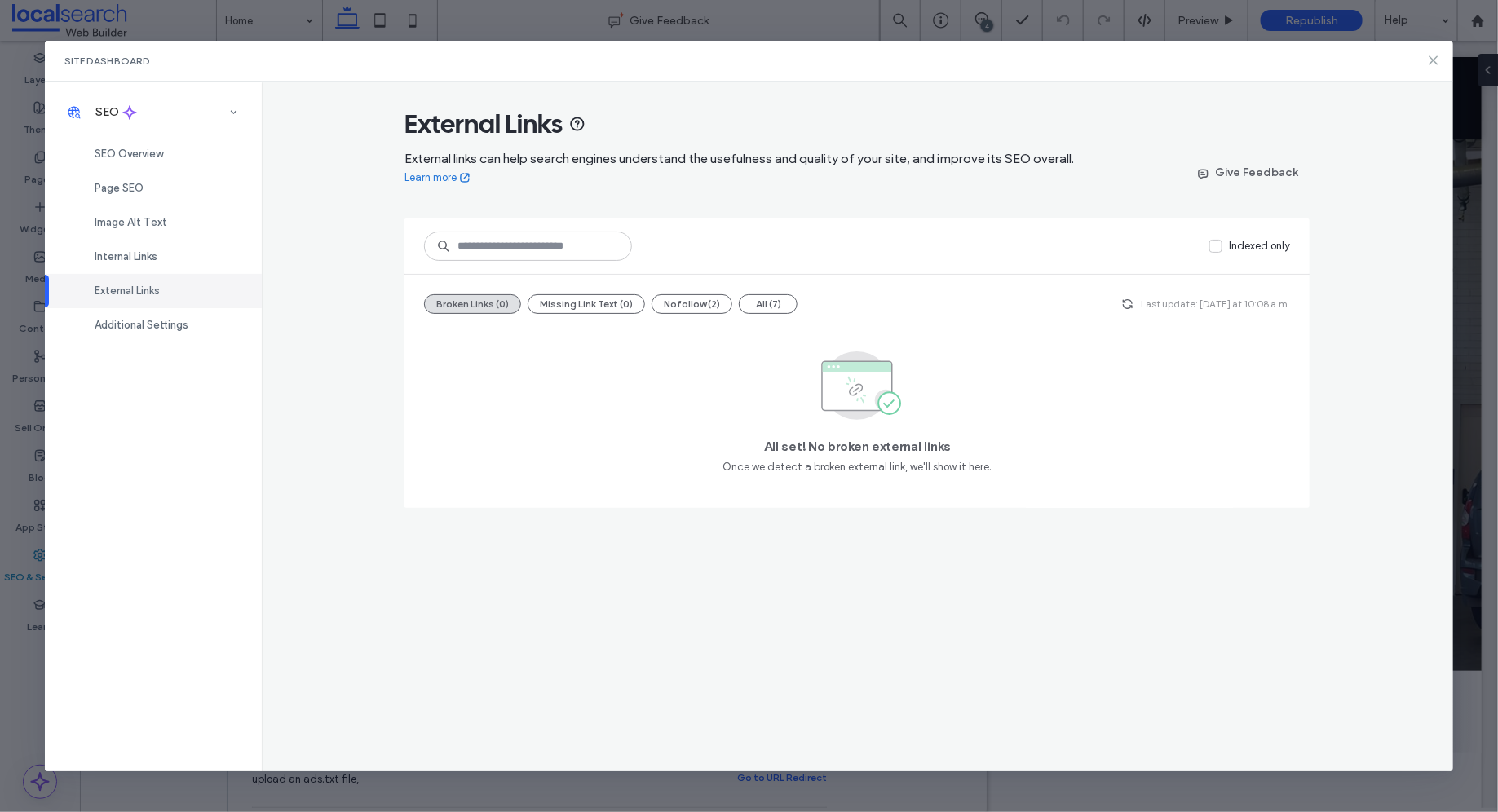
click at [1433, 56] on icon at bounding box center [1433, 60] width 13 height 13
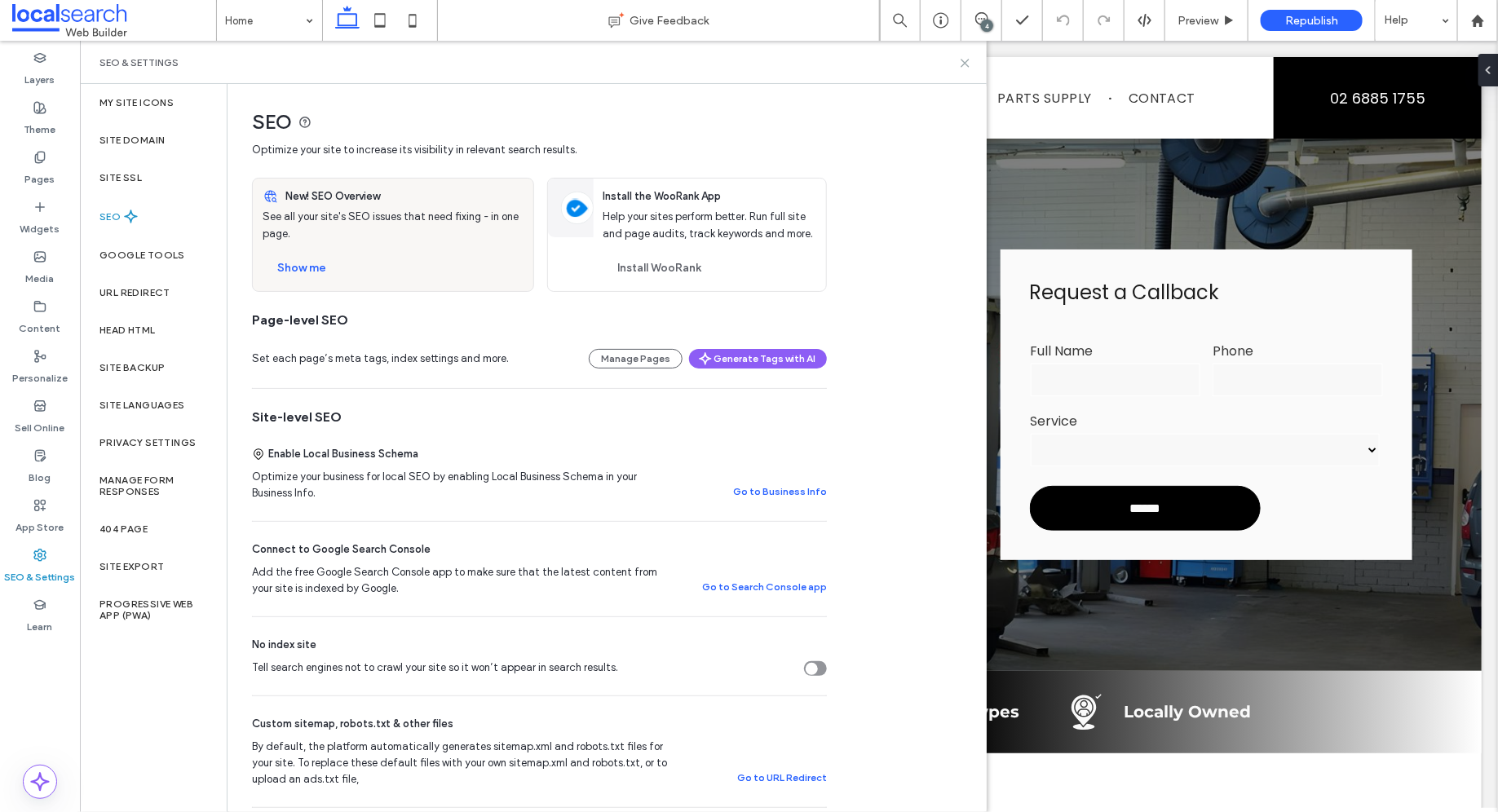
click at [963, 65] on use at bounding box center [964, 63] width 7 height 7
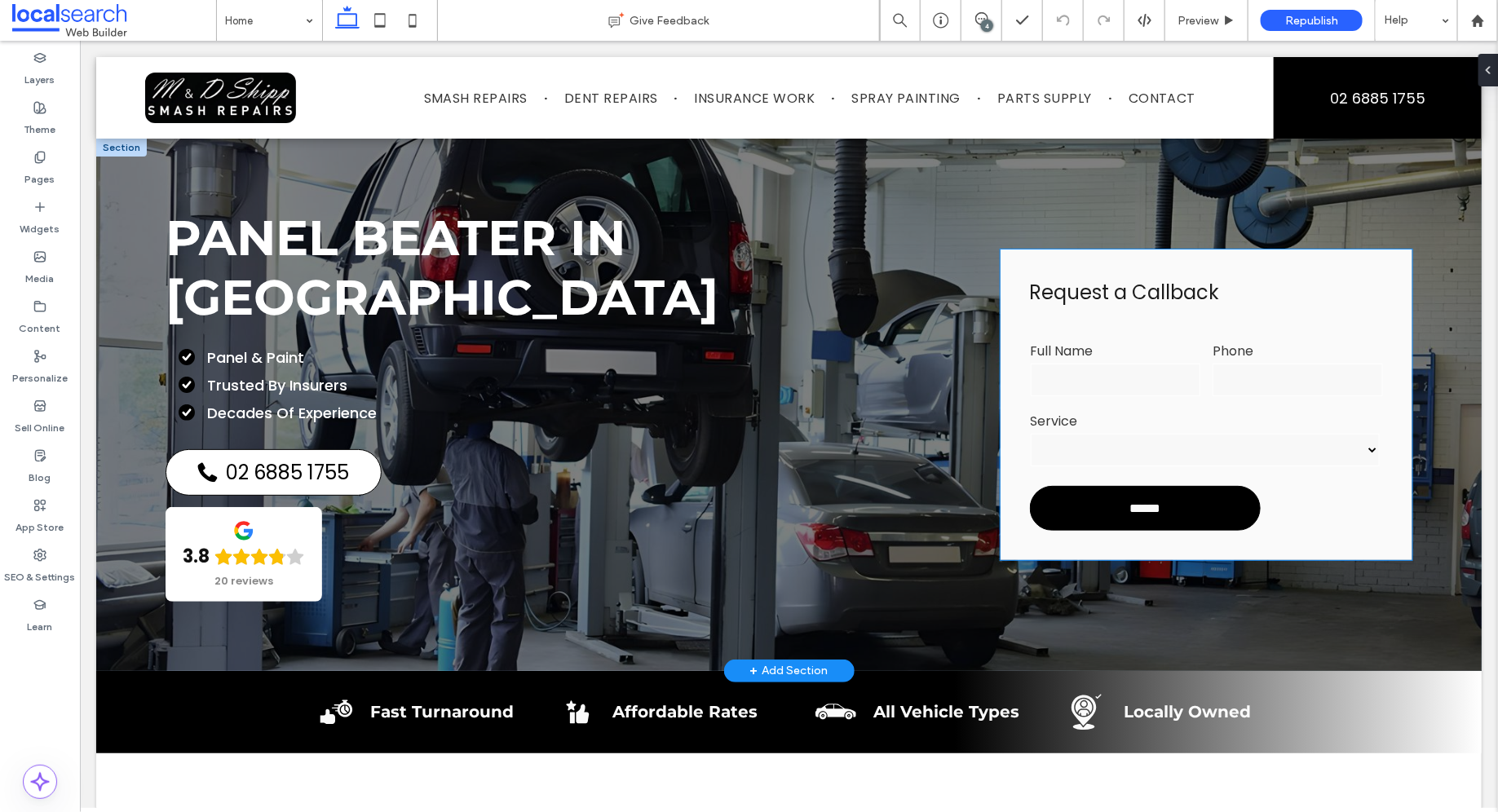
click at [1159, 363] on input "text" at bounding box center [1115, 379] width 170 height 33
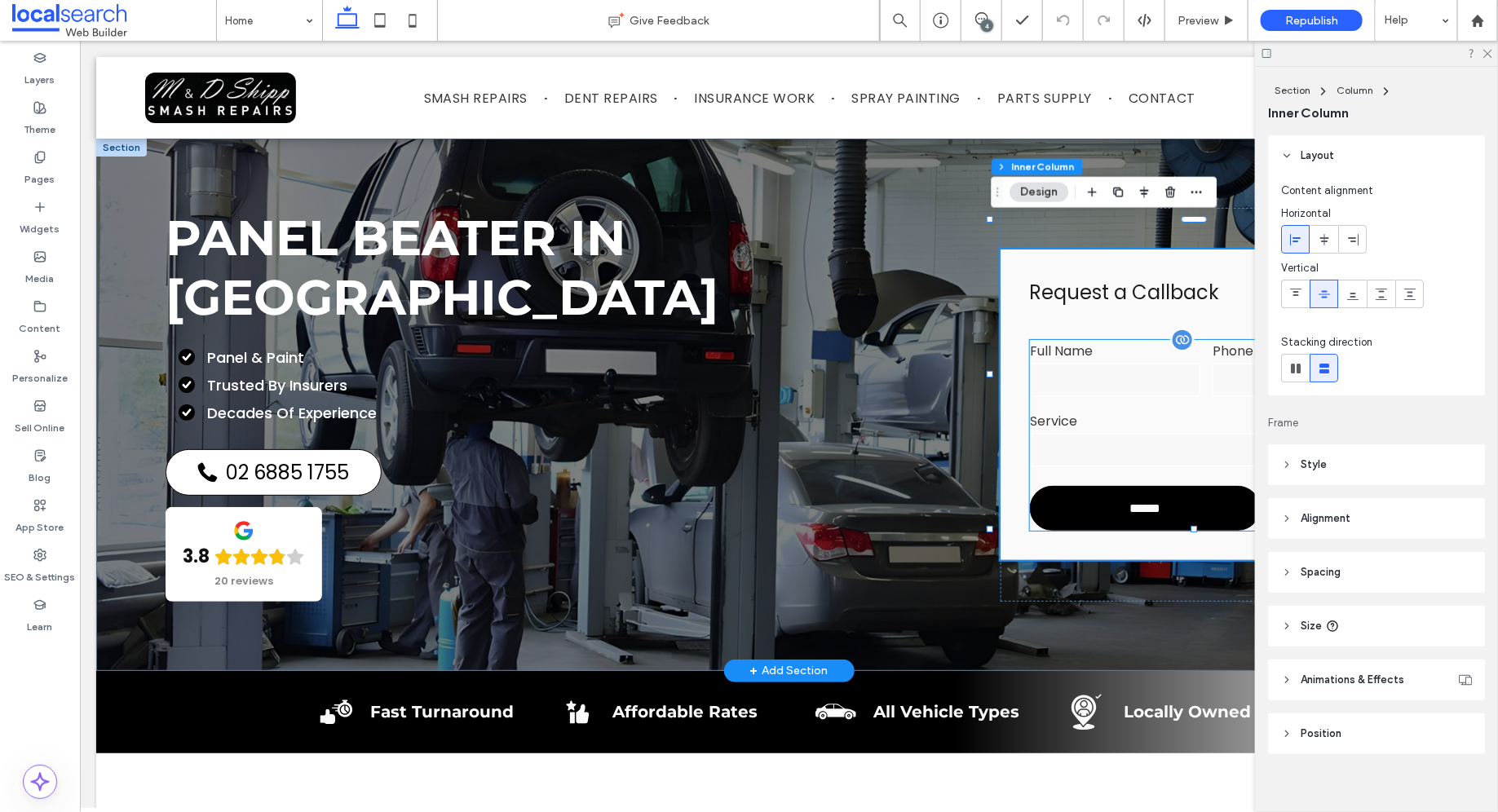
click at [1159, 372] on div "Full Name" at bounding box center [1113, 369] width 181 height 70
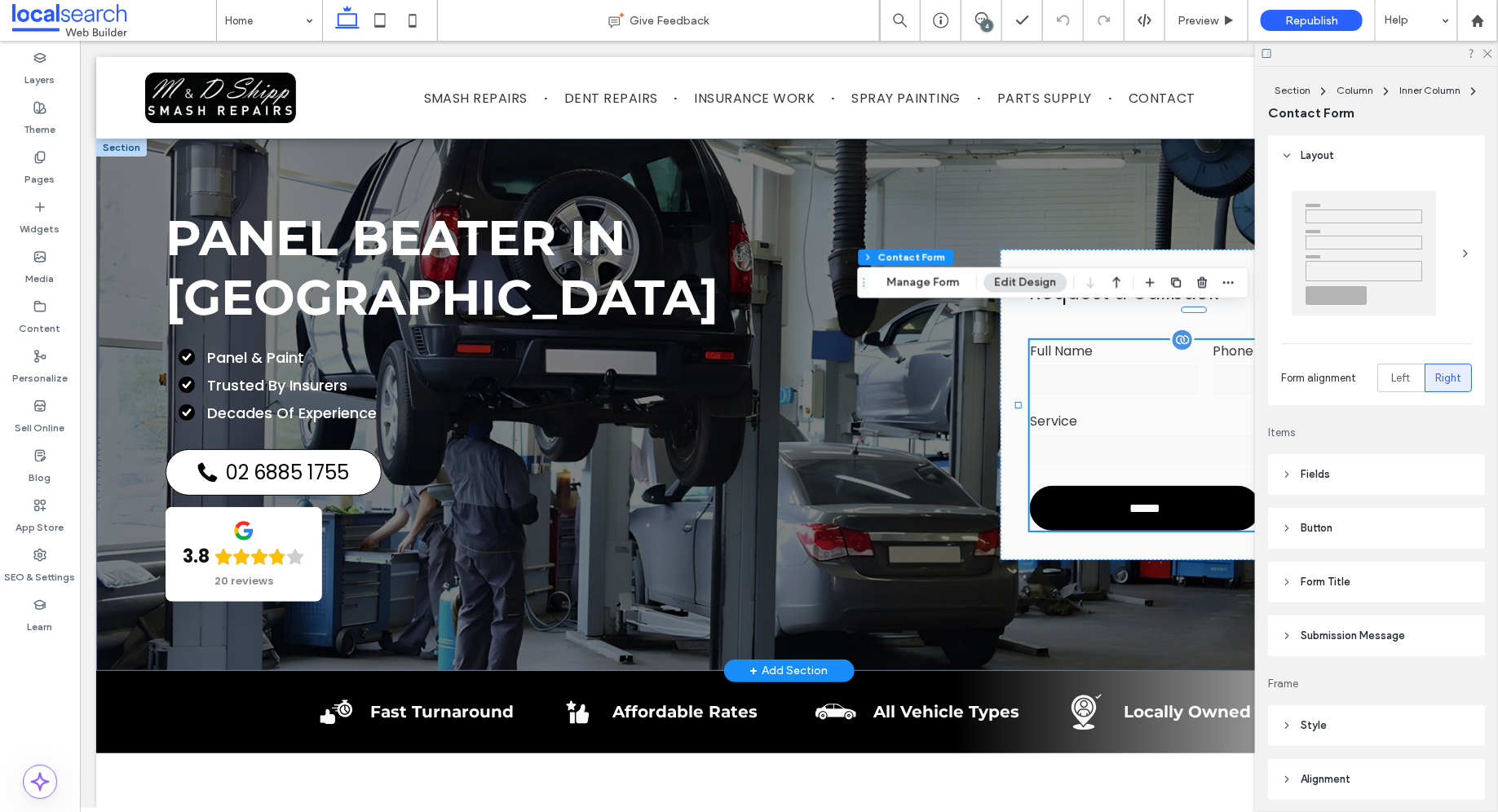
type input "*"
type input "***"
type input "*"
type input "***"
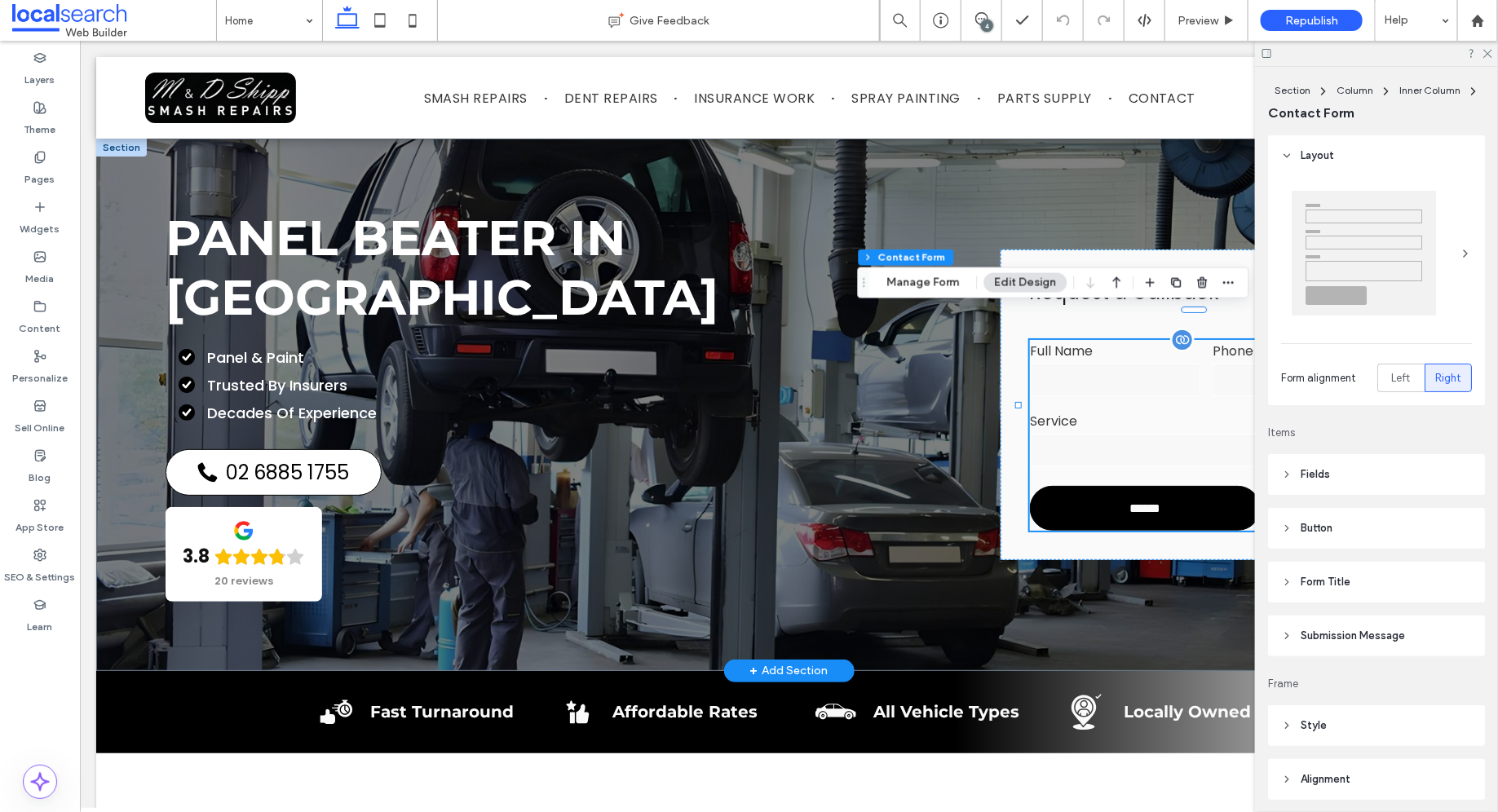
click at [1159, 372] on div "Full Name" at bounding box center [1113, 369] width 181 height 70
type input "*"
type input "***"
type input "*"
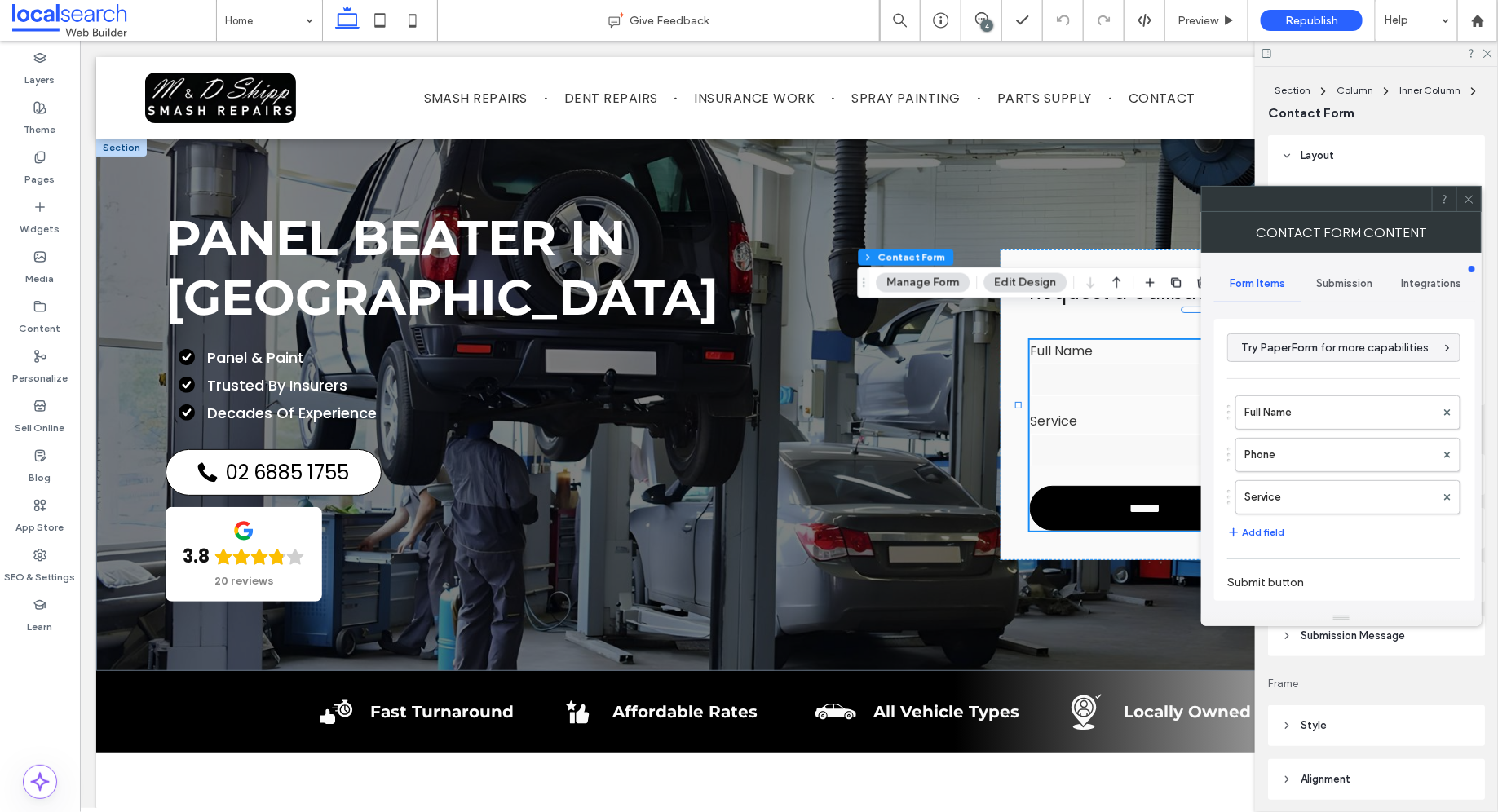
click at [1371, 281] on span "Submission" at bounding box center [1345, 283] width 57 height 13
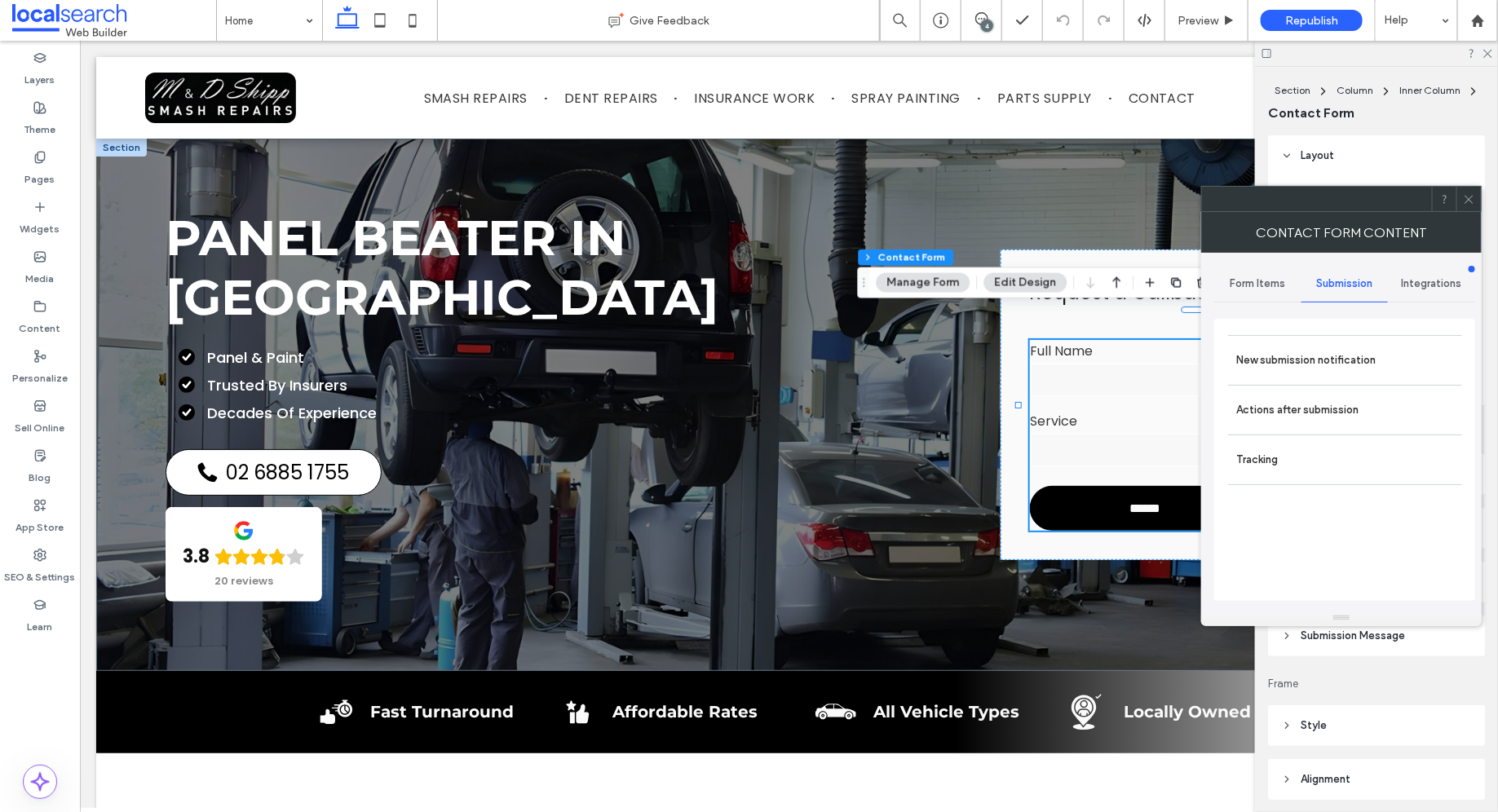
click at [1314, 351] on label "New submission notification" at bounding box center [1345, 360] width 218 height 33
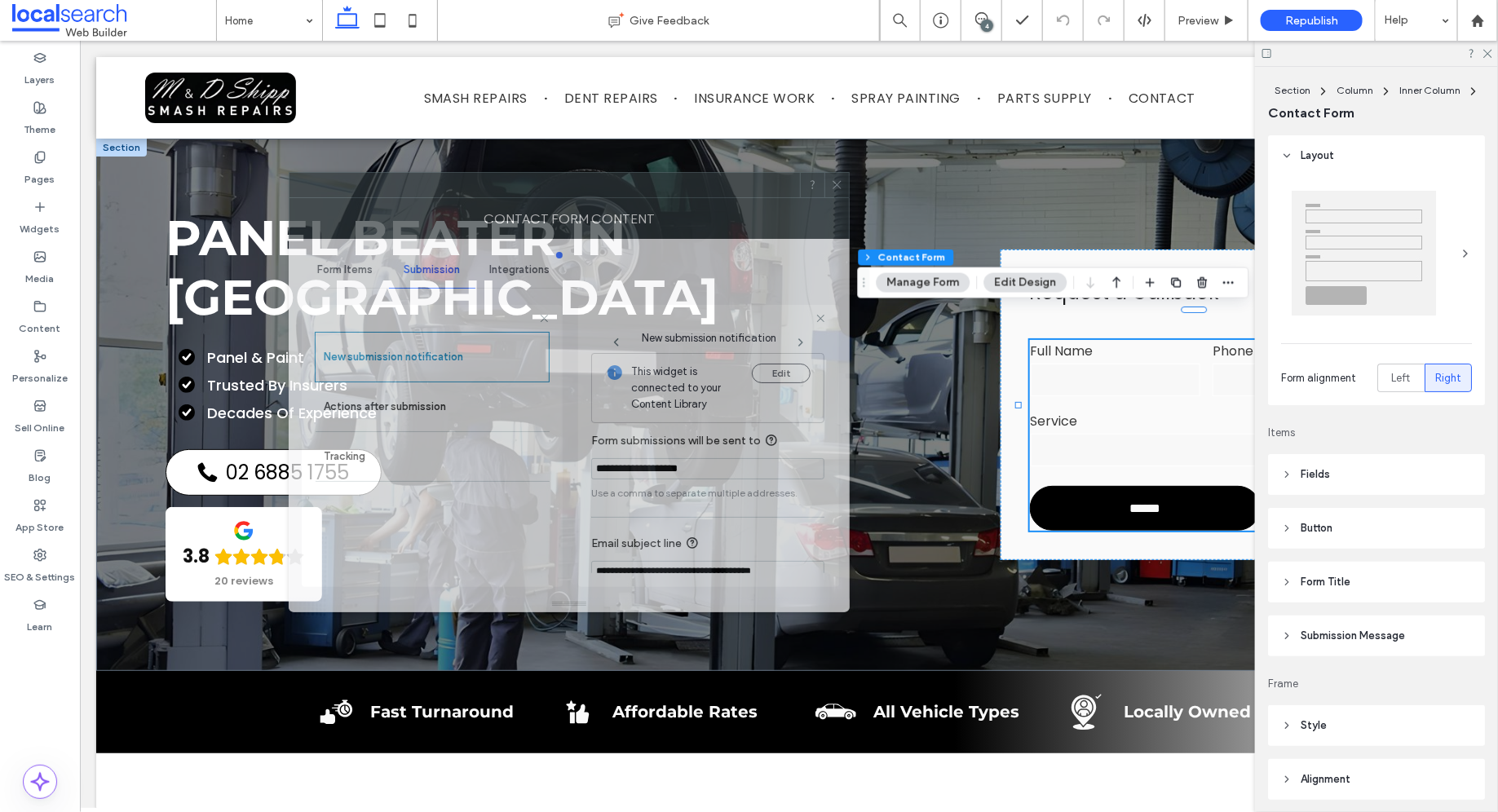
drag, startPoint x: 1232, startPoint y: 204, endPoint x: 584, endPoint y: 191, distance: 648.1
click at [584, 191] on div at bounding box center [544, 185] width 511 height 25
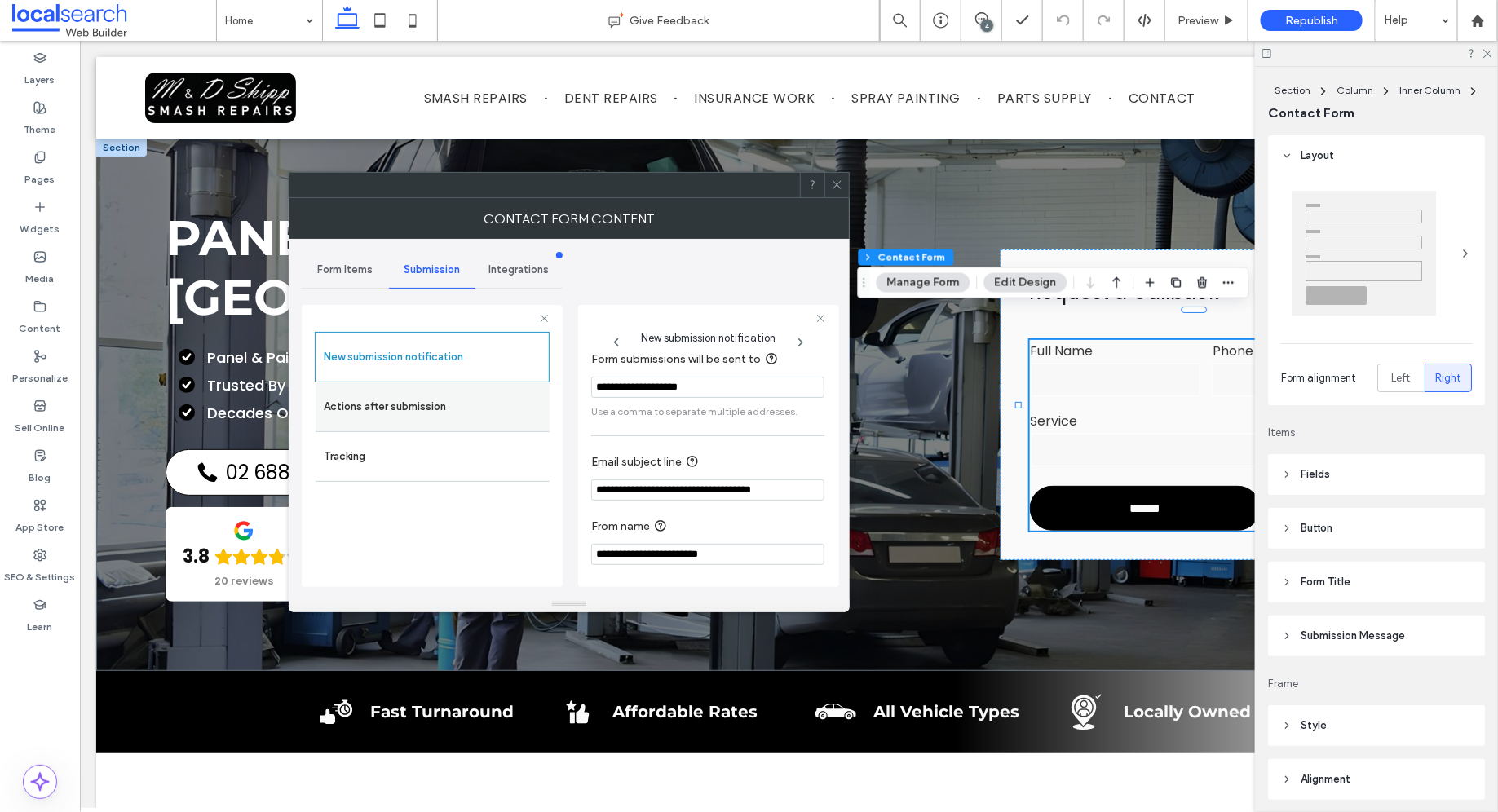
scroll to position [82, 0]
click at [469, 405] on label "Actions after submission" at bounding box center [433, 406] width 218 height 33
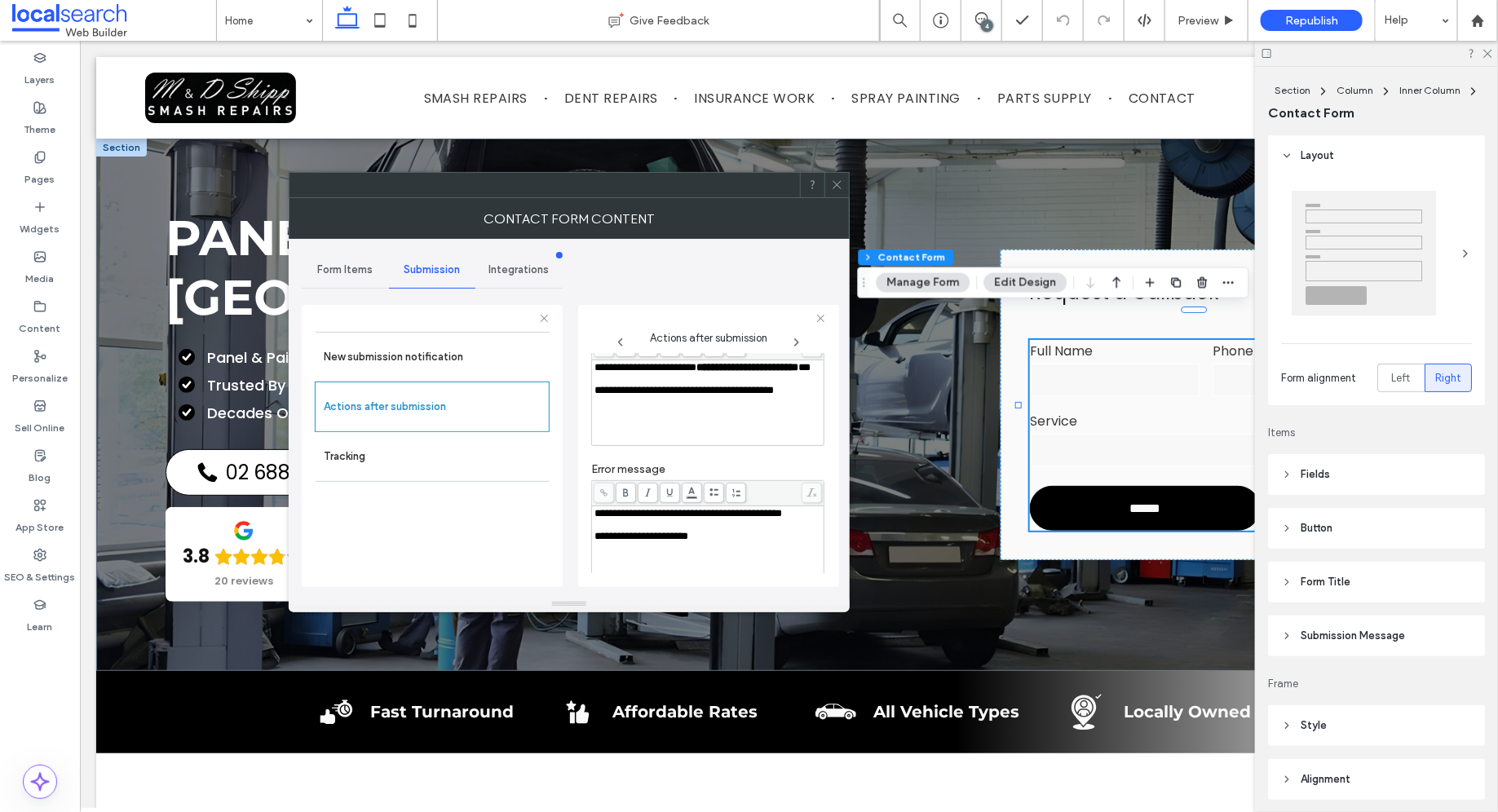
click at [798, 372] on span "*" at bounding box center [804, 367] width 12 height 11
click at [837, 187] on icon at bounding box center [837, 185] width 12 height 12
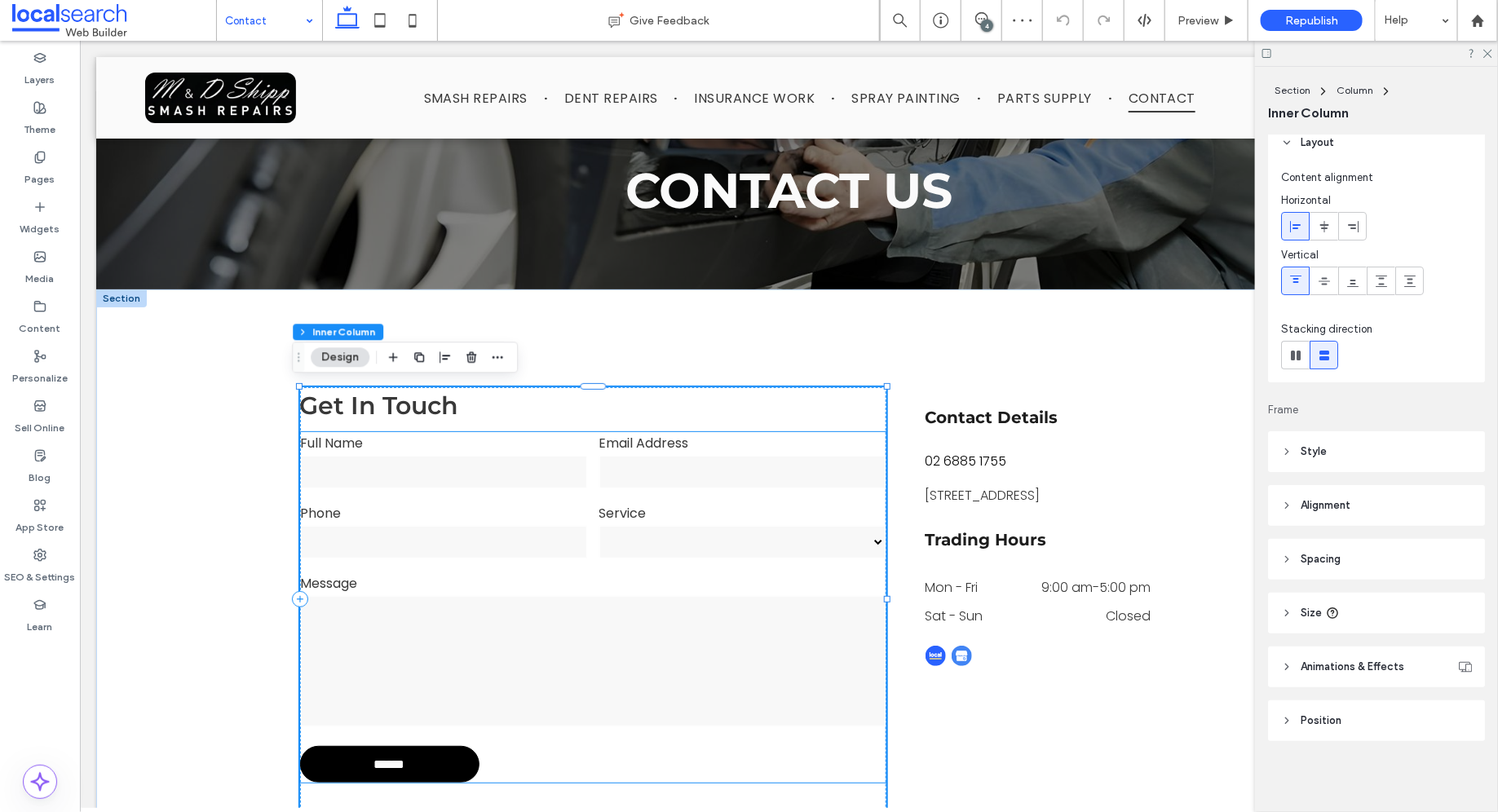
click at [565, 577] on label "Message" at bounding box center [592, 582] width 585 height 20
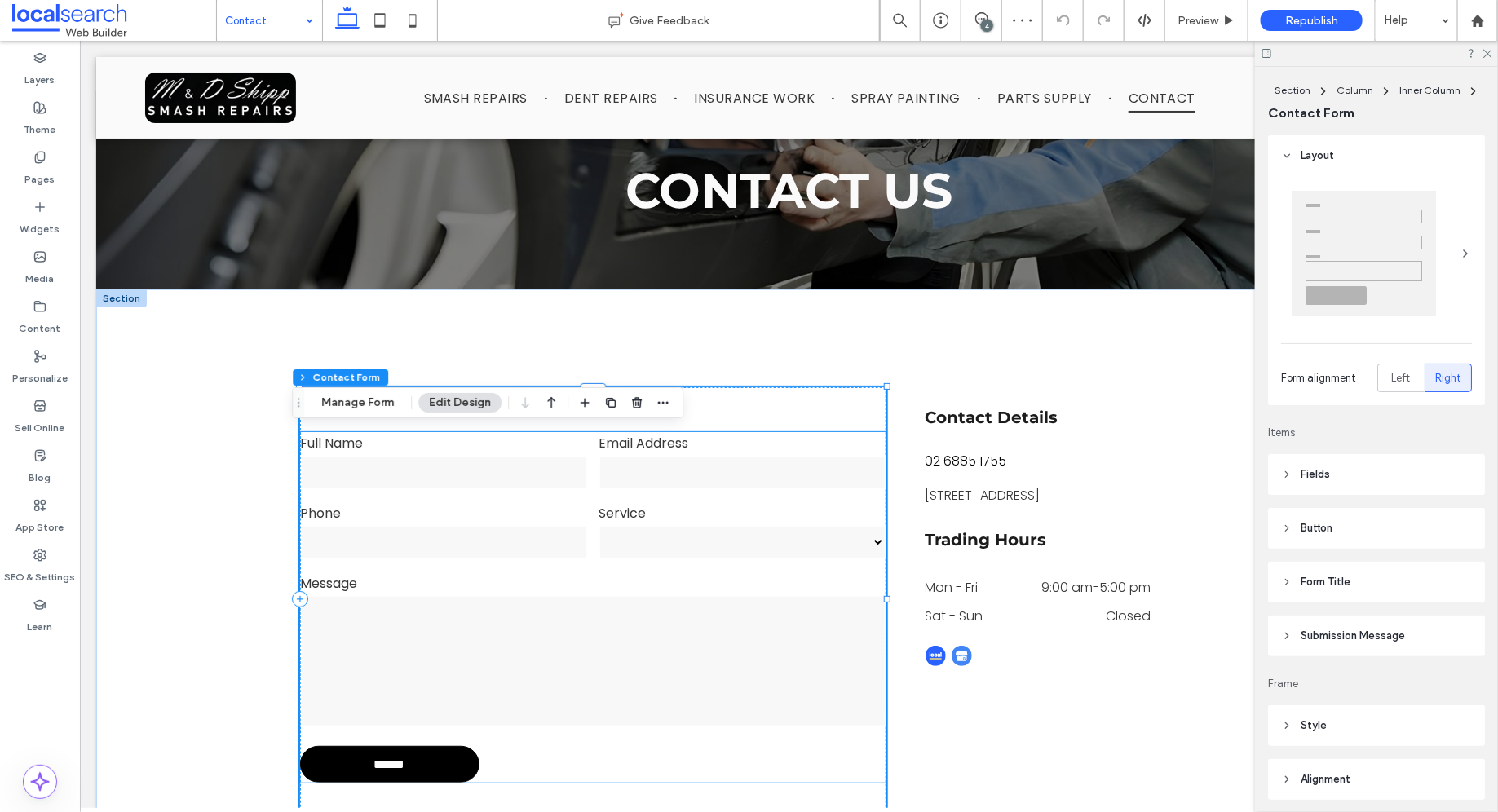
type input "*"
type input "***"
type input "*"
type input "***"
click at [565, 577] on label "Message" at bounding box center [592, 582] width 585 height 20
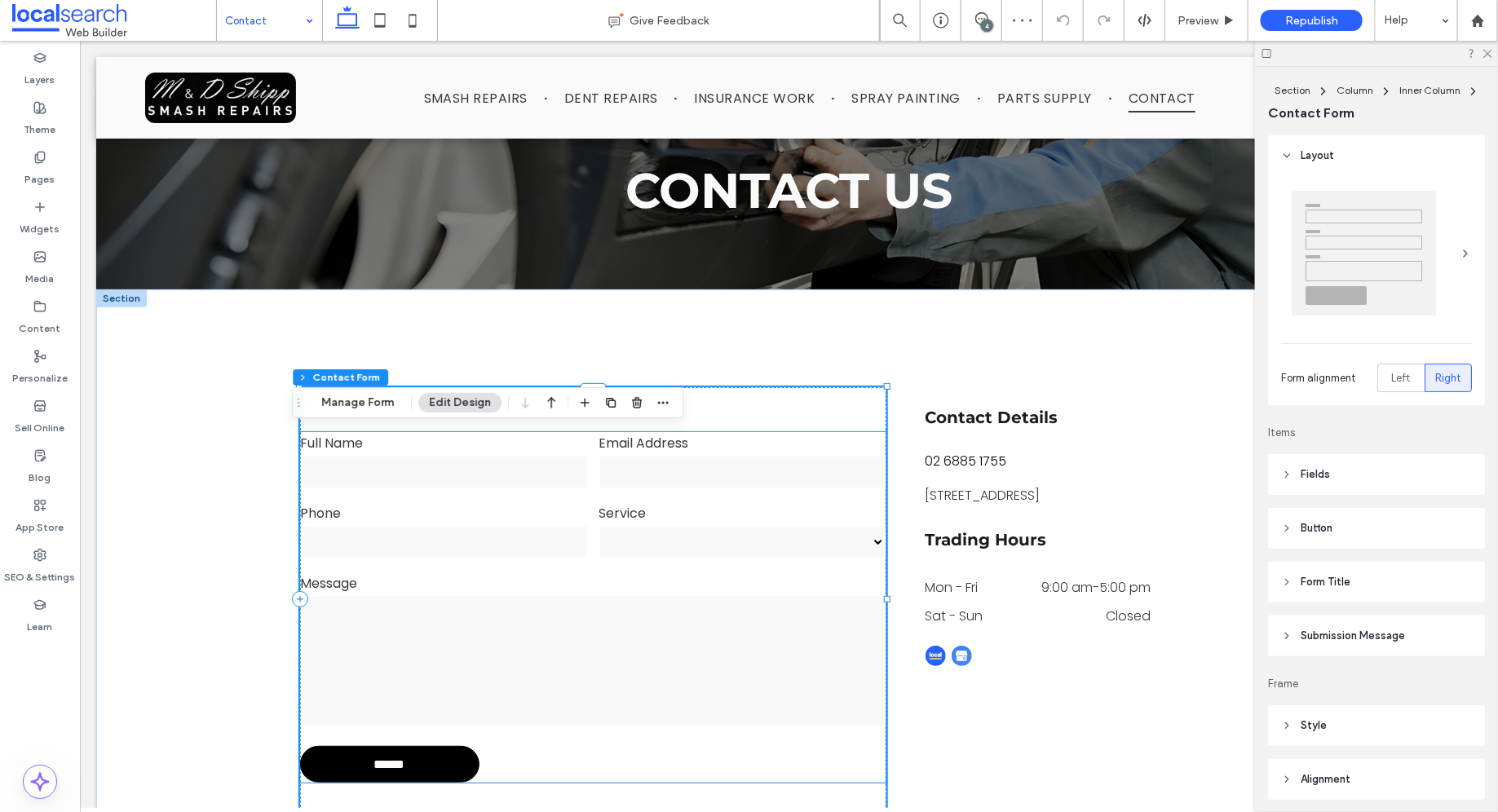
type input "*"
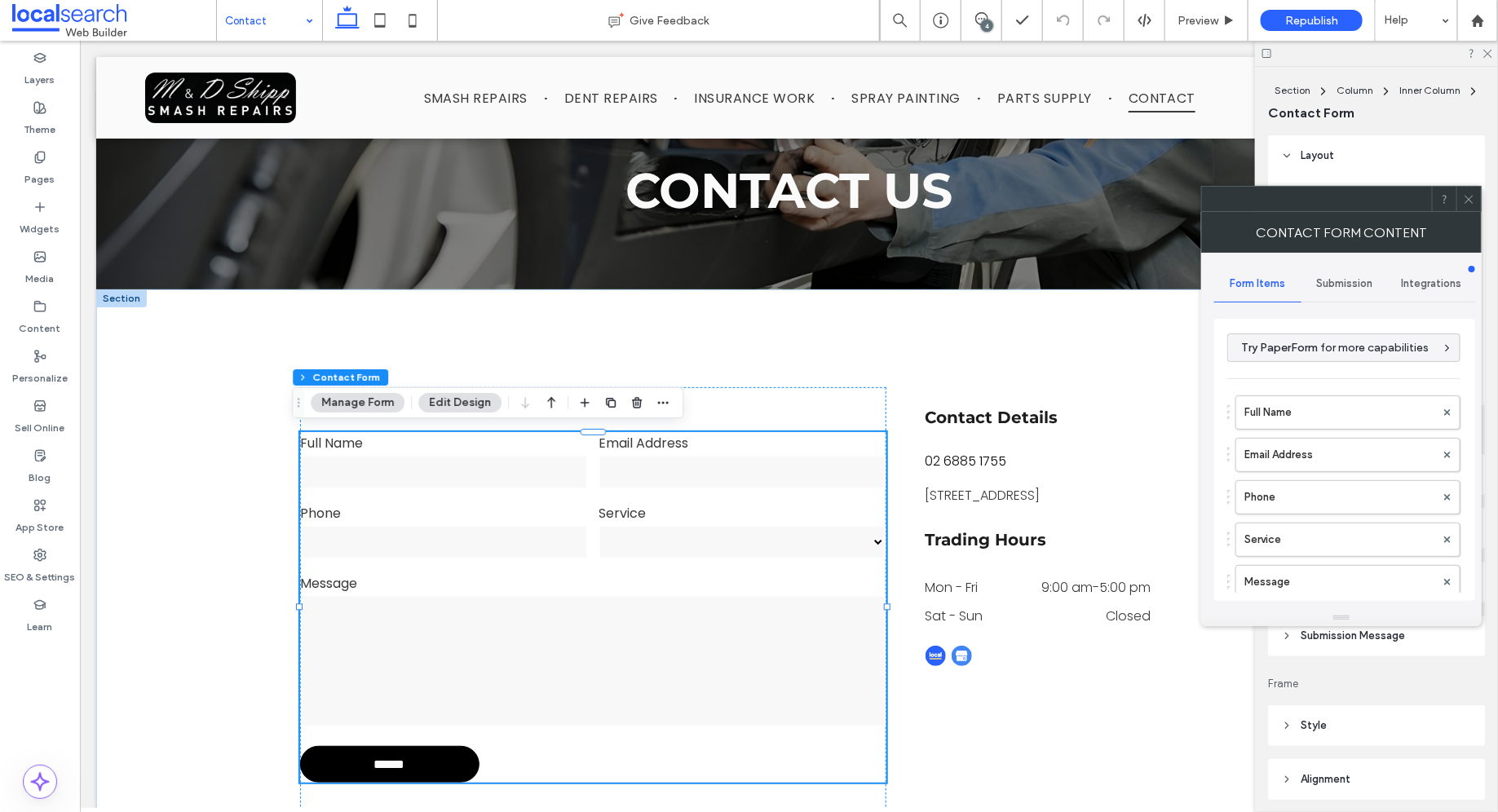
click at [1341, 280] on span "Submission" at bounding box center [1345, 283] width 57 height 13
click at [1305, 361] on label "New submission notification" at bounding box center [1345, 360] width 218 height 33
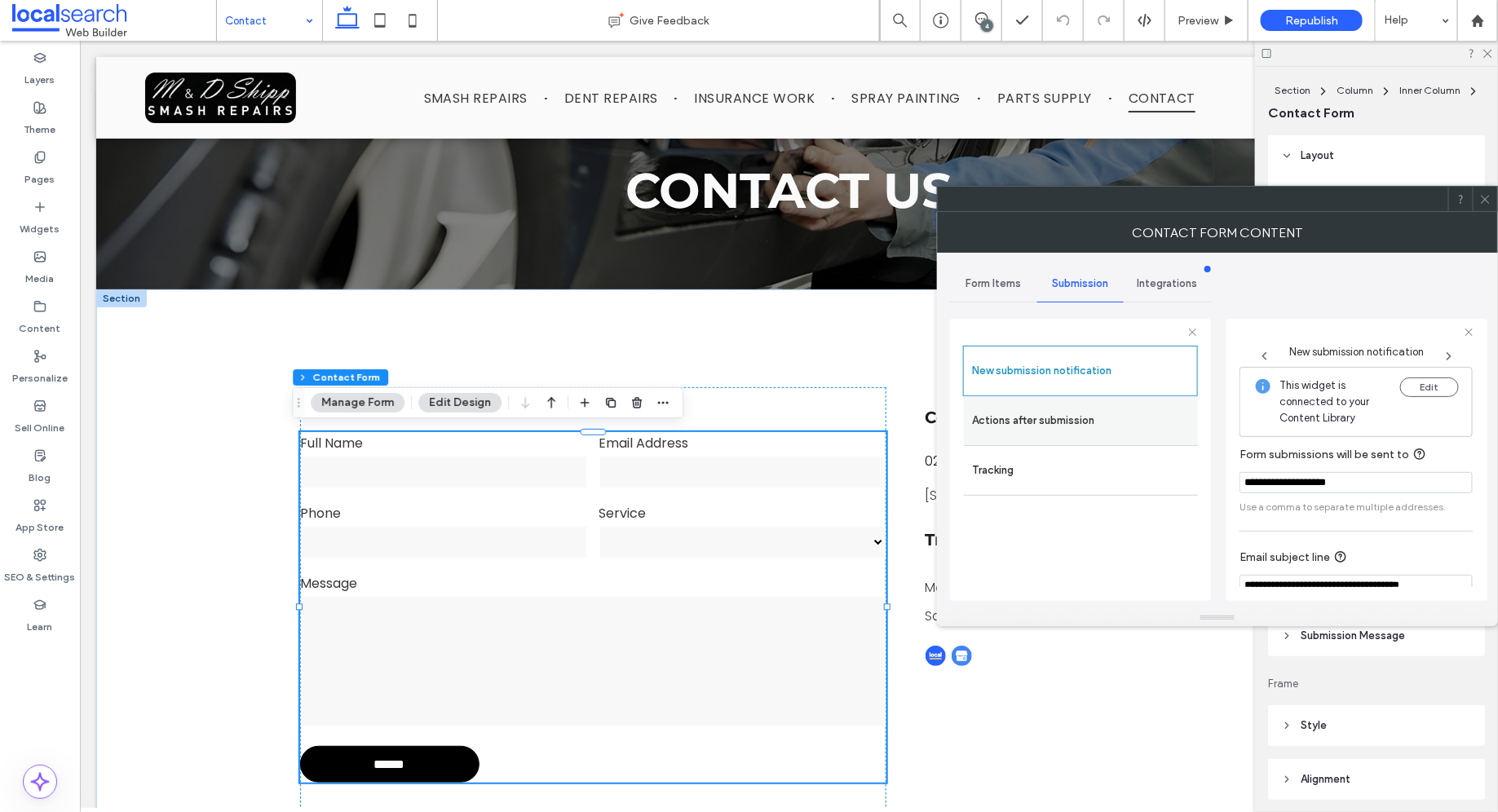
click at [1099, 430] on label "Actions after submission" at bounding box center [1080, 420] width 218 height 33
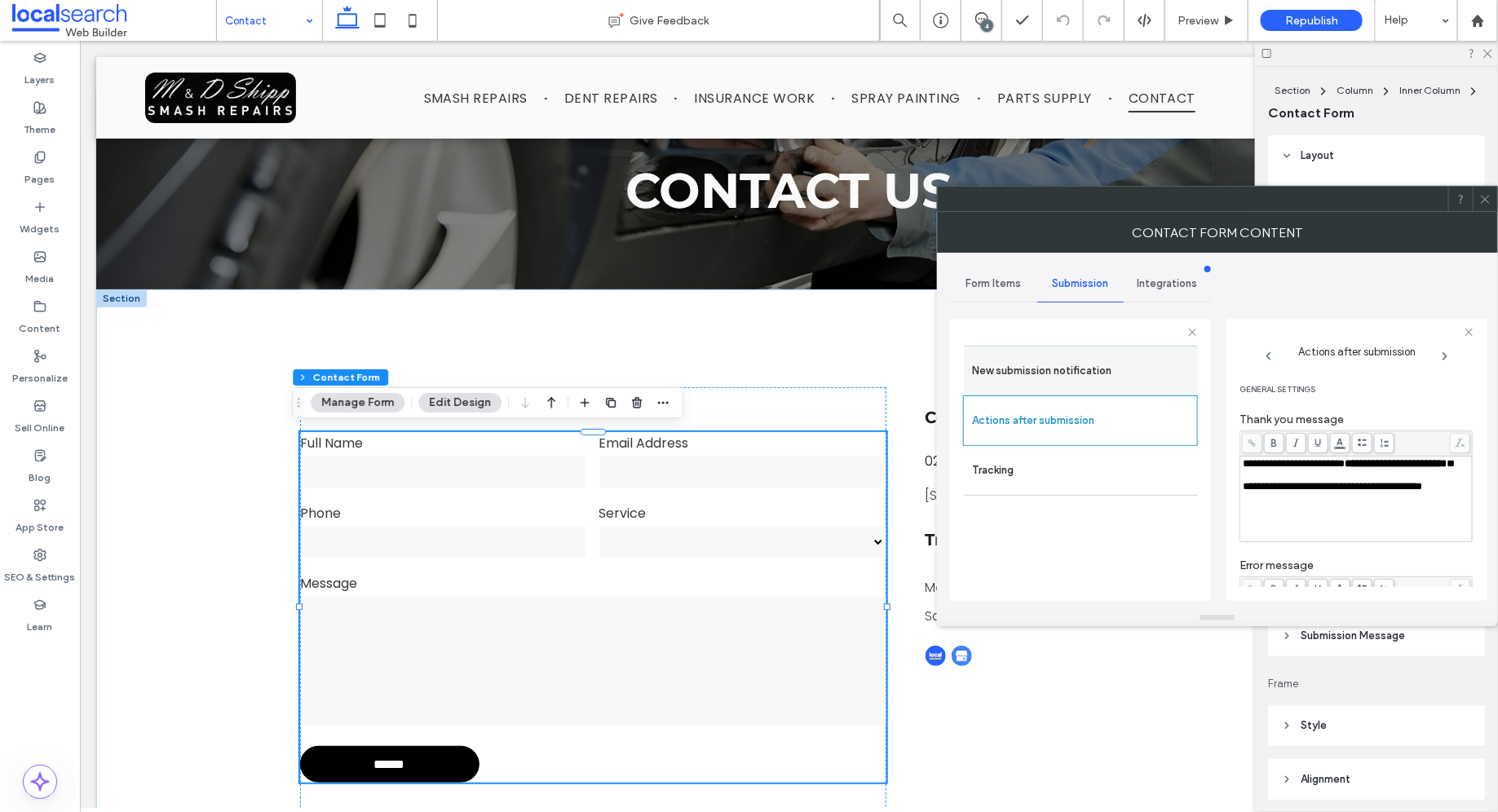
click at [1135, 378] on label "New submission notification" at bounding box center [1080, 371] width 218 height 33
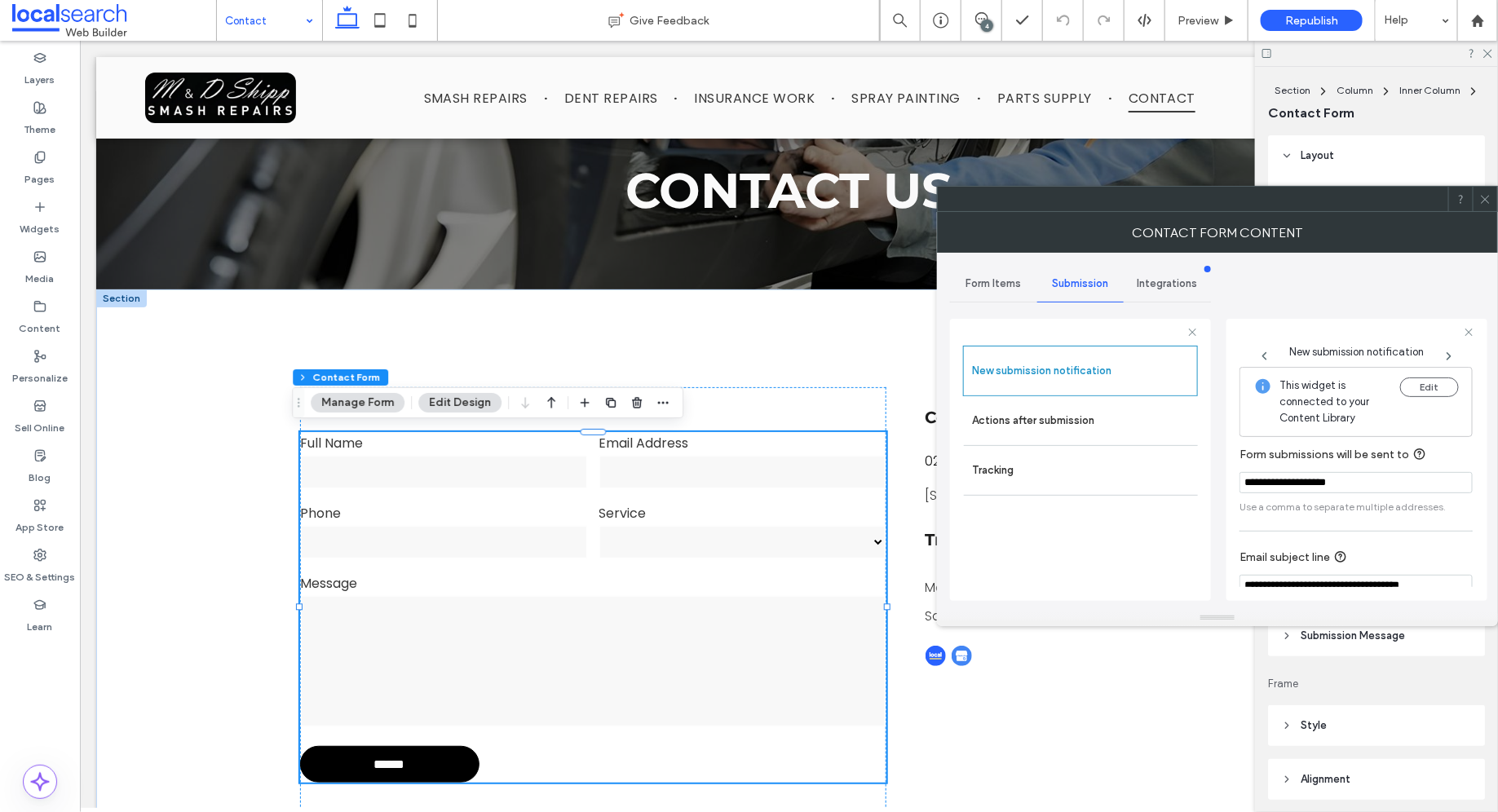
click at [1484, 203] on icon at bounding box center [1485, 199] width 12 height 12
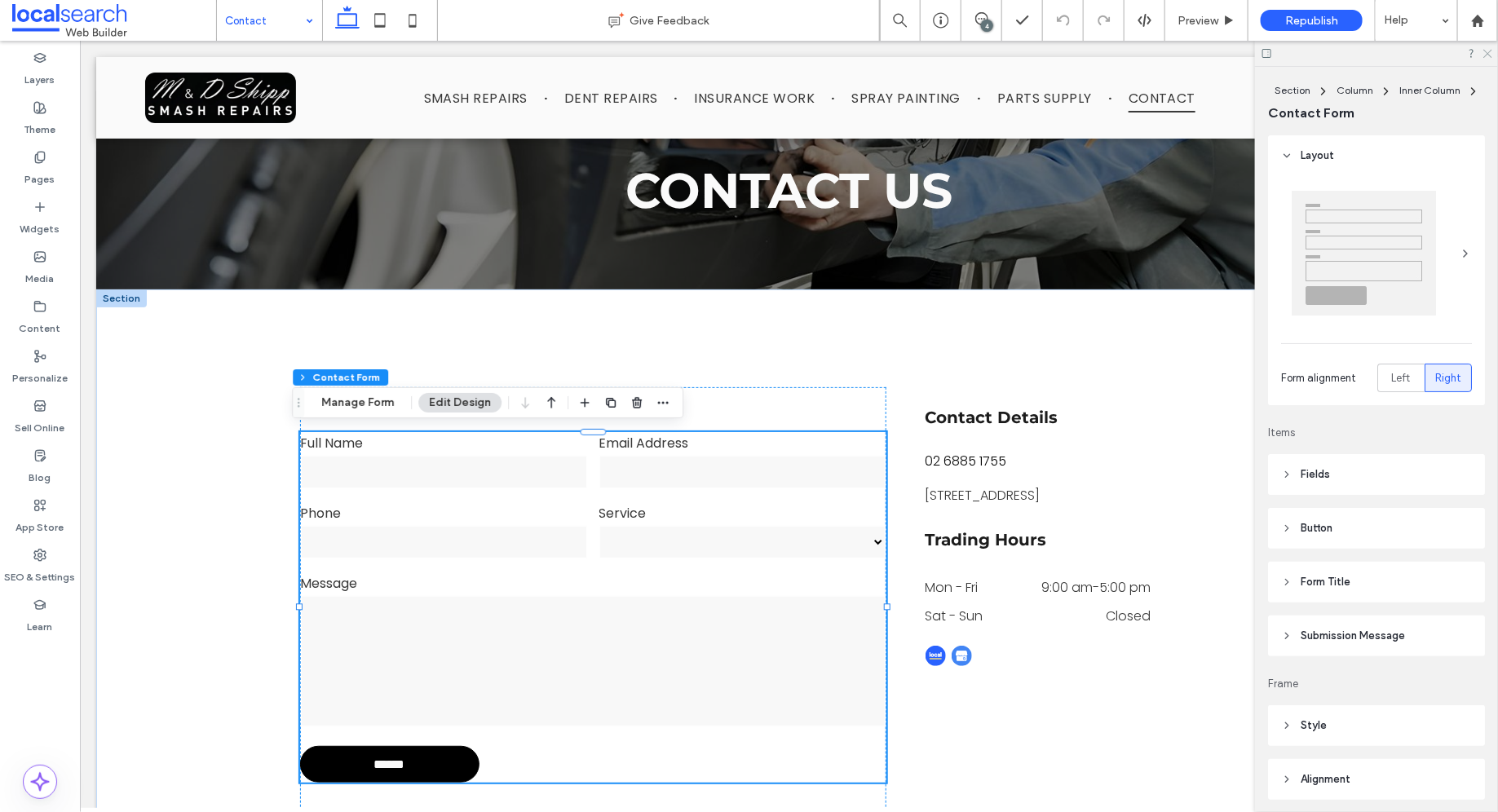
drag, startPoint x: 1487, startPoint y: 50, endPoint x: 1401, endPoint y: 11, distance: 94.4
click at [1487, 50] on icon at bounding box center [1486, 52] width 11 height 11
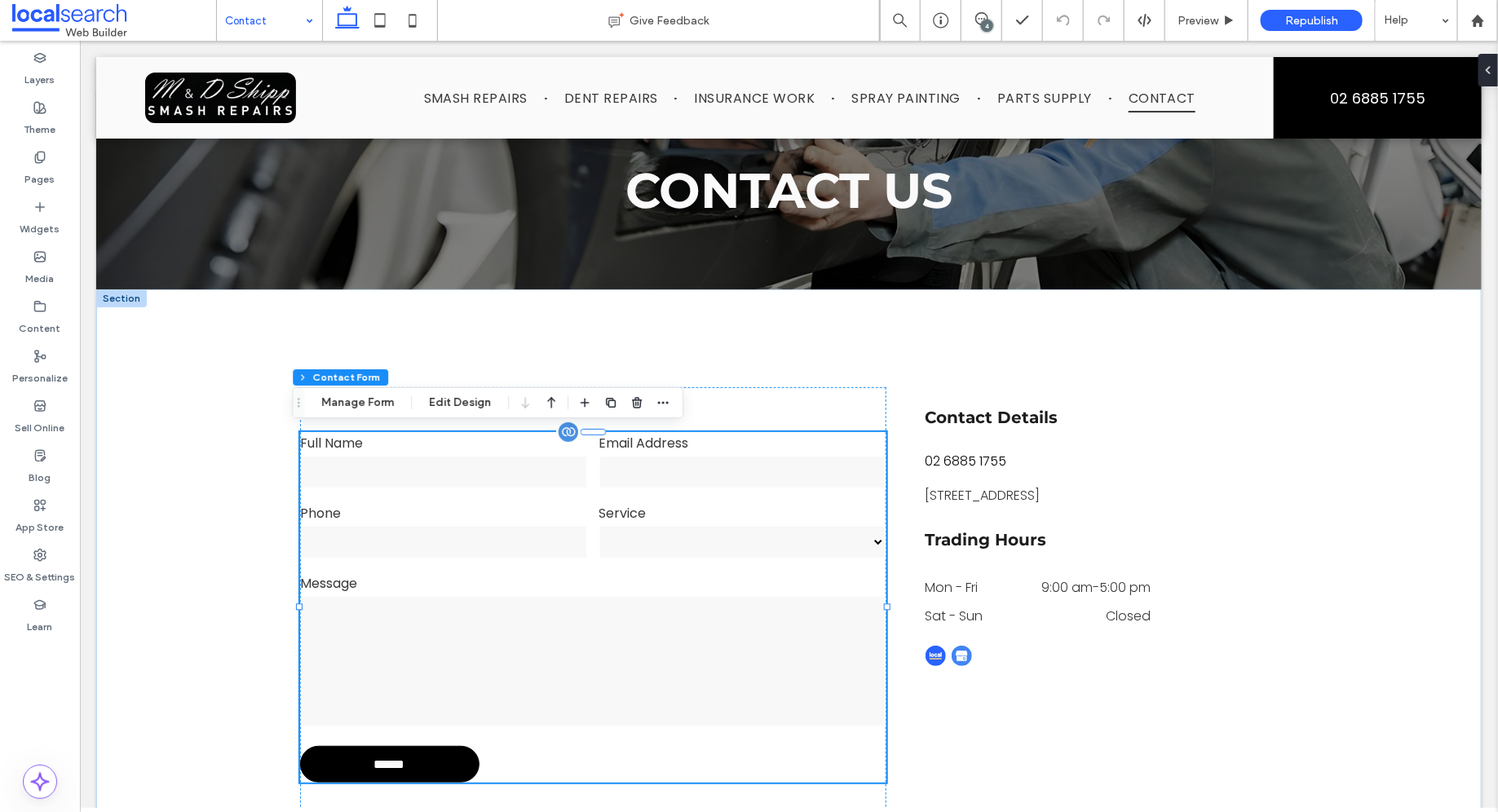
click at [552, 497] on div "Phone" at bounding box center [442, 530] width 298 height 70
type input "*"
click at [552, 497] on div "Phone" at bounding box center [442, 530] width 298 height 70
type input "*"
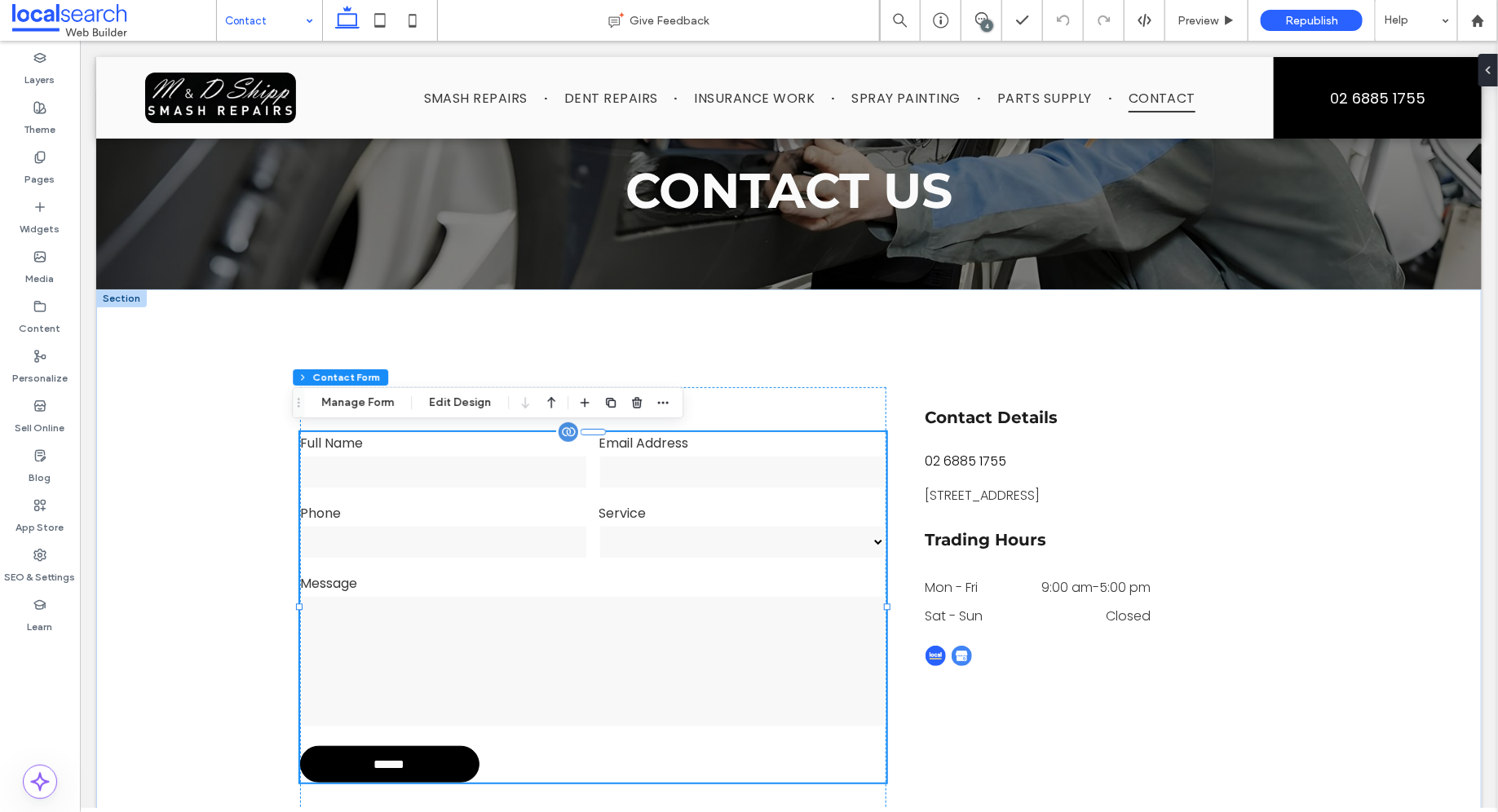
type input "*"
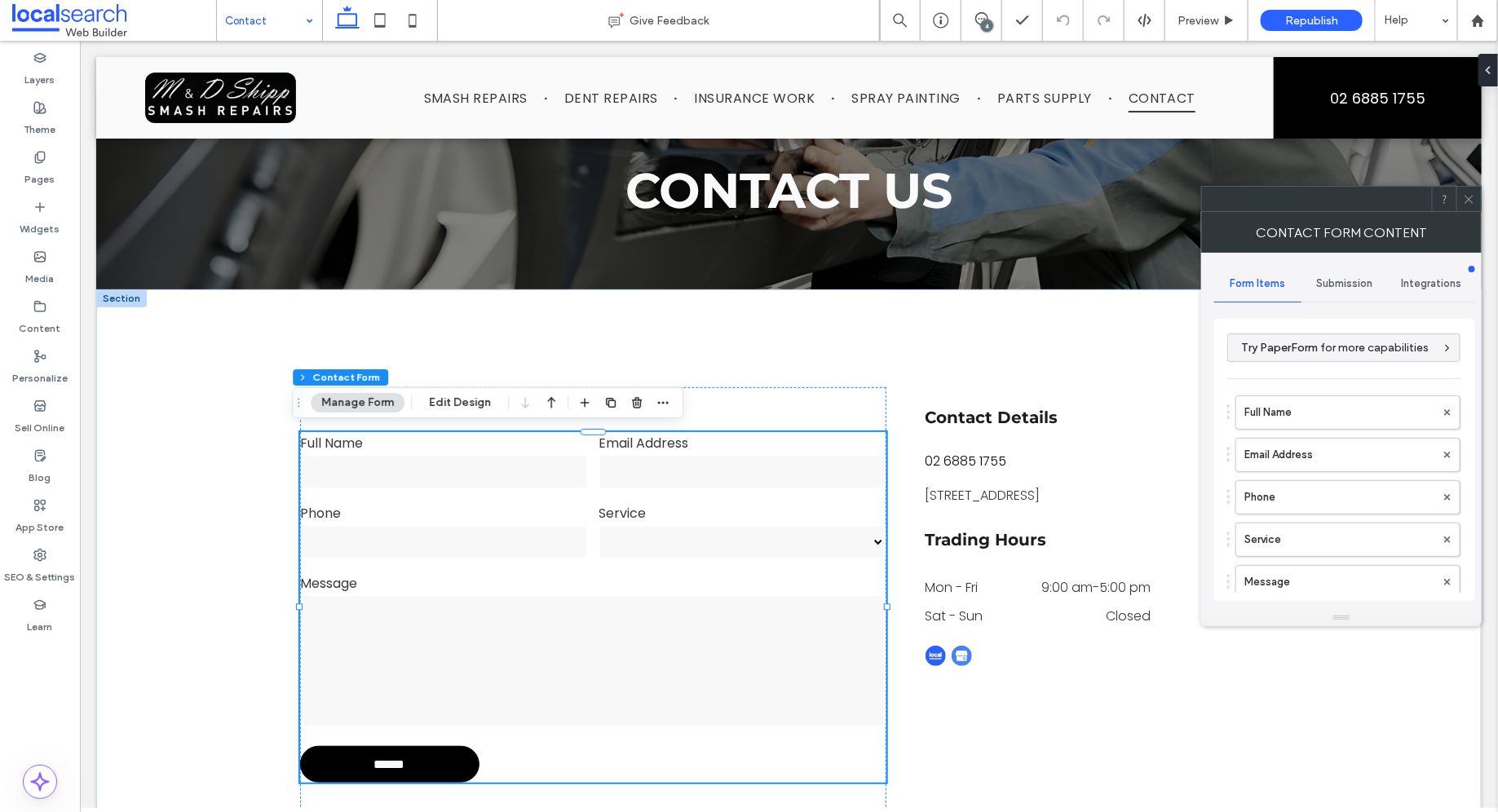
click at [1344, 277] on span "Submission" at bounding box center [1345, 283] width 57 height 13
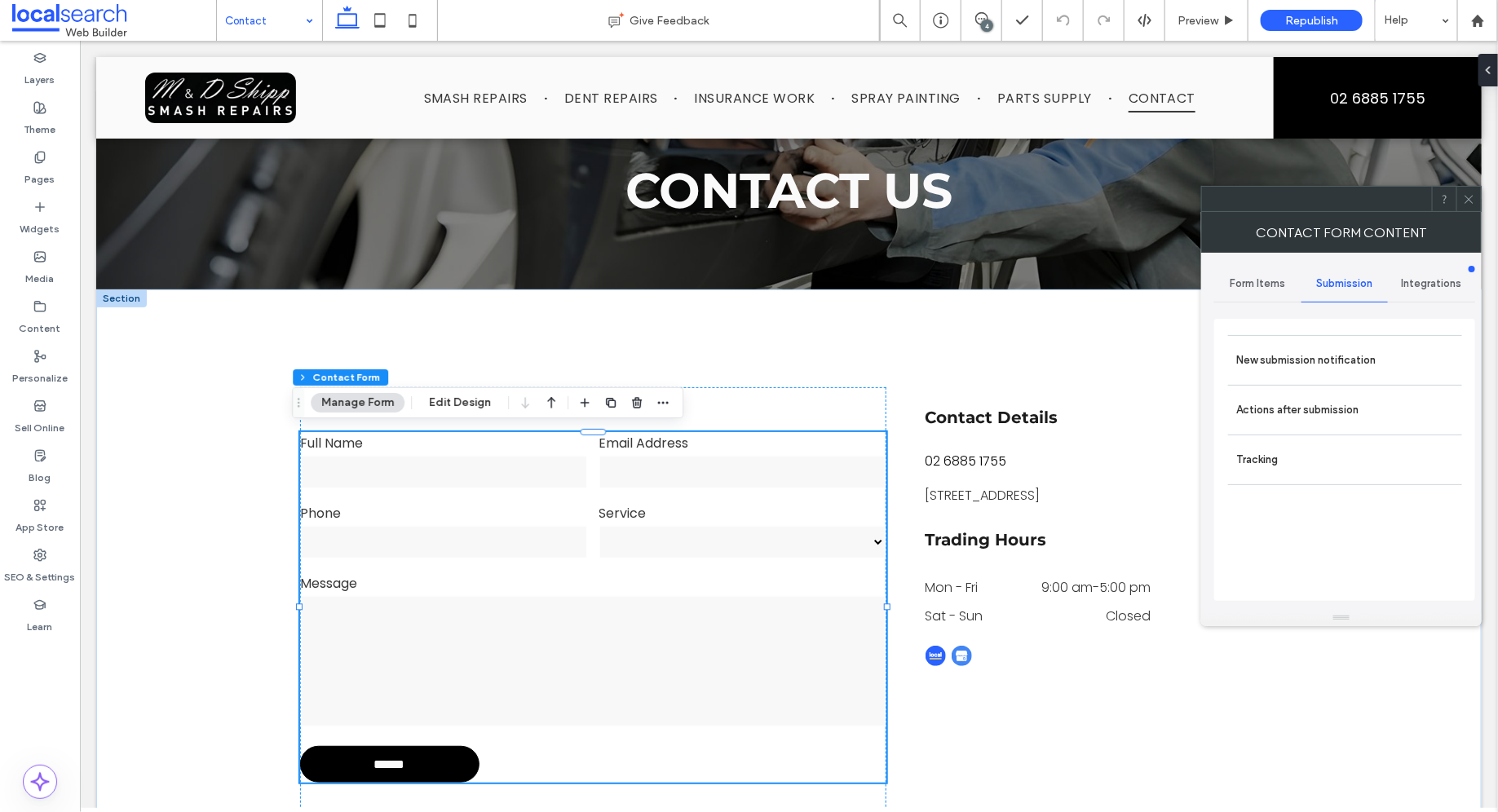
click at [1310, 344] on label "New submission notification" at bounding box center [1345, 360] width 218 height 33
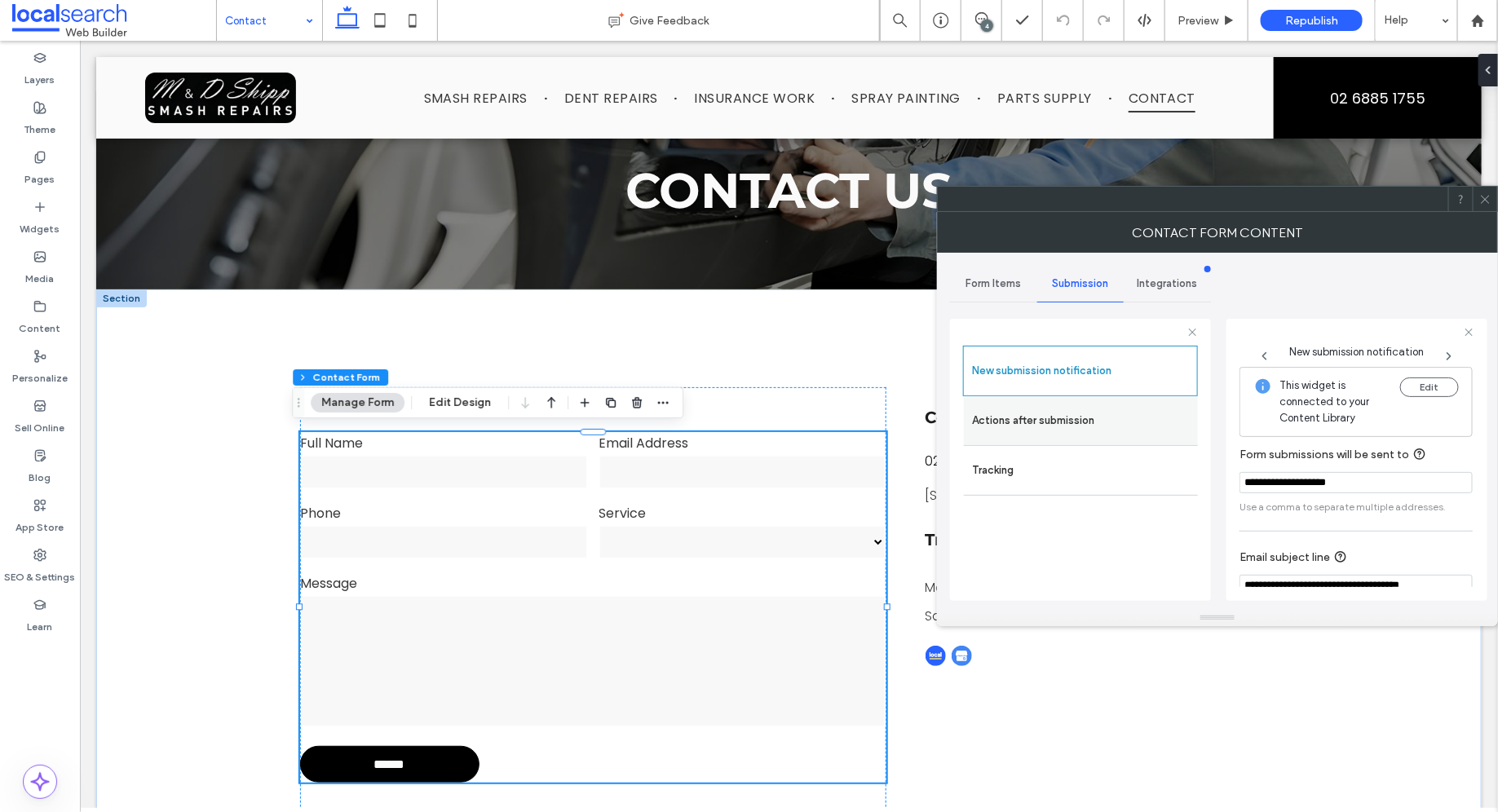
click at [1043, 439] on div "Actions after submission" at bounding box center [1080, 420] width 234 height 49
click at [1042, 410] on label "Actions after submission" at bounding box center [1080, 420] width 218 height 33
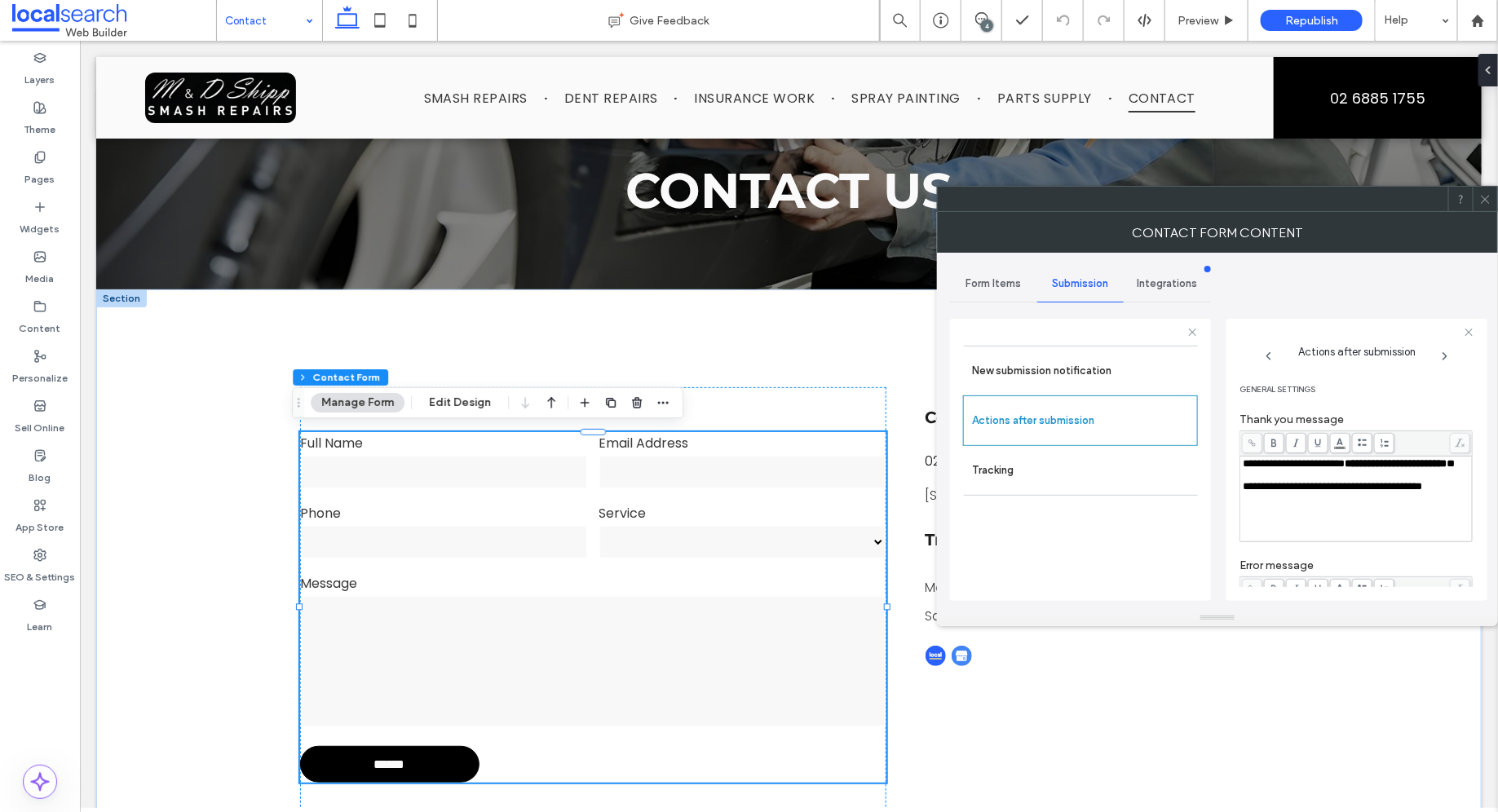
scroll to position [51, 0]
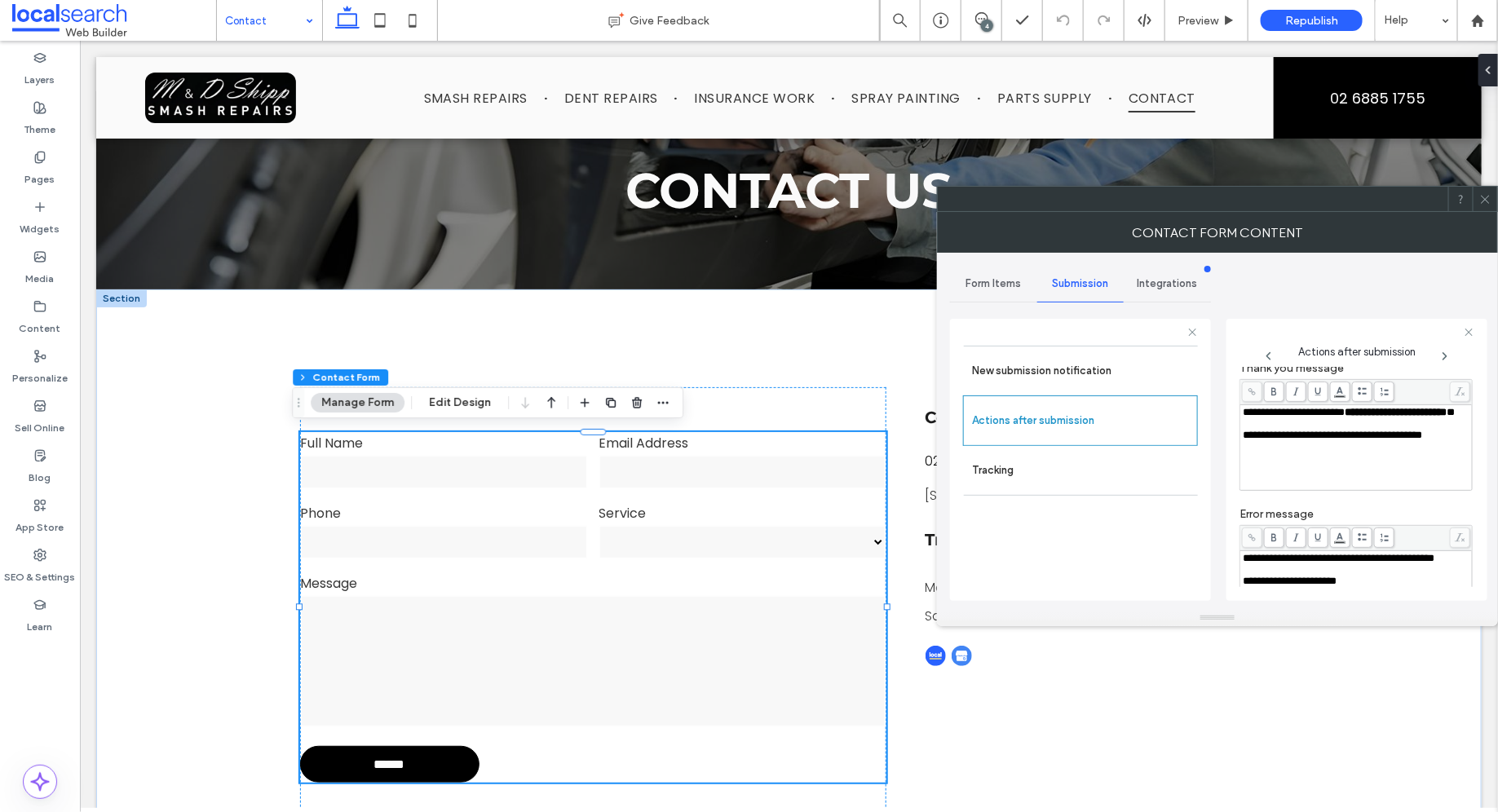
click at [1487, 195] on use at bounding box center [1484, 198] width 8 height 8
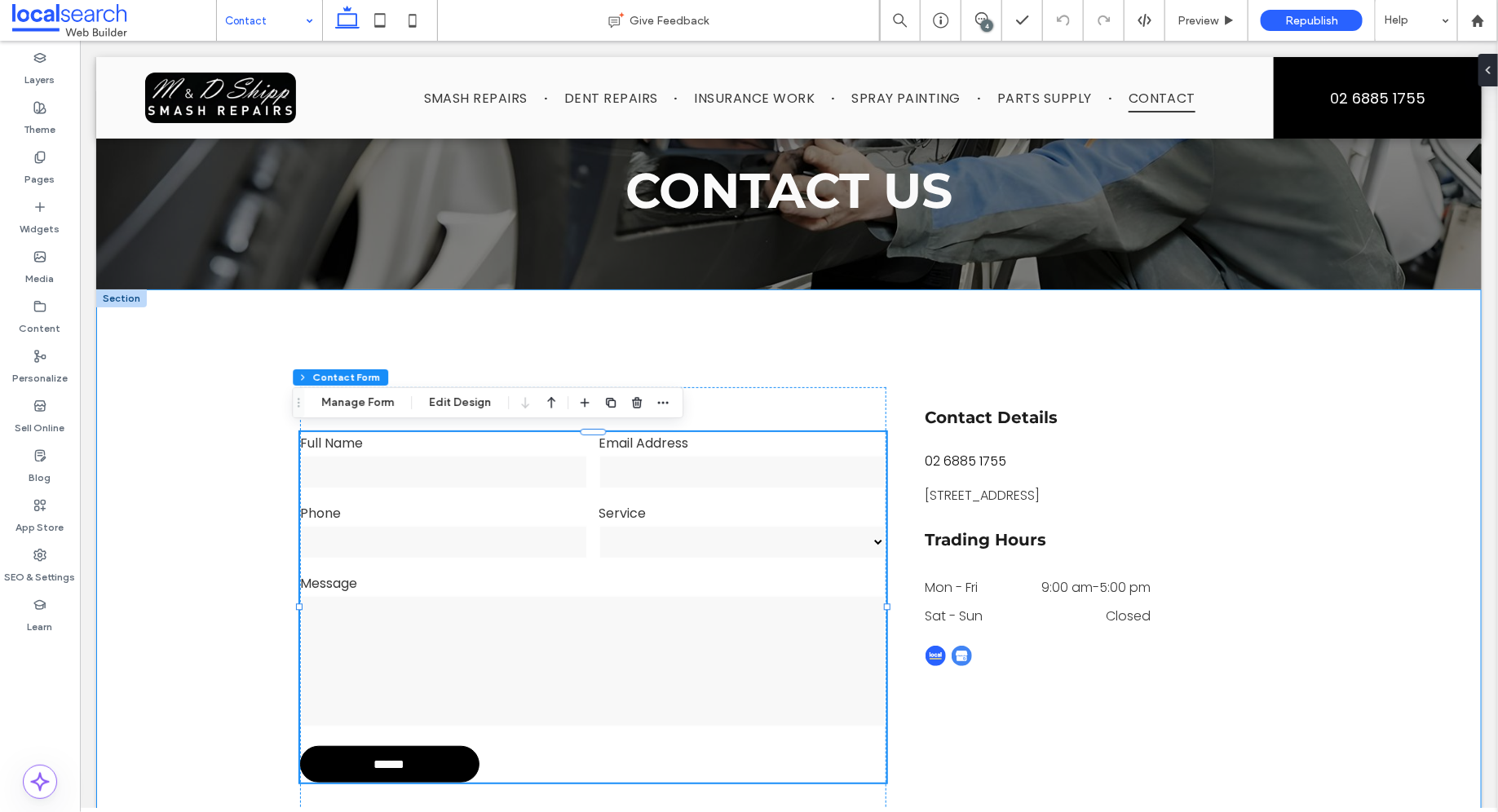
click at [691, 349] on div "**********" at bounding box center [788, 598] width 979 height 619
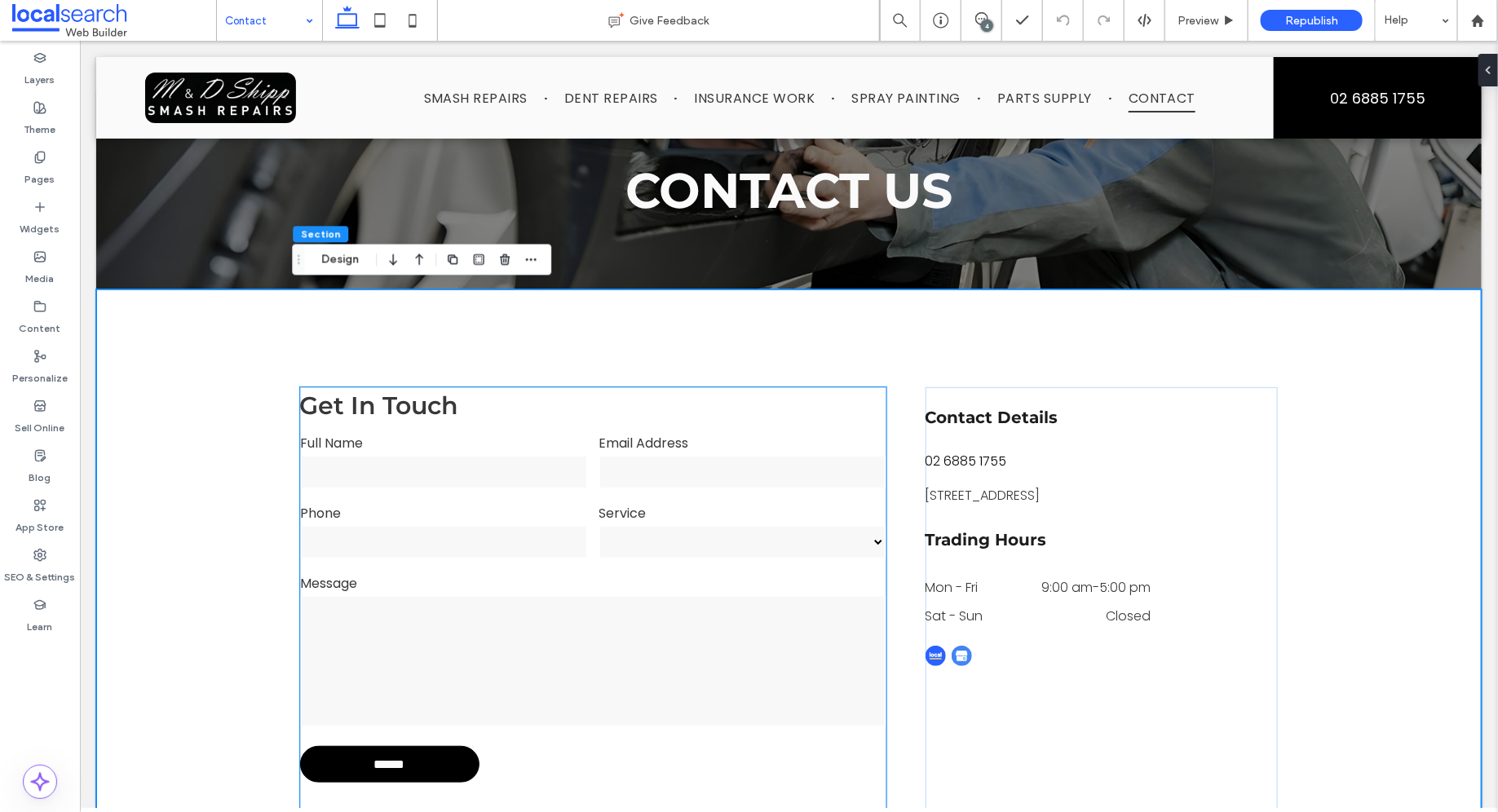
click at [544, 495] on div "Phone" at bounding box center [442, 530] width 298 height 70
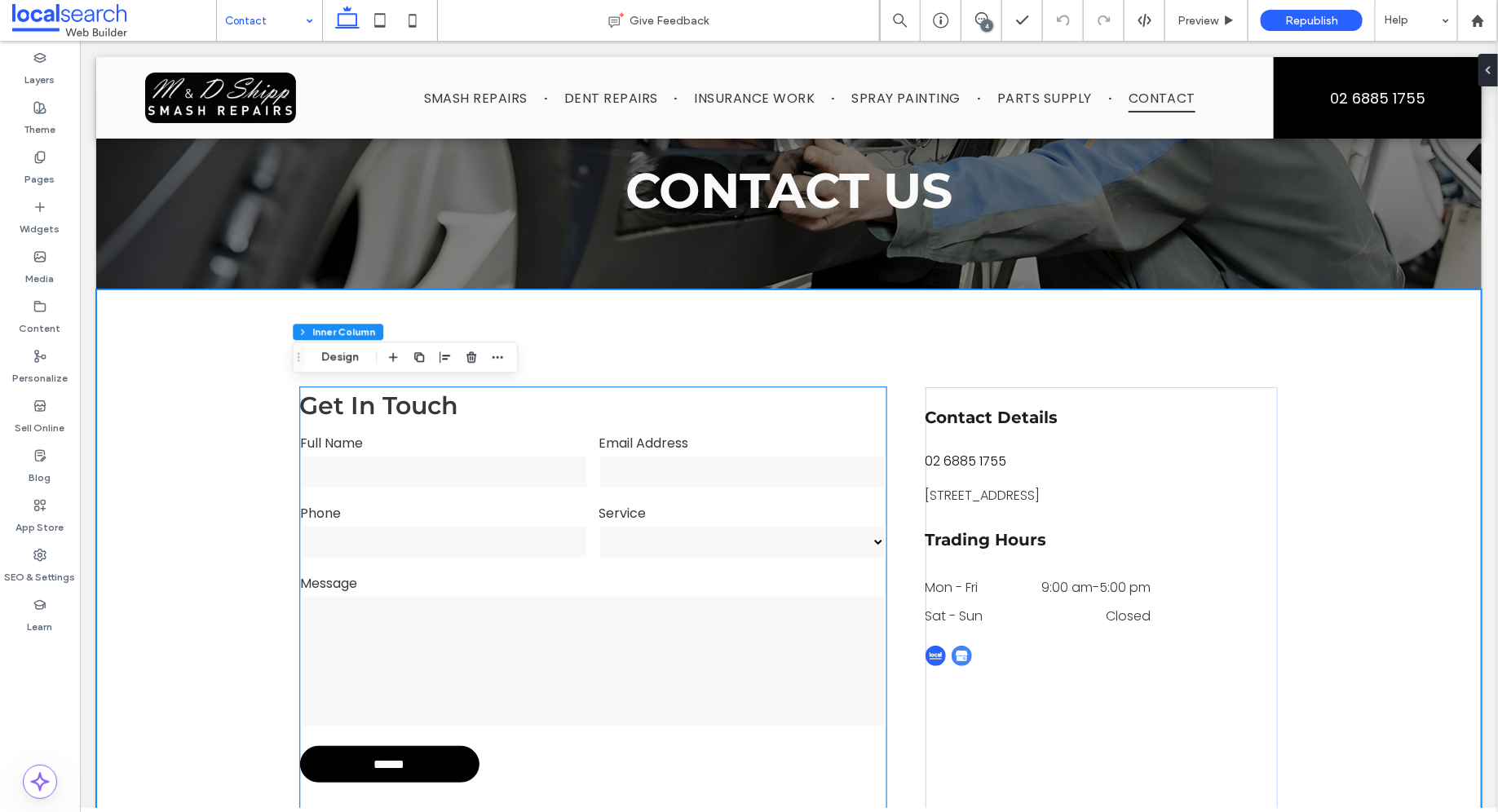
click at [544, 495] on div "Phone" at bounding box center [442, 530] width 298 height 70
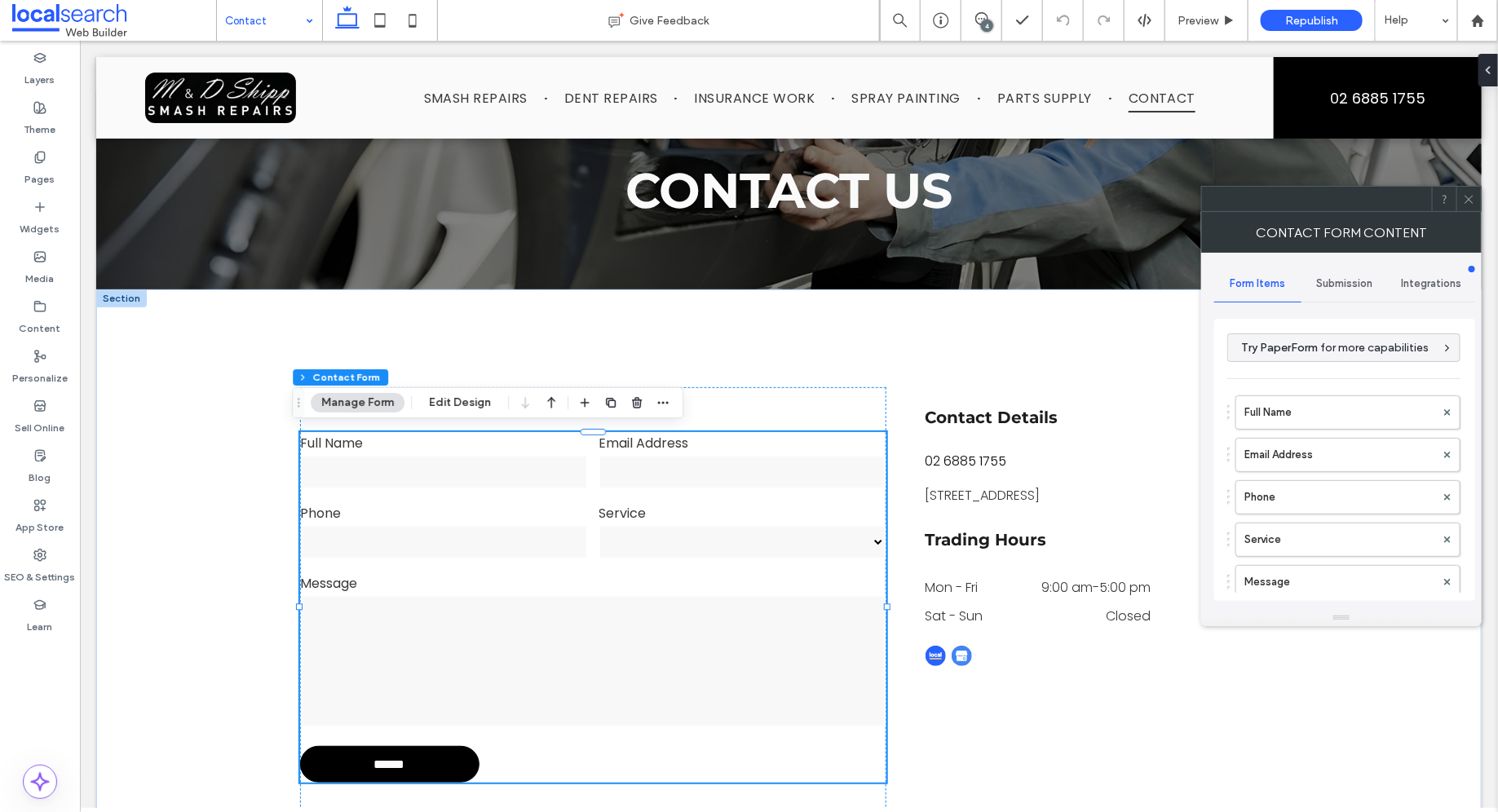
click at [1341, 275] on div "Submission" at bounding box center [1344, 283] width 88 height 36
click at [1311, 351] on label "New submission notification" at bounding box center [1345, 360] width 218 height 33
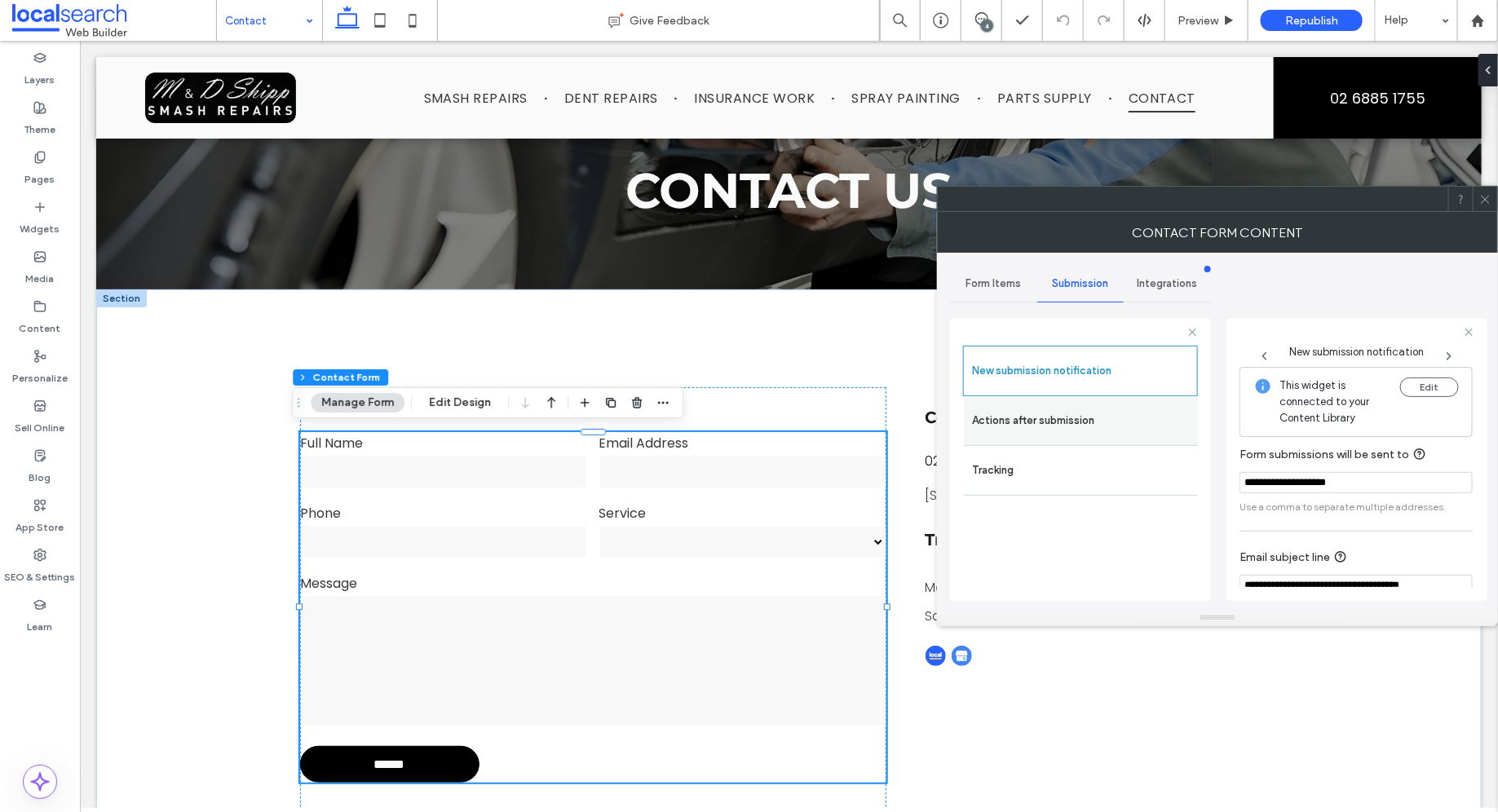
click at [1082, 416] on label "Actions after submission" at bounding box center [1080, 420] width 218 height 33
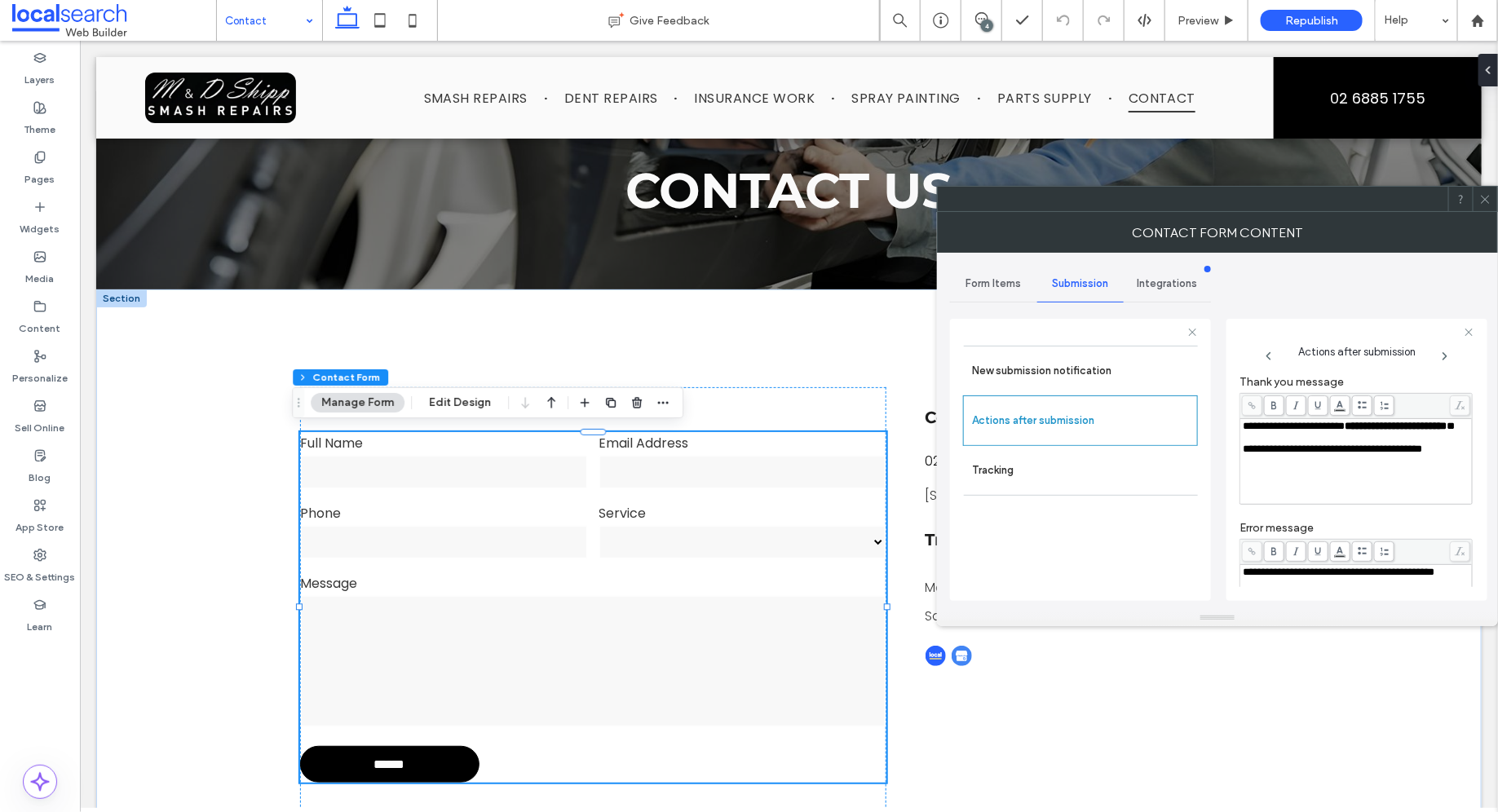
scroll to position [37, 0]
click at [1490, 204] on span at bounding box center [1485, 199] width 12 height 25
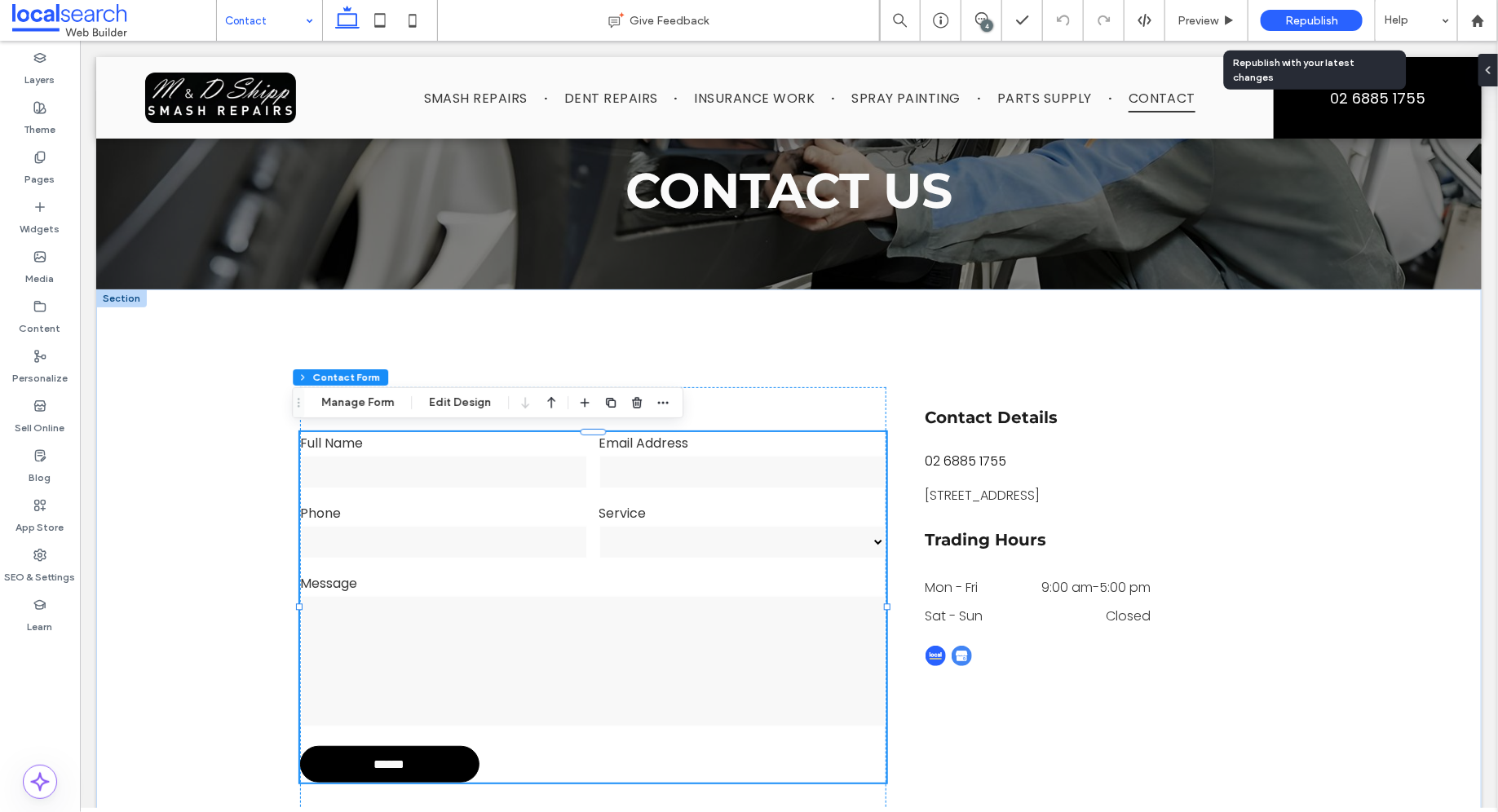
click at [1311, 19] on span "Republish" at bounding box center [1311, 21] width 53 height 14
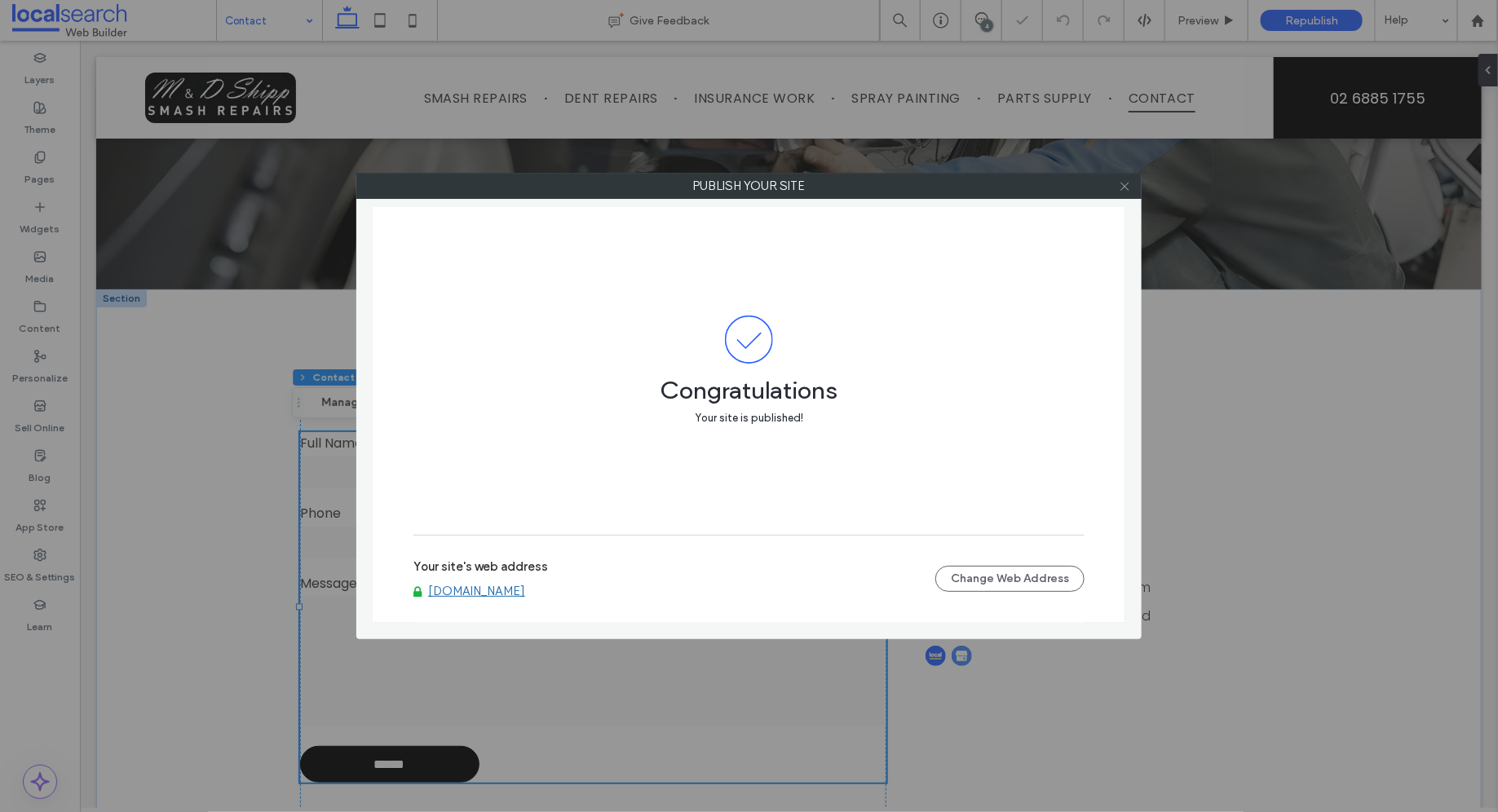
click at [1125, 190] on icon at bounding box center [1125, 187] width 12 height 12
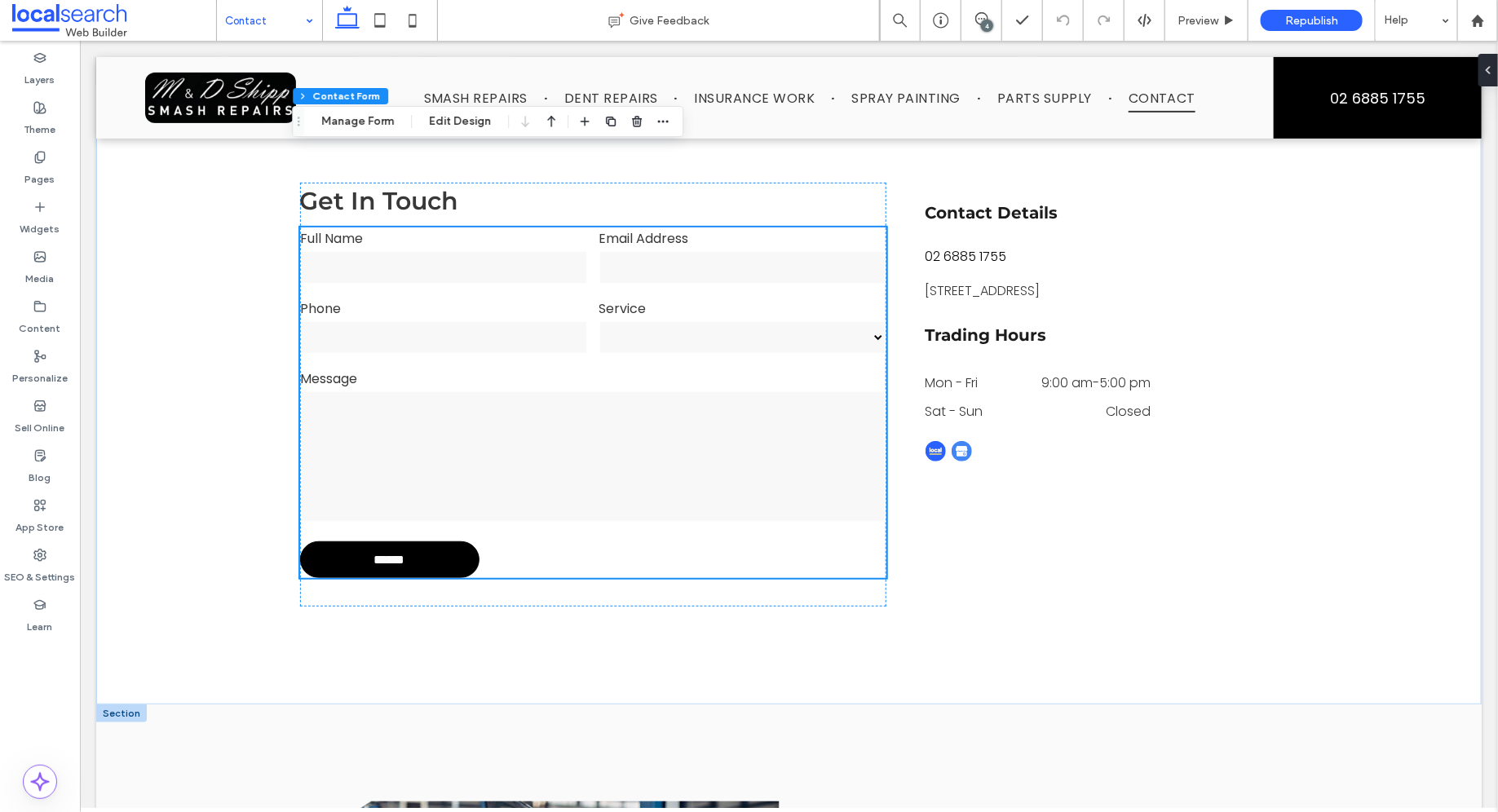
scroll to position [0, 0]
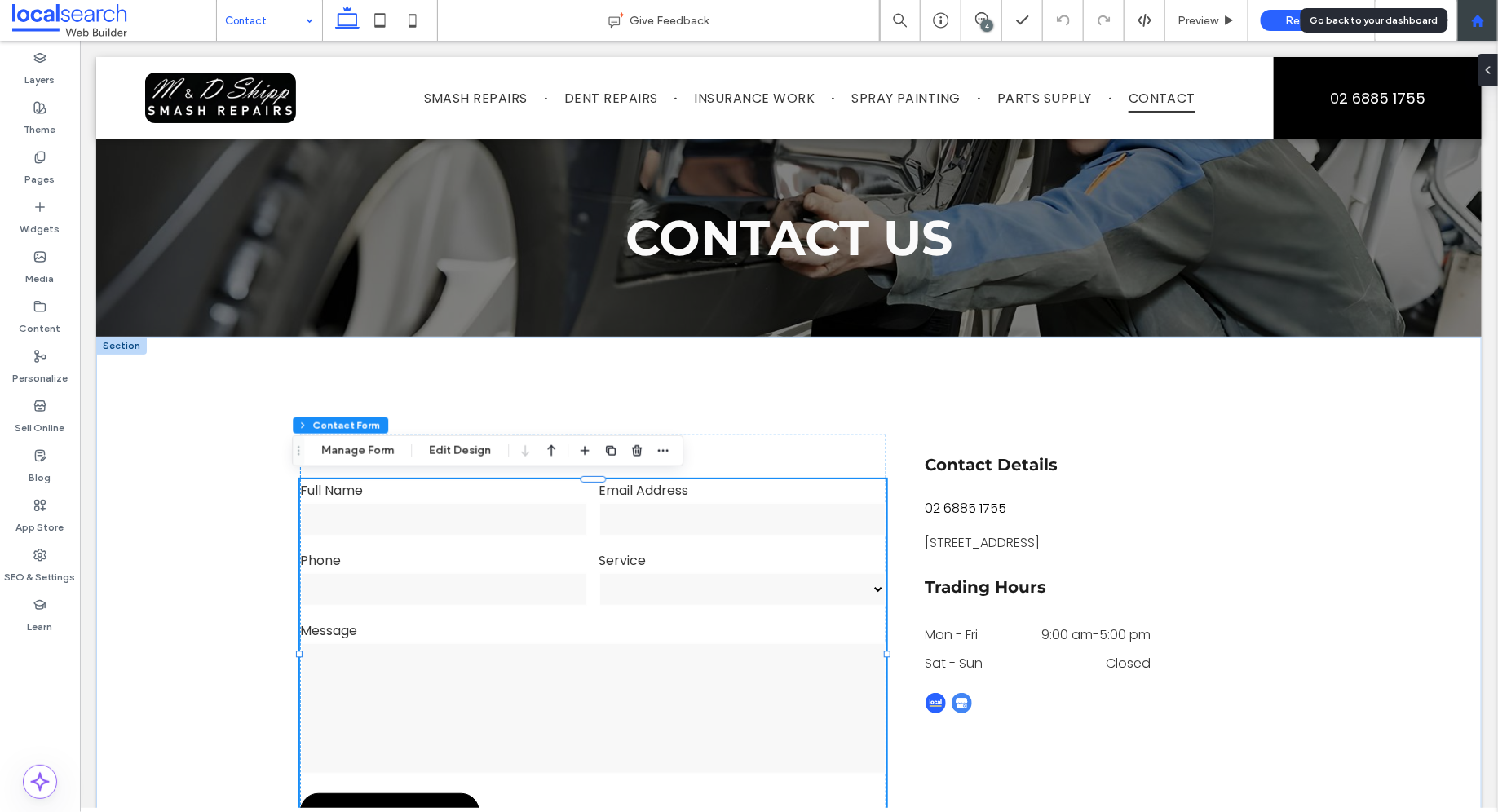
click at [1473, 19] on use at bounding box center [1477, 20] width 12 height 12
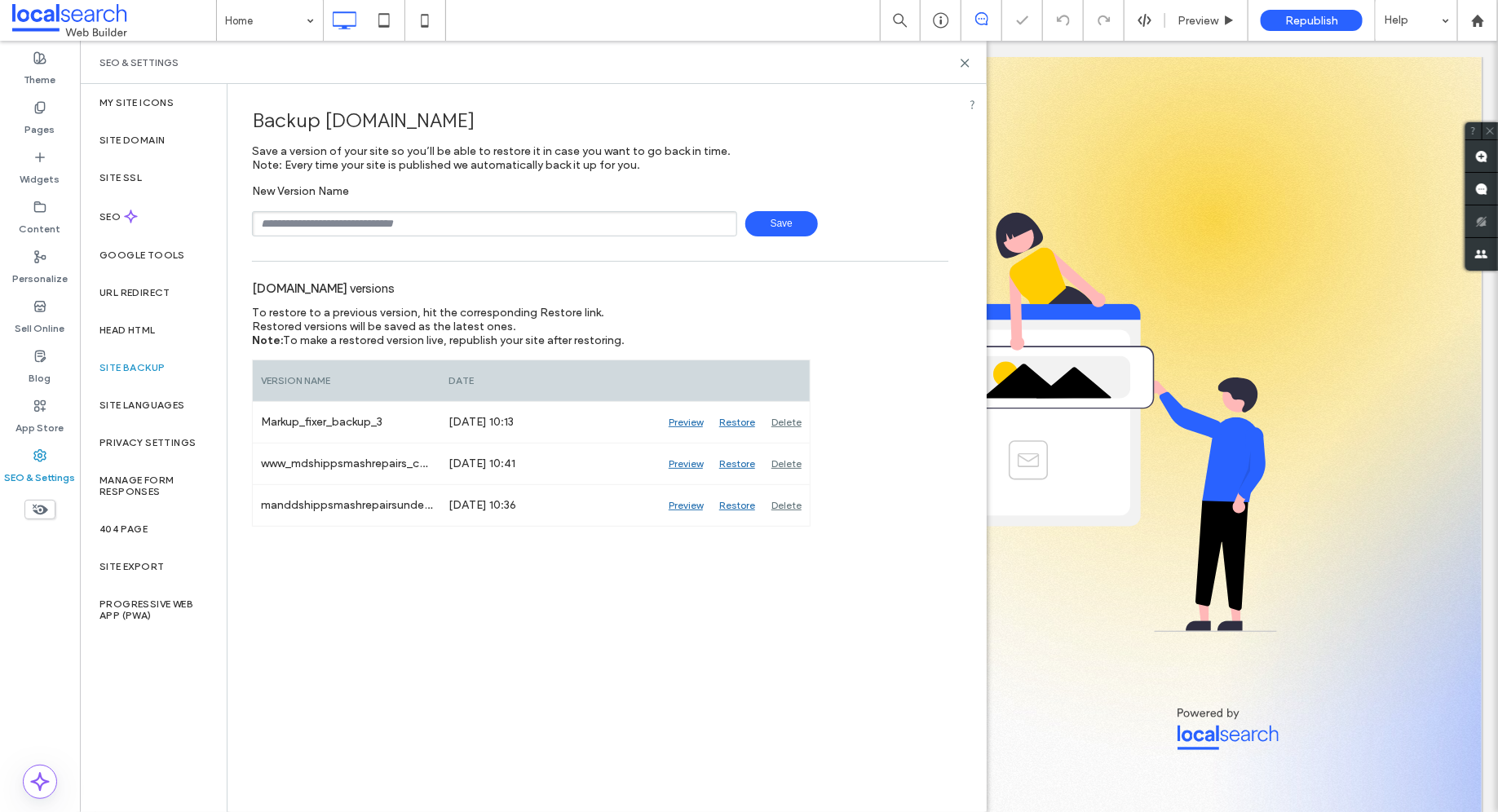
click at [412, 192] on div "New Version Name Save" at bounding box center [600, 210] width 696 height 52
click at [131, 218] on use at bounding box center [131, 217] width 12 height 12
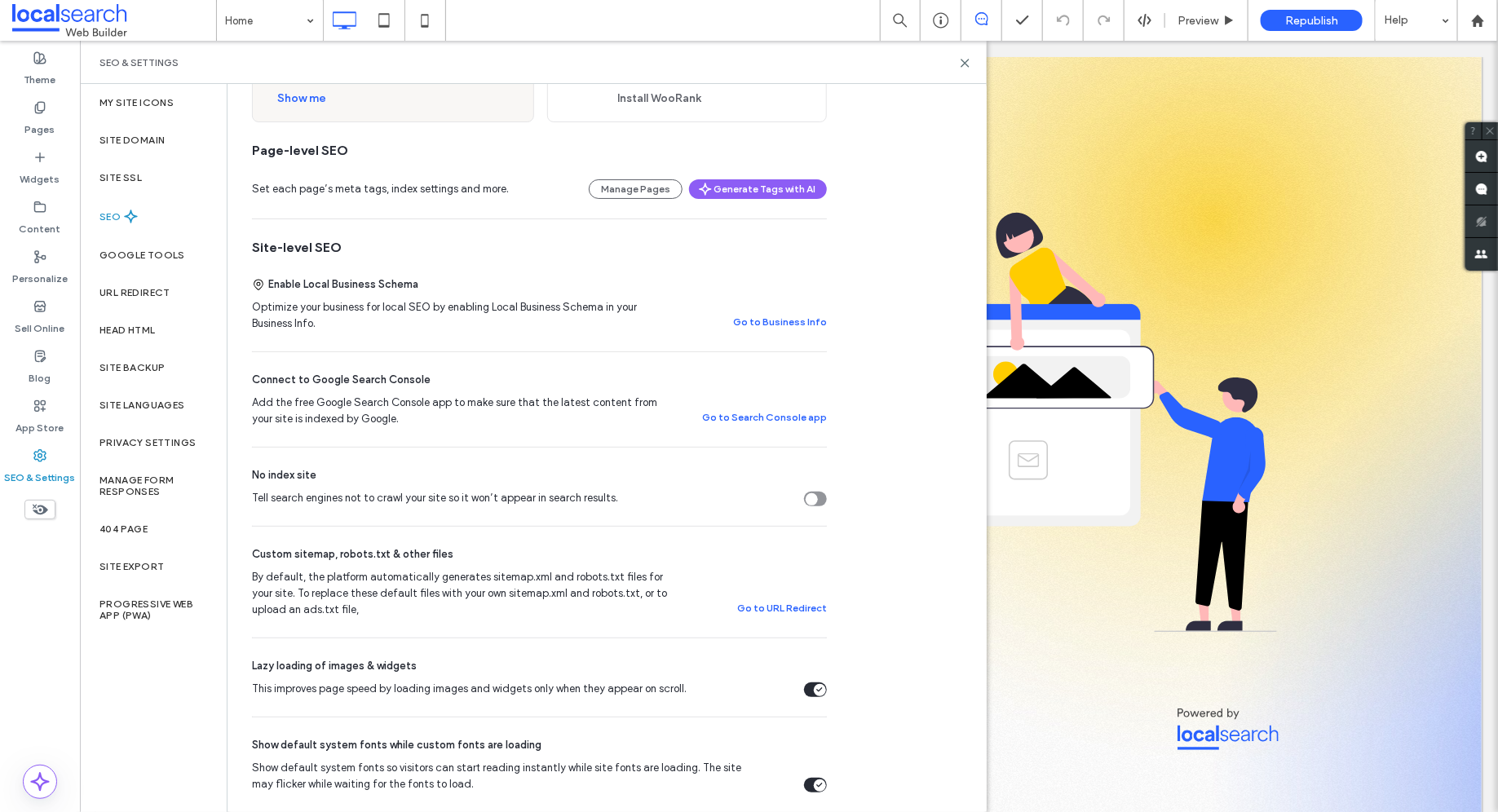
scroll to position [281, 0]
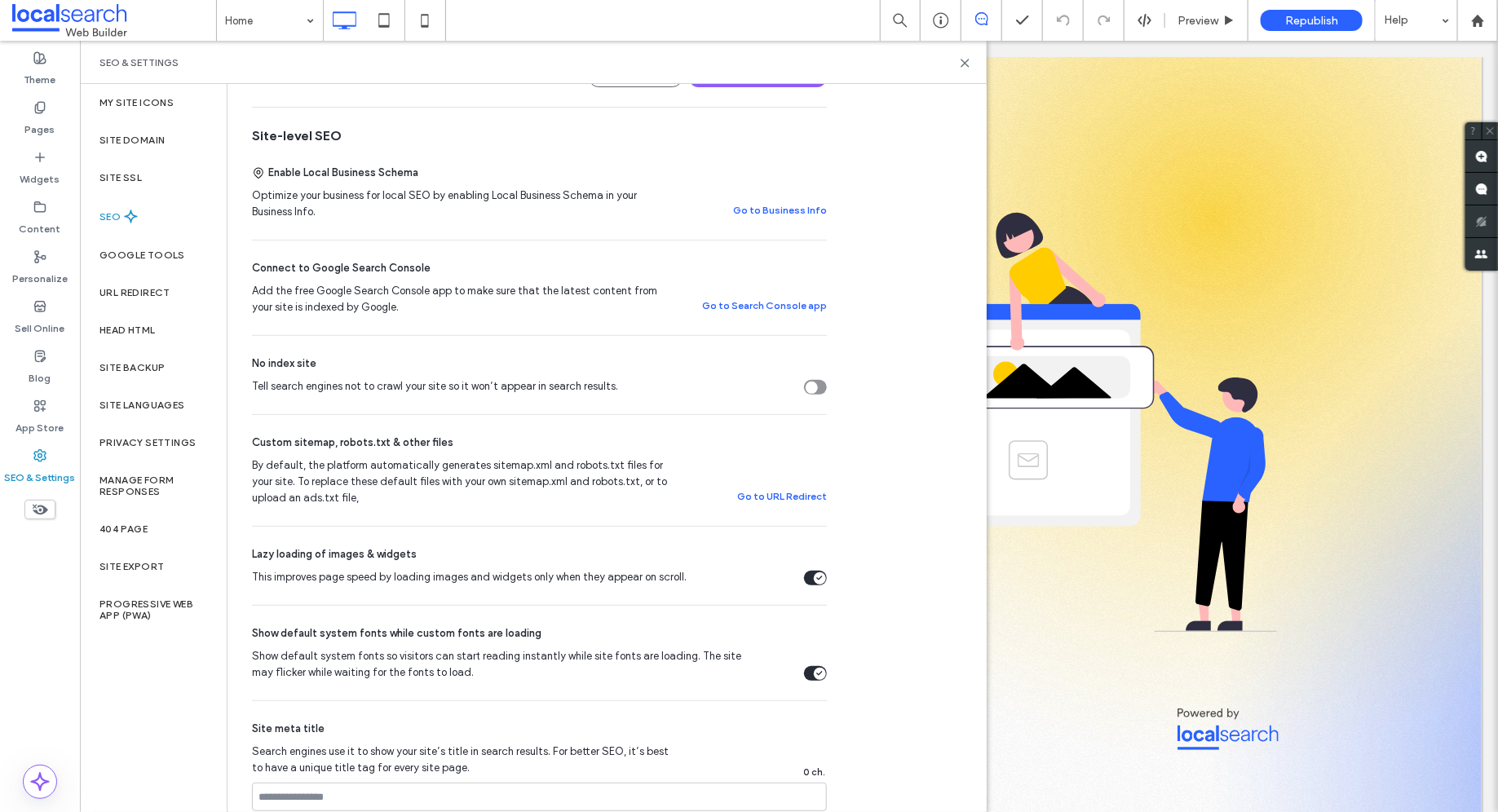
click at [816, 387] on div "Tell search engines not to crawl your site so it won’t appear in search results." at bounding box center [811, 387] width 12 height 12
click at [163, 367] on label "Site Backup" at bounding box center [132, 367] width 65 height 11
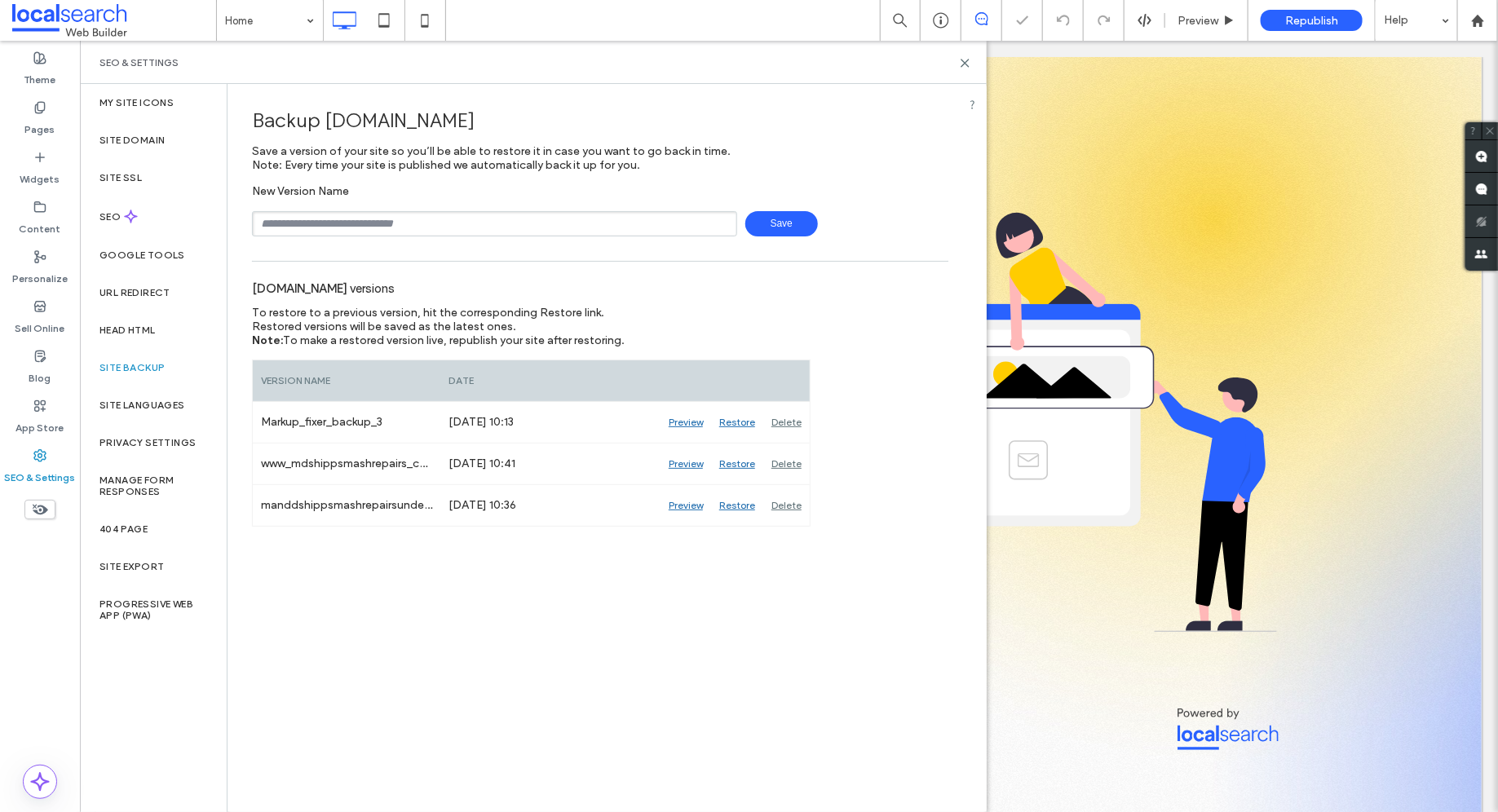
click at [478, 227] on input "text" at bounding box center [495, 224] width 485 height 26
click at [122, 211] on label "SEO" at bounding box center [111, 217] width 25 height 11
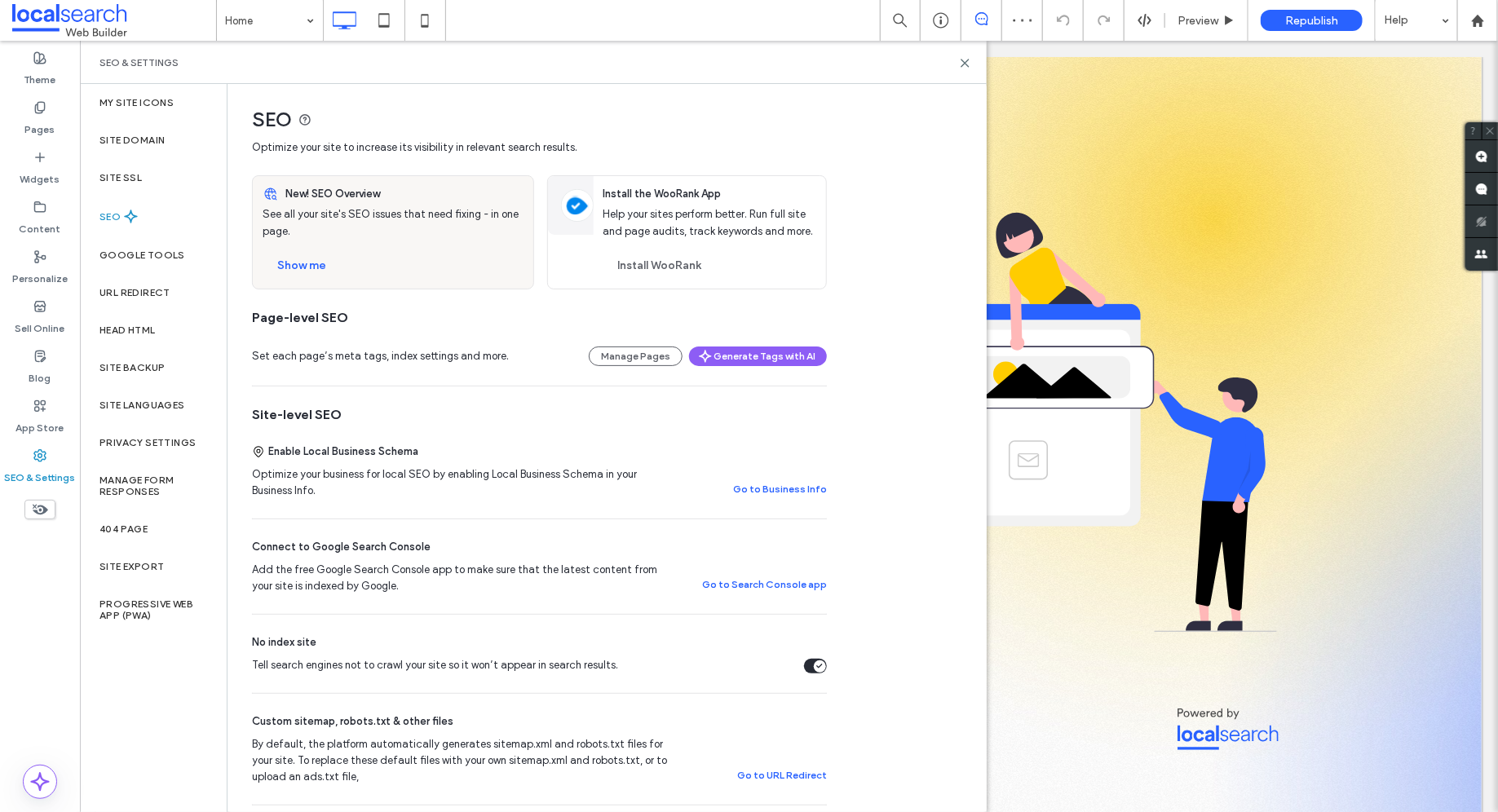
scroll to position [0, 0]
click at [143, 136] on label "Site Domain" at bounding box center [132, 140] width 65 height 11
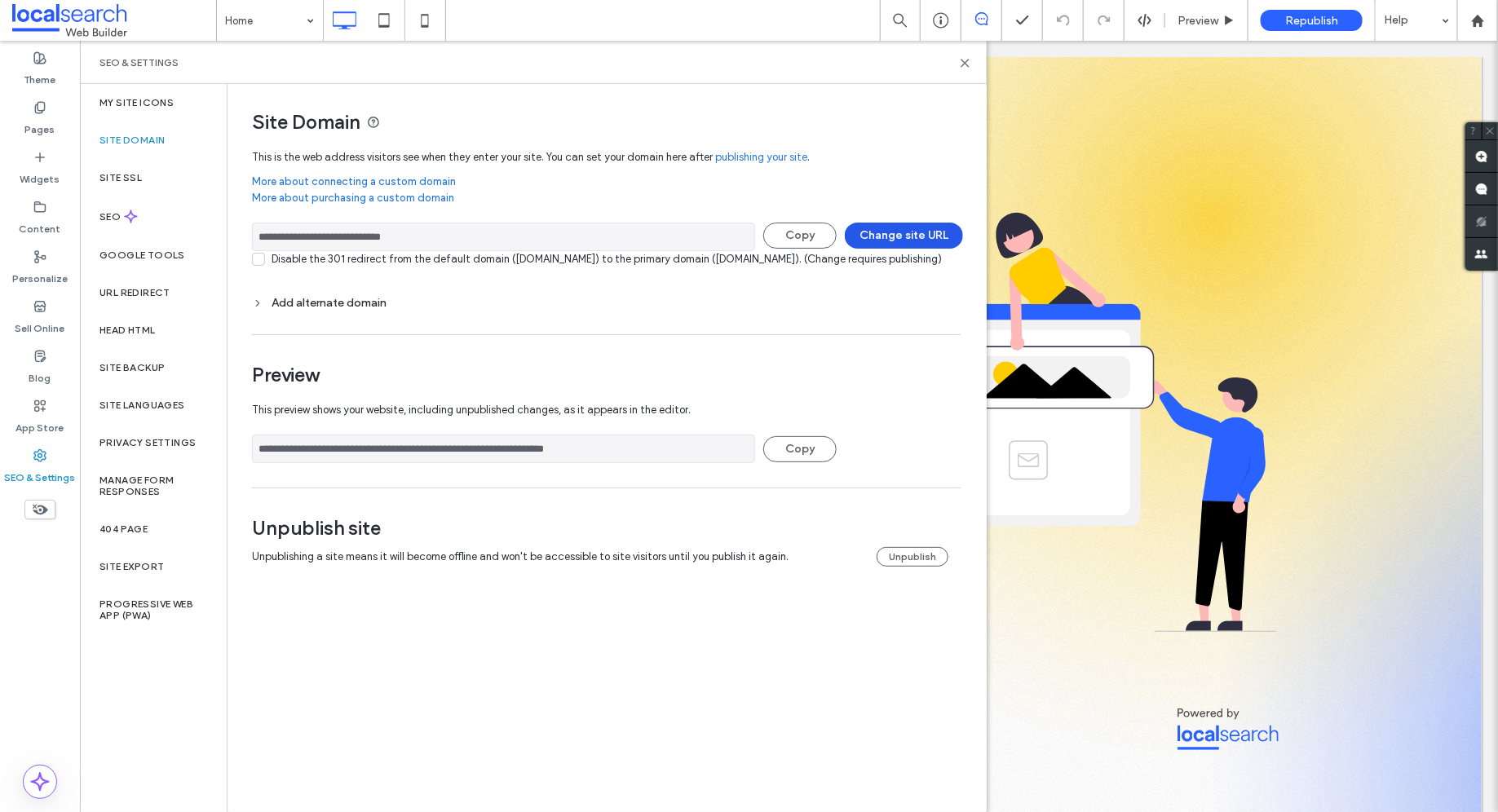
click at [893, 231] on button "Change site URL" at bounding box center [904, 235] width 119 height 26
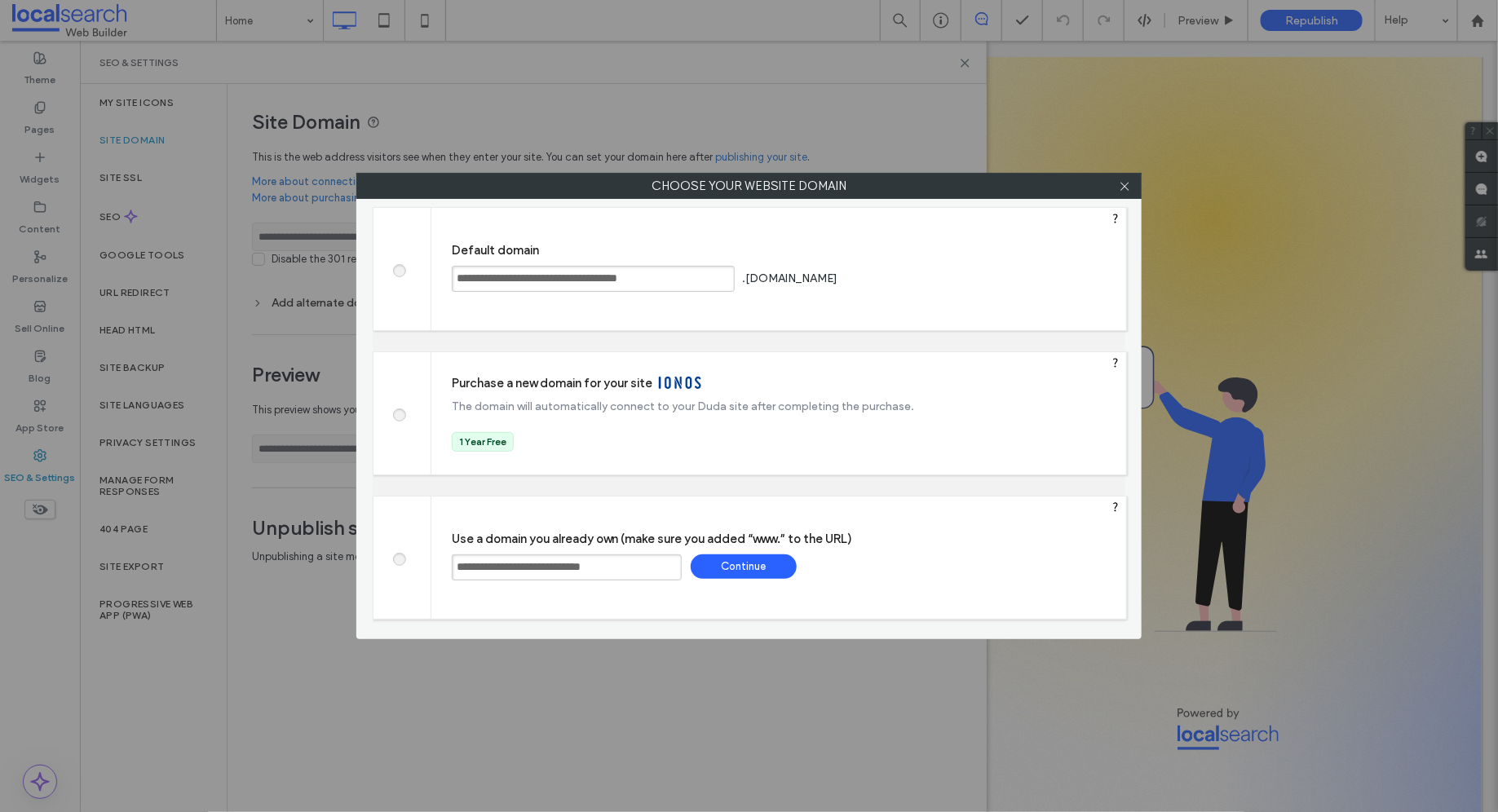
click at [399, 265] on span at bounding box center [399, 269] width 0 height 12
click at [956, 275] on div "Save" at bounding box center [903, 278] width 106 height 25
type input "**********"
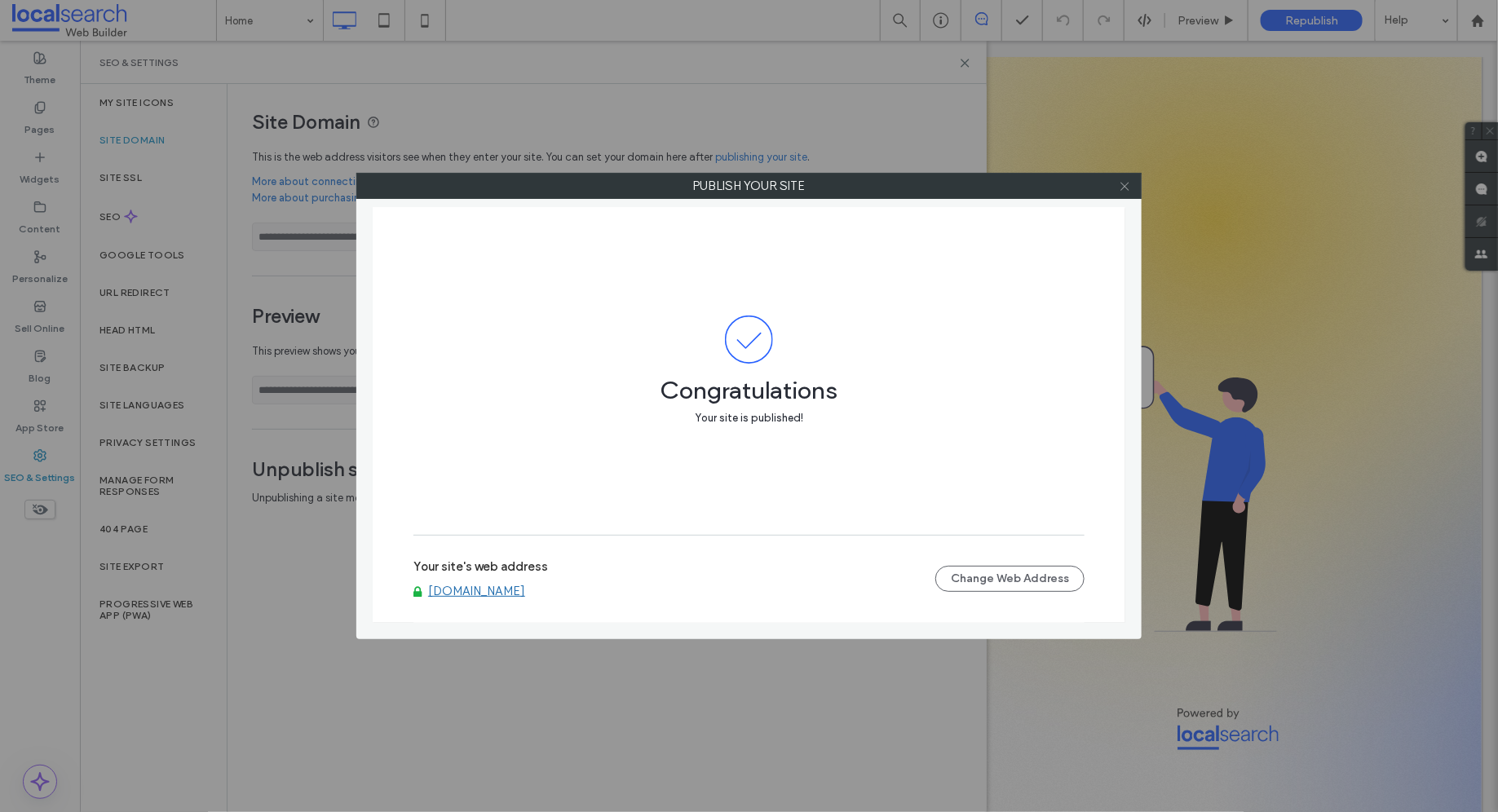
click at [1125, 190] on icon at bounding box center [1125, 187] width 12 height 12
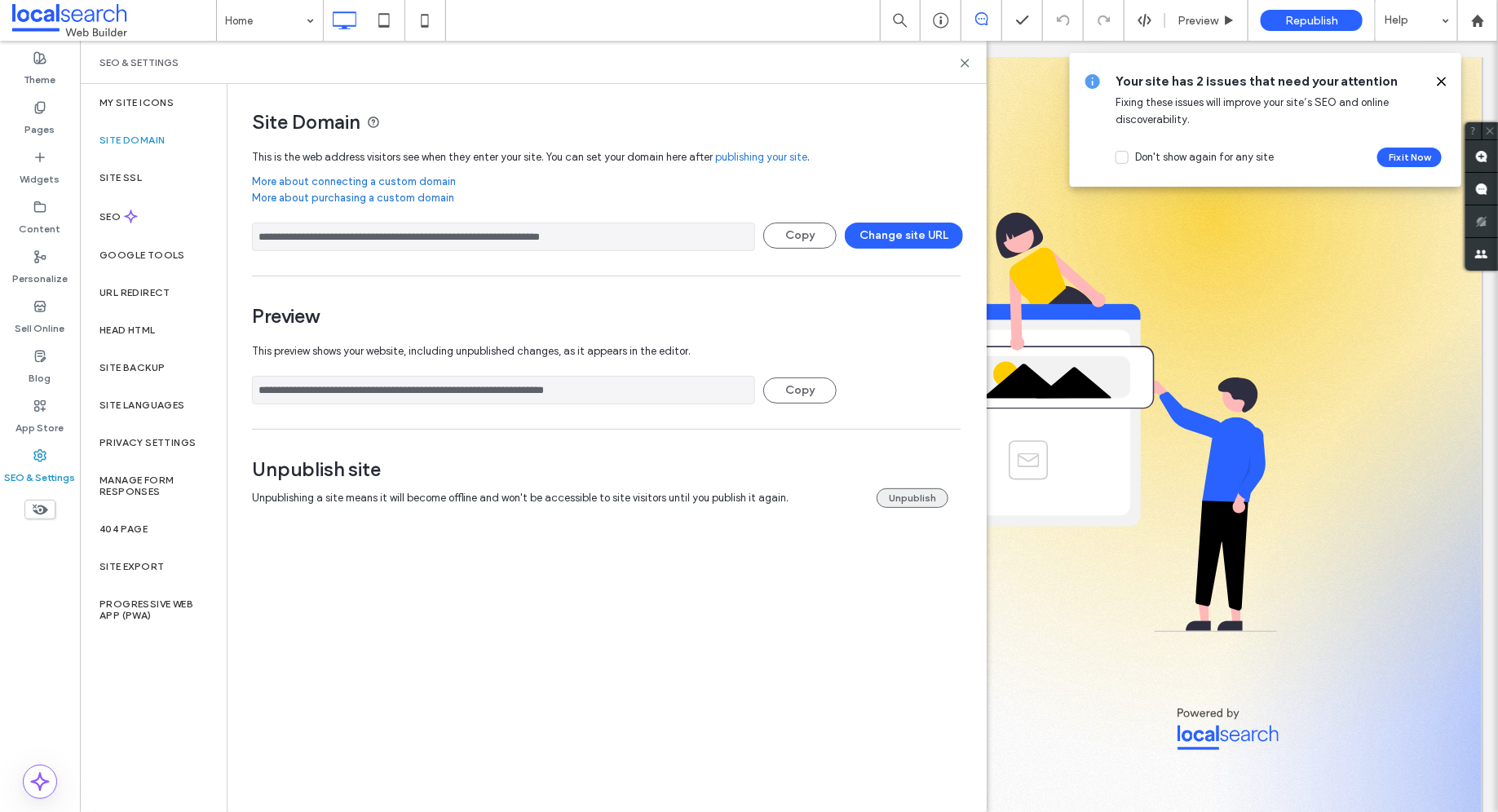
click at [932, 500] on button "Unpublish" at bounding box center [911, 498] width 72 height 19
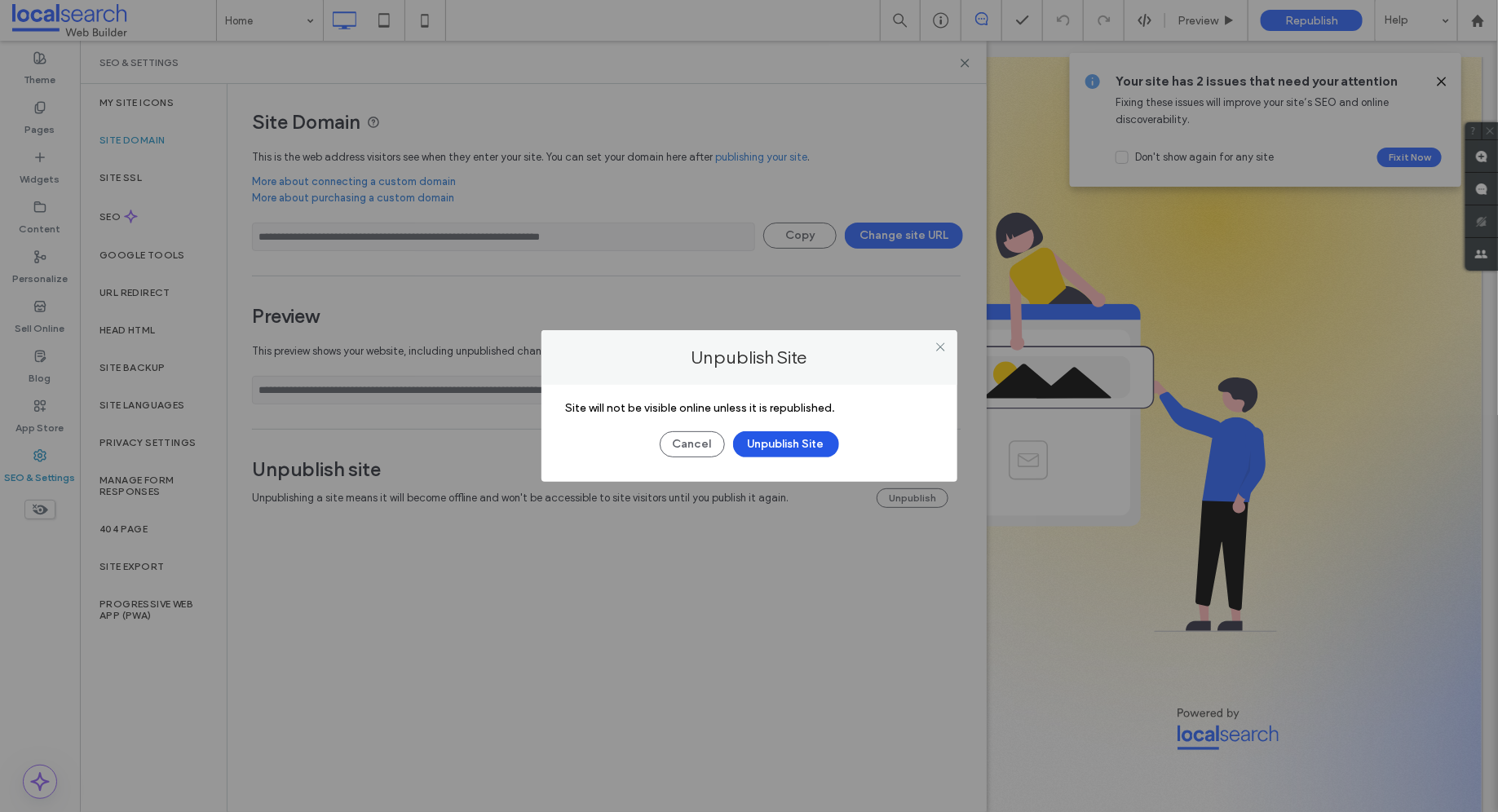
click at [810, 457] on button "Unpublish Site" at bounding box center [786, 443] width 106 height 26
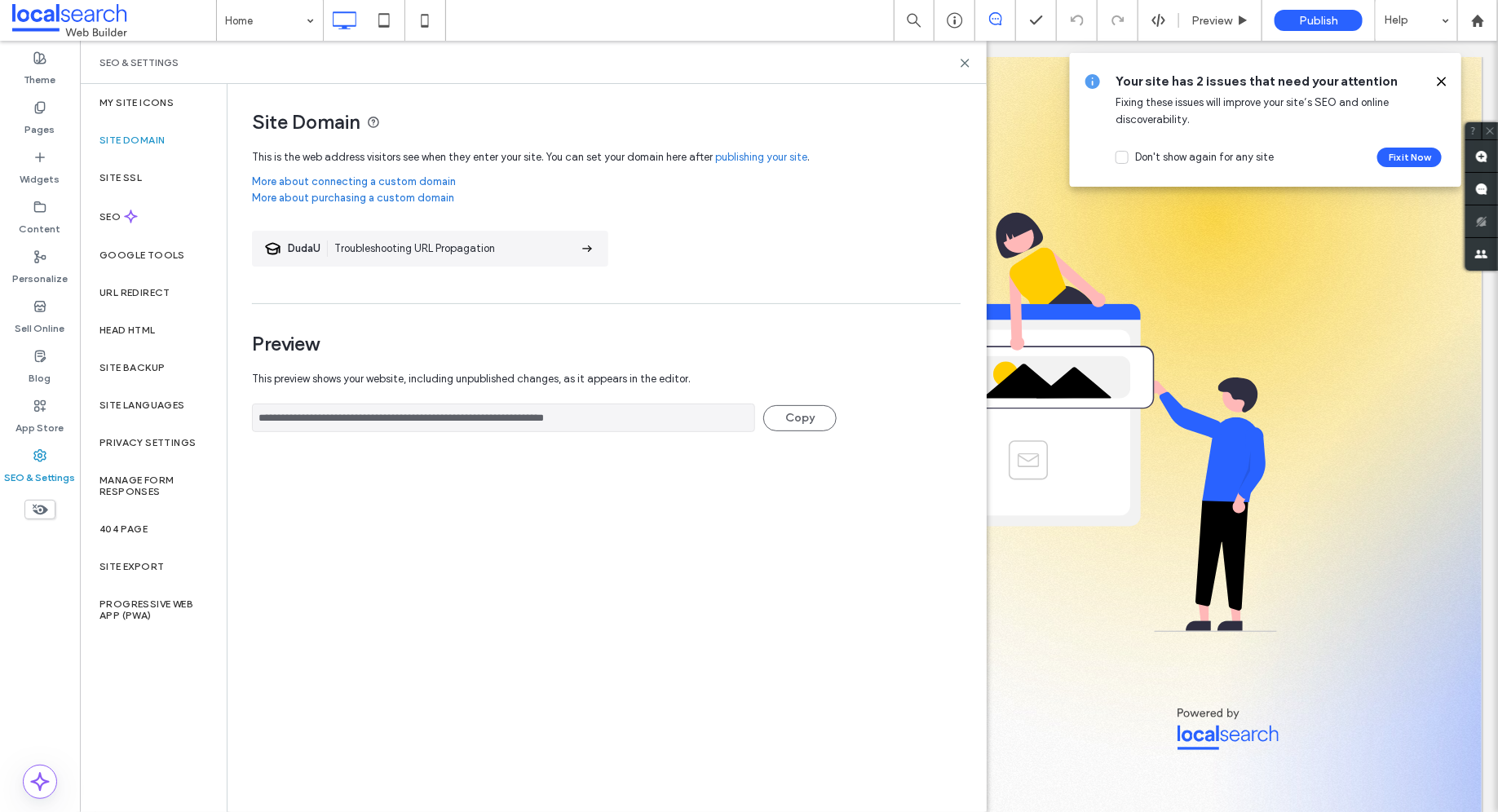
click at [1440, 78] on icon at bounding box center [1441, 81] width 13 height 13
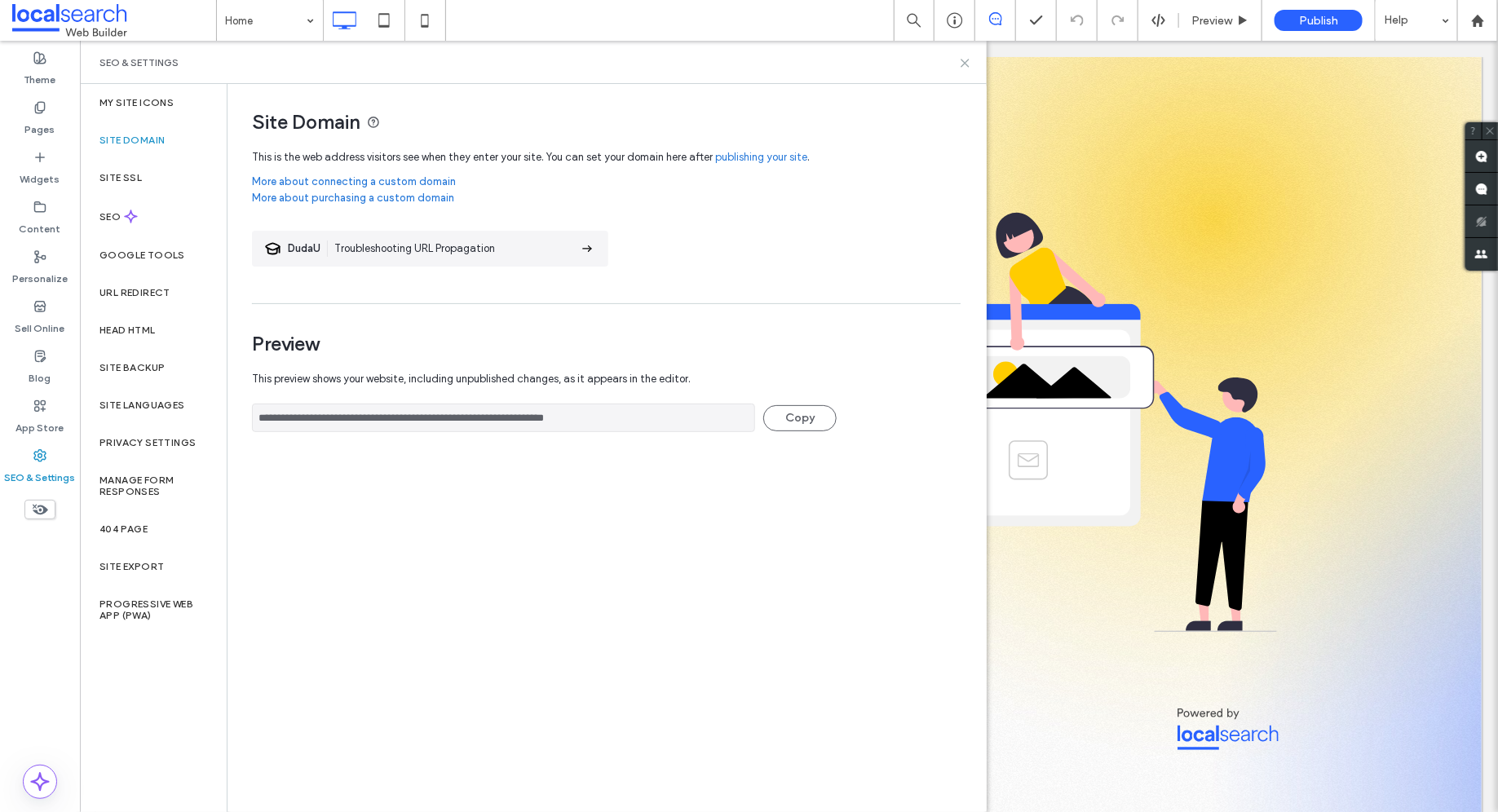
click at [959, 59] on icon at bounding box center [965, 63] width 12 height 12
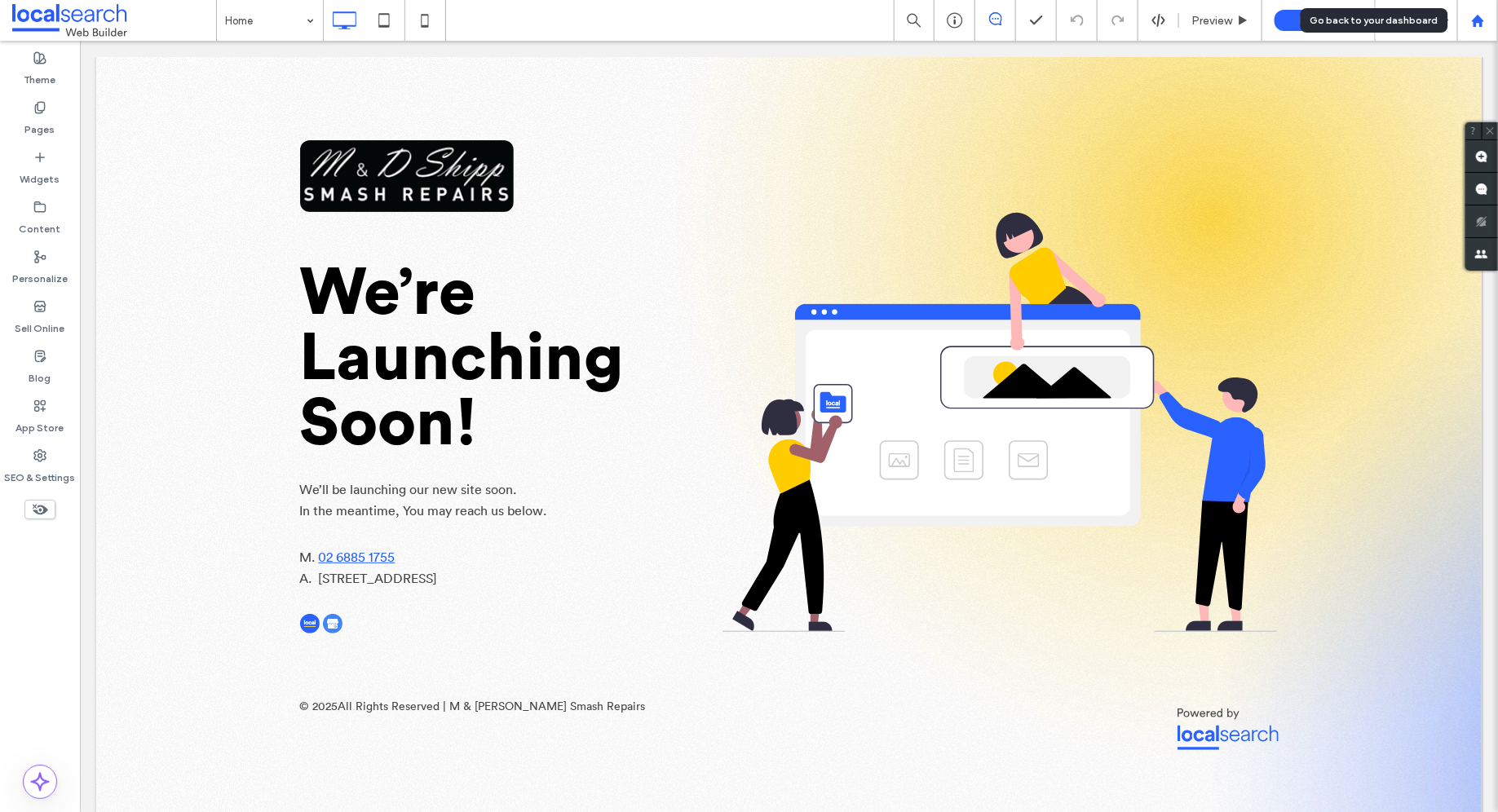
click at [1466, 25] on div at bounding box center [1477, 21] width 39 height 14
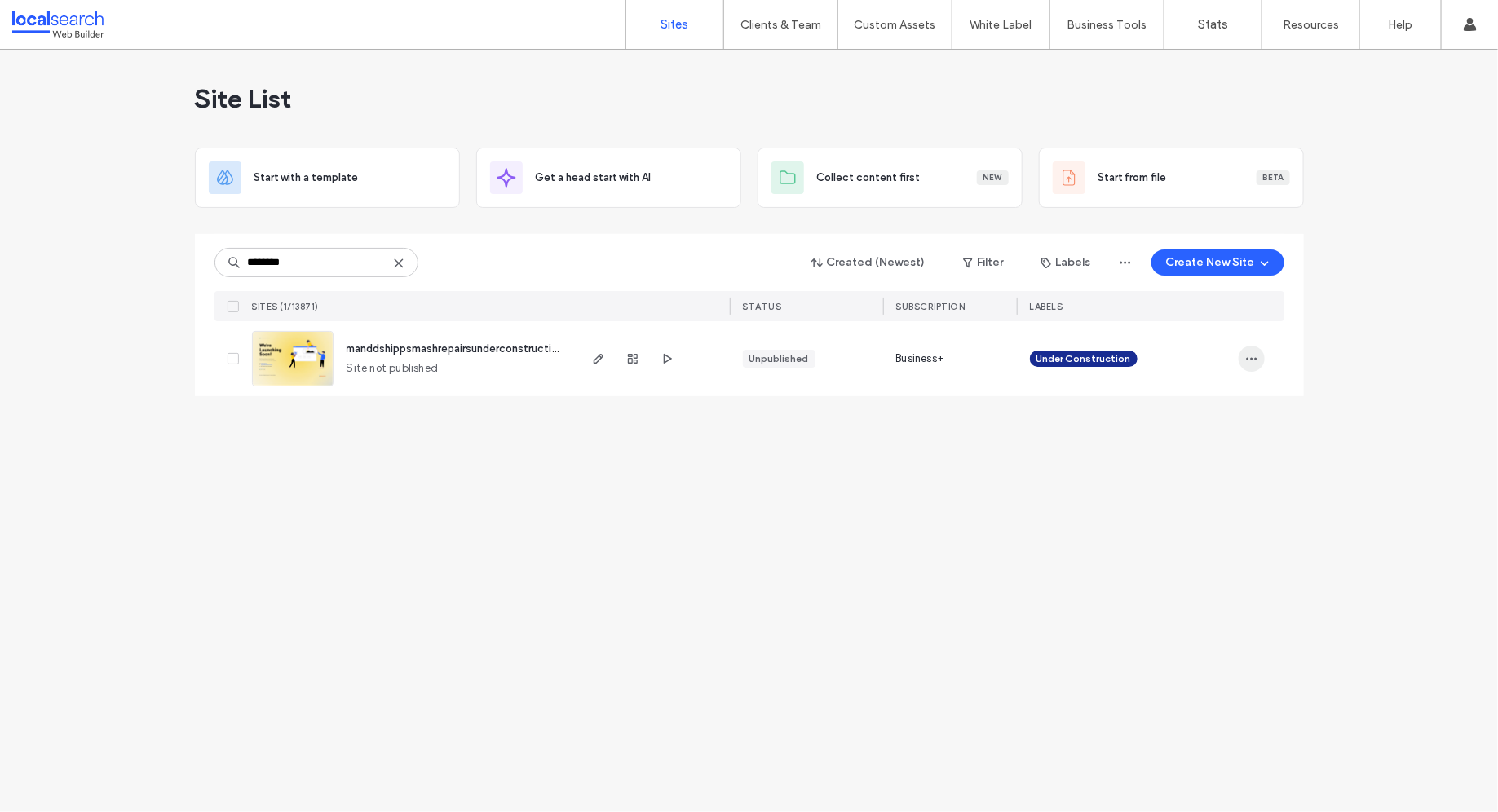
type input "********"
click at [1248, 356] on icon "button" at bounding box center [1251, 358] width 13 height 13
click at [1198, 482] on div "Assign Label" at bounding box center [1191, 493] width 145 height 31
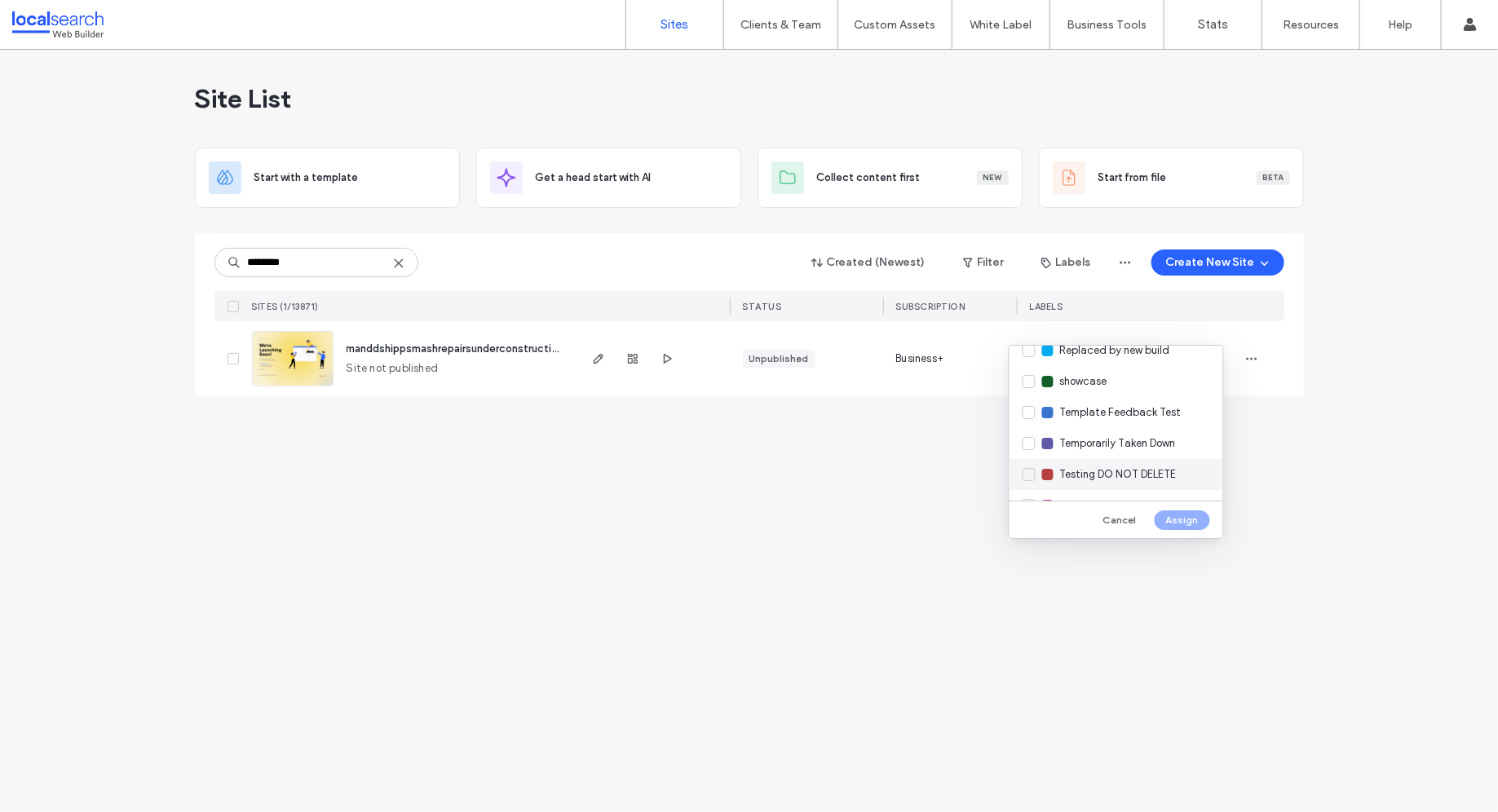
scroll to position [573, 0]
click at [1131, 357] on span "Replaced by new build" at bounding box center [1115, 352] width 110 height 16
click at [1183, 510] on button "Assign" at bounding box center [1182, 520] width 56 height 19
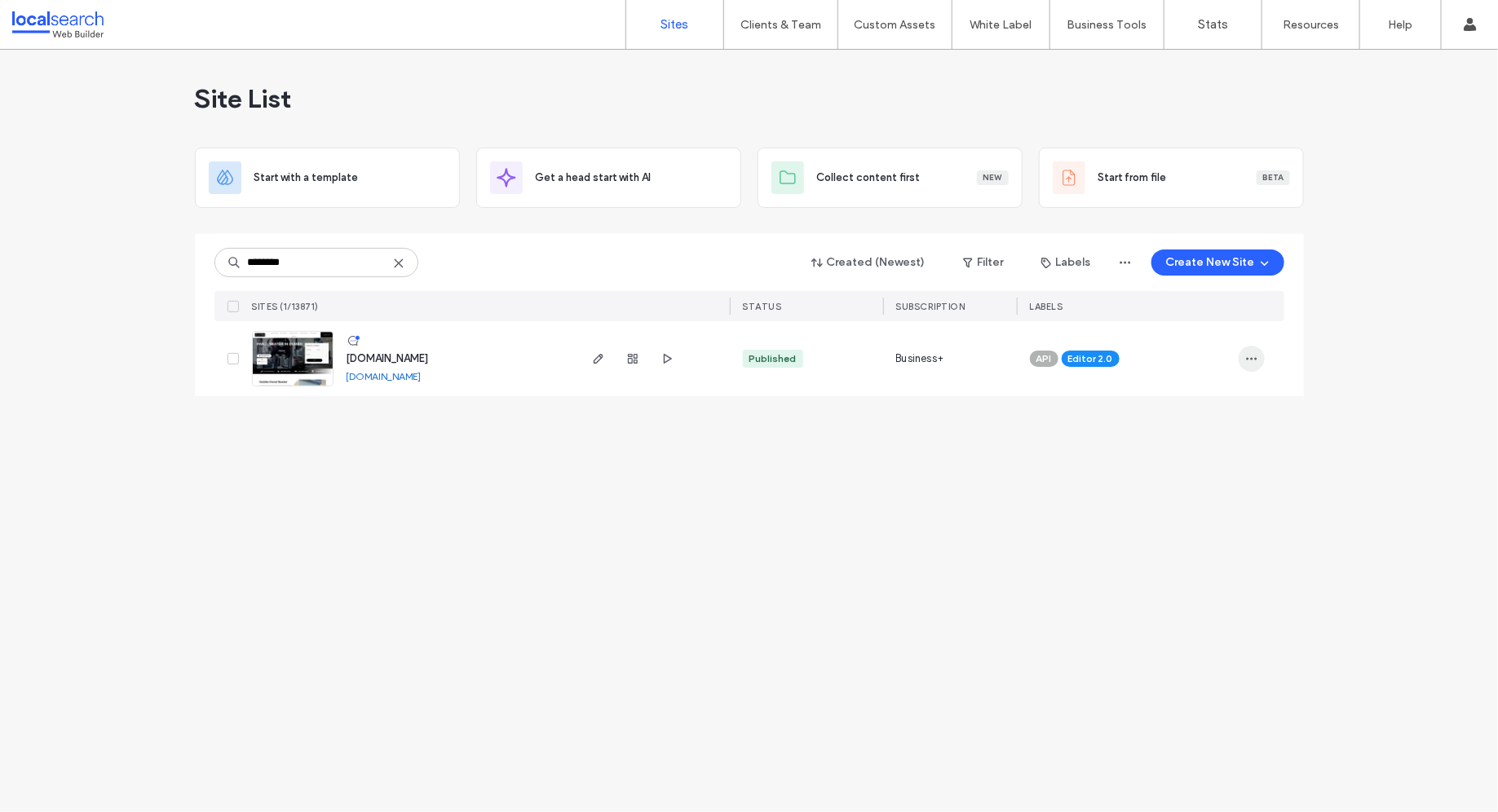
type input "********"
click at [1258, 357] on span "button" at bounding box center [1251, 358] width 26 height 26
click at [1201, 471] on div "Assign Label" at bounding box center [1191, 462] width 145 height 31
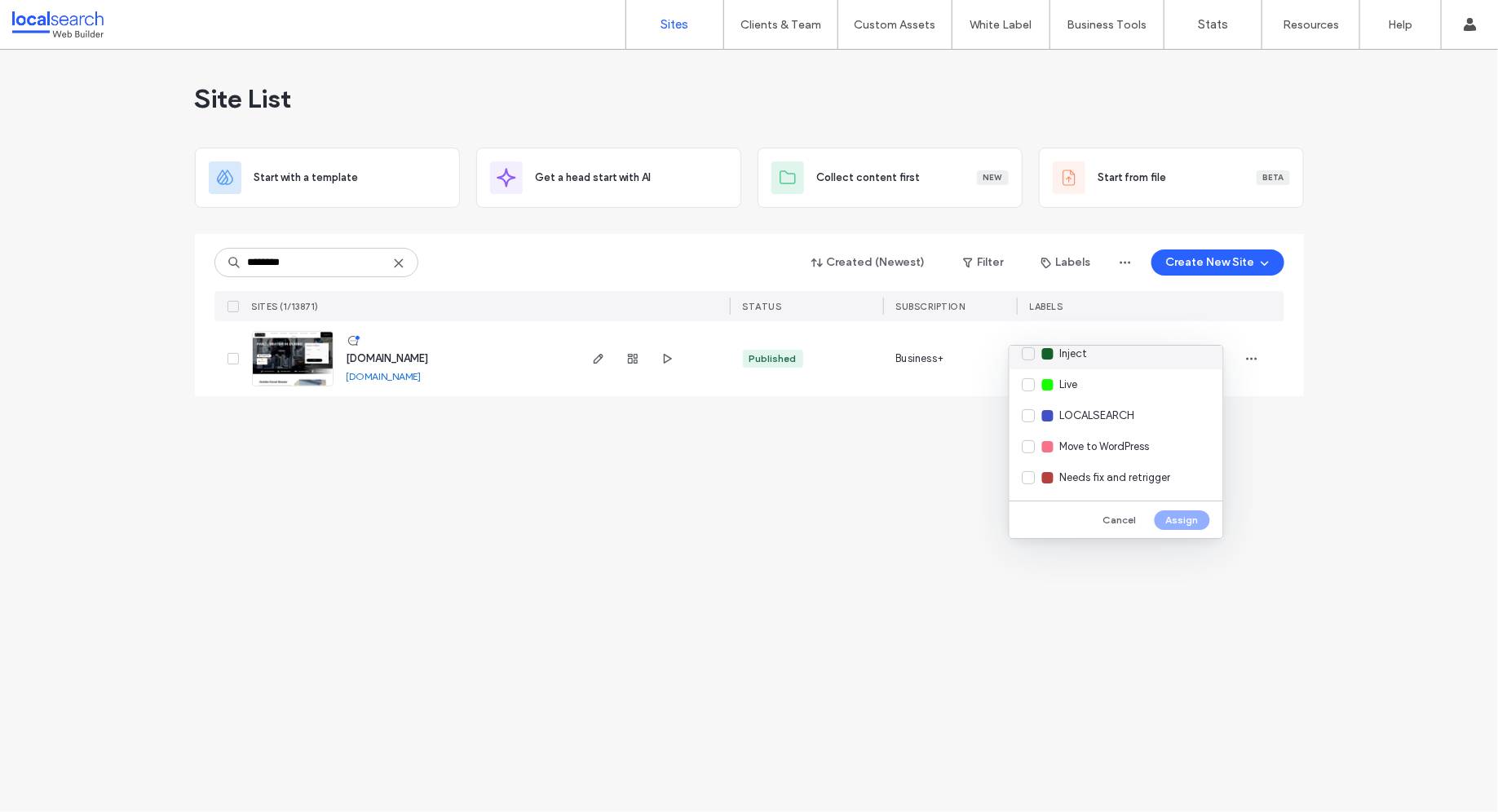
scroll to position [310, 0]
click at [1041, 396] on div "Live" at bounding box center [1116, 398] width 213 height 31
click at [1195, 515] on button "Assign" at bounding box center [1182, 520] width 56 height 19
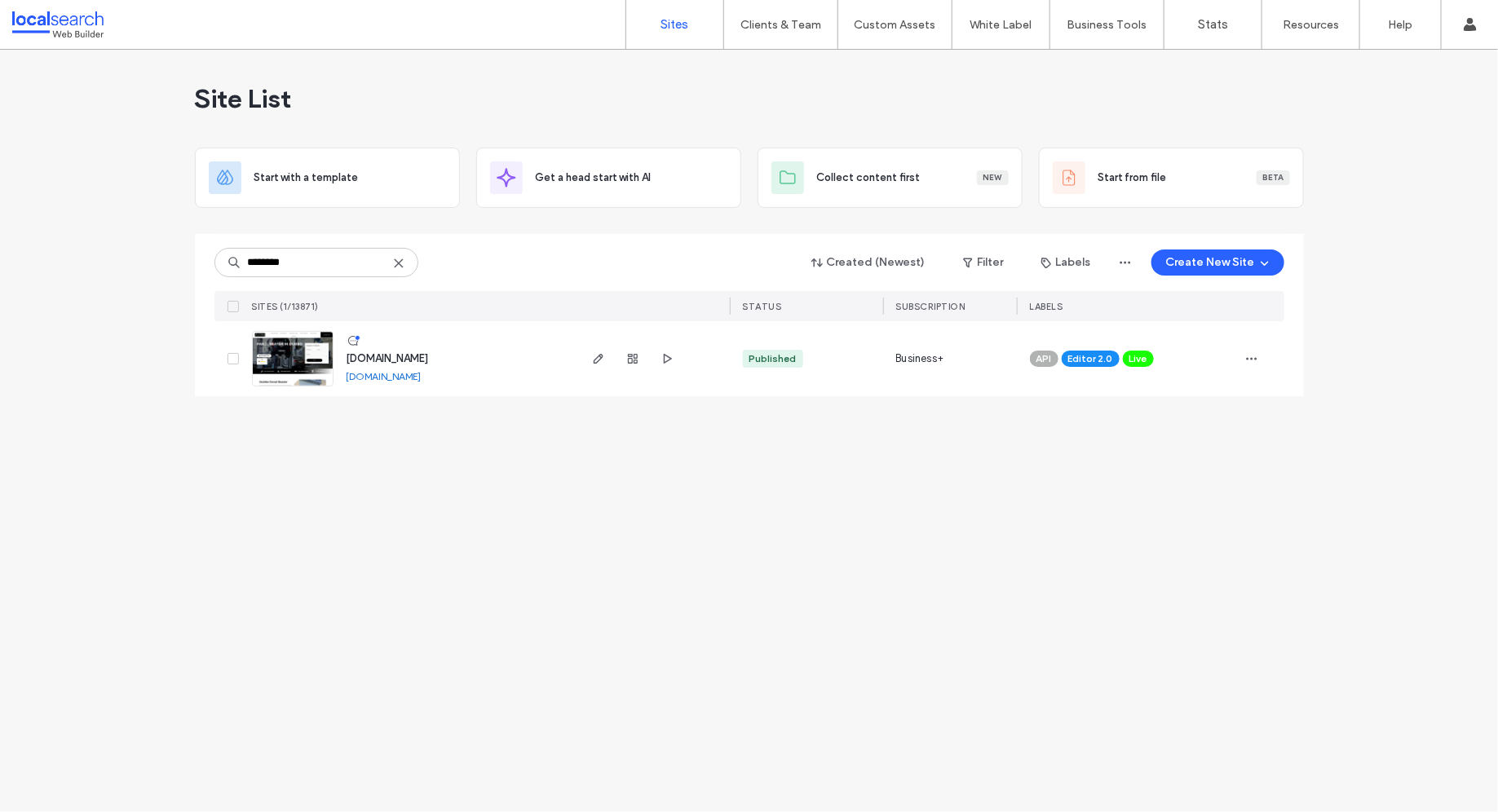
click at [805, 80] on div "Site List" at bounding box center [749, 98] width 1109 height 98
click at [783, 66] on label "Client Management" at bounding box center [784, 66] width 96 height 12
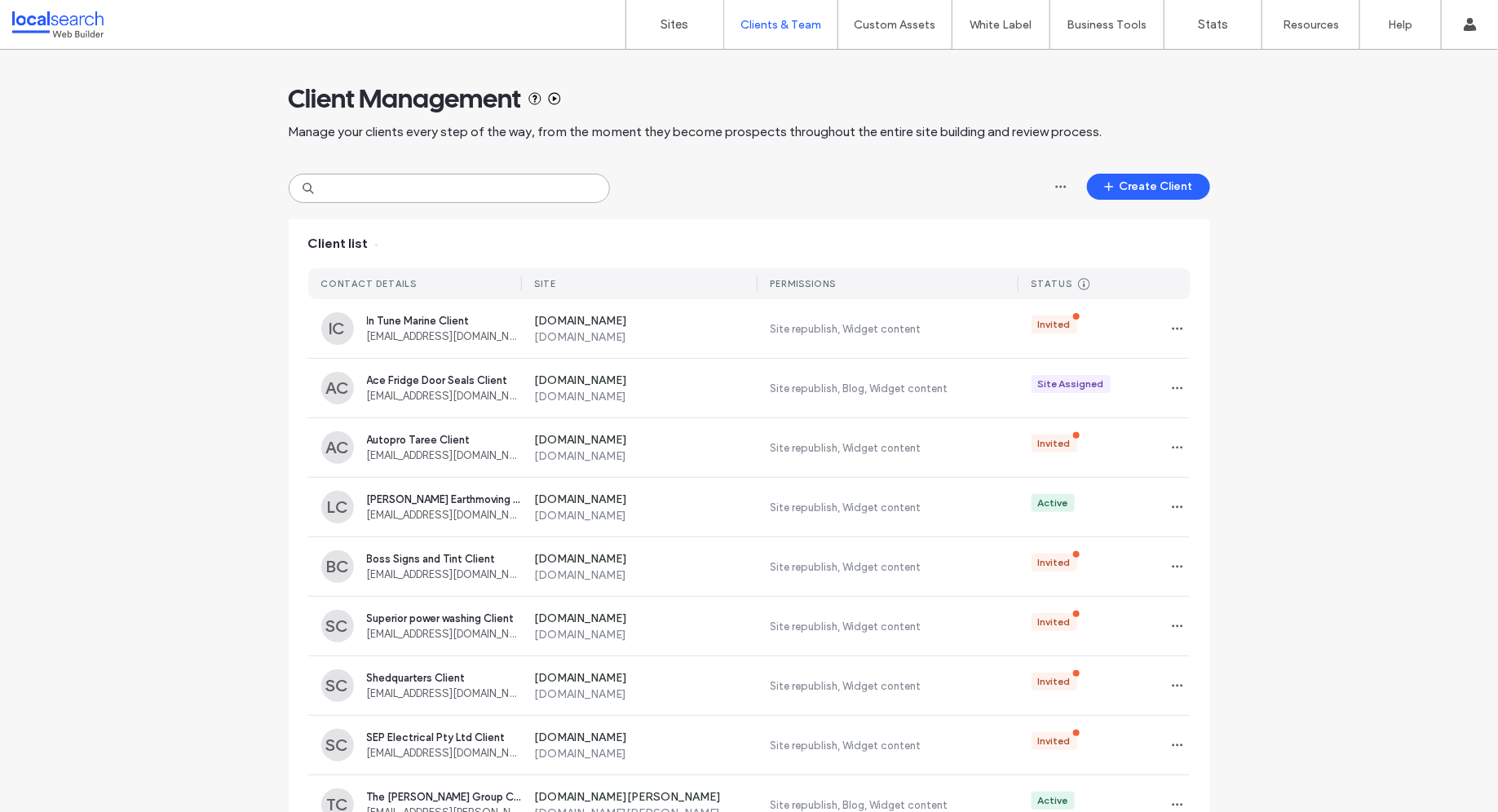
click at [394, 183] on input at bounding box center [449, 188] width 321 height 29
paste input "**********"
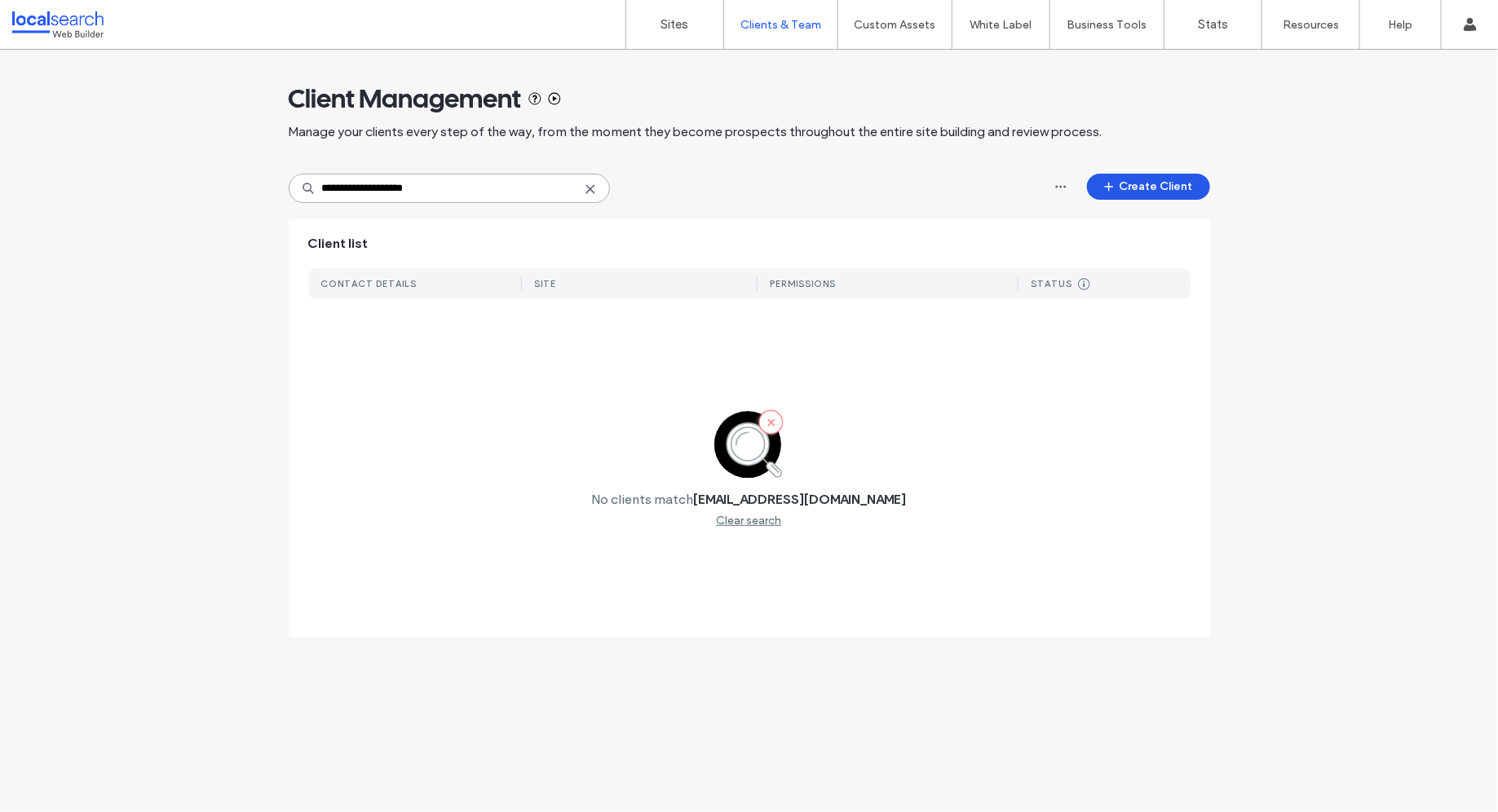
type input "**********"
click at [1124, 180] on button "Create Client" at bounding box center [1148, 186] width 123 height 26
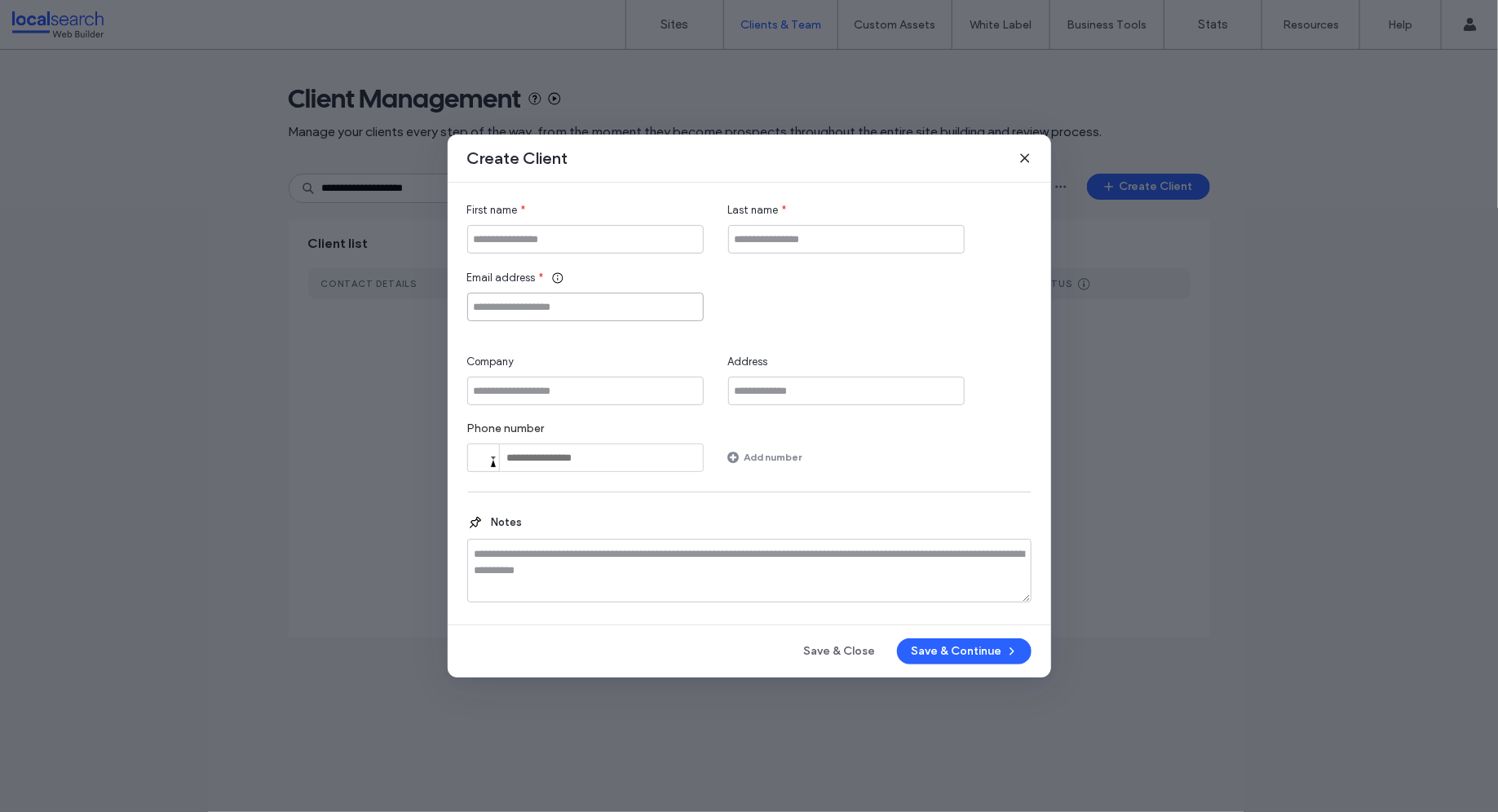
click at [550, 313] on input "Email address" at bounding box center [585, 307] width 236 height 28
paste input "**********"
type input "**********"
click at [577, 229] on input "First name" at bounding box center [585, 239] width 236 height 28
paste input "**********"
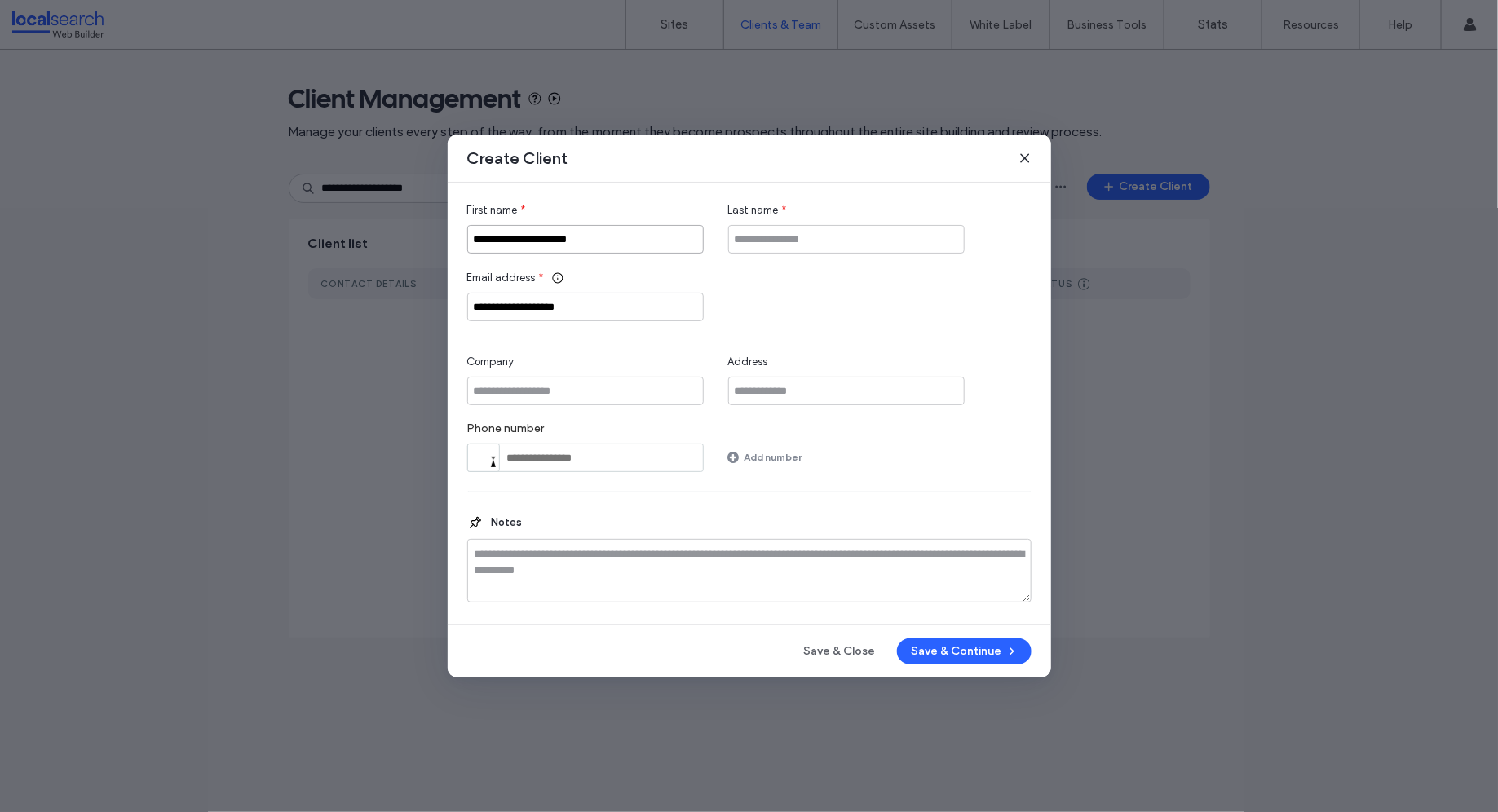
type input "**********"
click at [584, 388] on input "Company" at bounding box center [585, 391] width 236 height 28
paste input "**********"
type input "**********"
click at [881, 240] on input "Last name" at bounding box center [846, 239] width 236 height 28
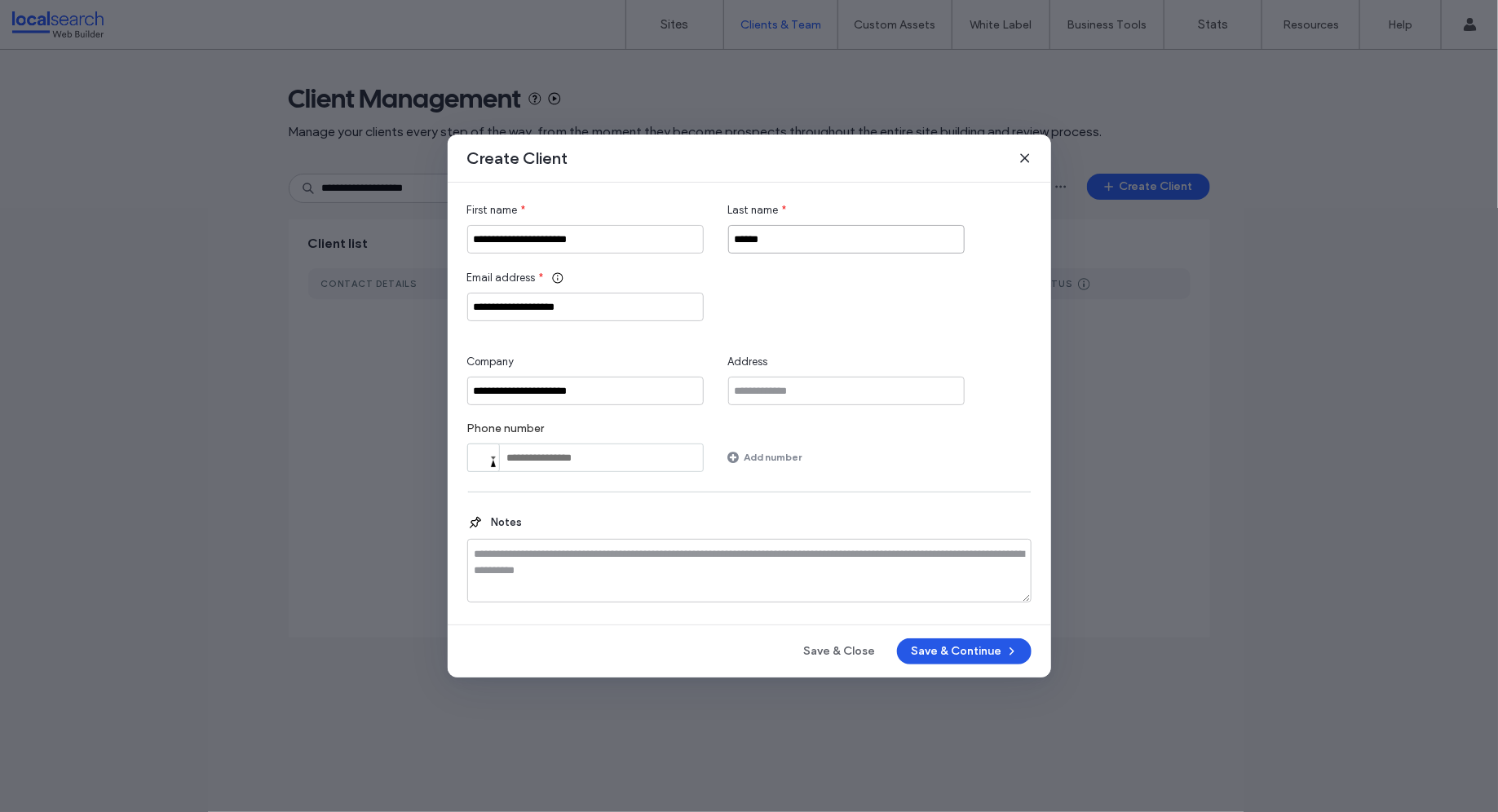
type input "******"
click at [967, 649] on button "Save & Continue" at bounding box center [964, 650] width 134 height 26
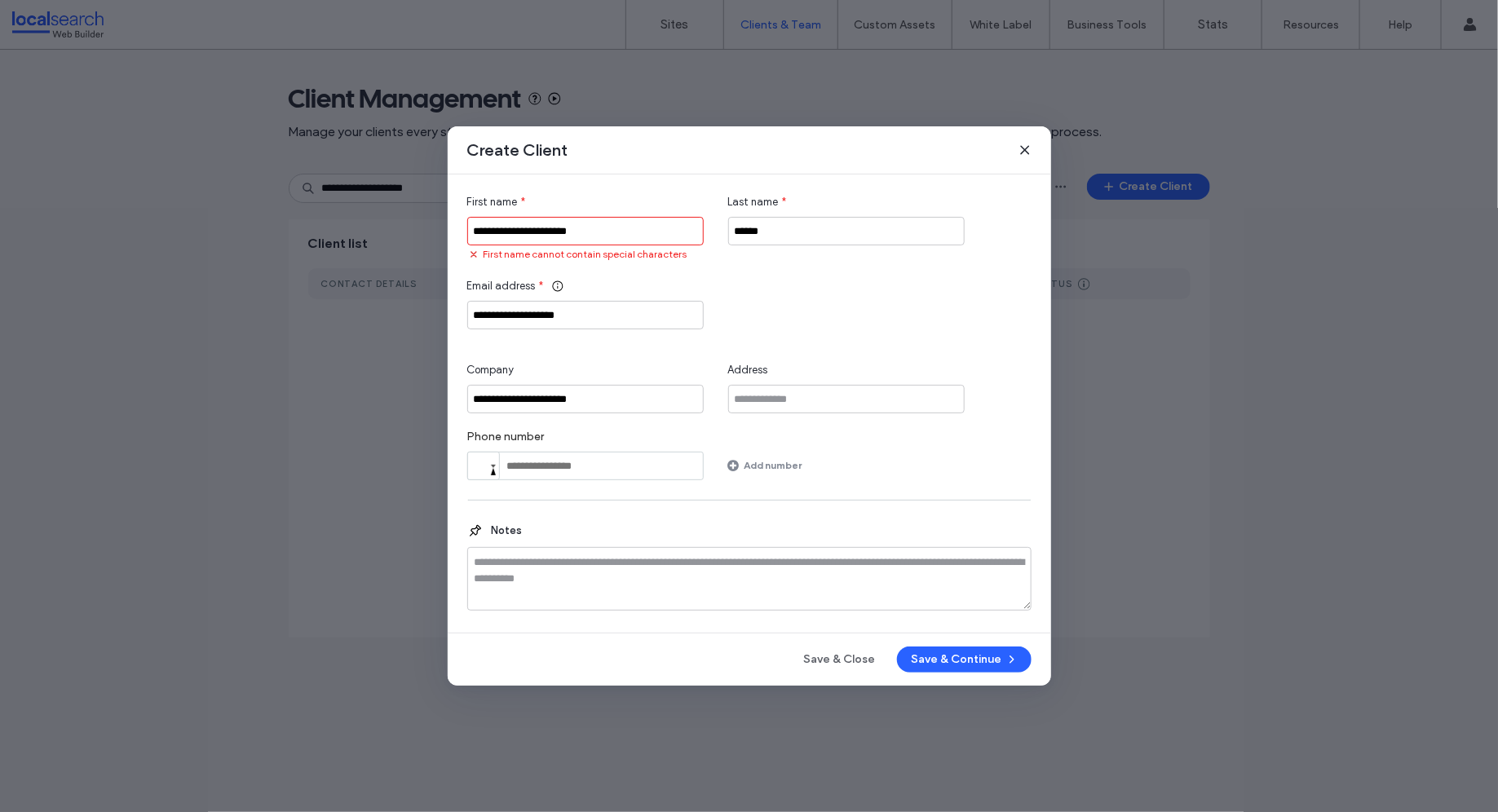
click at [490, 233] on input "**********" at bounding box center [585, 231] width 236 height 28
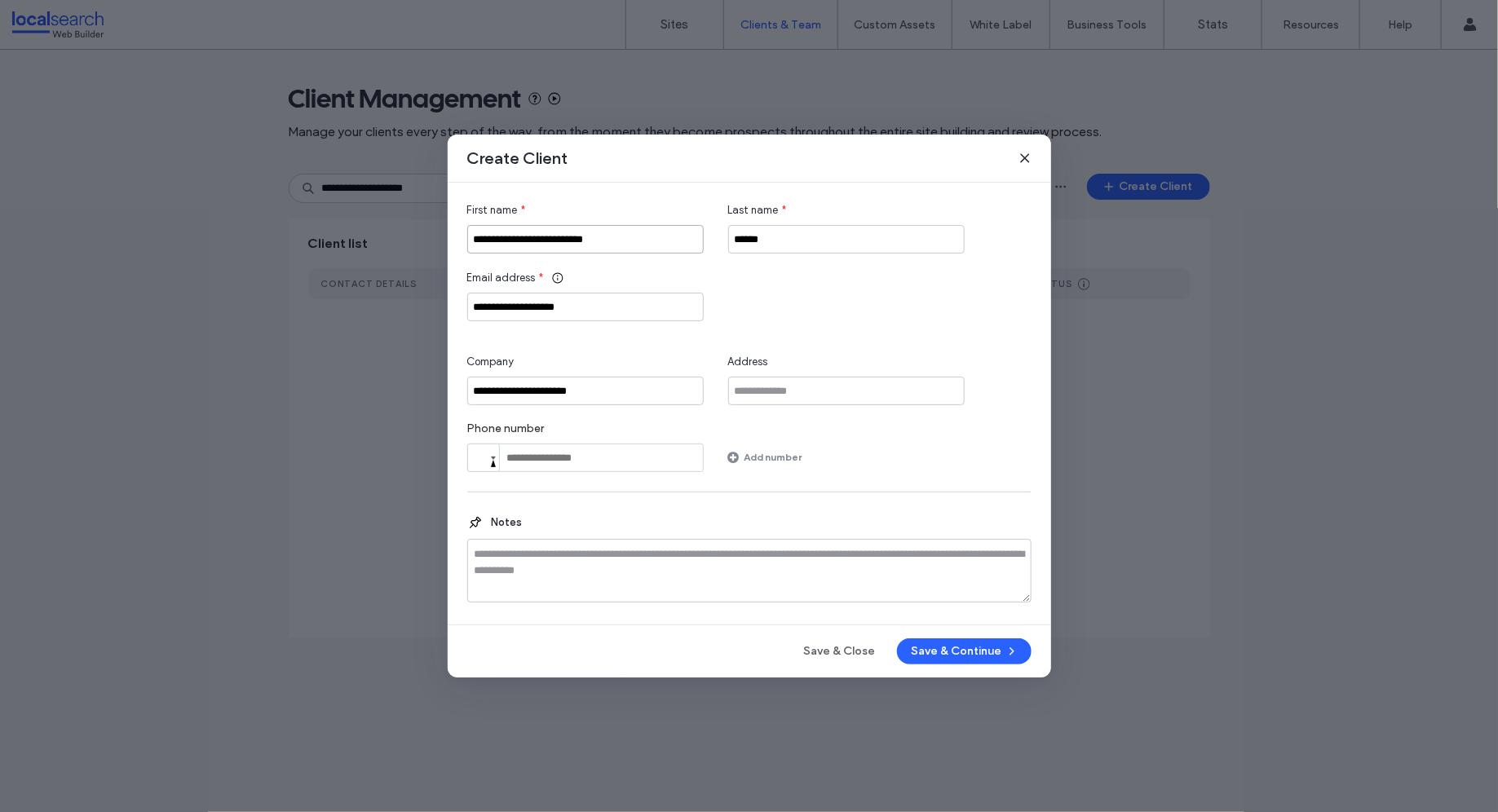
type input "**********"
click at [489, 388] on input "**********" at bounding box center [585, 391] width 236 height 28
type input "**********"
click at [940, 639] on button "Save & Continue" at bounding box center [964, 650] width 134 height 26
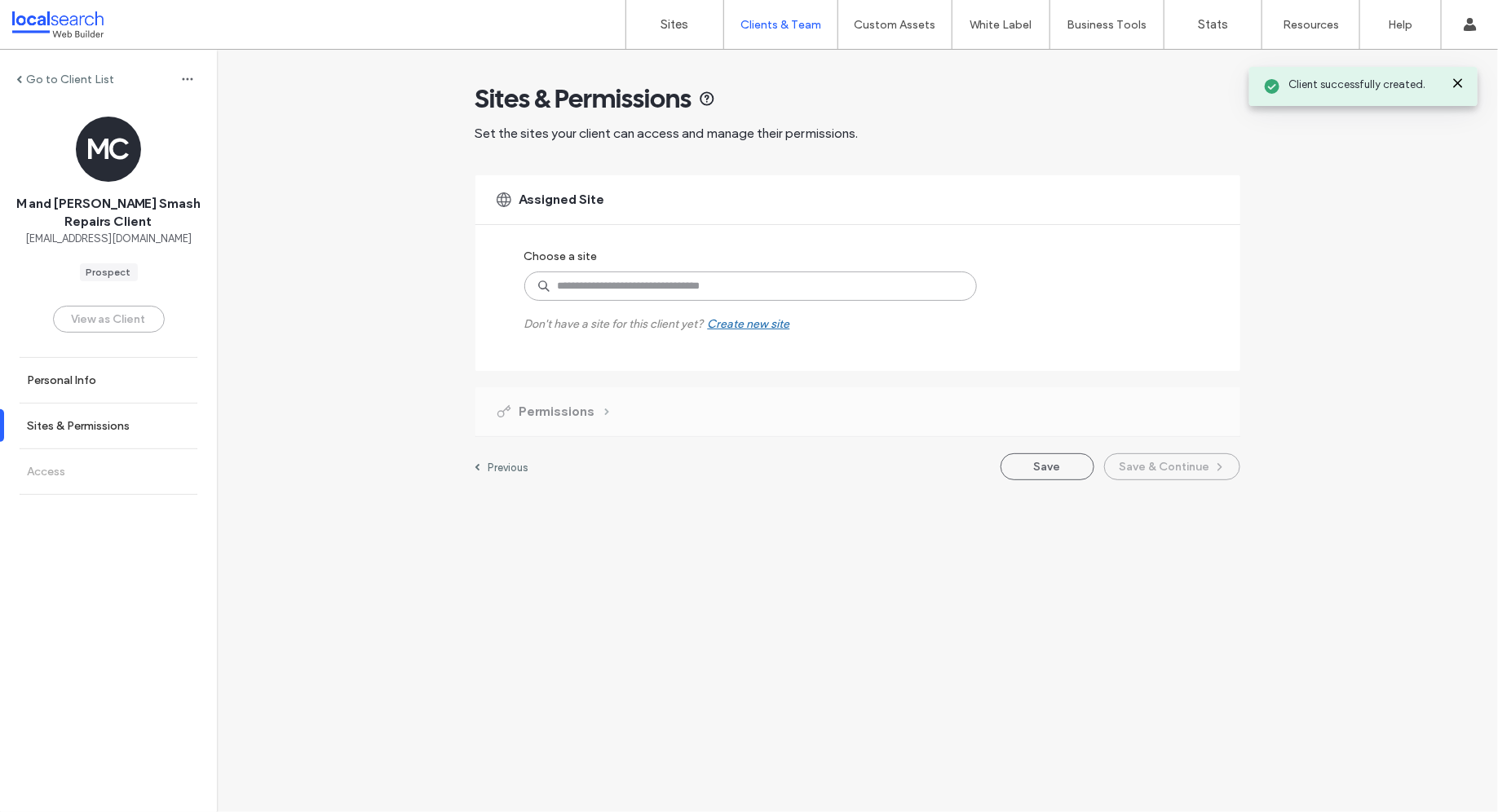
click at [668, 286] on input at bounding box center [749, 286] width 452 height 29
paste input "**********"
type input "**********"
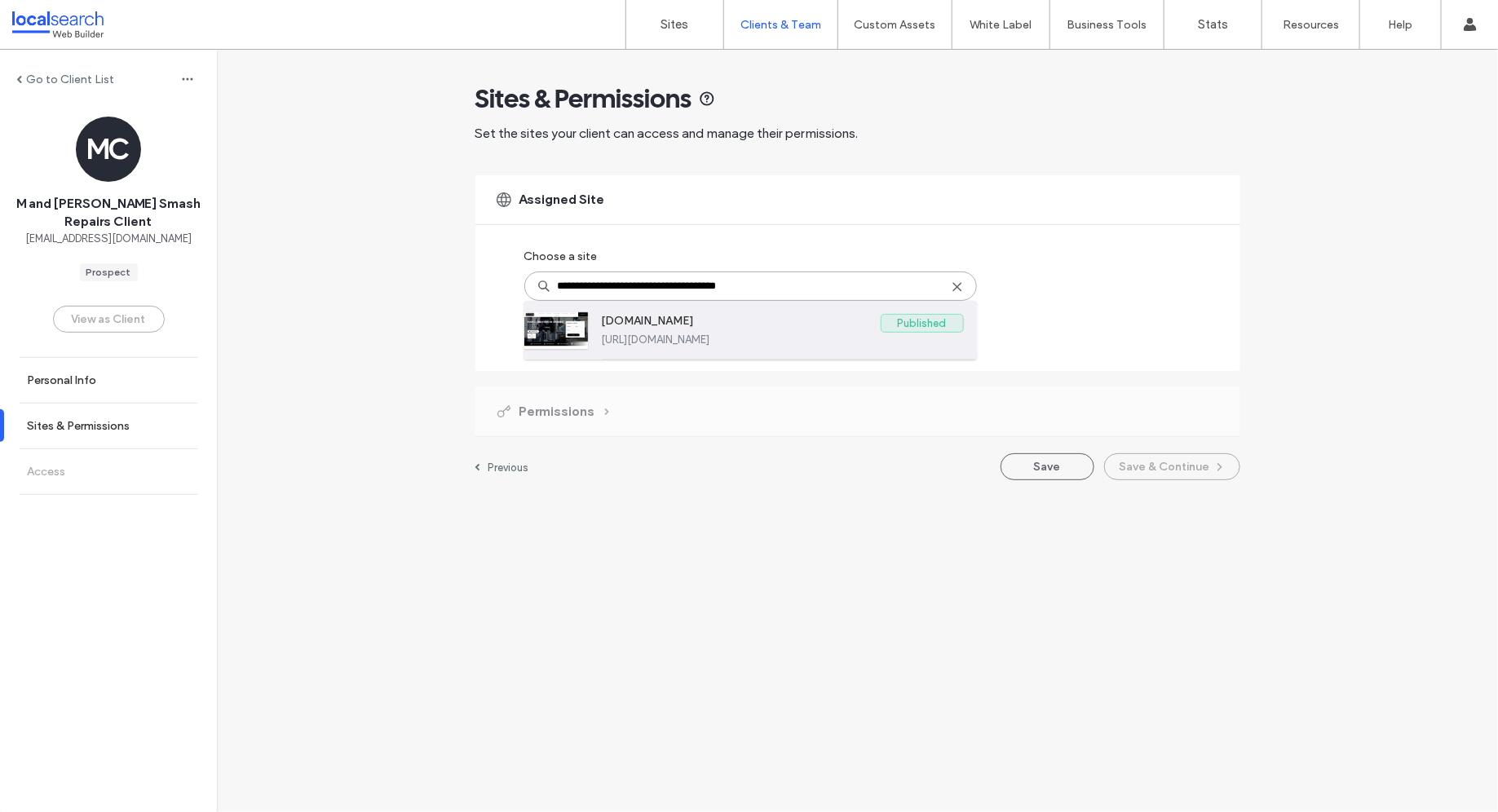
click at [689, 328] on label "[DOMAIN_NAME]" at bounding box center [741, 324] width 279 height 19
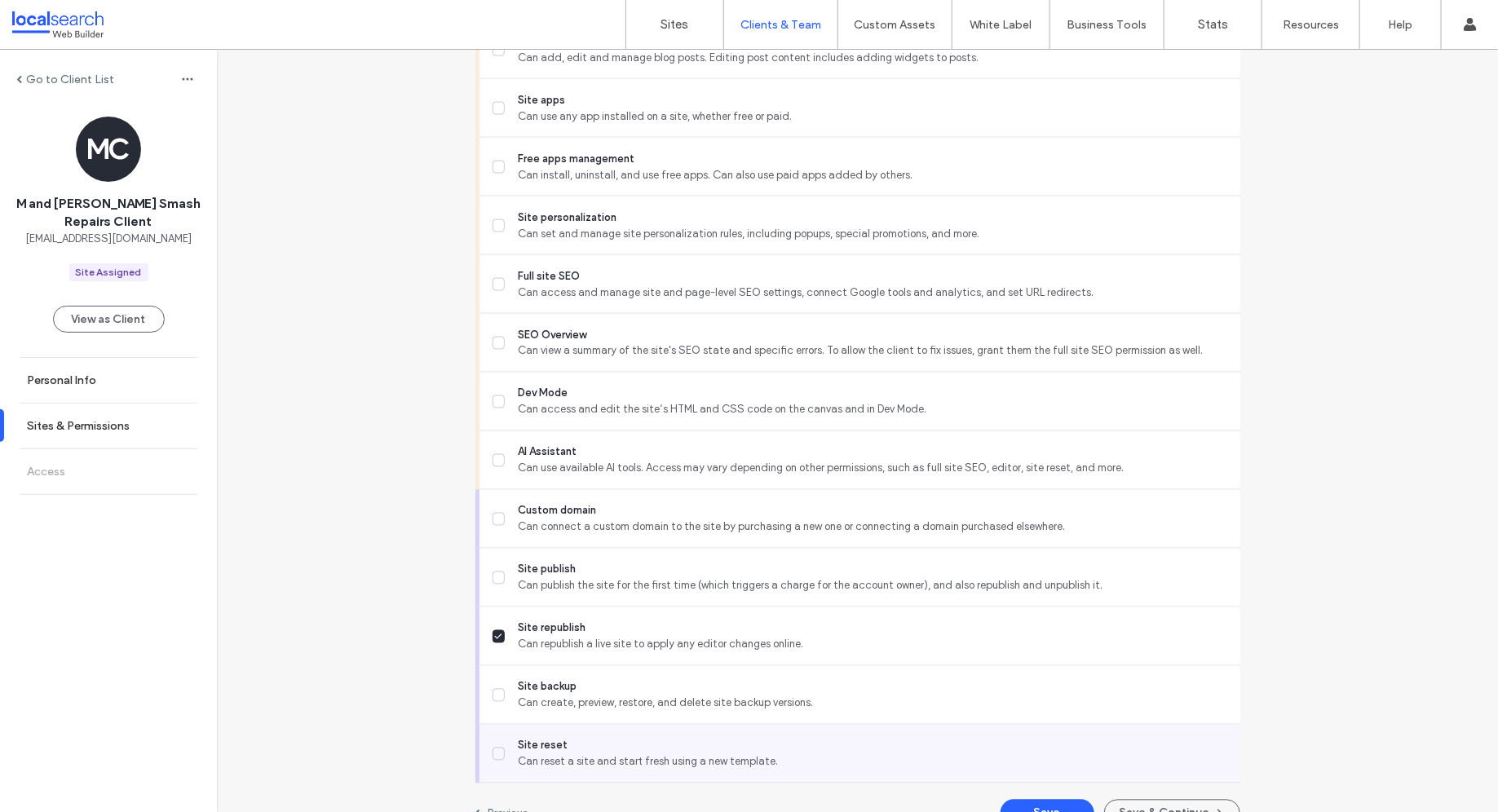
scroll to position [1238, 0]
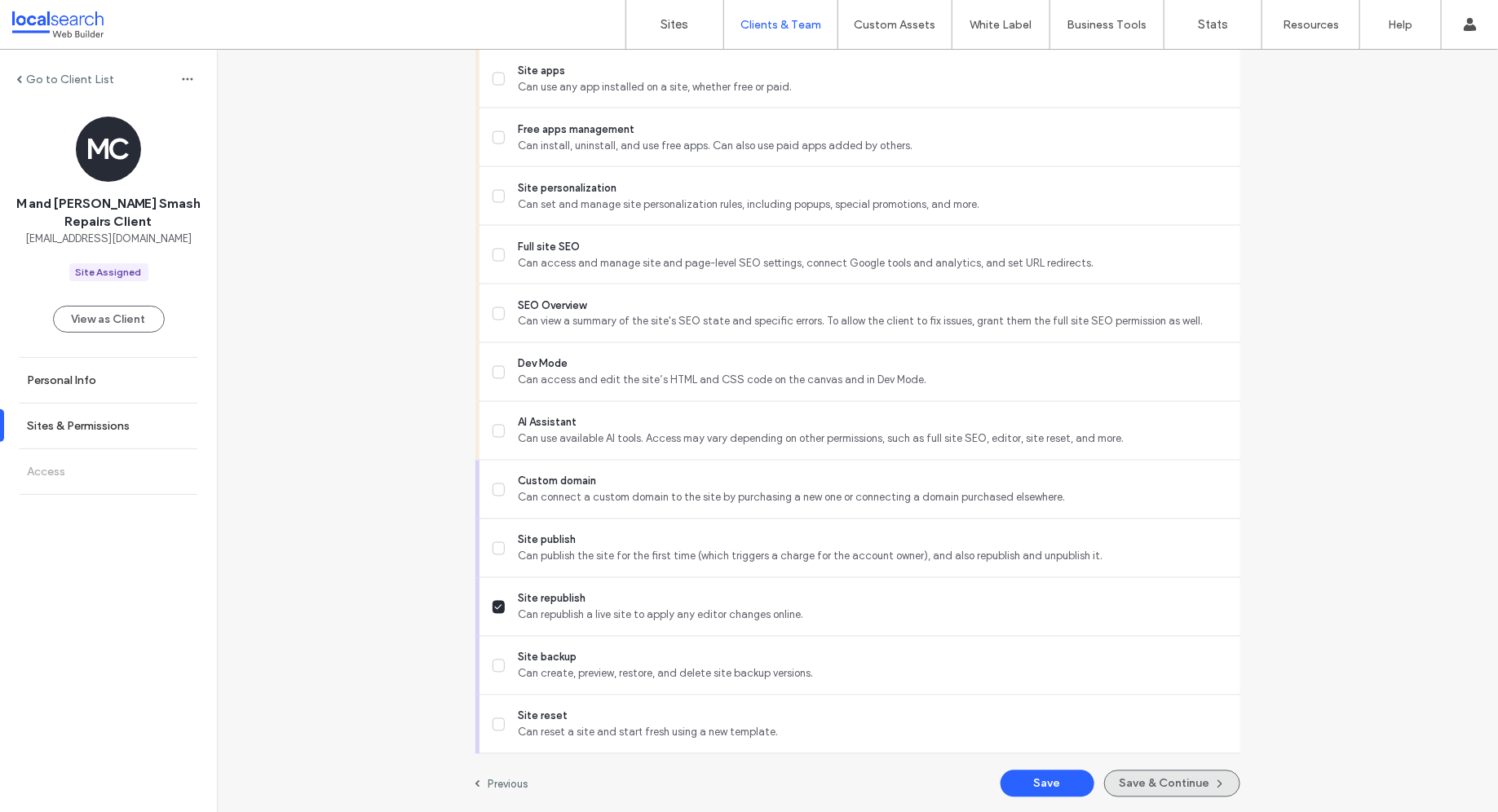
click at [1141, 784] on button "Save & Continue" at bounding box center [1172, 784] width 136 height 27
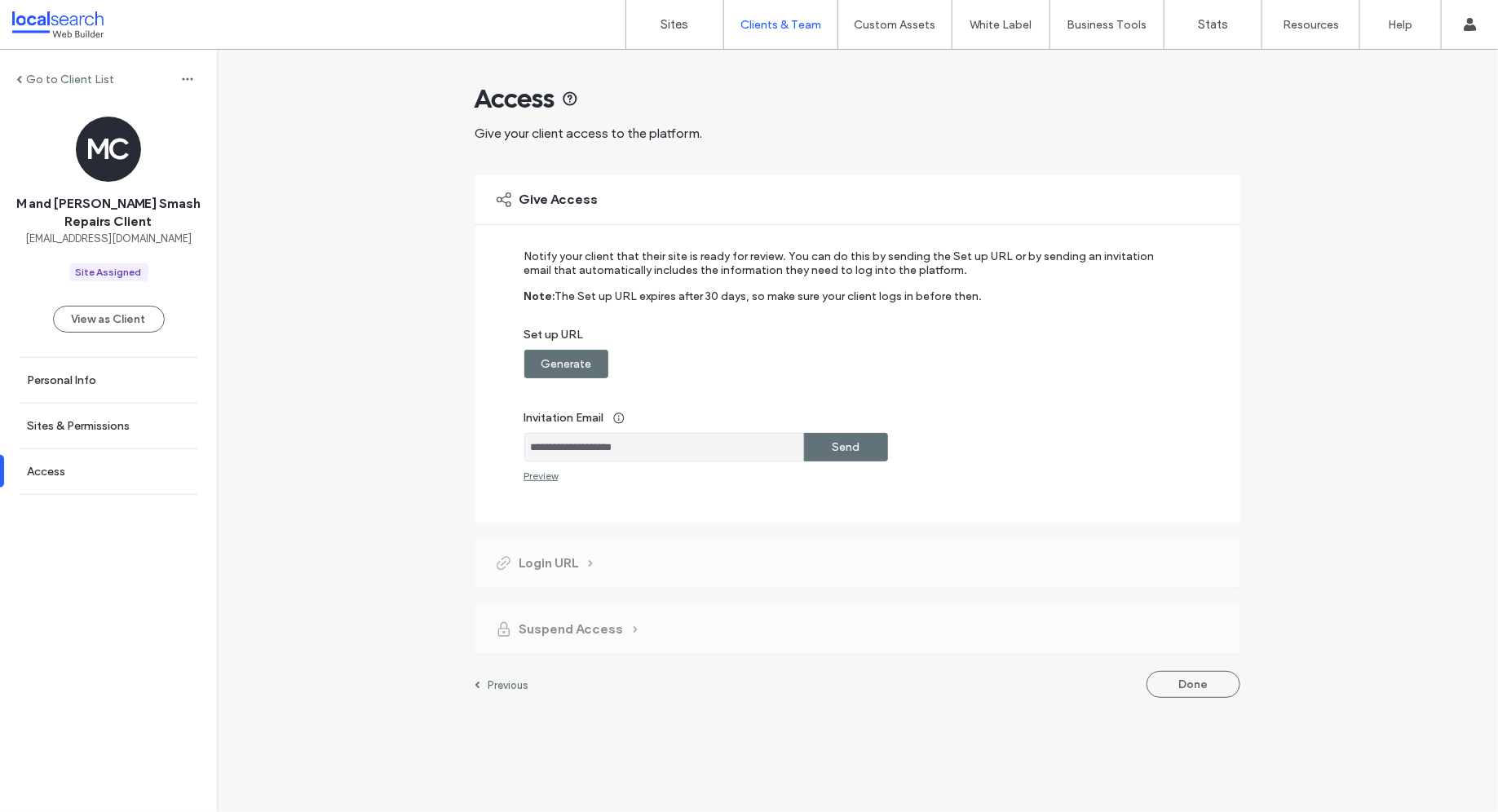
click at [550, 353] on label "Generate" at bounding box center [565, 364] width 50 height 30
click at [819, 367] on div "Copy" at bounding box center [845, 364] width 84 height 28
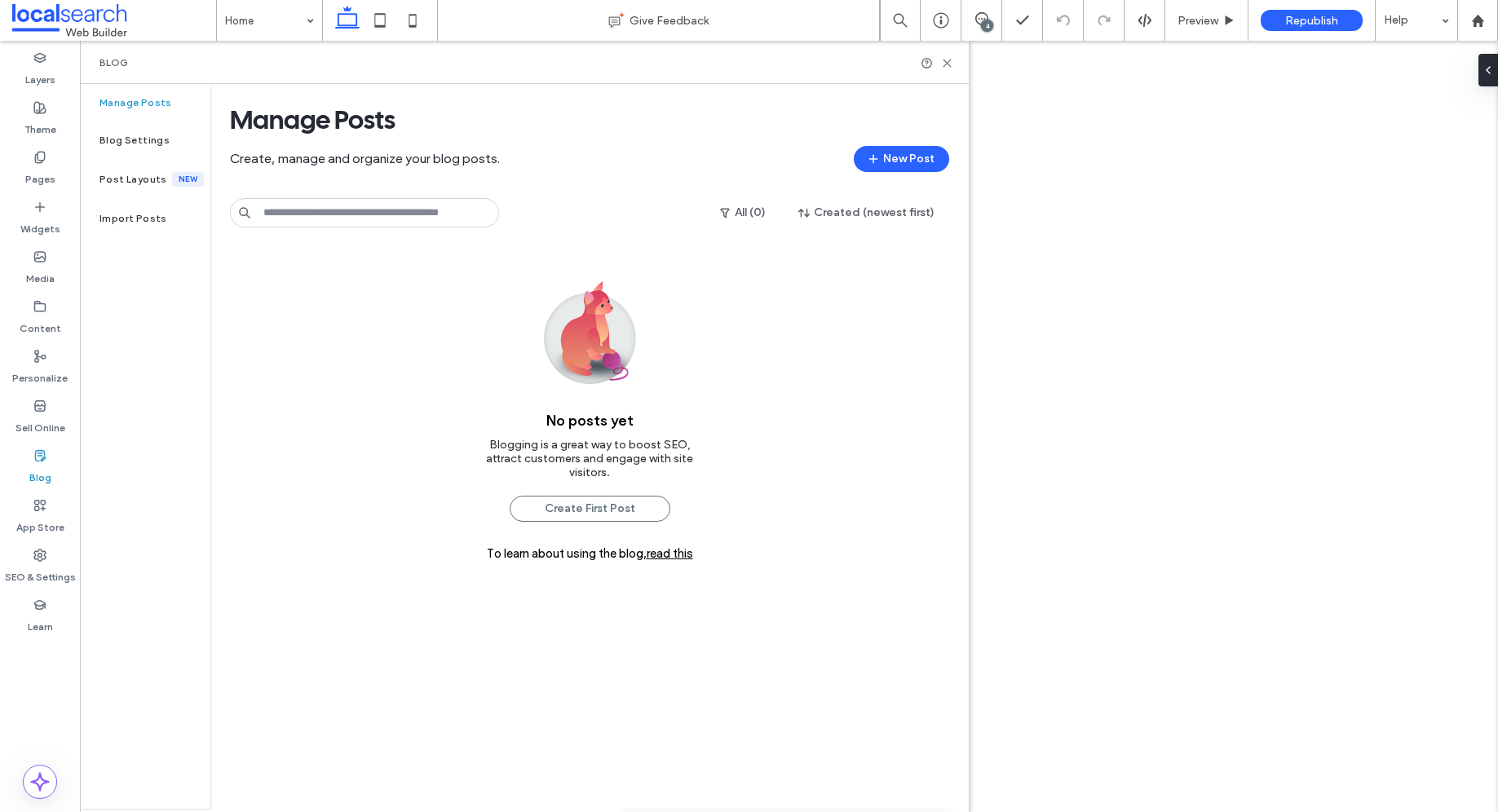
click at [37, 502] on icon at bounding box center [40, 505] width 13 height 13
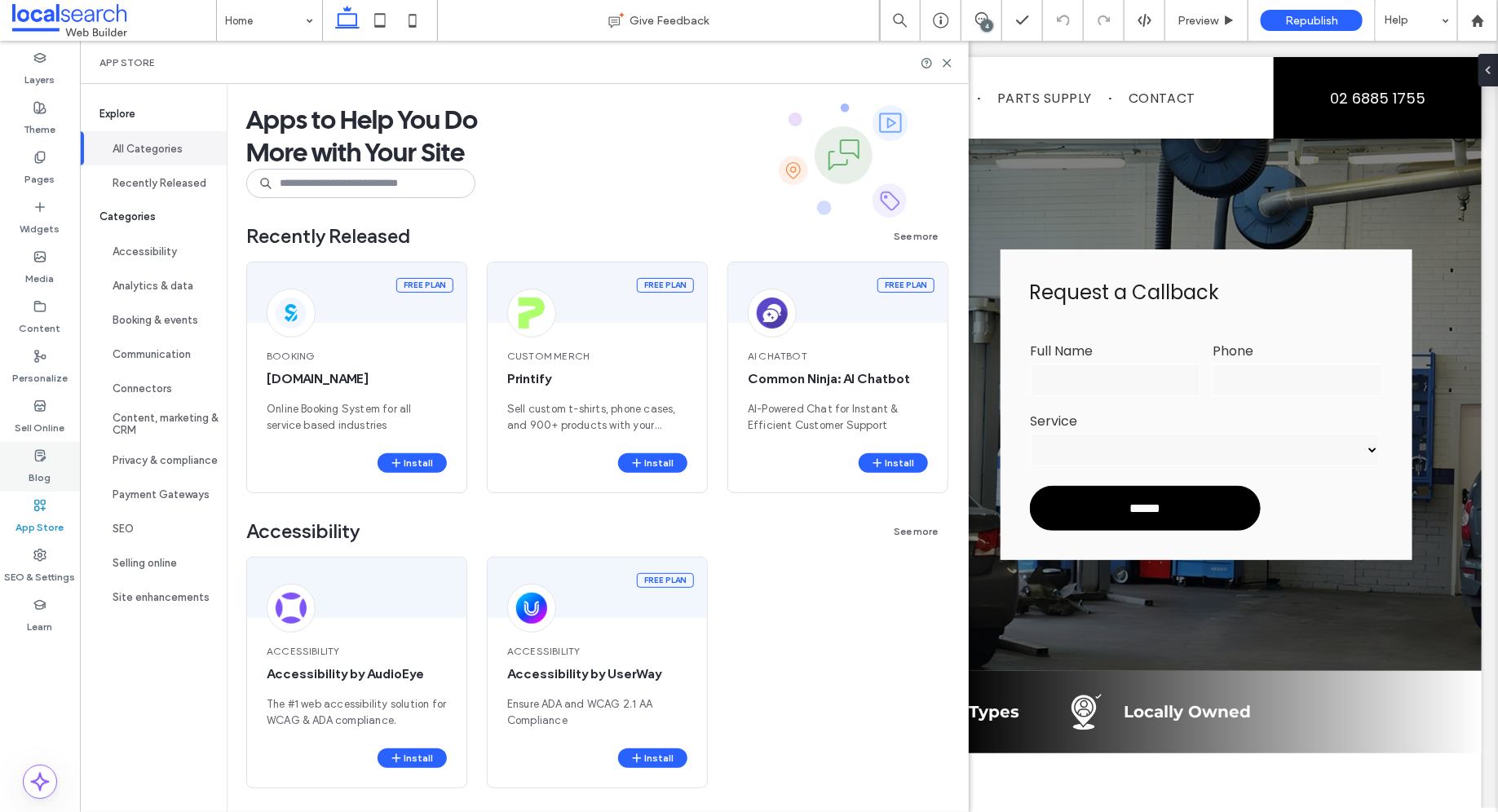
click at [41, 459] on use at bounding box center [40, 456] width 10 height 11
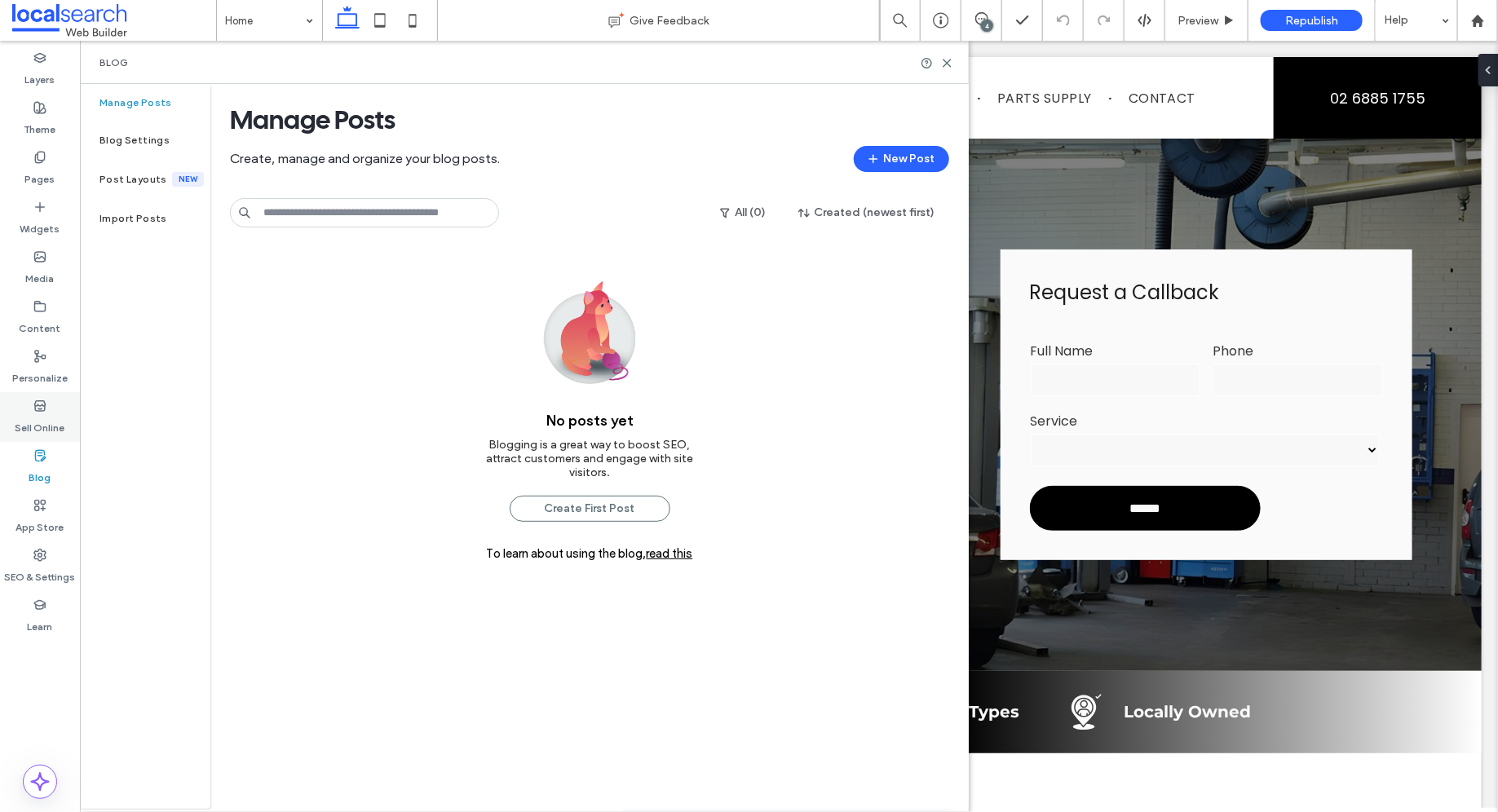
click at [37, 414] on label "Sell Online" at bounding box center [41, 424] width 50 height 23
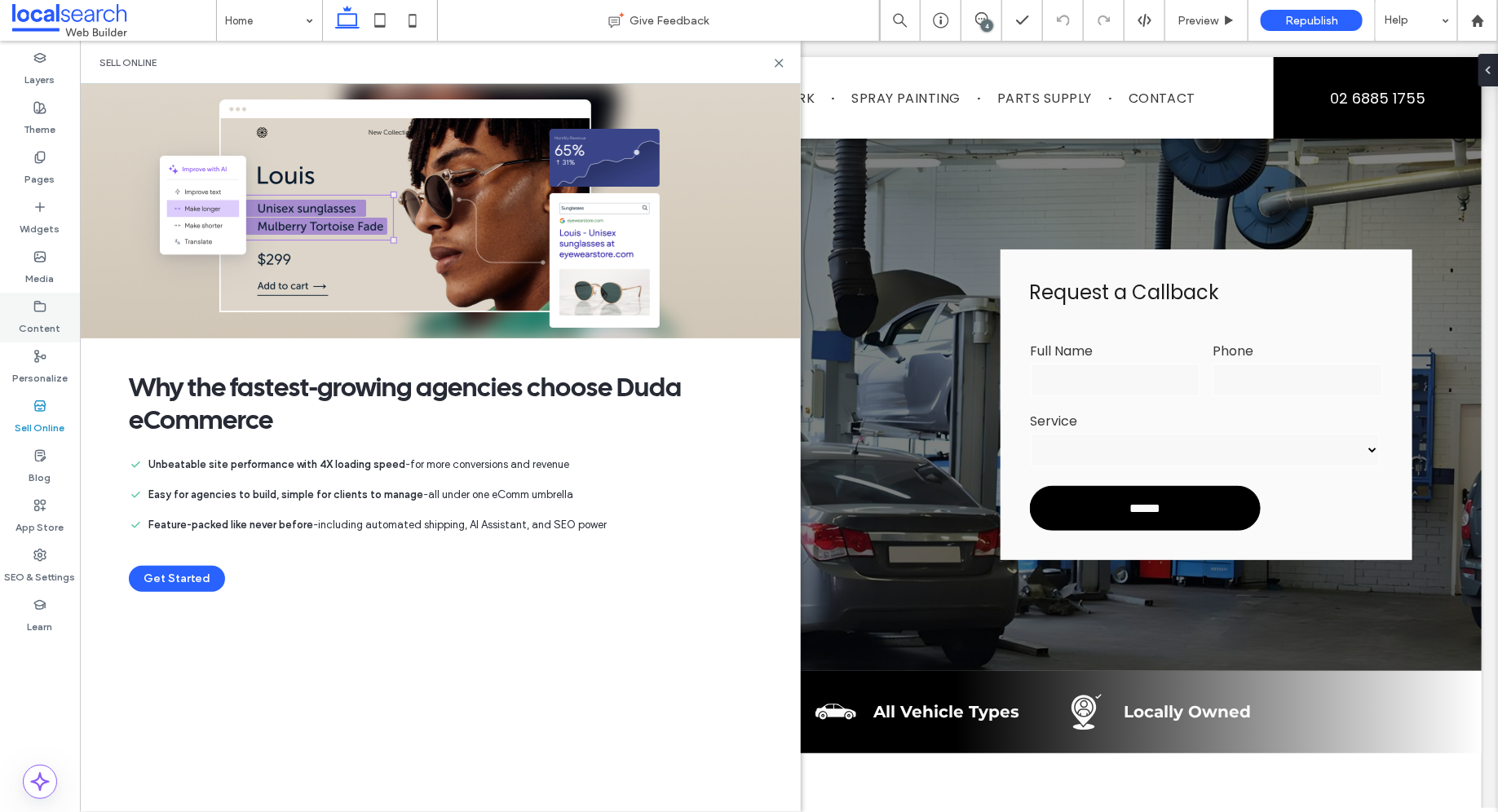
click at [34, 323] on label "Content" at bounding box center [40, 325] width 42 height 23
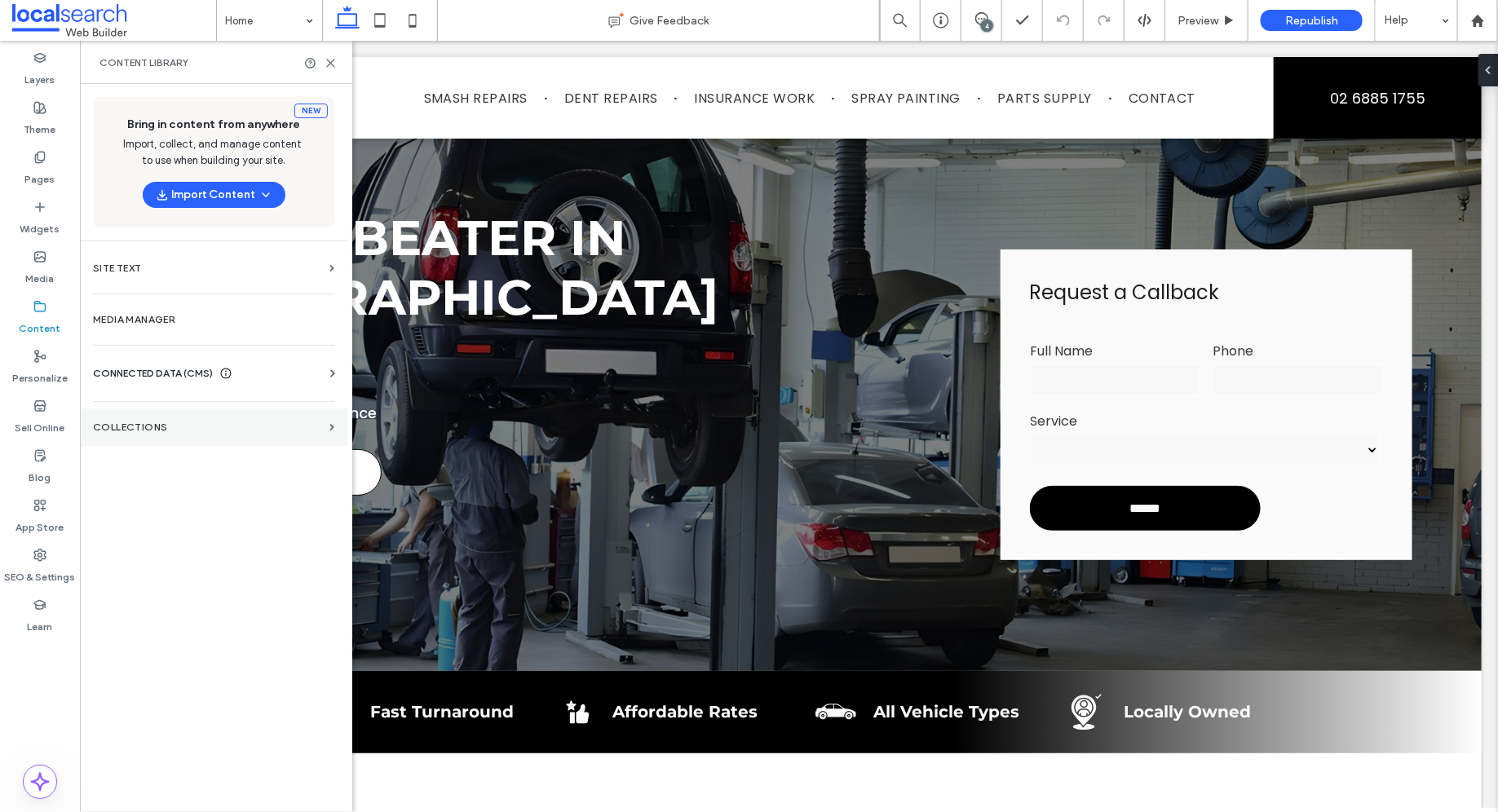
click at [184, 422] on label "Collections" at bounding box center [208, 426] width 230 height 11
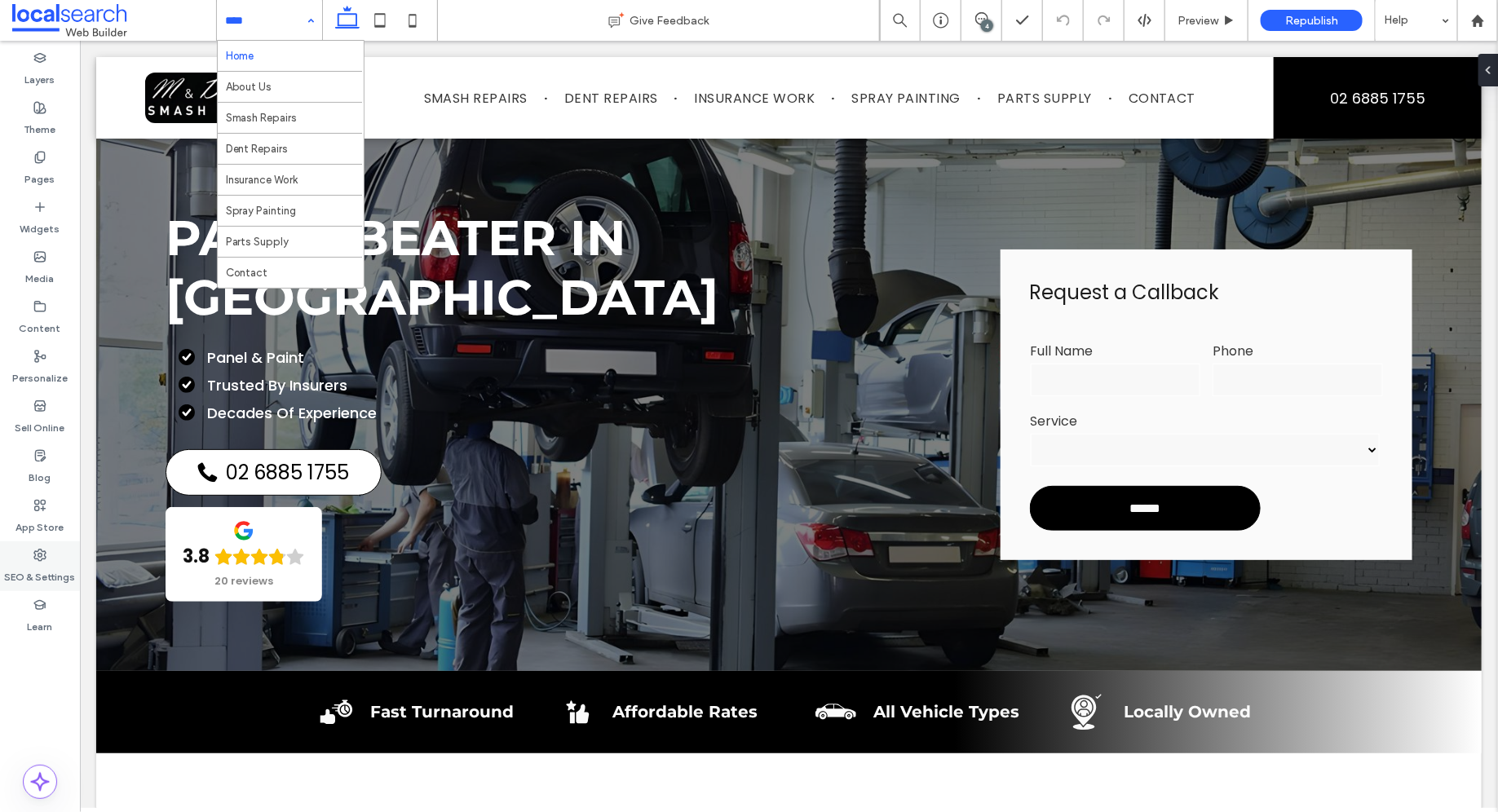
click at [27, 584] on div "SEO & Settings" at bounding box center [40, 566] width 80 height 50
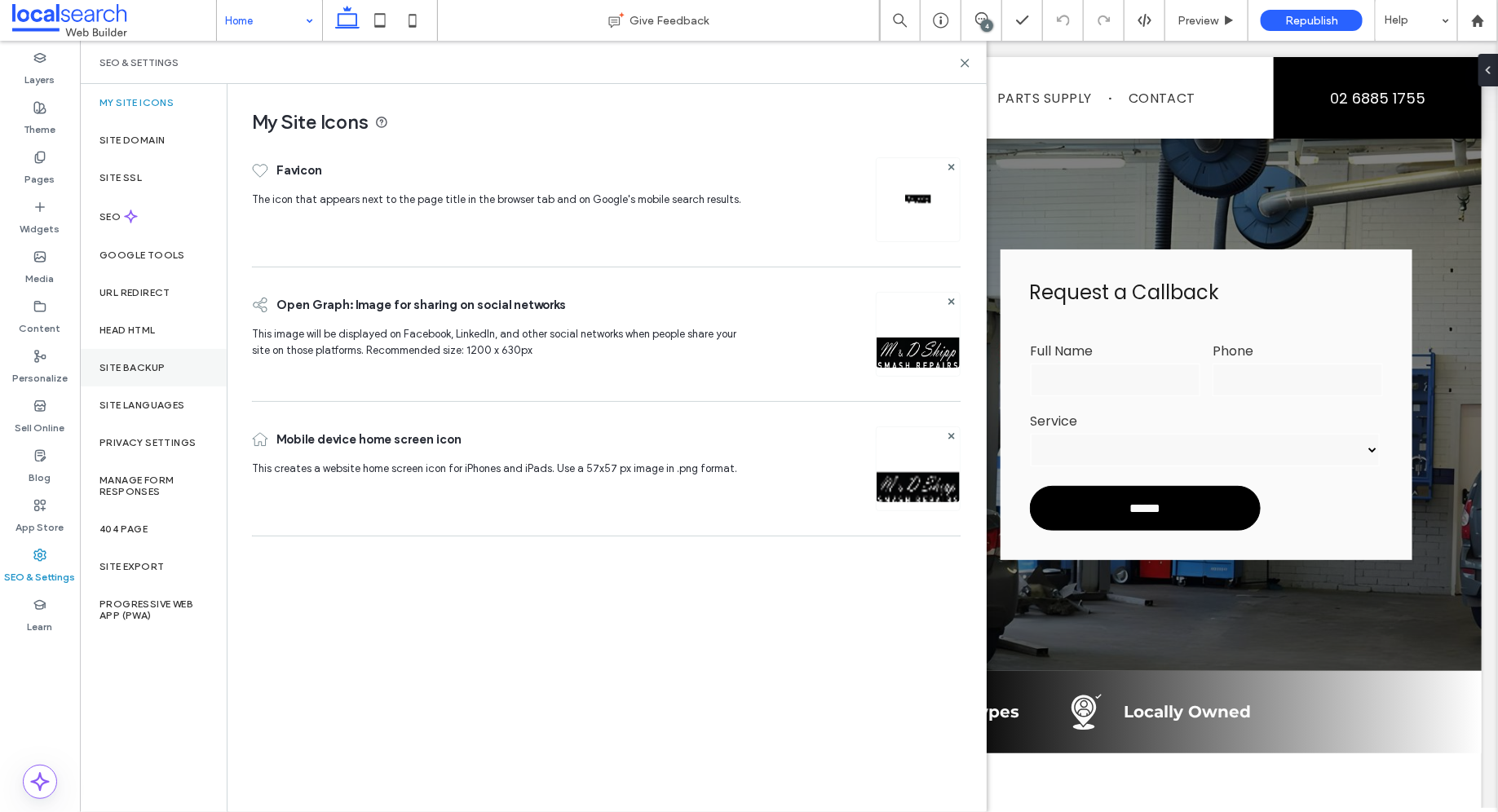
drag, startPoint x: 160, startPoint y: 367, endPoint x: 196, endPoint y: 361, distance: 36.5
click at [160, 365] on label "Site Backup" at bounding box center [132, 367] width 65 height 11
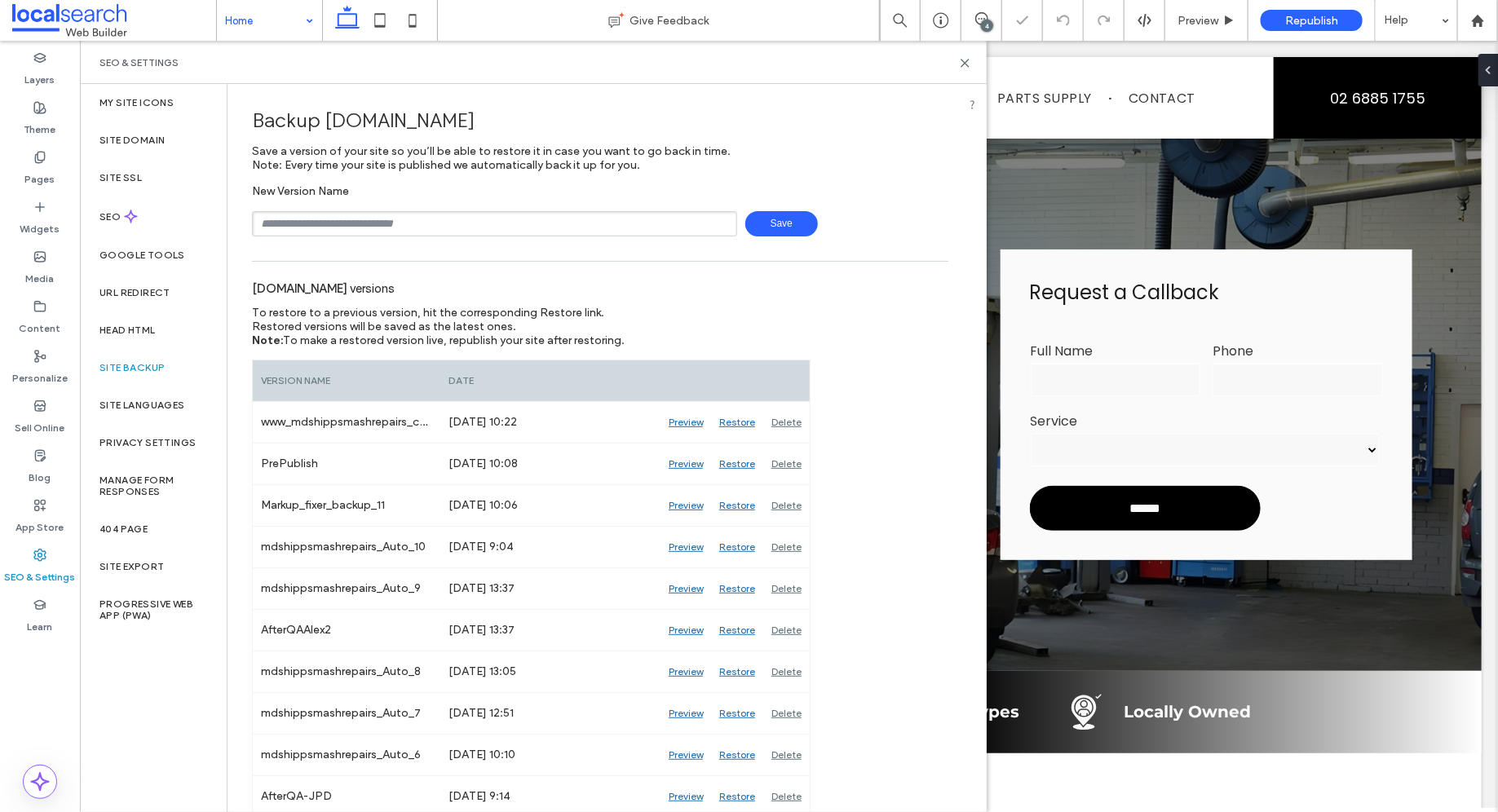
click at [403, 229] on input "text" at bounding box center [495, 224] width 485 height 26
type input "**********"
drag, startPoint x: 975, startPoint y: 61, endPoint x: 1045, endPoint y: 0, distance: 92.8
click at [973, 61] on div "SEO & Settings" at bounding box center [533, 62] width 907 height 43
